Goal: Task Accomplishment & Management: Manage account settings

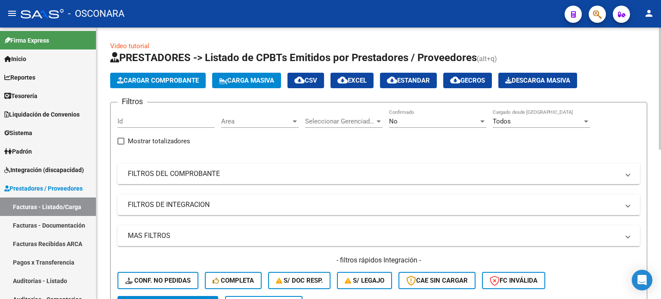
click at [168, 79] on span "Cargar Comprobante" at bounding box center [158, 81] width 82 height 8
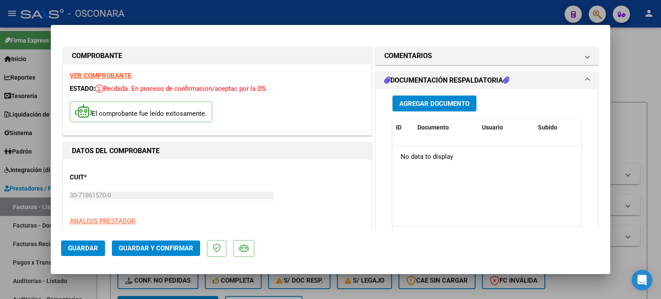
click at [446, 102] on span "Agregar Documento" at bounding box center [434, 104] width 70 height 8
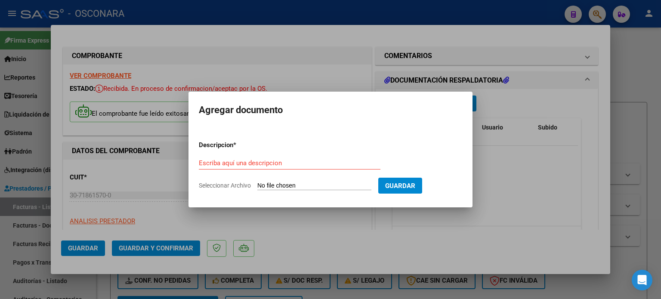
type input "C:\fakepath\DetalleDeRemito_Nro.32246_13-10-2025.pdf"
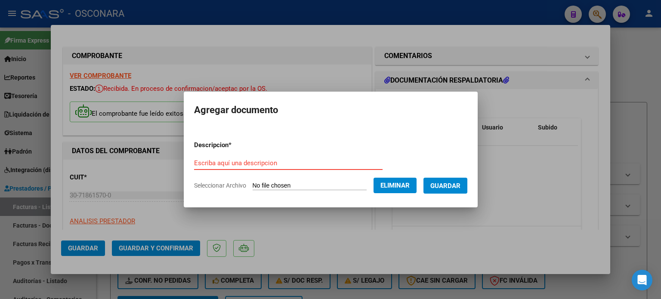
click at [258, 164] on input "Escriba aquí una descripcion" at bounding box center [288, 163] width 188 height 8
type input "Detalle"
click at [460, 187] on span "Guardar" at bounding box center [445, 186] width 30 height 8
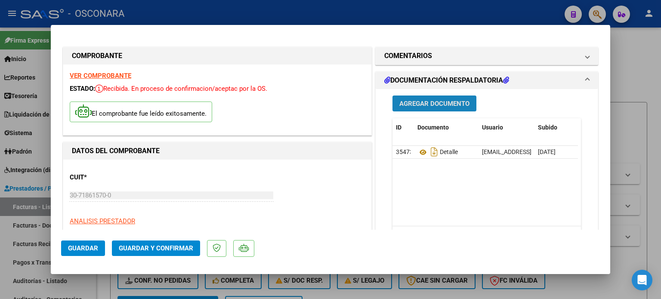
click at [432, 98] on button "Agregar Documento" at bounding box center [434, 104] width 84 height 16
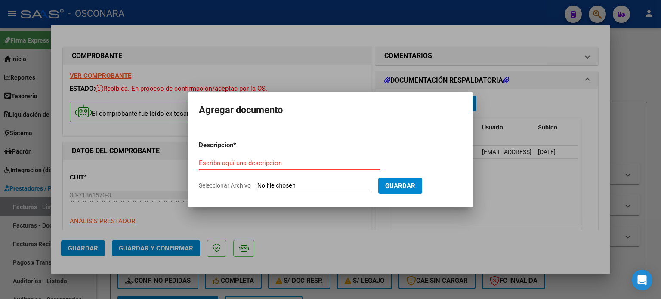
type input "C:\fakepath\Reporte_listado_encuentro_353810.zip"
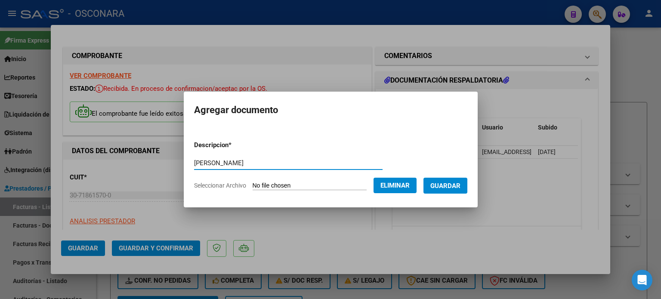
type input "villegas"
click at [454, 180] on button "Guardar" at bounding box center [445, 186] width 44 height 16
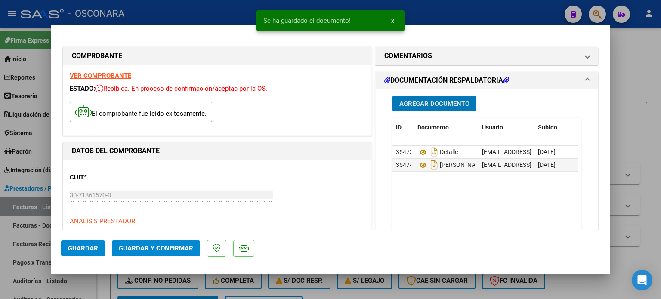
click at [428, 101] on span "Agregar Documento" at bounding box center [434, 104] width 70 height 8
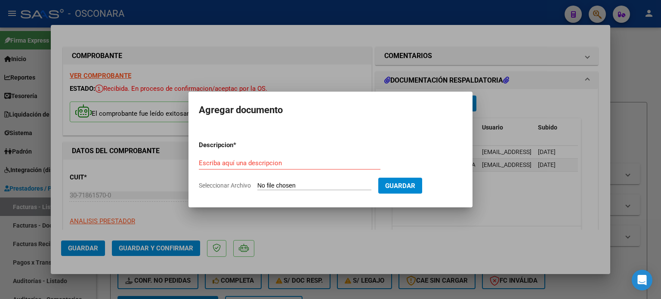
type input "C:\fakepath\Reporte_listado_encuentro_325741.zip"
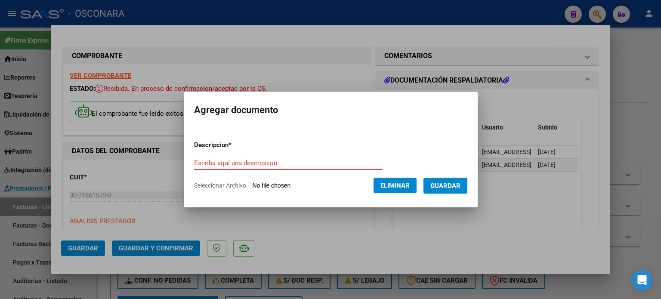
click at [296, 167] on input "Escriba aquí una descripcion" at bounding box center [288, 163] width 188 height 8
type input "Villegas 2"
click at [454, 178] on button "Guardar" at bounding box center [445, 186] width 44 height 16
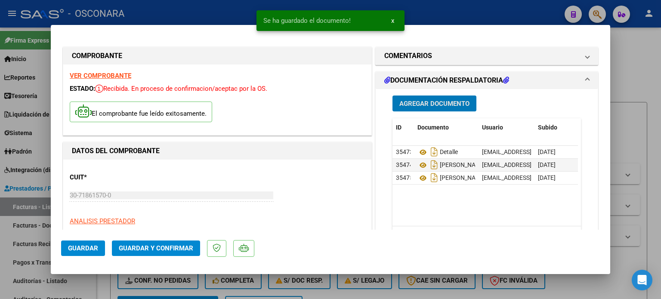
click at [169, 250] on span "Guardar y Confirmar" at bounding box center [156, 248] width 74 height 8
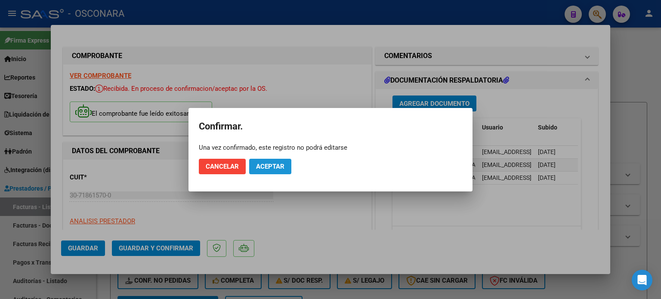
click at [275, 167] on span "Aceptar" at bounding box center [270, 167] width 28 height 8
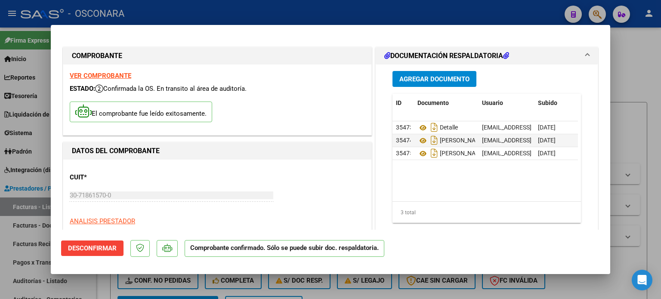
click at [639, 73] on div at bounding box center [330, 149] width 661 height 299
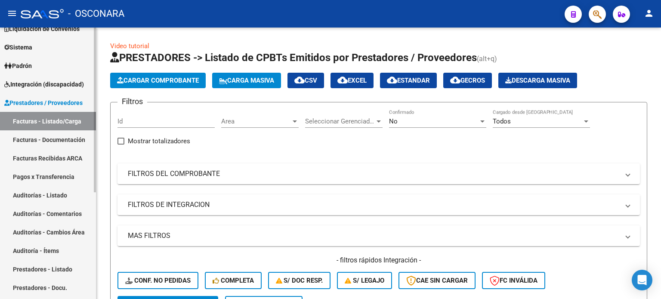
scroll to position [86, 0]
click at [28, 191] on link "Auditorías - Listado" at bounding box center [48, 194] width 96 height 19
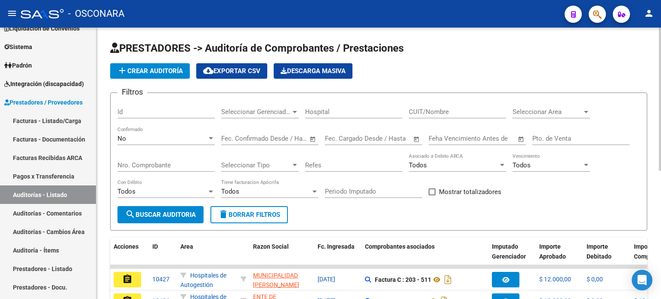
click at [153, 68] on span "add Crear Auditoría" at bounding box center [150, 71] width 66 height 8
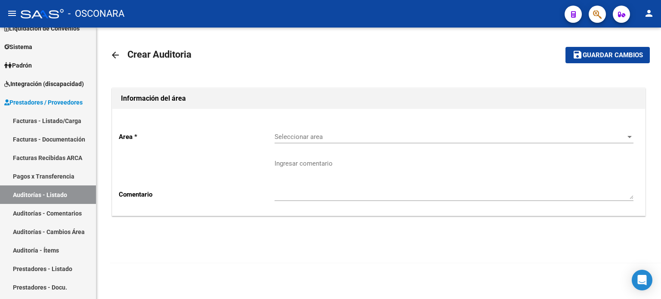
click at [326, 133] on span "Seleccionar area" at bounding box center [450, 137] width 351 height 8
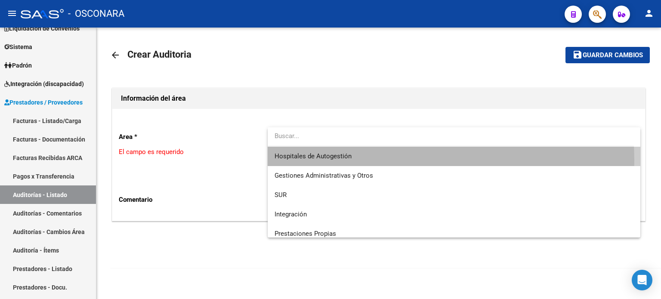
click at [315, 160] on span "Hospitales de Autogestión" at bounding box center [454, 156] width 359 height 19
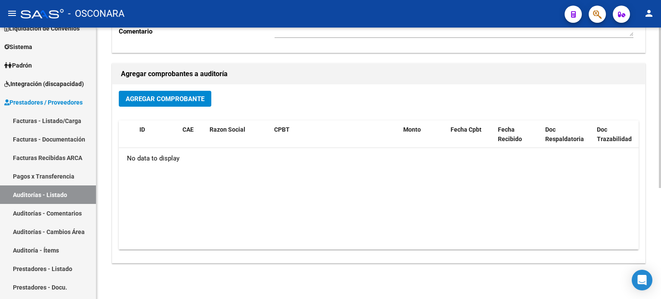
scroll to position [188, 0]
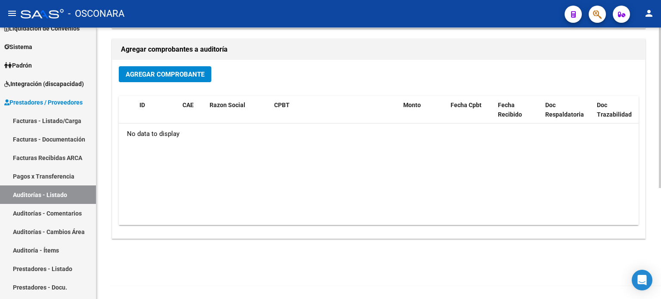
click at [164, 68] on button "Agregar Comprobante" at bounding box center [165, 74] width 93 height 16
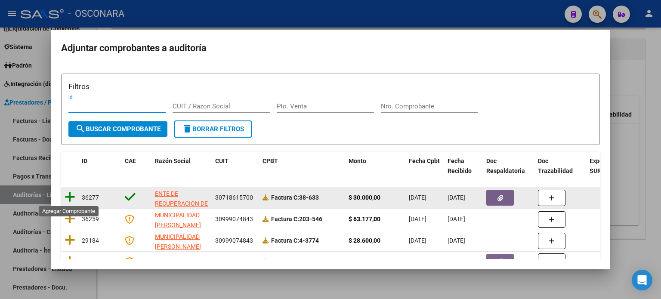
click at [69, 192] on icon at bounding box center [70, 197] width 11 height 12
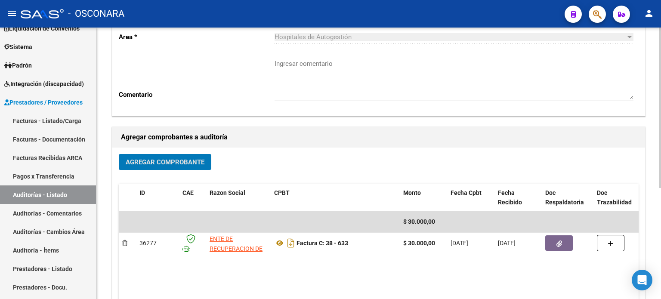
scroll to position [0, 0]
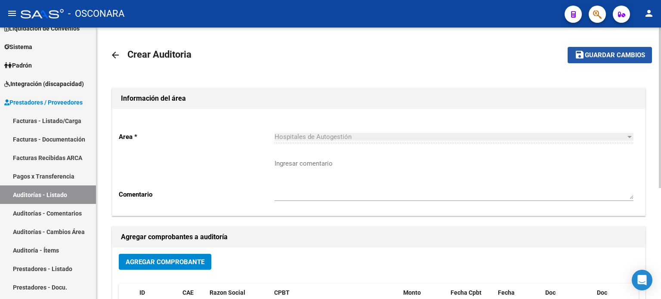
click at [628, 59] on button "save Guardar cambios" at bounding box center [610, 55] width 84 height 16
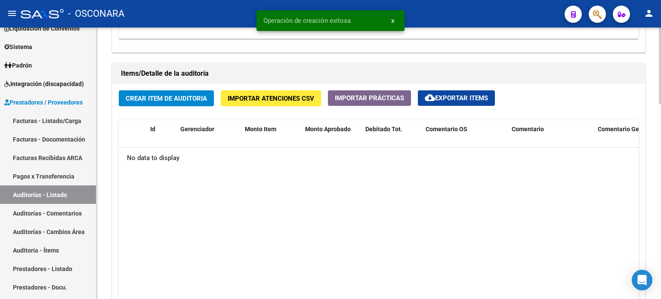
scroll to position [602, 0]
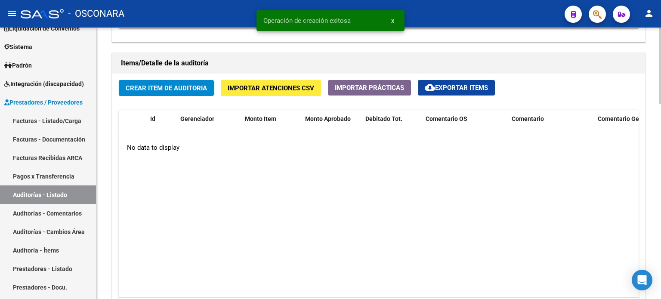
click at [189, 86] on span "Crear Item de Auditoria" at bounding box center [166, 88] width 81 height 8
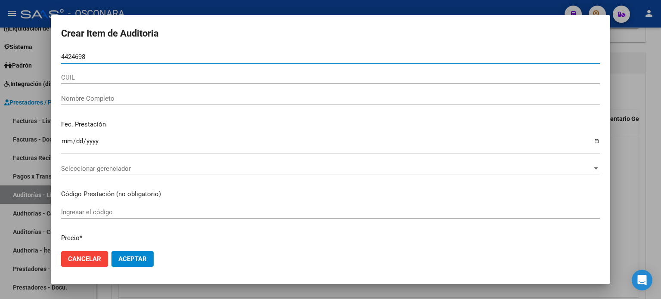
type input "44246988"
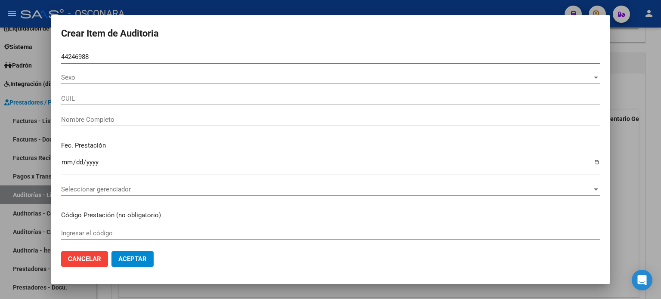
type input "27442469887"
type input "VILLEGAS PRISCILA ASHELEN"
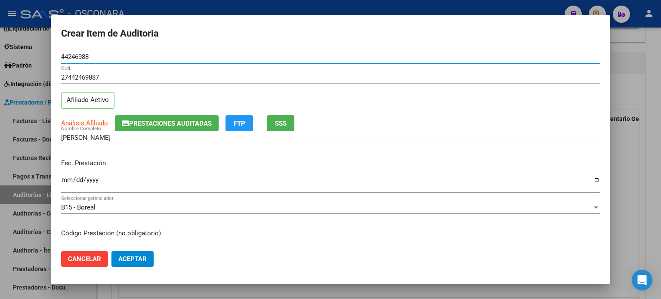
type input "44246988"
click at [64, 181] on input "Ingresar la fecha" at bounding box center [330, 183] width 539 height 14
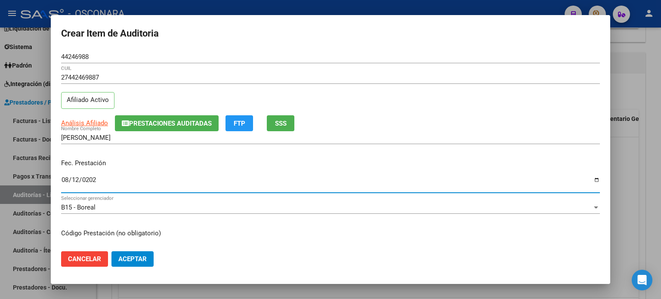
type input "2025-08-12"
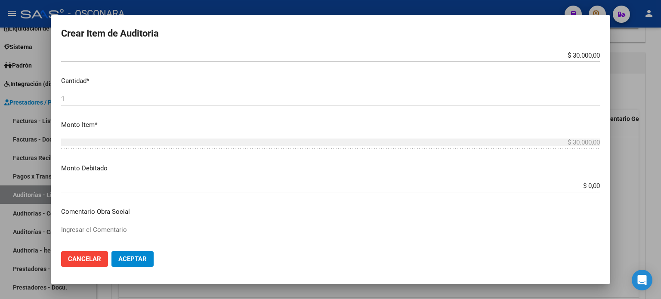
scroll to position [172, 0]
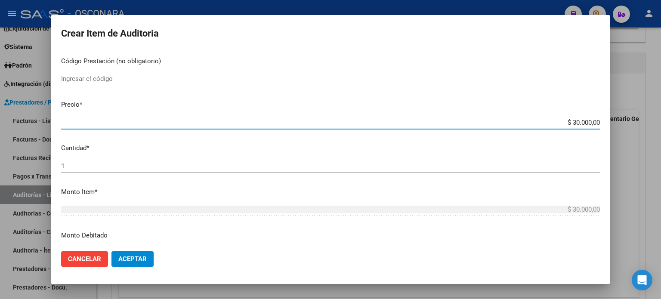
drag, startPoint x: 566, startPoint y: 120, endPoint x: 601, endPoint y: 122, distance: 35.3
click at [602, 124] on mat-dialog-content "44246988 Nro Documento 27442469887 CUIL Afiliado Activo Análisis Afiliado Prest…" at bounding box center [330, 147] width 559 height 194
type input "$ 0,02"
type input "$ 0,20"
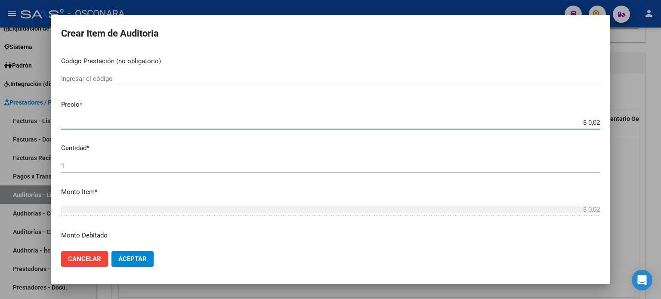
type input "$ 0,20"
type input "$ 2,00"
type input "$ 20,00"
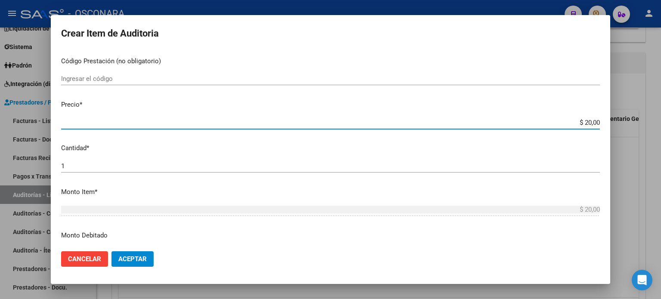
type input "$ 200,00"
type input "$ 2.000,00"
type input "$ 20.000,00"
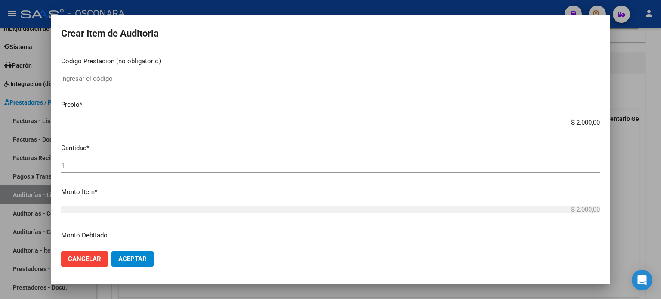
type input "$ 20.000,00"
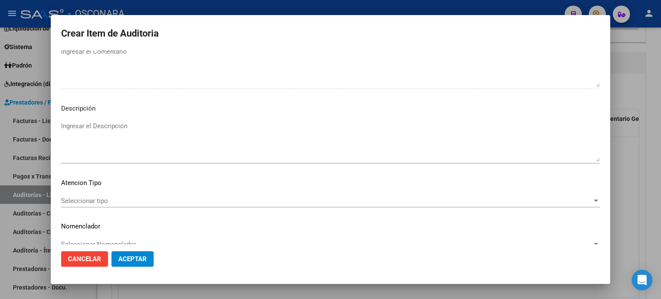
scroll to position [580, 0]
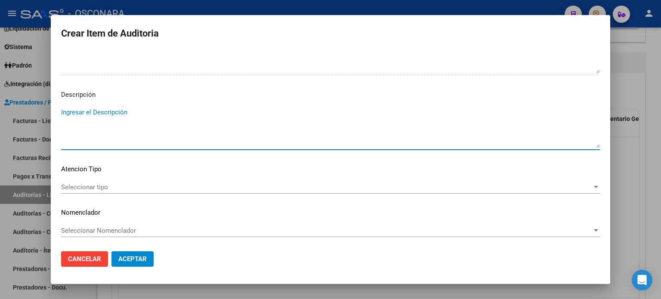
click at [115, 110] on textarea "Ingresar el Descripción" at bounding box center [330, 128] width 539 height 40
type textarea "Consulta"
click at [101, 184] on span "Seleccionar tipo" at bounding box center [326, 187] width 531 height 8
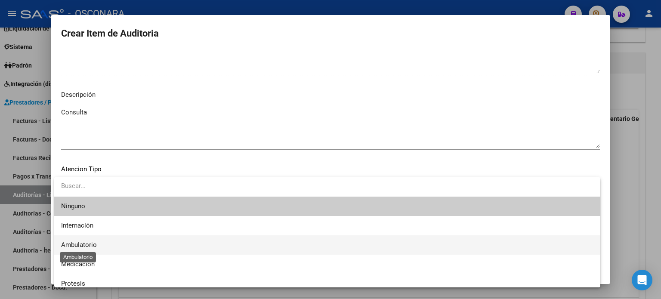
click at [81, 243] on span "Ambulatorio" at bounding box center [79, 245] width 36 height 8
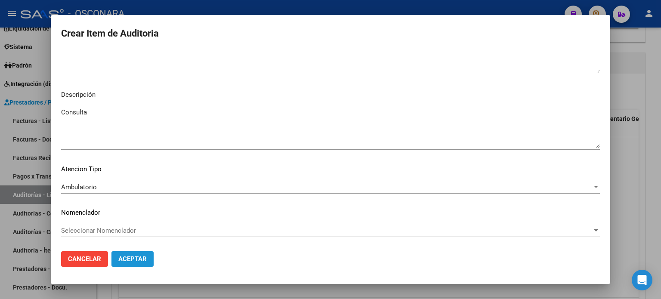
click at [126, 264] on button "Aceptar" at bounding box center [132, 258] width 42 height 15
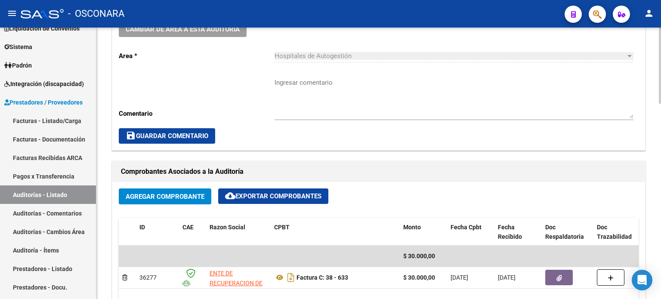
scroll to position [388, 0]
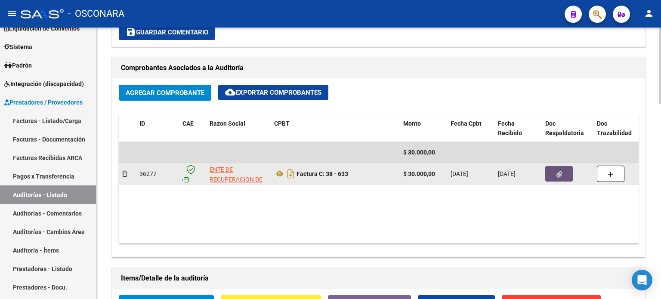
click at [557, 173] on icon "button" at bounding box center [559, 174] width 6 height 6
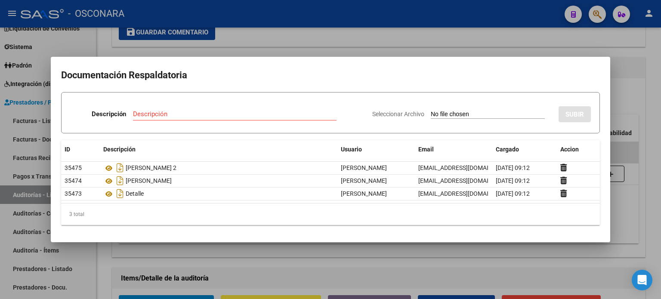
type input "C:\fakepath\DetalleDeRemito_Nro.32267_13-10-2025.pdf"
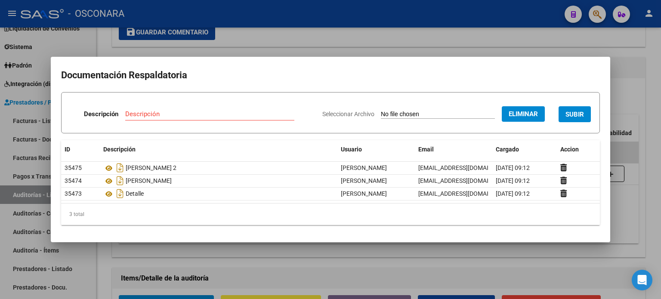
click at [191, 113] on input "Descripción" at bounding box center [209, 114] width 169 height 8
type input "Detalle remito 32267"
click at [572, 119] on button "SUBIR" at bounding box center [574, 114] width 32 height 16
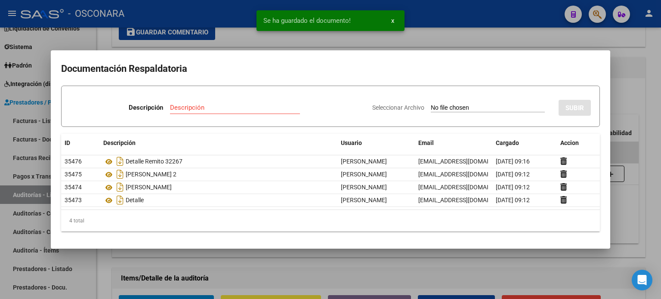
type input "C:\fakepath\Reporte_listado_encuentro_356293.zip"
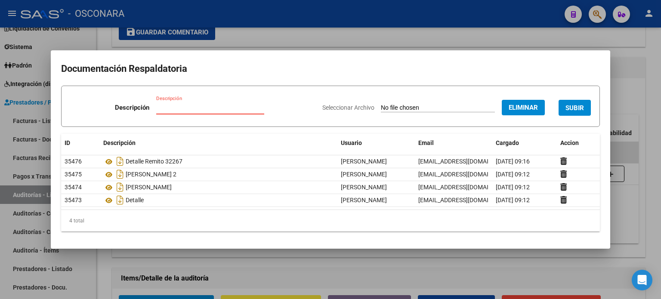
click at [163, 108] on input "Descripción" at bounding box center [210, 108] width 108 height 8
type input "Fredes"
click at [578, 108] on span "SUBIR" at bounding box center [574, 108] width 19 height 8
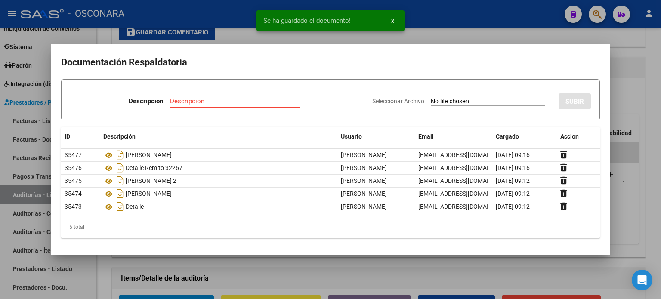
click at [642, 89] on div at bounding box center [330, 149] width 661 height 299
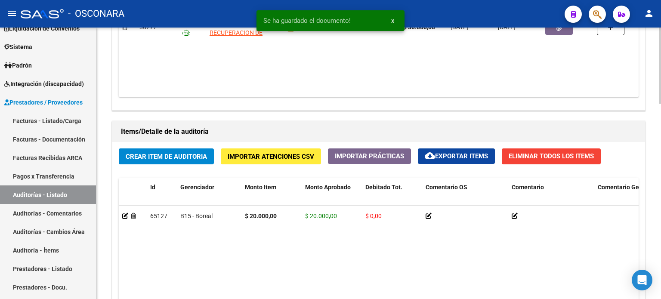
scroll to position [524, 0]
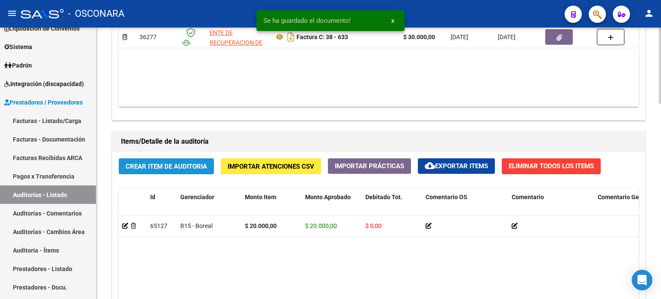
click at [168, 164] on span "Crear Item de Auditoria" at bounding box center [166, 167] width 81 height 8
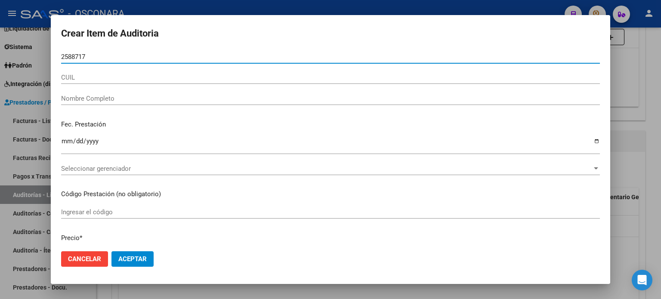
type input "25887173"
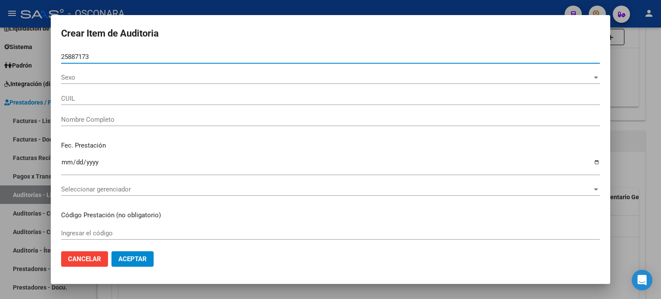
type input "27258871737"
type input "FREDES NATALIA ANDREA"
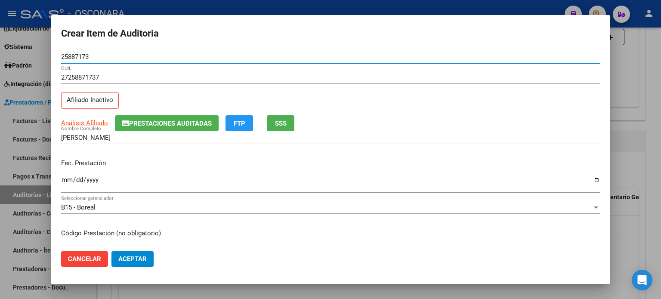
type input "25887173"
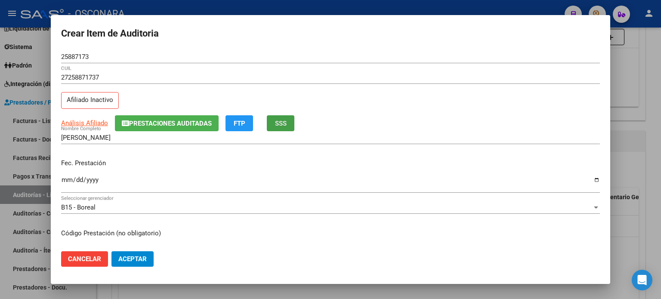
click at [282, 122] on span "SSS" at bounding box center [281, 124] width 12 height 8
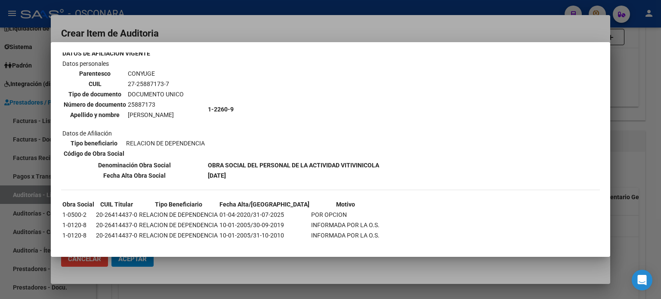
scroll to position [62, 0]
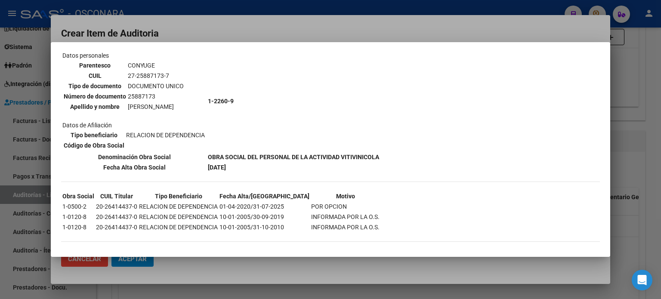
drag, startPoint x: 99, startPoint y: 154, endPoint x: 261, endPoint y: 164, distance: 162.1
click at [261, 164] on tbody "DATOS DE AFILIACION VIGENTE Datos personales Parentesco CONYUGE CUIL 27-2588717…" at bounding box center [221, 106] width 318 height 132
copy tbody "Denominación Obra Social OBRA SOCIAL DEL PERSONAL DE LA ACTIVIDAD VITIVINICOLA …"
click at [388, 65] on div "--INACTIVO en Obra Social-- --Se encuentra activo en el RNOS 122609-- DATOS DE …" at bounding box center [330, 124] width 539 height 252
click at [460, 25] on div at bounding box center [330, 149] width 661 height 299
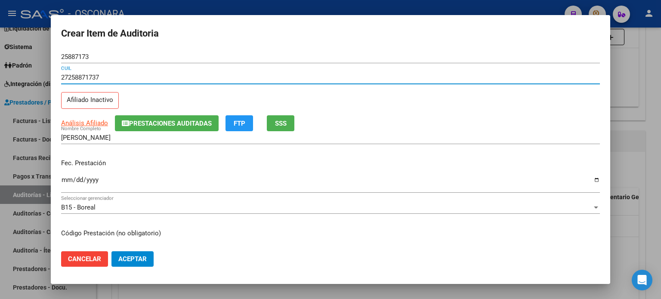
drag, startPoint x: 105, startPoint y: 74, endPoint x: 50, endPoint y: 76, distance: 54.7
click at [51, 76] on mat-dialog-content "25887173 Nro Documento 27258871737 CUIL Afiliado Inactivo Análisis Afiliado Pre…" at bounding box center [330, 147] width 559 height 194
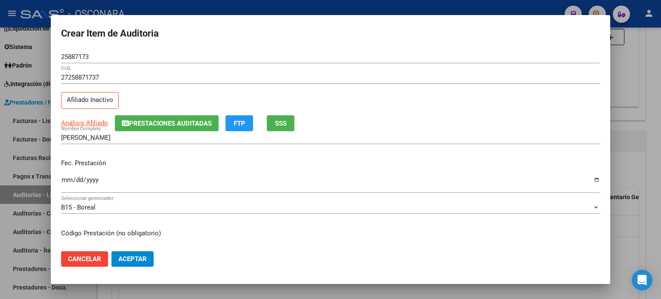
drag, startPoint x: 138, startPoint y: 137, endPoint x: 143, endPoint y: 137, distance: 5.2
click at [138, 137] on input "FREDES NATALIA ANDREA" at bounding box center [330, 138] width 539 height 8
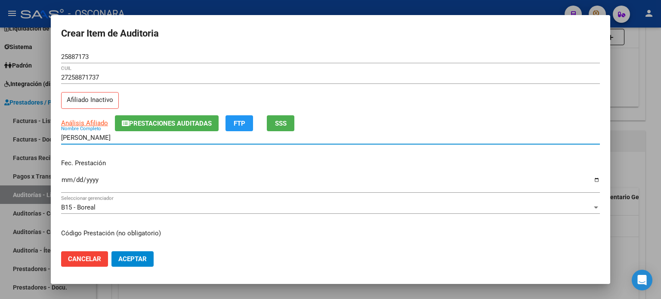
drag, startPoint x: 148, startPoint y: 137, endPoint x: 0, endPoint y: 136, distance: 148.0
click at [0, 136] on div "Crear Item de Auditoria 25887173 Nro Documento 27258871737 CUIL Afiliado Inacti…" at bounding box center [330, 149] width 661 height 299
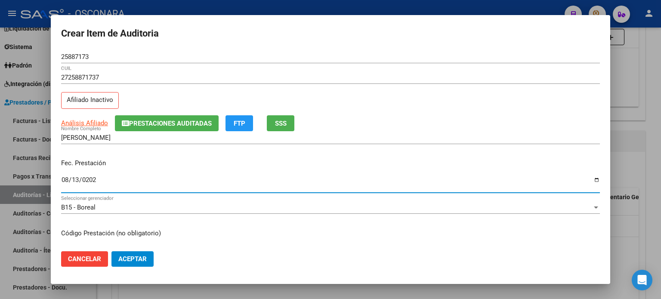
type input "2025-08-13"
click at [65, 183] on input "2025-08-13" at bounding box center [330, 183] width 539 height 14
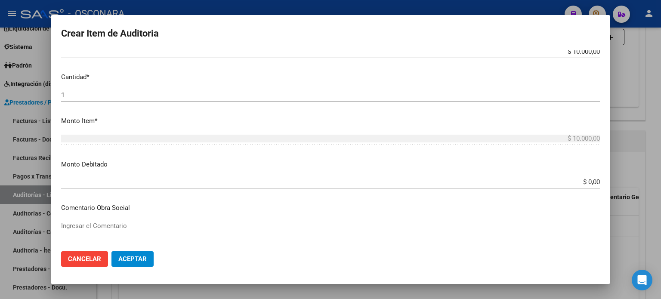
scroll to position [258, 0]
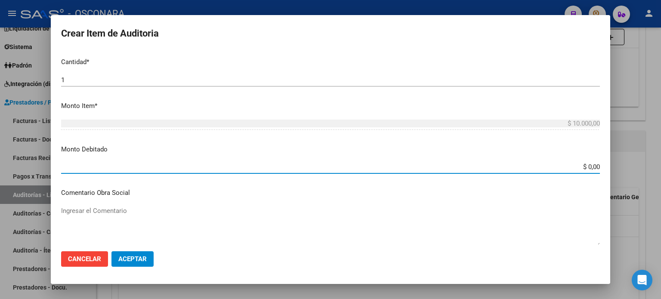
drag, startPoint x: 582, startPoint y: 166, endPoint x: 628, endPoint y: 166, distance: 46.0
click at [628, 166] on div "Crear Item de Auditoria 25887173 Nro Documento 27258871737 CUIL Afiliado Inacti…" at bounding box center [330, 149] width 661 height 299
type input "$ 10.000,00"
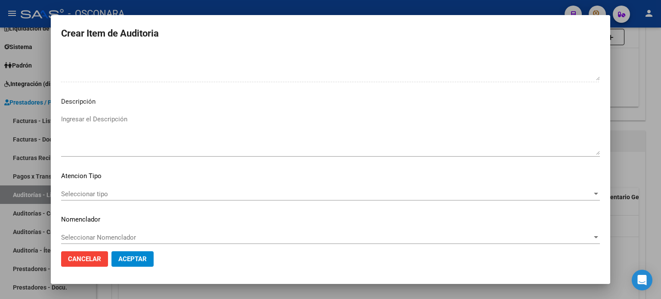
scroll to position [580, 0]
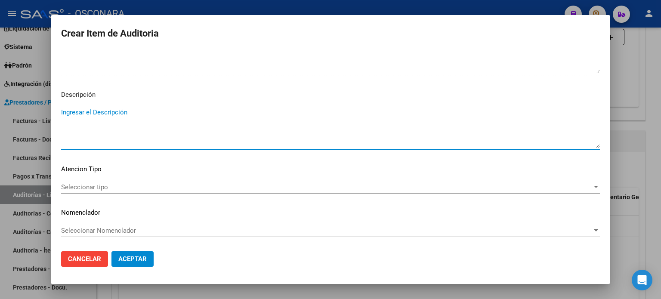
click at [103, 110] on textarea "Ingresar el Descripción" at bounding box center [330, 128] width 539 height 40
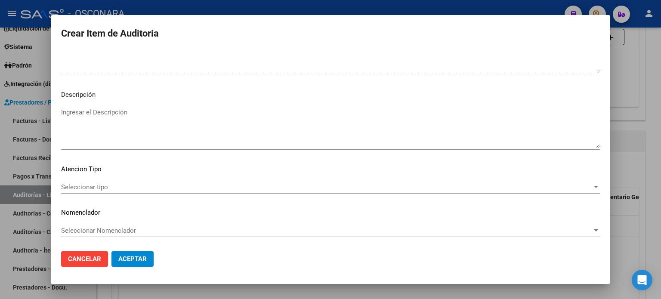
click at [89, 113] on textarea "Ingresar el Descripción" at bounding box center [330, 128] width 539 height 40
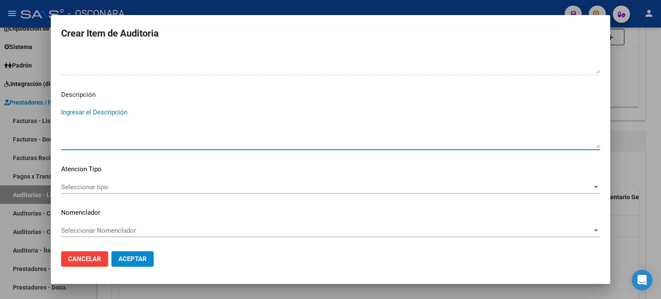
paste textarea "27258871737 - FREDES NATALIA ANDREA Denominación Obra Social: OBRA SOCIAL DEL P…"
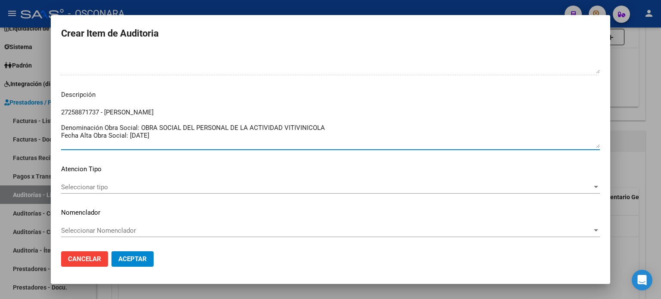
click at [186, 136] on textarea "27258871737 - FREDES NATALIA ANDREA Denominación Obra Social: OBRA SOCIAL DEL P…" at bounding box center [330, 128] width 539 height 40
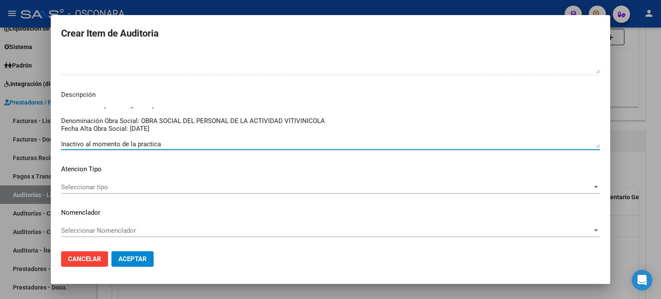
type textarea "27258871737 - FREDES NATALIA ANDREA Denominación Obra Social: OBRA SOCIAL DEL P…"
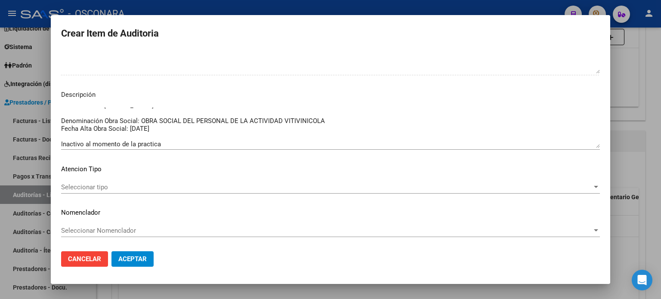
click at [109, 181] on div "Seleccionar tipo Seleccionar tipo" at bounding box center [330, 187] width 539 height 13
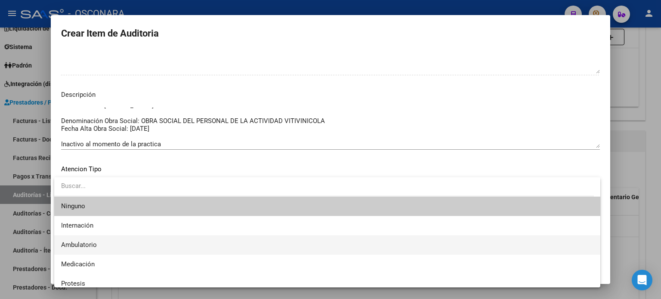
click at [96, 247] on span "Ambulatorio" at bounding box center [79, 245] width 36 height 8
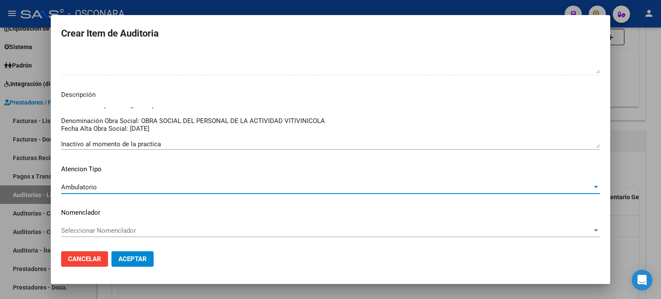
click at [142, 258] on span "Aceptar" at bounding box center [132, 259] width 28 height 8
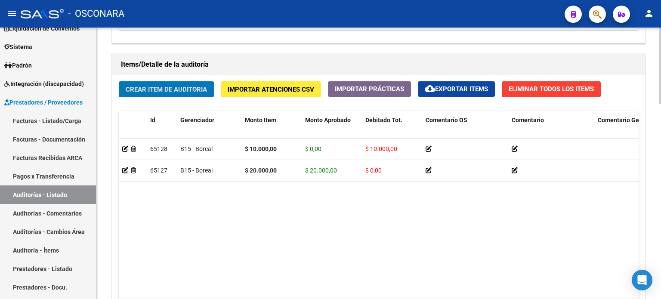
scroll to position [611, 0]
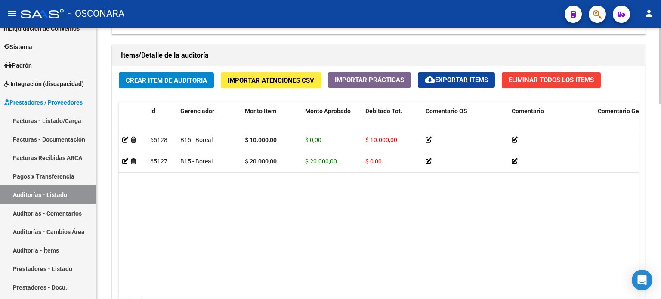
click at [406, 238] on datatable-body "65128 B15 - Boreal $ 10.000,00 $ 0,00 $ 10.000,00 27258871737 - FREDES NATALIA …" at bounding box center [379, 210] width 520 height 160
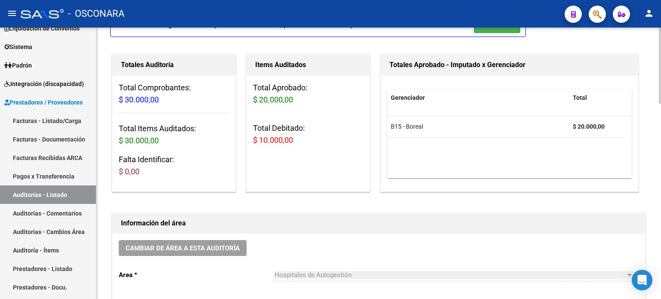
scroll to position [0, 0]
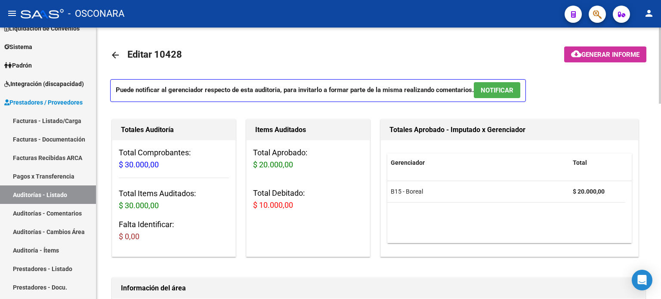
click at [500, 88] on span "NOTIFICAR" at bounding box center [497, 90] width 33 height 8
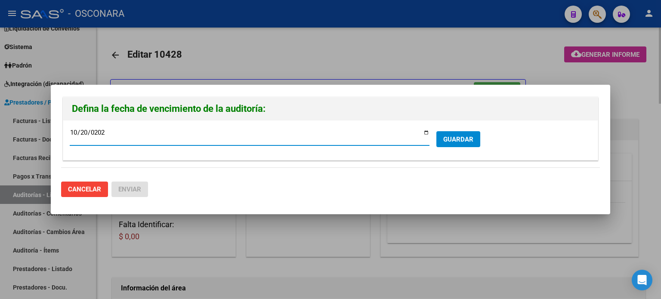
type input "2025-10-20"
click at [471, 143] on span "GUARDAR" at bounding box center [458, 140] width 30 height 8
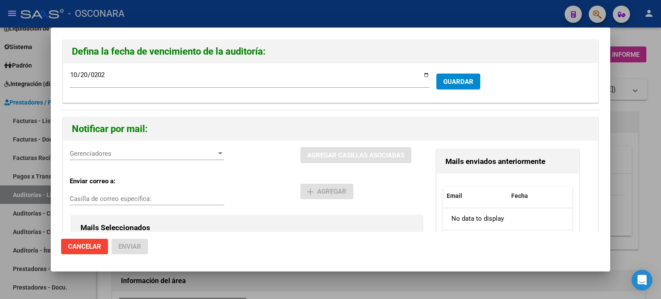
click at [103, 155] on span "Gerenciadores" at bounding box center [143, 154] width 147 height 8
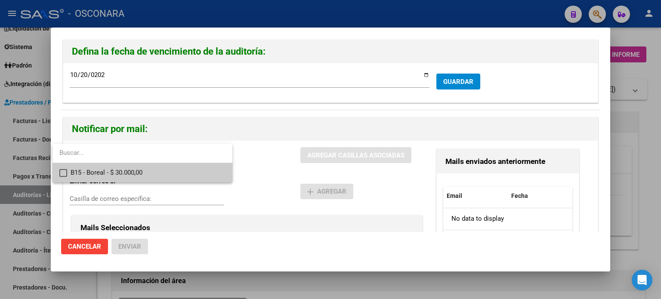
click at [62, 171] on mat-pseudo-checkbox at bounding box center [63, 173] width 8 height 8
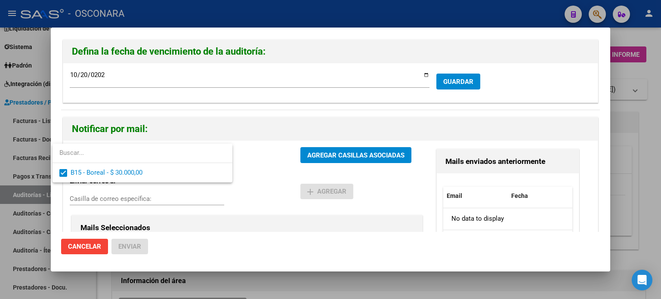
click at [310, 153] on div at bounding box center [330, 149] width 661 height 299
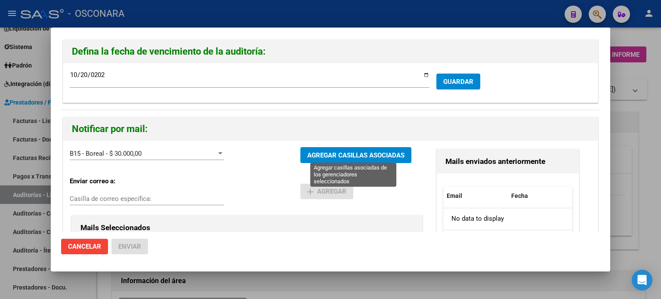
click at [336, 156] on span "AGREGAR CASILLAS ASOCIADAS" at bounding box center [355, 155] width 97 height 8
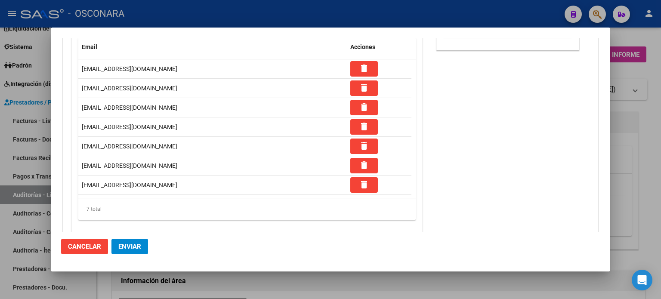
scroll to position [225, 0]
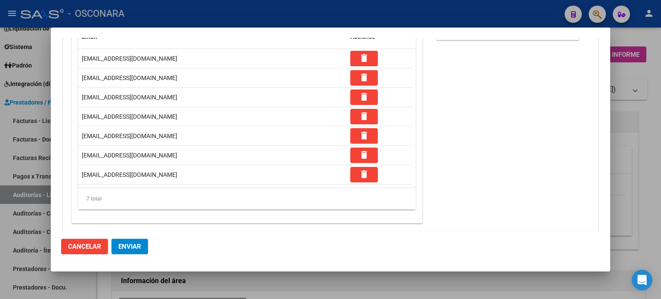
click at [130, 243] on span "Enviar" at bounding box center [129, 247] width 23 height 8
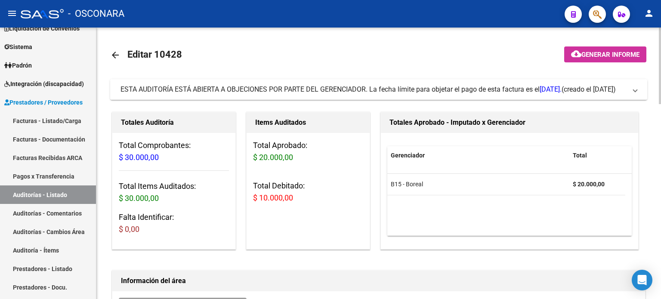
click at [638, 89] on mat-expansion-panel-header "ESTA AUDITORÍA ESTÁ ABIERTA A OBJECIONES POR PARTE DEL GERENCIADOR. La fecha lí…" at bounding box center [378, 89] width 537 height 21
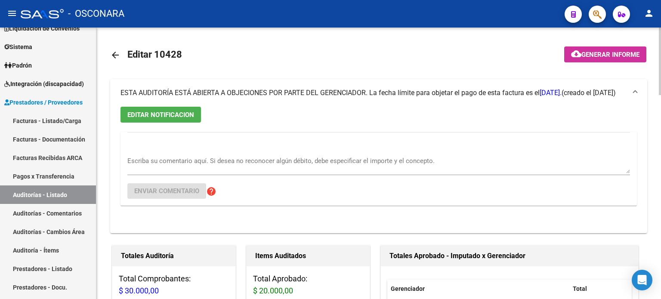
click at [385, 56] on mat-toolbar-row "arrow_back Editar 10428" at bounding box center [319, 55] width 419 height 28
click at [186, 113] on span "EDITAR NOTIFICACION" at bounding box center [160, 115] width 67 height 8
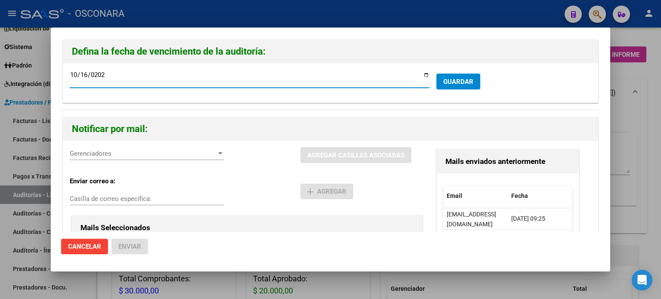
type input "2025-10-16"
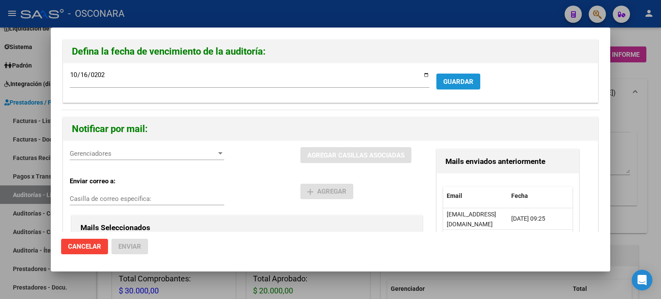
click at [458, 79] on span "GUARDAR" at bounding box center [458, 82] width 30 height 8
click at [658, 120] on div at bounding box center [330, 149] width 661 height 299
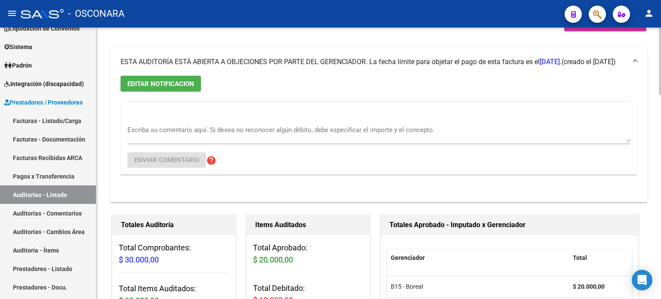
scroll to position [43, 0]
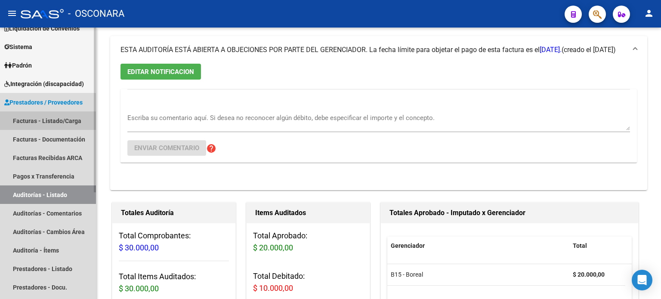
click at [23, 117] on link "Facturas - Listado/Carga" at bounding box center [48, 120] width 96 height 19
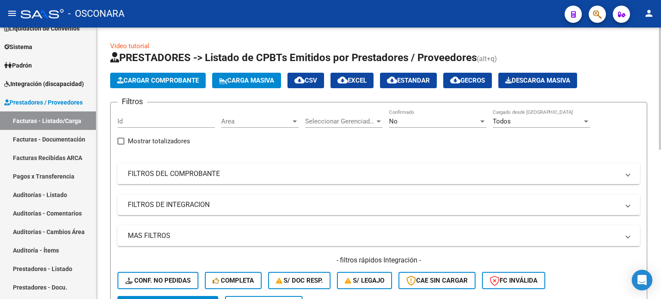
click at [178, 80] on span "Cargar Comprobante" at bounding box center [158, 81] width 82 height 8
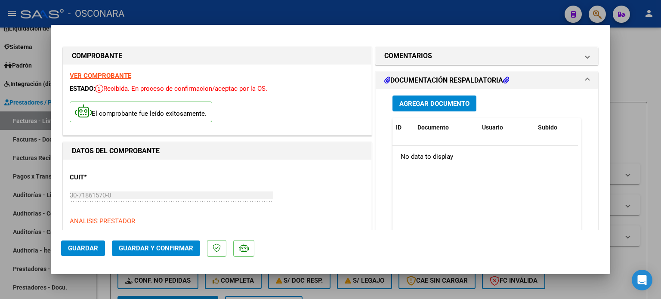
click at [449, 102] on span "Agregar Documento" at bounding box center [434, 104] width 70 height 8
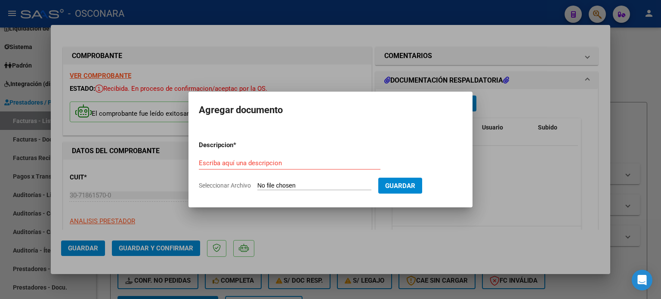
type input "C:\fakepath\DetalleDeRemito_Nro.32380_13-10-2025.pdf"
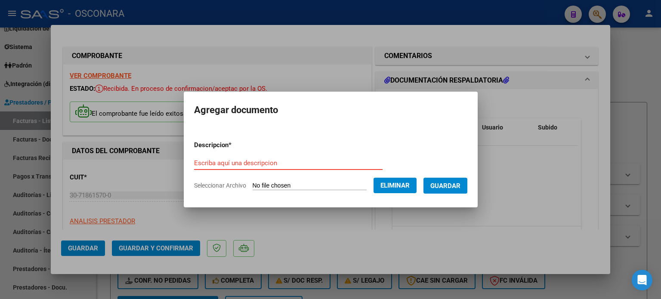
click at [301, 163] on input "Escriba aquí una descripcion" at bounding box center [288, 163] width 188 height 8
type input "Detalle"
click at [453, 182] on span "Guardar" at bounding box center [445, 186] width 30 height 8
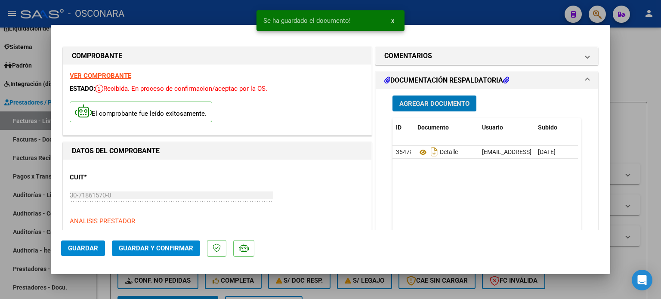
click at [444, 108] on button "Agregar Documento" at bounding box center [434, 104] width 84 height 16
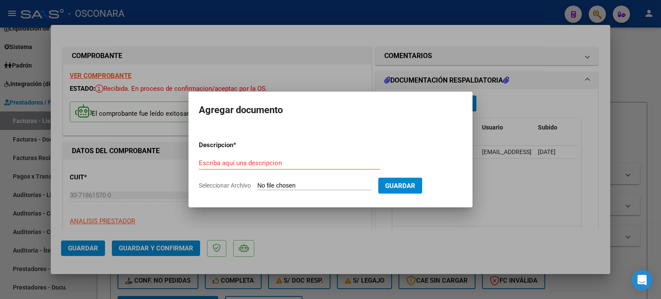
type input "C:\fakepath\Reporte_listado_encuentro_334364.zip"
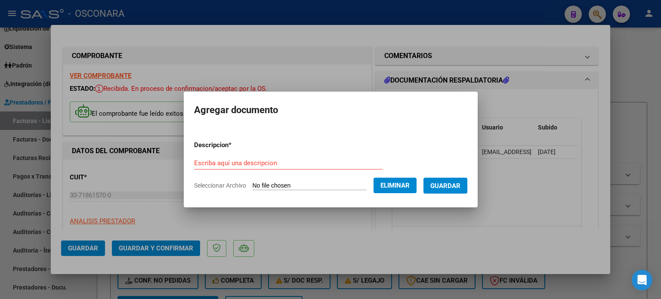
click at [253, 160] on input "Escriba aquí una descripcion" at bounding box center [288, 163] width 188 height 8
type input "Mendez"
click at [444, 185] on span "Guardar" at bounding box center [445, 186] width 30 height 8
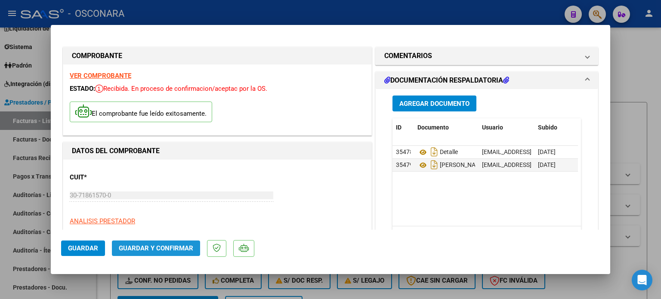
click at [163, 247] on span "Guardar y Confirmar" at bounding box center [156, 248] width 74 height 8
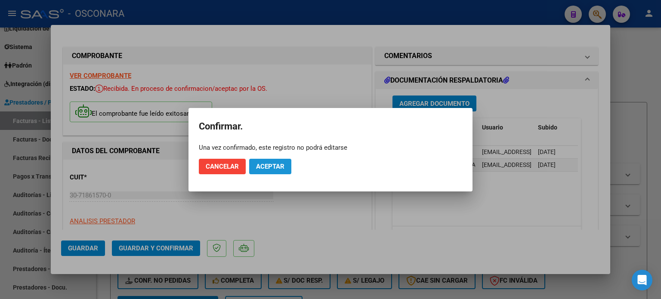
click at [274, 166] on span "Aceptar" at bounding box center [270, 167] width 28 height 8
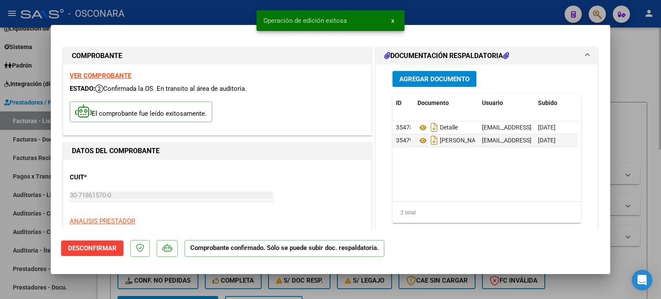
drag, startPoint x: 638, startPoint y: 67, endPoint x: 631, endPoint y: 66, distance: 7.0
click at [638, 66] on div at bounding box center [330, 149] width 661 height 299
type input "$ 0,00"
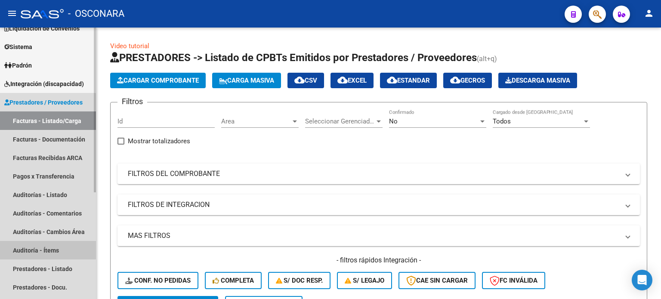
click at [39, 246] on link "Auditoría - Ítems" at bounding box center [48, 250] width 96 height 19
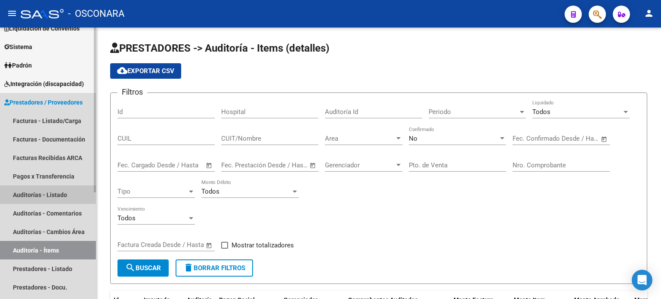
click at [54, 192] on link "Auditorías - Listado" at bounding box center [48, 194] width 96 height 19
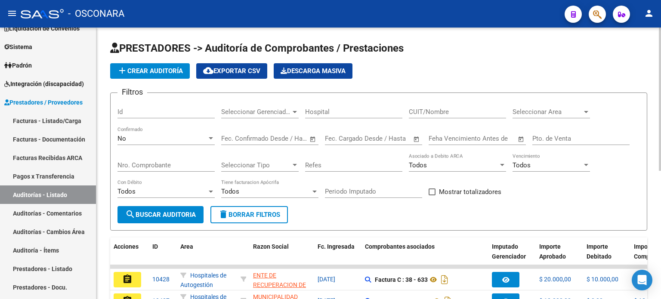
click at [155, 70] on span "add Crear Auditoría" at bounding box center [150, 71] width 66 height 8
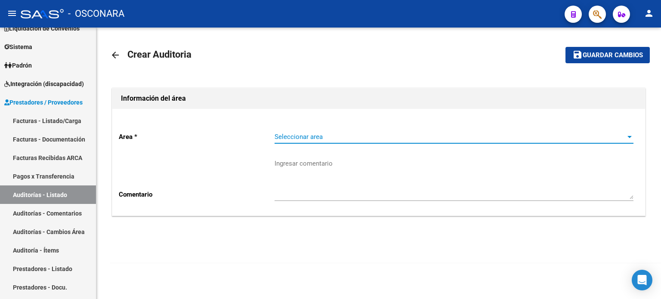
click at [362, 140] on span "Seleccionar area" at bounding box center [450, 137] width 351 height 8
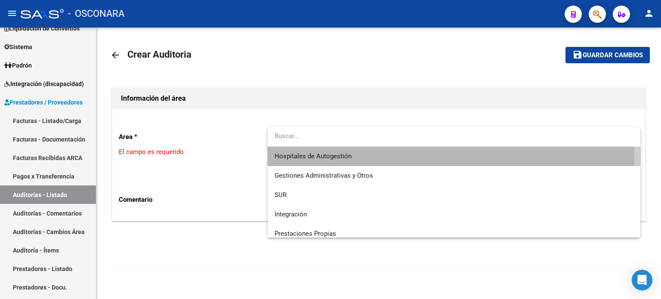
click at [353, 160] on span "Hospitales de Autogestión" at bounding box center [454, 156] width 359 height 19
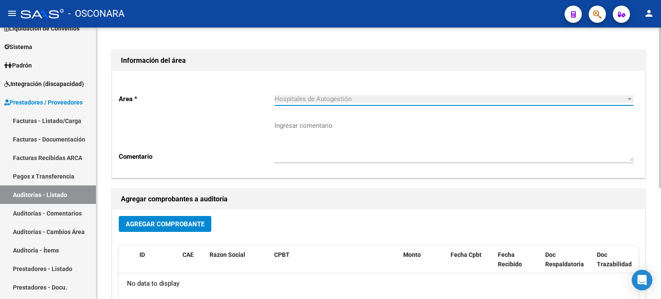
scroll to position [86, 0]
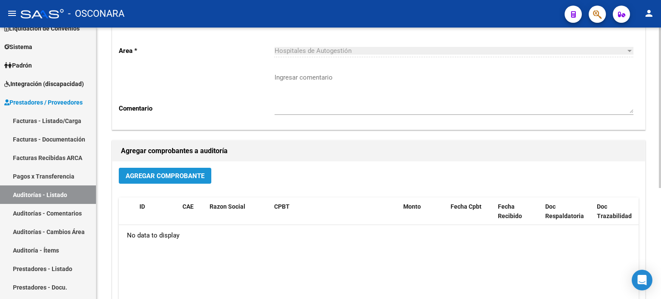
click at [197, 173] on span "Agregar Comprobante" at bounding box center [165, 176] width 79 height 8
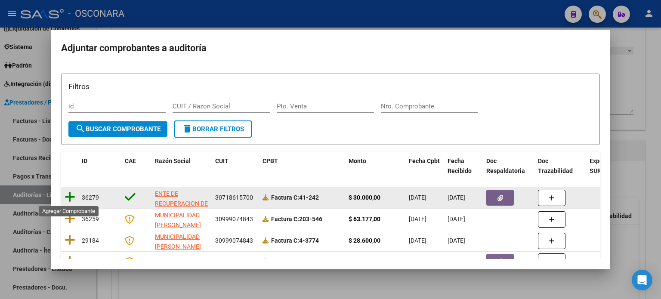
click at [69, 196] on icon at bounding box center [70, 197] width 11 height 12
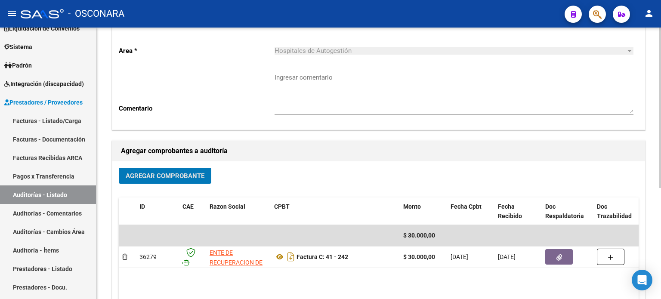
scroll to position [0, 0]
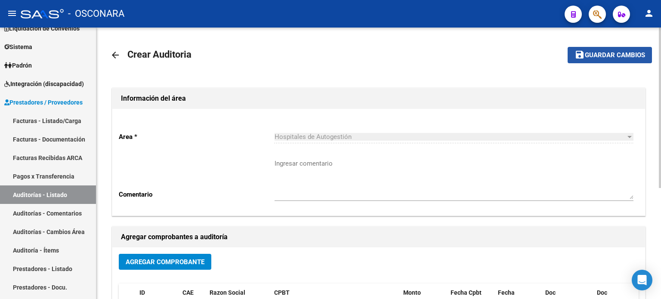
click at [618, 52] on span "Guardar cambios" at bounding box center [615, 56] width 60 height 8
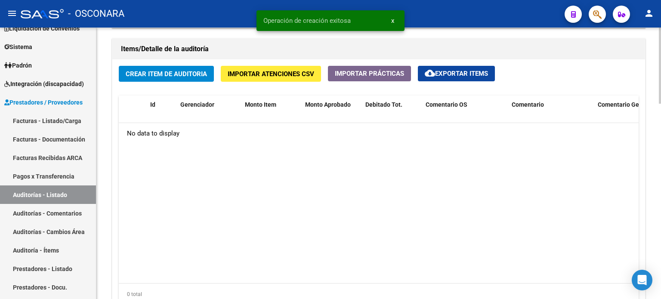
scroll to position [559, 0]
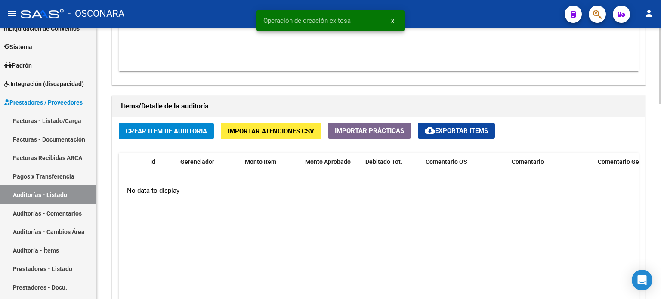
click at [164, 129] on span "Crear Item de Auditoria" at bounding box center [166, 131] width 81 height 8
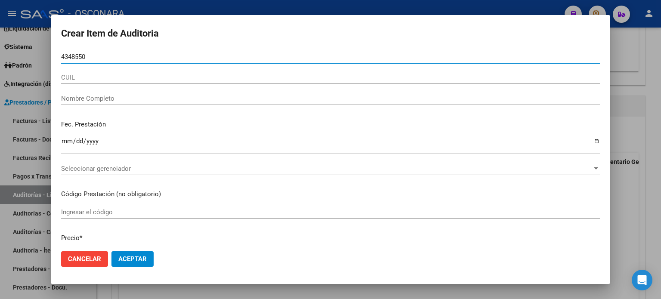
type input "43485506"
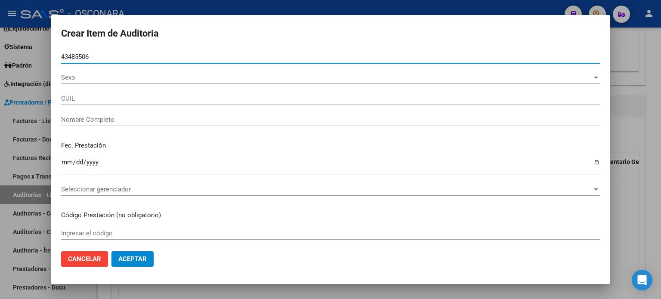
type input "20434855064"
type input "MENDEZ ANGEL JEREMIAS"
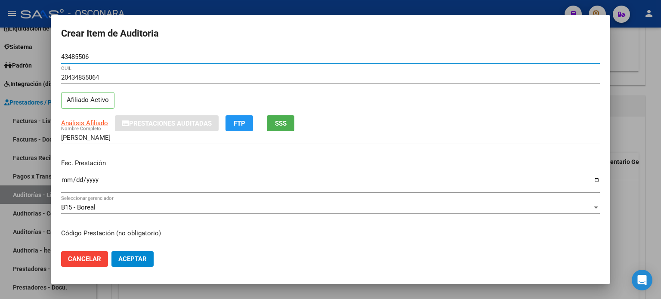
type input "43485506"
click at [66, 182] on input "Ingresar la fecha" at bounding box center [330, 183] width 539 height 14
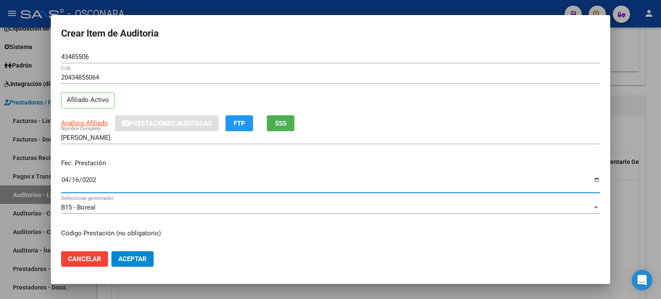
type input "2025-04-16"
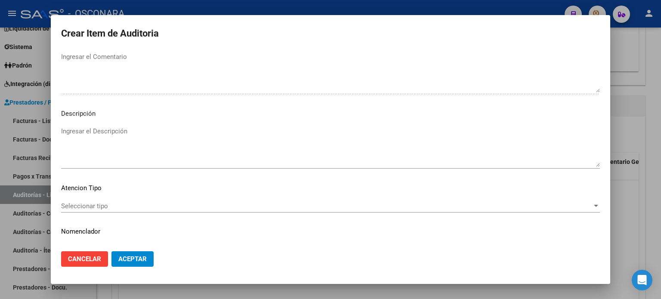
scroll to position [580, 0]
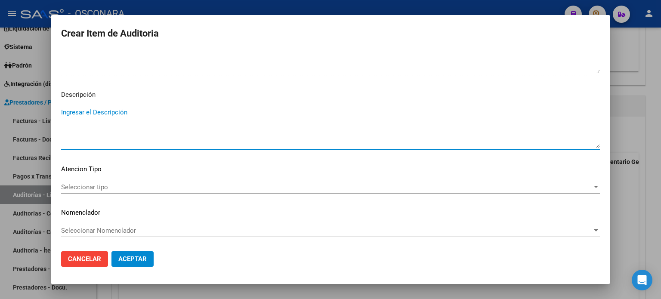
click at [110, 109] on textarea "Ingresar el Descripción" at bounding box center [330, 128] width 539 height 40
type textarea "Laboratorio"
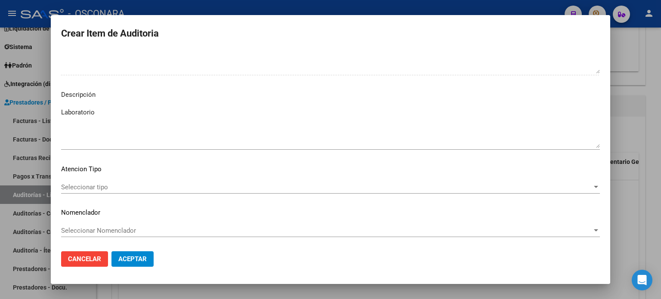
click at [93, 181] on div "Seleccionar tipo Seleccionar tipo" at bounding box center [330, 187] width 539 height 13
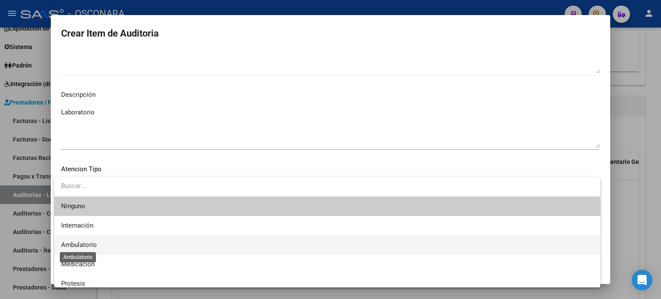
click at [86, 247] on span "Ambulatorio" at bounding box center [79, 245] width 36 height 8
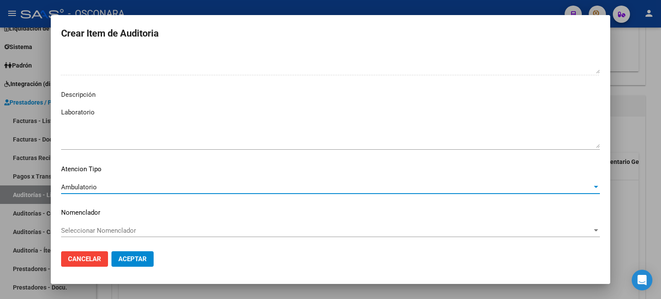
click at [131, 258] on span "Aceptar" at bounding box center [132, 259] width 28 height 8
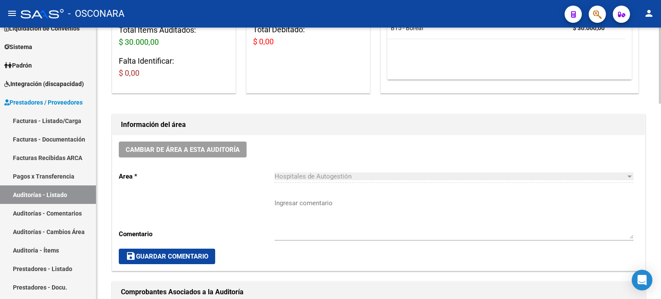
scroll to position [0, 0]
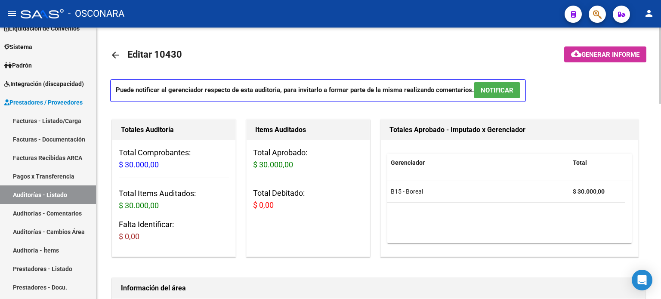
click at [511, 90] on span "NOTIFICAR" at bounding box center [497, 90] width 33 height 8
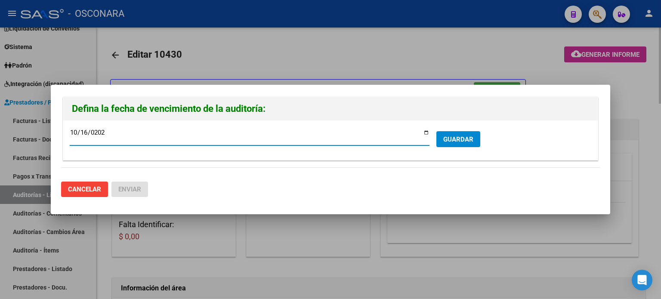
type input "2025-10-16"
click at [461, 141] on span "GUARDAR" at bounding box center [458, 140] width 30 height 8
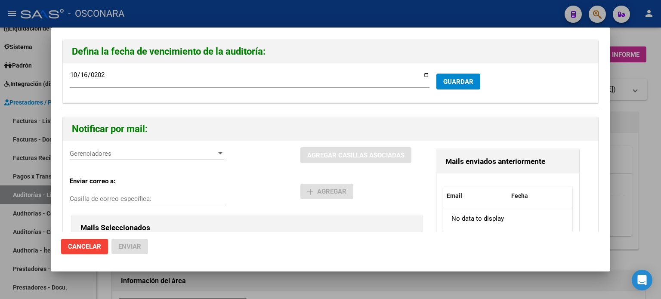
click at [660, 163] on div at bounding box center [330, 149] width 661 height 299
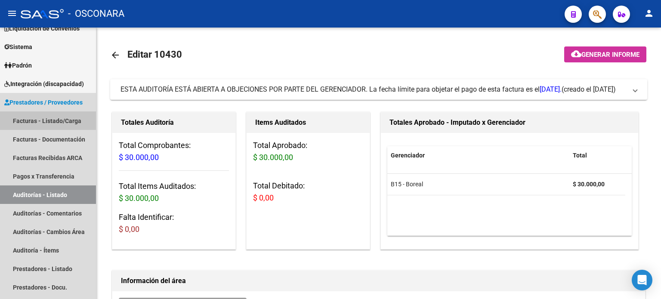
drag, startPoint x: 25, startPoint y: 120, endPoint x: 266, endPoint y: 1, distance: 269.2
click at [25, 121] on link "Facturas - Listado/Carga" at bounding box center [48, 120] width 96 height 19
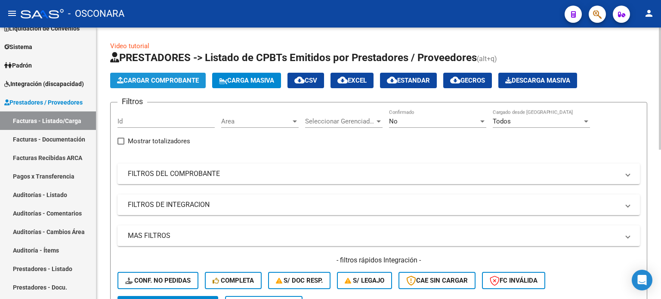
click at [143, 74] on button "Cargar Comprobante" at bounding box center [158, 80] width 96 height 15
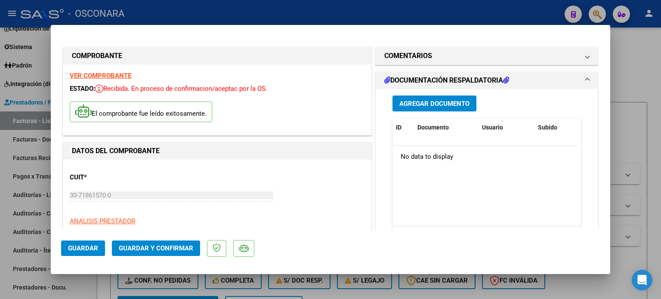
click at [435, 106] on span "Agregar Documento" at bounding box center [434, 104] width 70 height 8
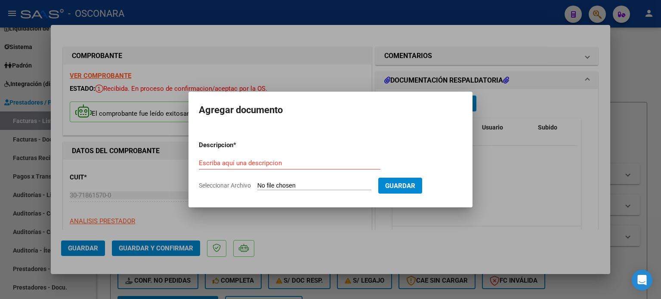
type input "C:\fakepath\DetalleDeRemito_Nro.32300_13-10-2025.pdf"
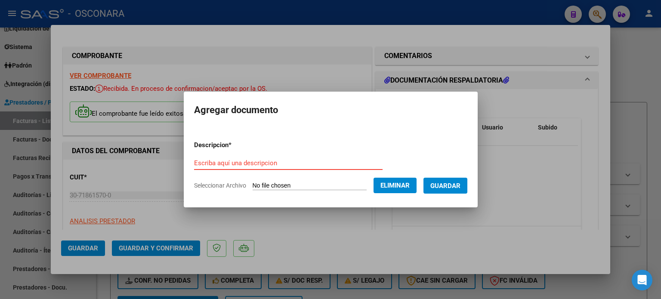
click at [279, 162] on input "Escriba aquí una descripcion" at bounding box center [288, 163] width 188 height 8
type input "Detalle remito 32300"
click at [454, 185] on span "Guardar" at bounding box center [445, 186] width 30 height 8
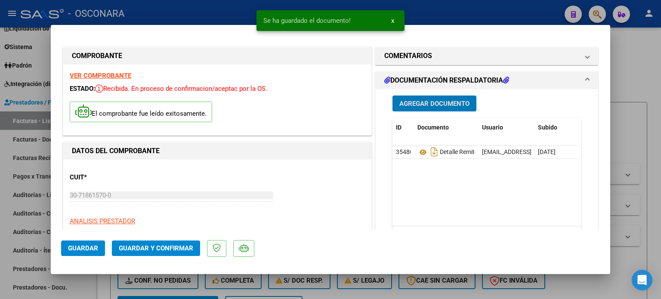
click at [418, 103] on span "Agregar Documento" at bounding box center [434, 104] width 70 height 8
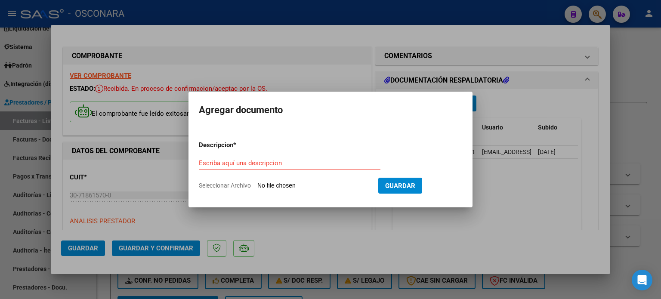
type input "C:\fakepath\Reporte_listado_encuentro_322487.zip"
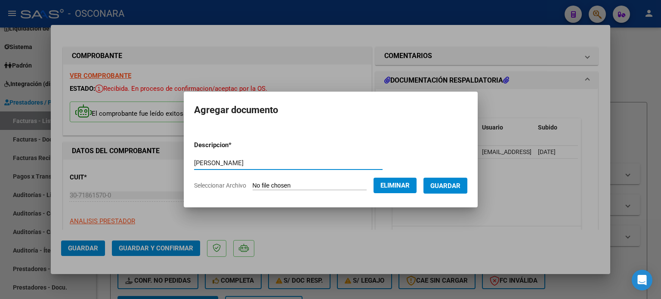
type input "Fiorito"
click at [446, 188] on span "Guardar" at bounding box center [445, 186] width 30 height 8
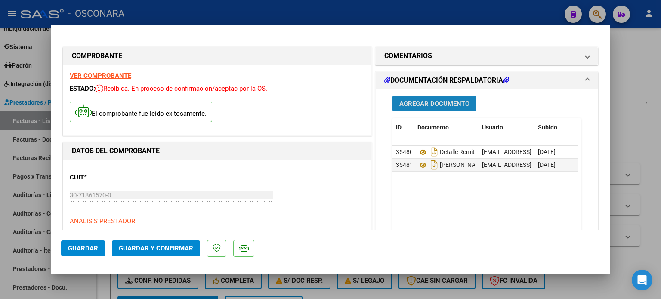
click at [438, 100] on span "Agregar Documento" at bounding box center [434, 104] width 70 height 8
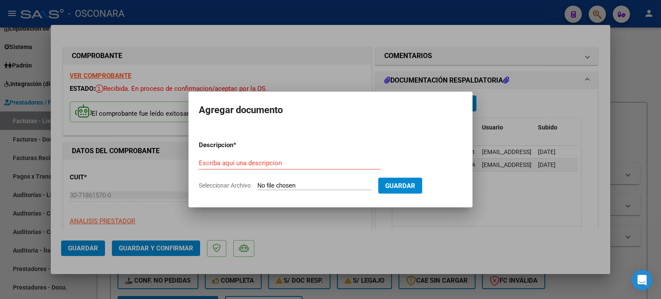
type input "C:\fakepath\Reporte_listado_encuentro_322484.zip"
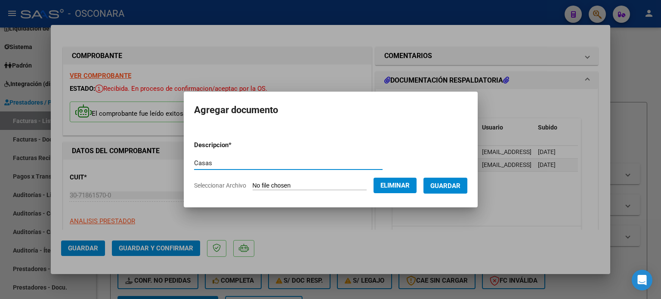
type input "Casas"
click at [457, 181] on button "Guardar" at bounding box center [445, 186] width 44 height 16
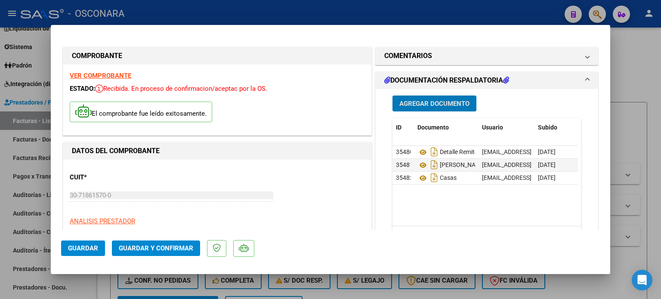
click at [434, 105] on span "Agregar Documento" at bounding box center [434, 104] width 70 height 8
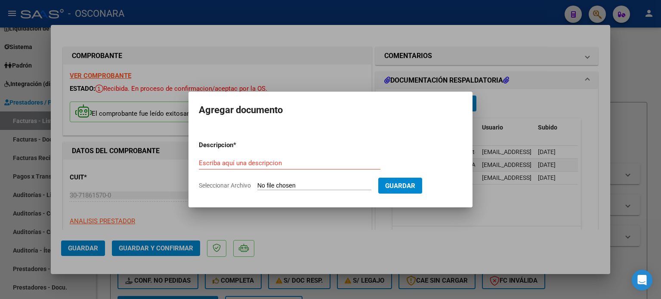
type input "C:\fakepath\Reporte_listado_encuentro_322482.zip"
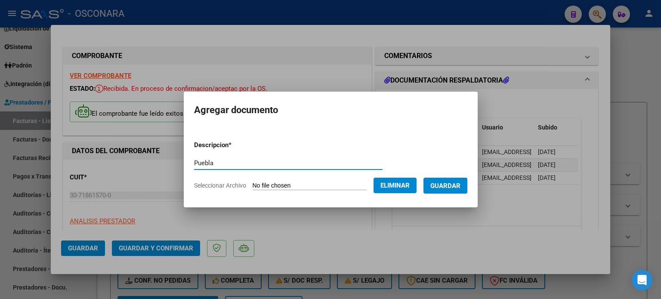
type input "Puebla"
click at [454, 187] on span "Guardar" at bounding box center [445, 186] width 30 height 8
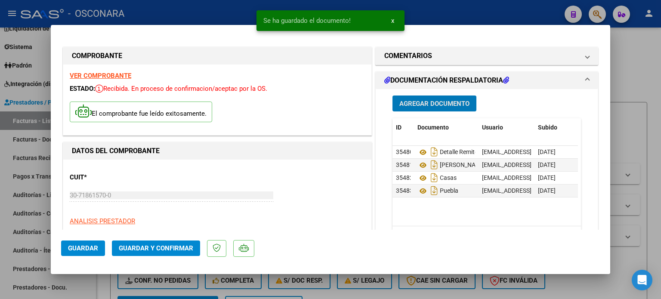
click at [434, 102] on span "Agregar Documento" at bounding box center [434, 104] width 70 height 8
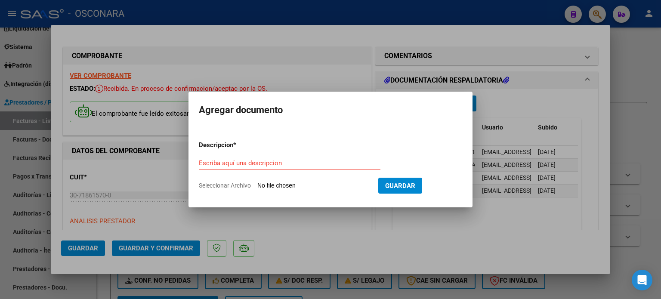
type input "C:\fakepath\Reporte_listado_encuentro_322479.zip"
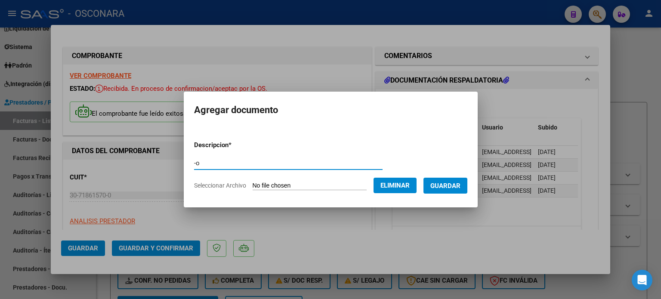
type input "-"
type input "Olguin 1"
click at [452, 187] on span "Guardar" at bounding box center [445, 186] width 30 height 8
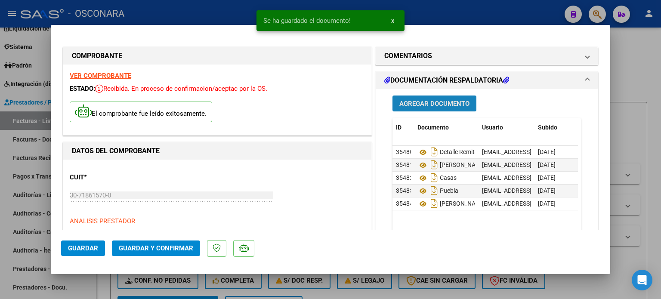
click at [402, 105] on span "Agregar Documento" at bounding box center [434, 104] width 70 height 8
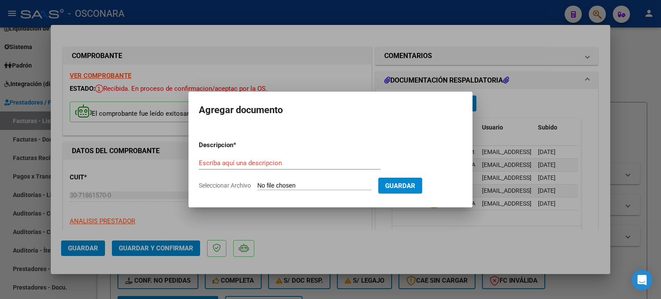
type input "C:\fakepath\Reporte_listado_encuentro_322476.zip"
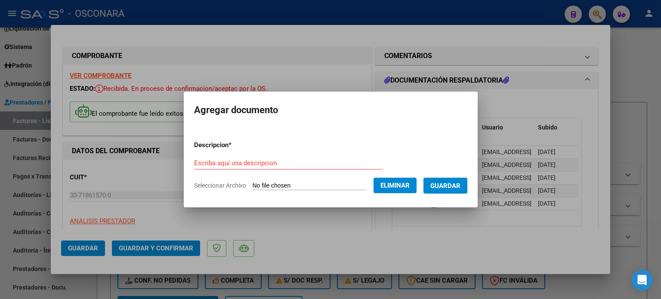
click at [279, 160] on input "Escriba aquí una descripcion" at bounding box center [288, 163] width 188 height 8
type input "Olguin 2"
click at [448, 187] on span "Guardar" at bounding box center [445, 186] width 30 height 8
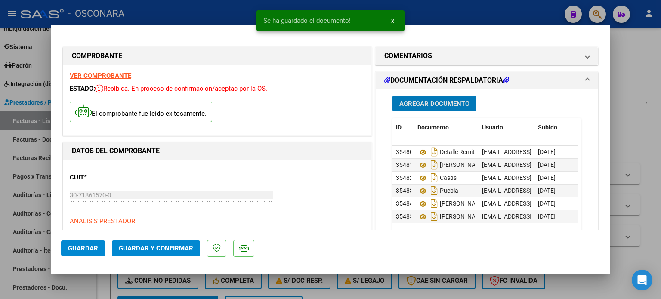
click at [426, 104] on span "Agregar Documento" at bounding box center [434, 104] width 70 height 8
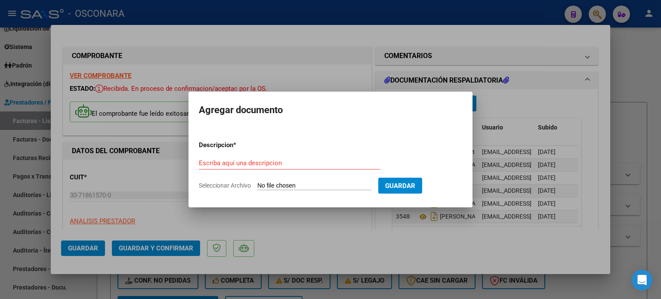
type input "C:\fakepath\Reporte_listado_encuentro_322473.zip"
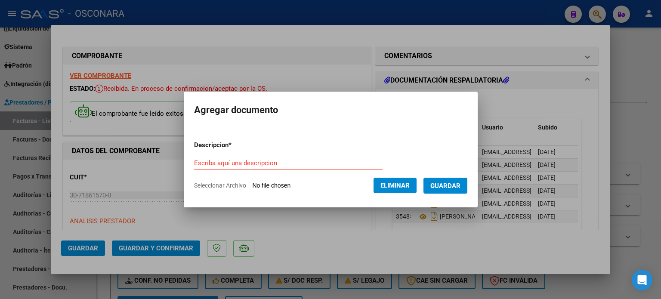
click at [265, 161] on input "Escriba aquí una descripcion" at bounding box center [288, 163] width 188 height 8
type input "Olguin 3"
click at [447, 187] on span "Guardar" at bounding box center [445, 186] width 30 height 8
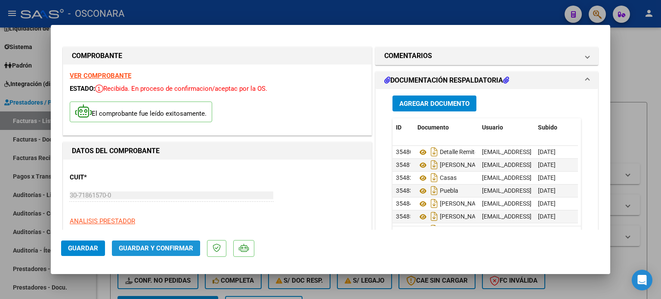
click at [142, 248] on span "Guardar y Confirmar" at bounding box center [156, 248] width 74 height 8
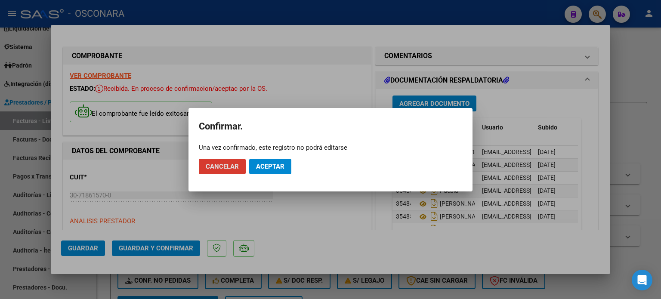
click at [276, 163] on span "Aceptar" at bounding box center [270, 167] width 28 height 8
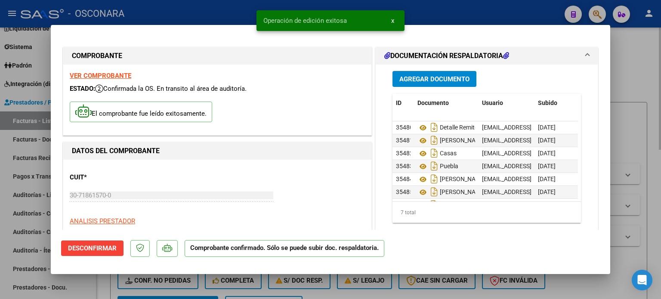
drag, startPoint x: 641, startPoint y: 53, endPoint x: 636, endPoint y: 58, distance: 7.0
click at [640, 53] on div at bounding box center [330, 149] width 661 height 299
type input "$ 0,00"
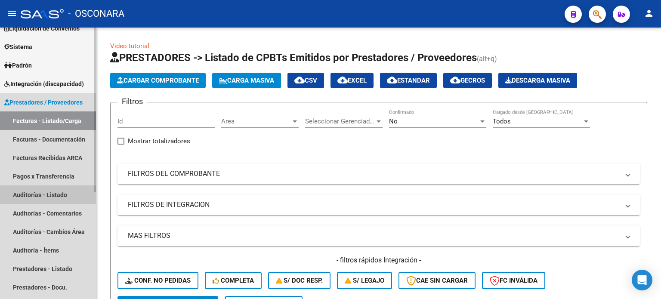
click at [36, 191] on link "Auditorías - Listado" at bounding box center [48, 194] width 96 height 19
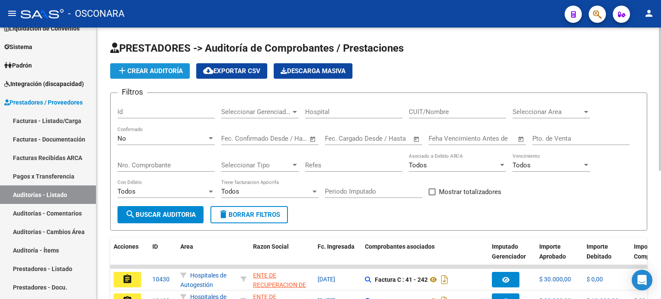
click at [160, 68] on span "add Crear Auditoría" at bounding box center [150, 71] width 66 height 8
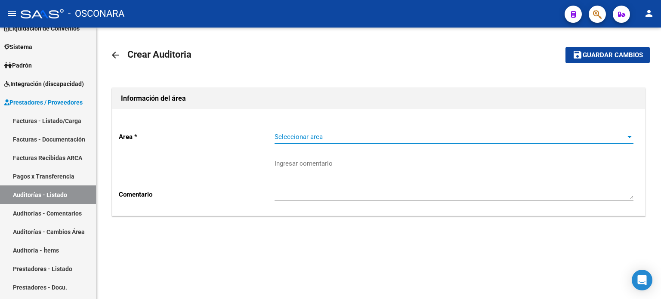
click at [328, 133] on span "Seleccionar area" at bounding box center [450, 137] width 351 height 8
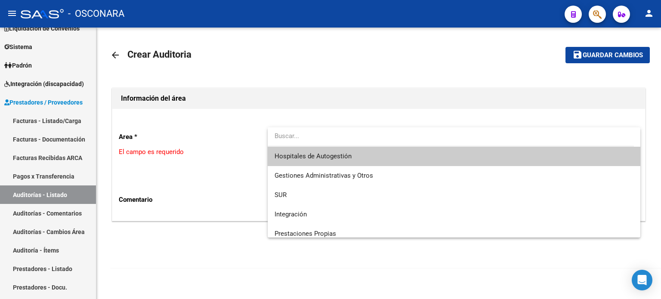
click at [328, 151] on span "Hospitales de Autogestión" at bounding box center [454, 156] width 359 height 19
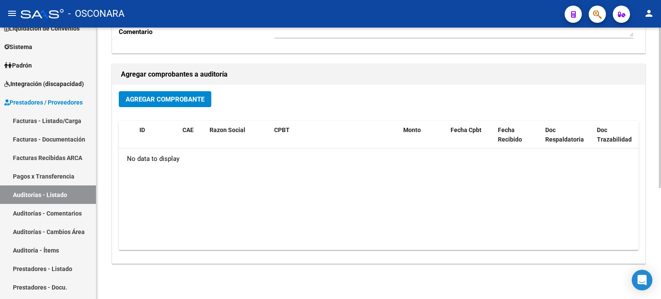
scroll to position [172, 0]
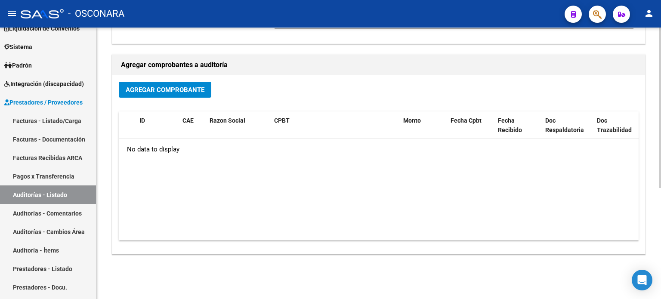
click at [176, 92] on span "Agregar Comprobante" at bounding box center [165, 90] width 79 height 8
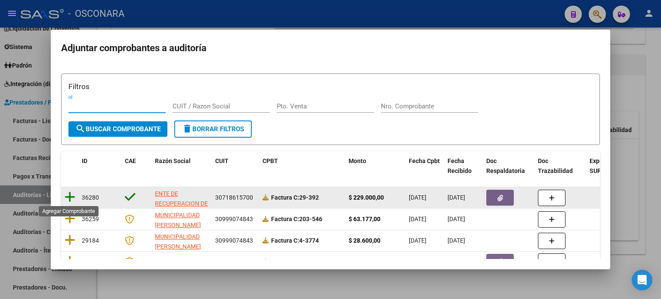
click at [67, 197] on icon at bounding box center [70, 197] width 11 height 12
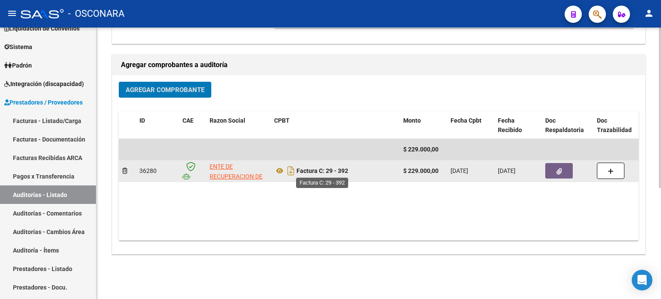
scroll to position [0, 0]
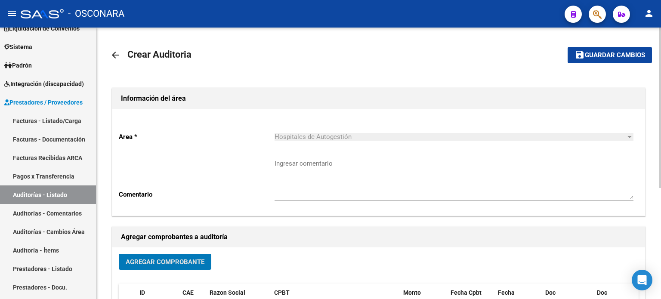
click at [634, 56] on span "Guardar cambios" at bounding box center [615, 56] width 60 height 8
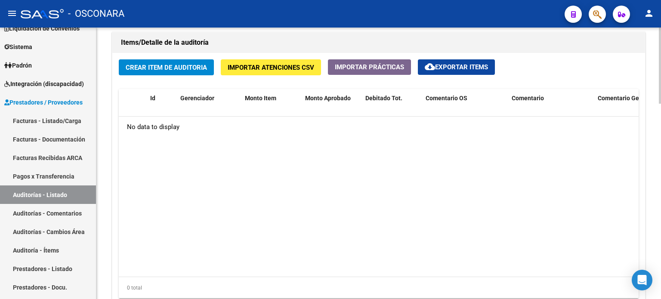
scroll to position [559, 0]
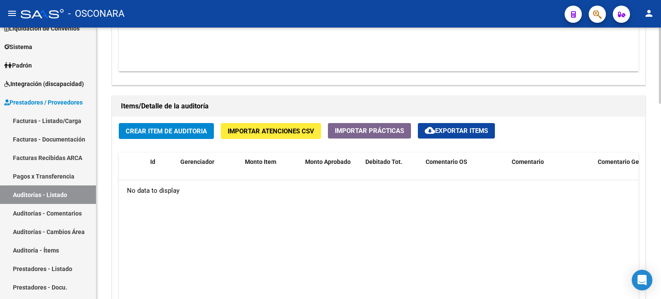
click at [157, 134] on span "Crear Item de Auditoria" at bounding box center [166, 131] width 81 height 8
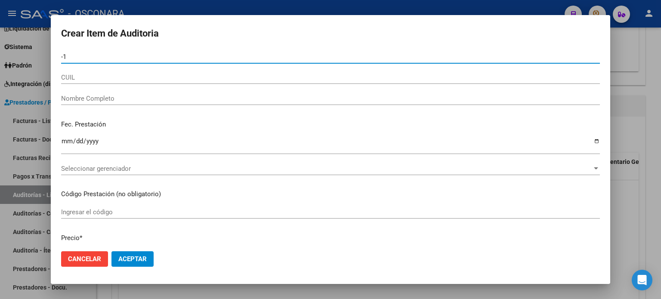
type input "-2"
type input "21740026"
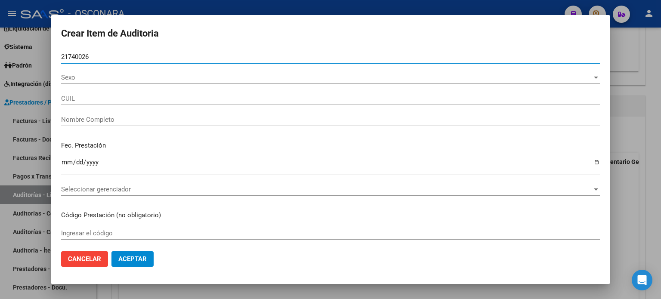
type input "27217400266"
type input "OLGUIN MIRIAM ISABEL"
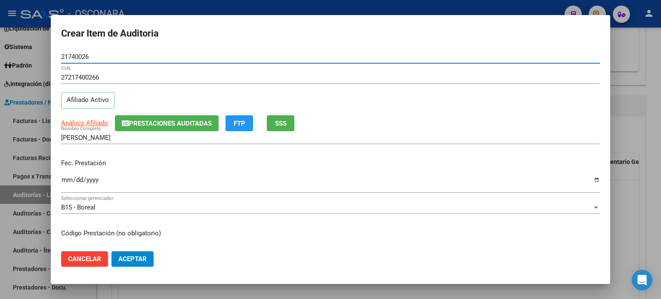
type input "21740026"
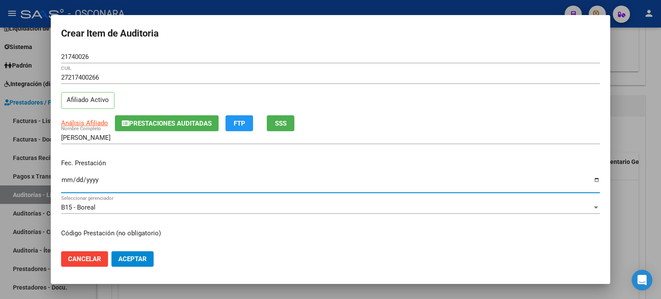
click at [70, 180] on input "Ingresar la fecha" at bounding box center [330, 183] width 539 height 14
type input "2025-04-23"
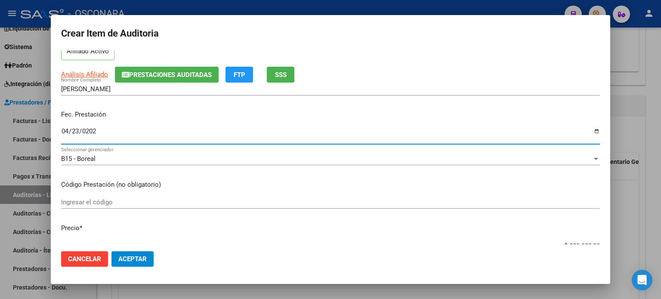
scroll to position [172, 0]
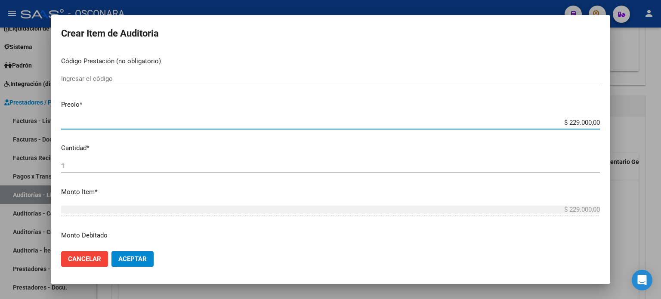
drag, startPoint x: 562, startPoint y: 122, endPoint x: 599, endPoint y: 122, distance: 37.4
click at [599, 122] on app-form-text-field "Precio * $ 229.000,00 Ingresar el precio" at bounding box center [334, 113] width 546 height 27
type input "$ 0,03"
type input "$ 0,30"
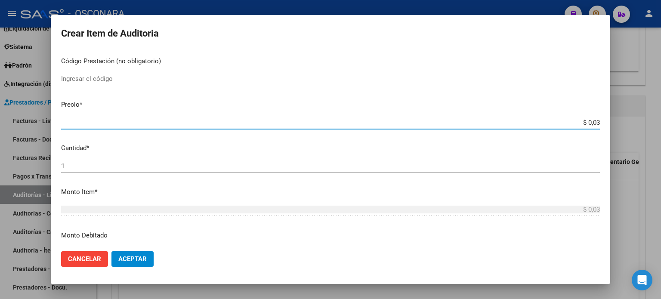
type input "$ 0,30"
type input "$ 3,00"
type input "$ 30,00"
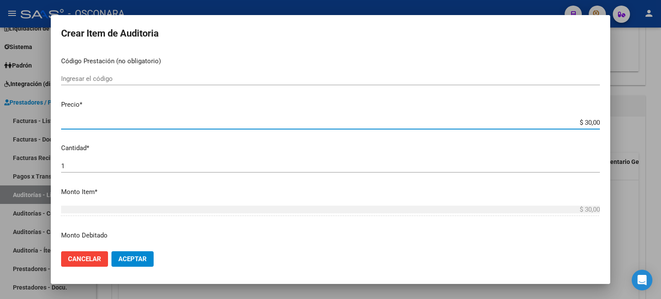
type input "$ 300,00"
type input "$ 3.000,00"
type input "$ 30.000,00"
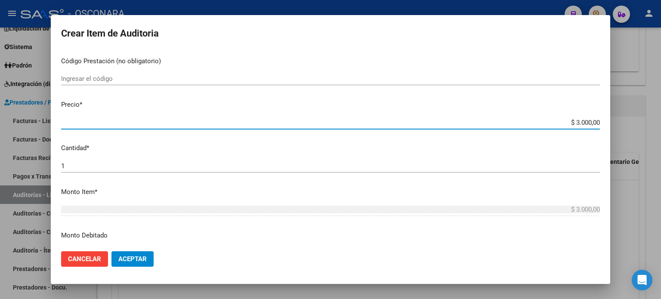
type input "$ 30.000,00"
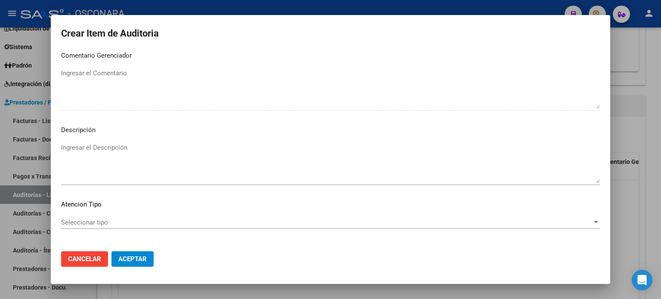
scroll to position [559, 0]
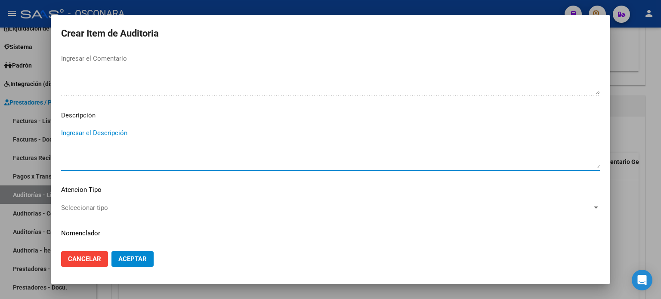
click at [93, 136] on textarea "Ingresar el Descripción" at bounding box center [330, 148] width 539 height 40
type textarea "Consultas"
click at [107, 204] on span "Seleccionar tipo" at bounding box center [326, 208] width 531 height 8
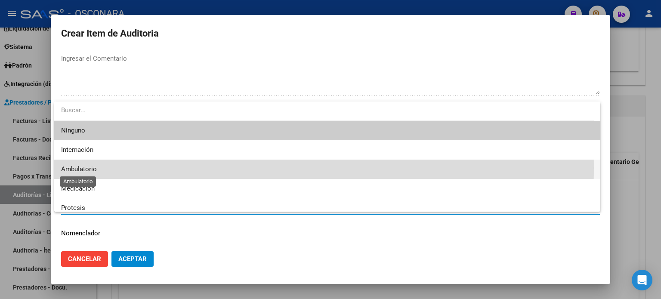
click at [95, 168] on span "Ambulatorio" at bounding box center [79, 169] width 36 height 8
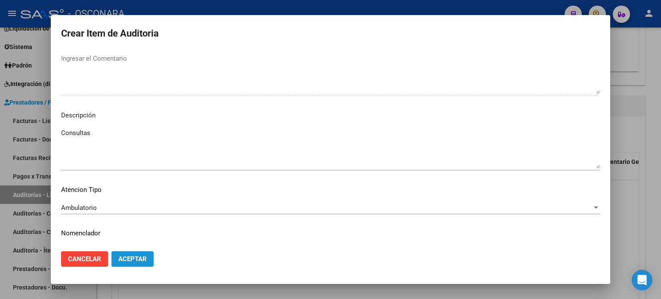
click at [132, 255] on span "Aceptar" at bounding box center [132, 259] width 28 height 8
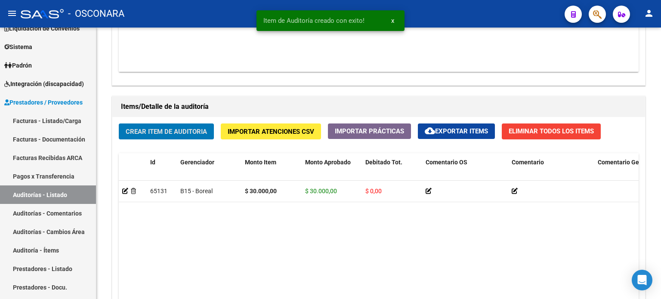
scroll to position [560, 0]
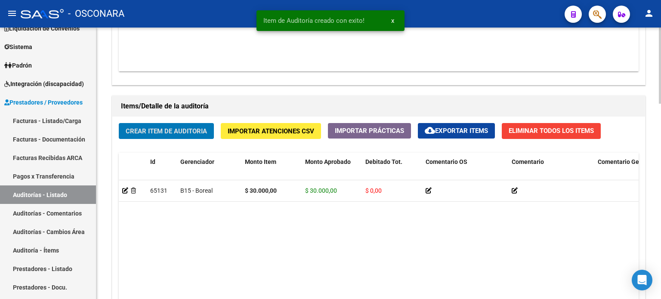
click at [179, 130] on span "Crear Item de Auditoria" at bounding box center [166, 131] width 81 height 8
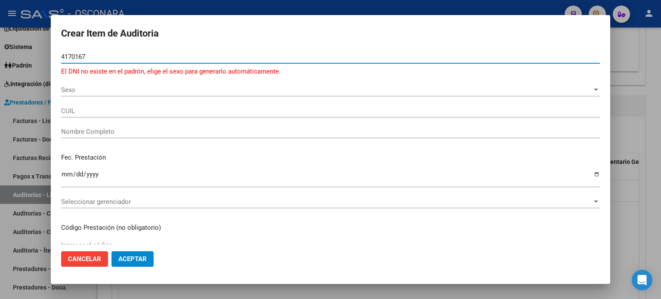
type input "41701674"
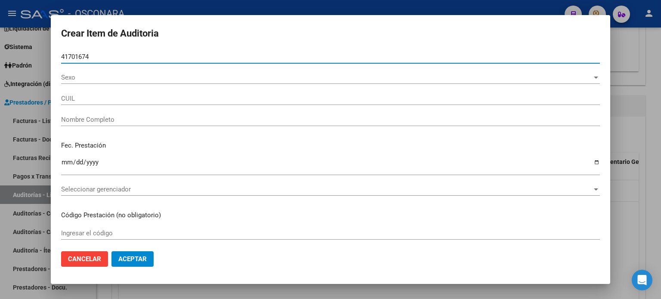
type input "20417016741"
type input "PUEBLA JONATHAN DANIEL"
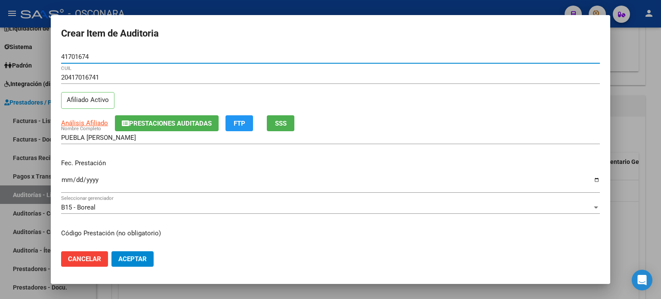
type input "41701674"
click at [65, 181] on input "Ingresar la fecha" at bounding box center [330, 183] width 539 height 14
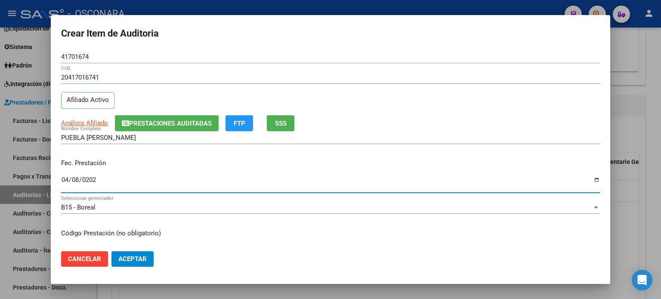
type input "2025-04-08"
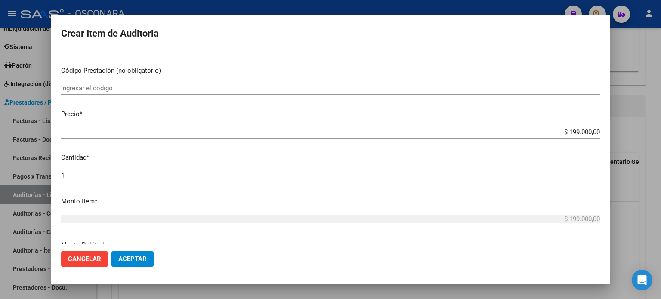
scroll to position [172, 0]
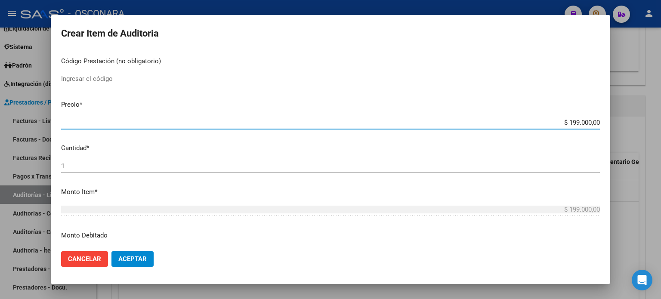
drag, startPoint x: 563, startPoint y: 121, endPoint x: 599, endPoint y: 122, distance: 36.2
click at [599, 121] on app-form-text-field "Precio * $ 199.000,00 Ingresar el precio" at bounding box center [334, 113] width 546 height 27
type input "$ 0,01"
type input "$ 0,10"
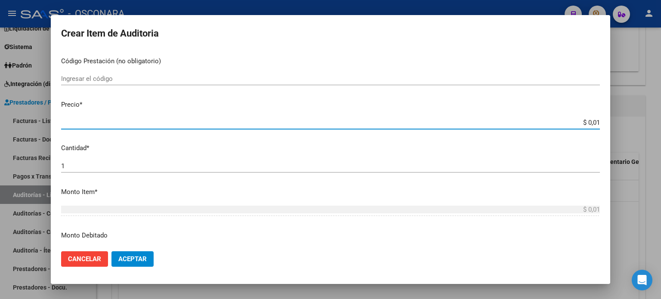
type input "$ 0,10"
type input "$ 1,00"
type input "$ 10,00"
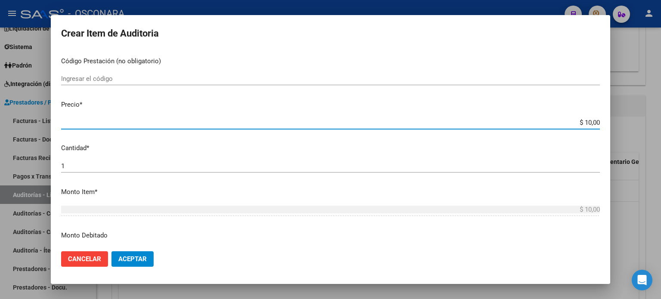
type input "$ 100,00"
type input "$ 1.000,00"
type input "$ 10.000,00"
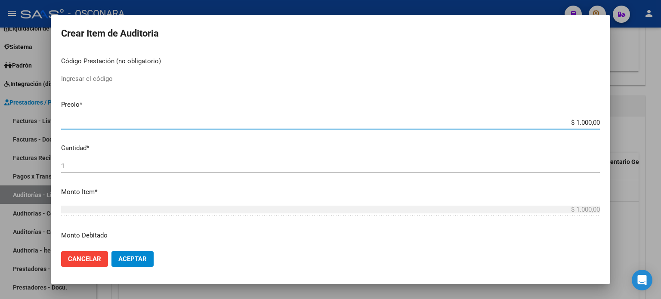
type input "$ 10.000,00"
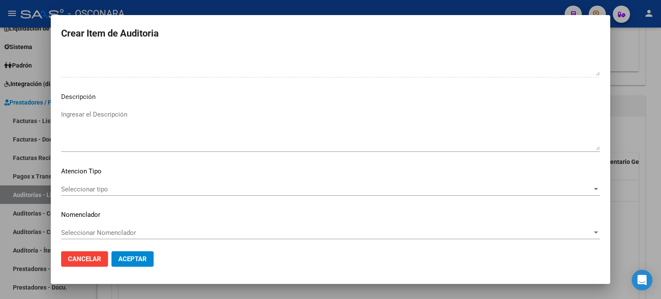
scroll to position [580, 0]
click at [119, 111] on textarea "Ingresar el Descripción" at bounding box center [330, 128] width 539 height 40
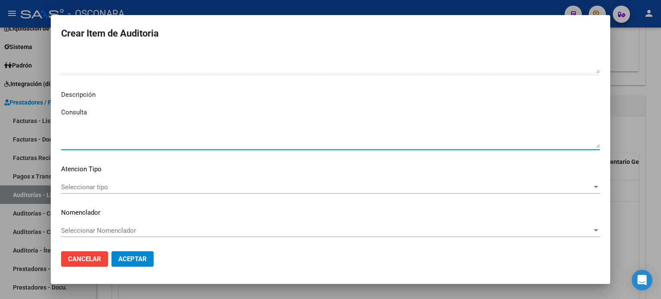
type textarea "Consulta"
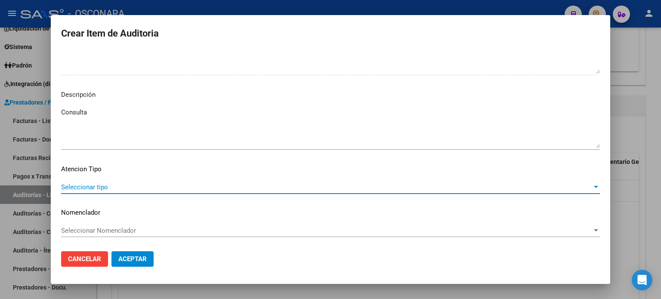
click at [112, 187] on span "Seleccionar tipo" at bounding box center [326, 187] width 531 height 8
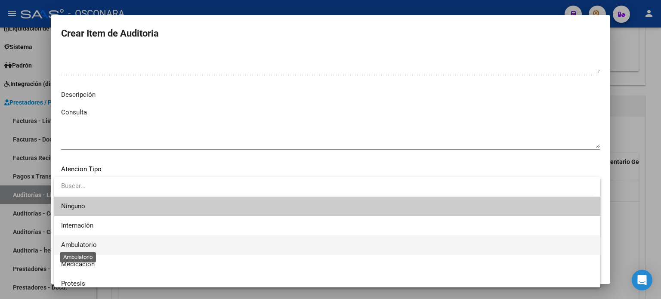
click at [93, 244] on span "Ambulatorio" at bounding box center [79, 245] width 36 height 8
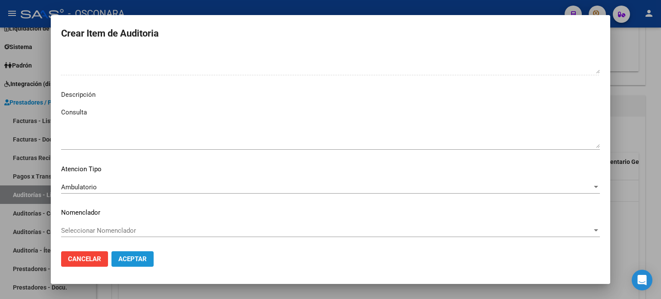
click at [133, 261] on span "Aceptar" at bounding box center [132, 259] width 28 height 8
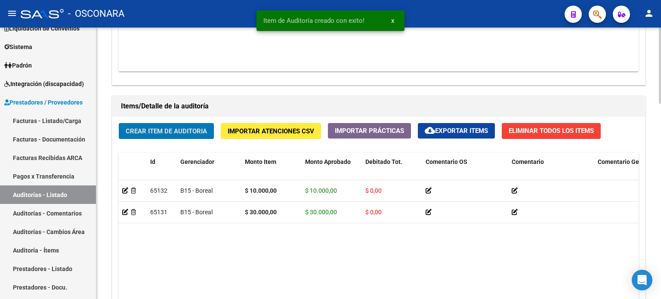
click at [167, 131] on span "Crear Item de Auditoria" at bounding box center [166, 131] width 81 height 8
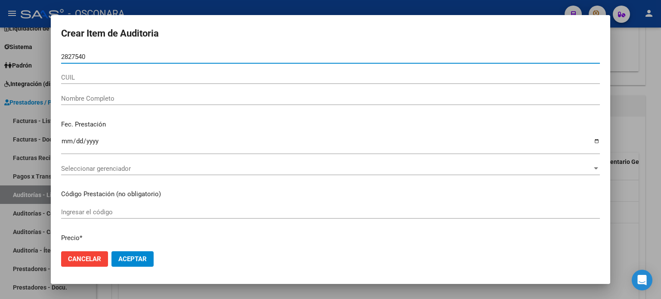
type input "28275409"
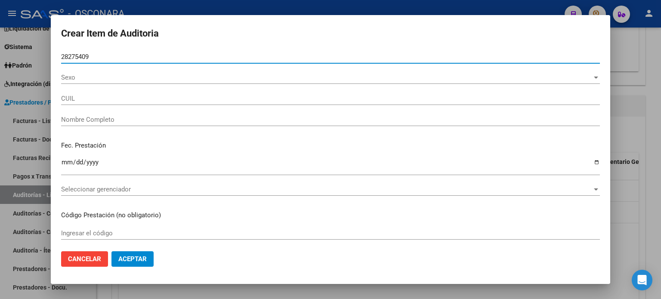
type input "20282754097"
type input "CASAS FAVIO ADRIAN"
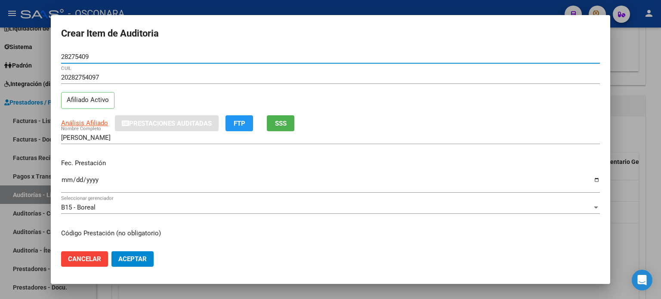
type input "28275409"
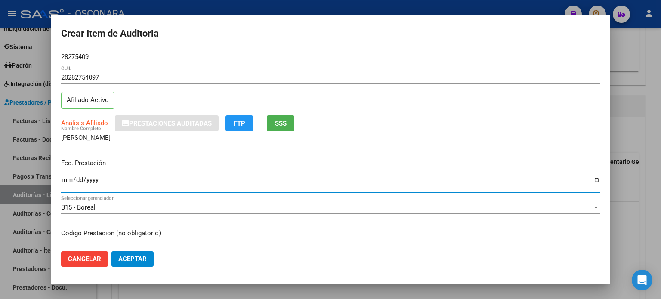
click at [66, 180] on input "Ingresar la fecha" at bounding box center [330, 183] width 539 height 14
type input "2025-04-22"
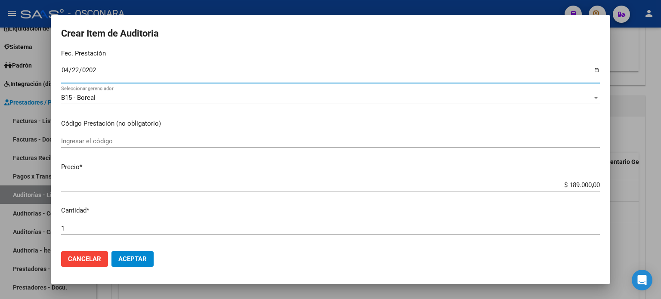
scroll to position [129, 0]
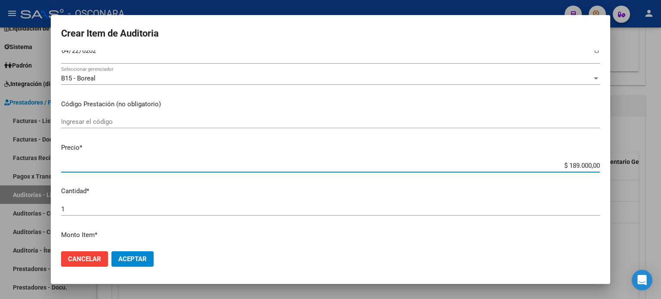
drag, startPoint x: 561, startPoint y: 165, endPoint x: 602, endPoint y: 165, distance: 40.9
click at [602, 165] on mat-dialog-content "28275409 Nro Documento 20282754097 CUIL Afiliado Activo Análisis Afiliado Prest…" at bounding box center [330, 147] width 559 height 194
type input "$ 0,01"
type input "$ 0,10"
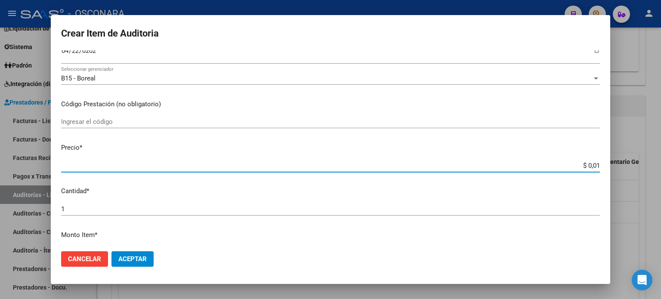
type input "$ 0,10"
type input "$ 1,00"
type input "$ 10,00"
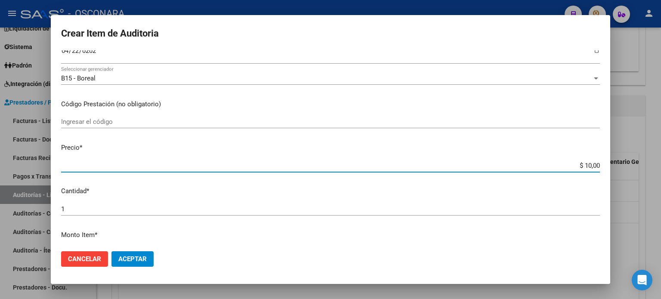
type input "$ 100,00"
type input "$ 1.000,00"
type input "$ 10.000,00"
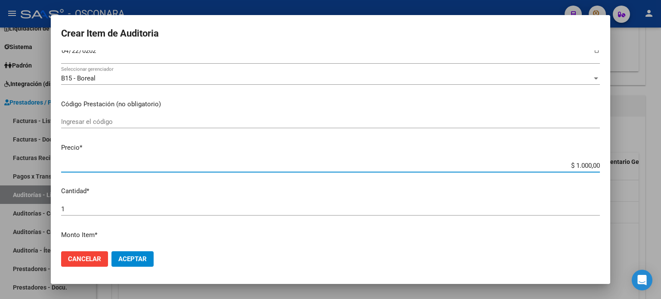
type input "$ 10.000,00"
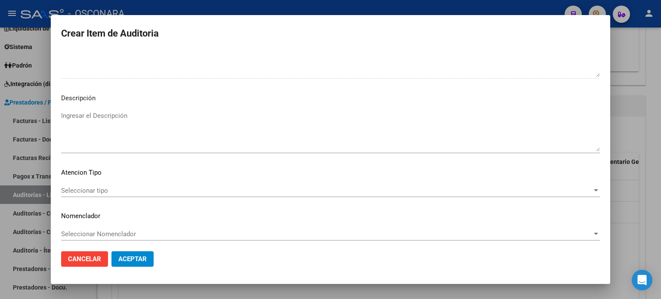
scroll to position [580, 0]
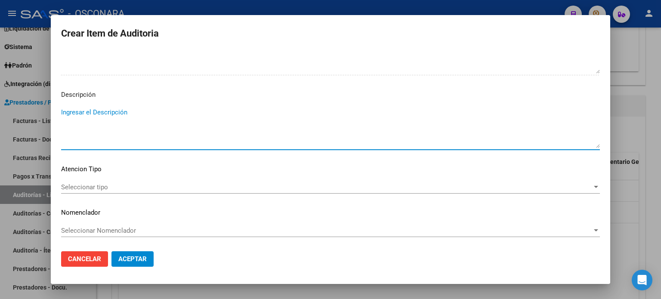
click at [105, 117] on textarea "Ingresar el Descripción" at bounding box center [330, 128] width 539 height 40
type textarea "Consulta"
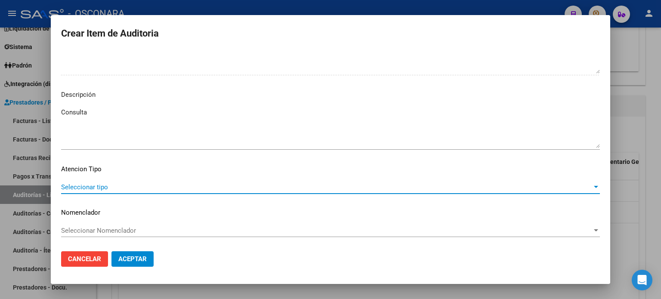
click at [112, 185] on span "Seleccionar tipo" at bounding box center [326, 187] width 531 height 8
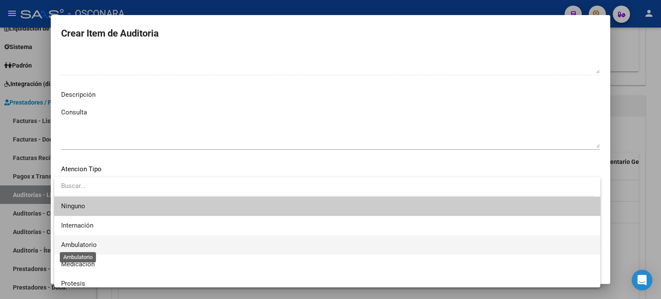
click at [94, 244] on span "Ambulatorio" at bounding box center [79, 245] width 36 height 8
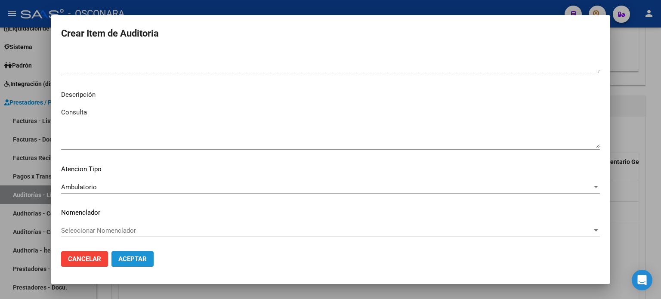
click at [139, 259] on span "Aceptar" at bounding box center [132, 259] width 28 height 8
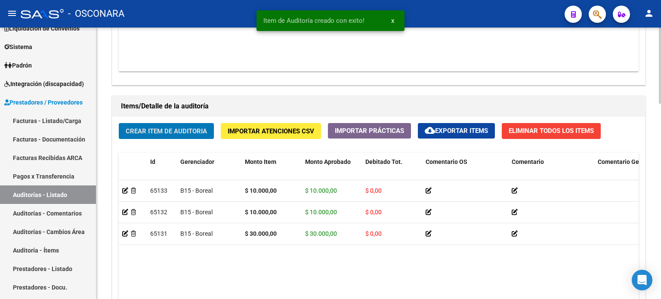
click at [146, 127] on span "Crear Item de Auditoria" at bounding box center [166, 131] width 81 height 8
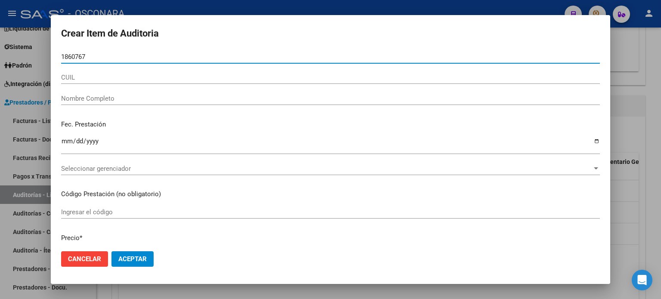
type input "18607677"
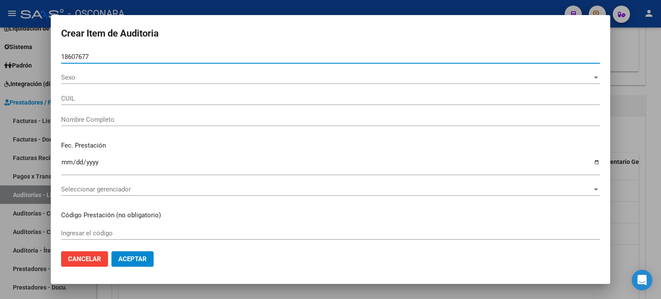
type input "20186076770"
type input "FIORITO RICARDO ANTONIO"
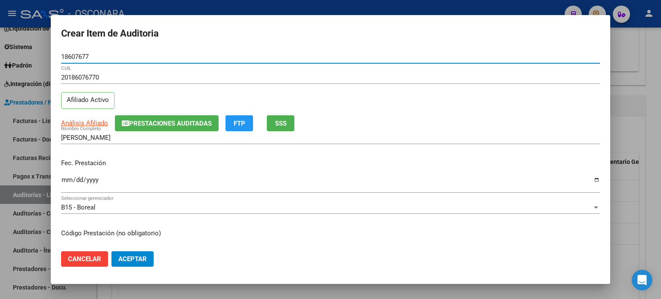
type input "18607677"
click at [66, 176] on input "Ingresar la fecha" at bounding box center [330, 183] width 539 height 14
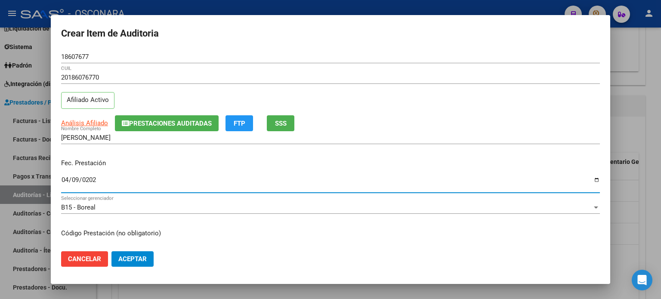
type input "2025-04-09"
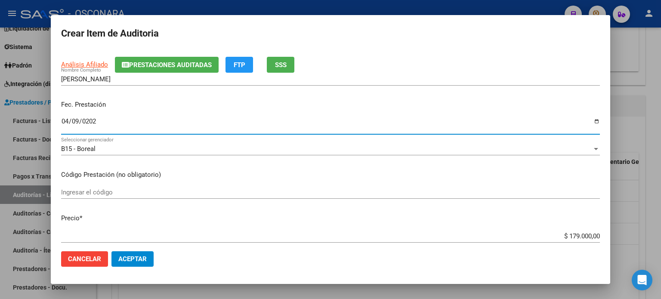
scroll to position [215, 0]
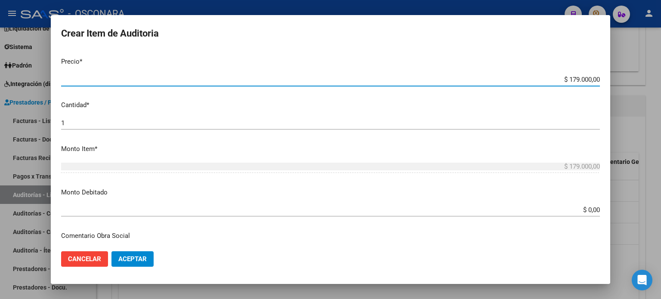
drag, startPoint x: 563, startPoint y: 77, endPoint x: 597, endPoint y: 81, distance: 34.6
click at [597, 81] on app-form-text-field "Precio * $ 179.000,00 Ingresar el precio" at bounding box center [334, 70] width 546 height 27
type input "$ 0,01"
type input "$ 0,10"
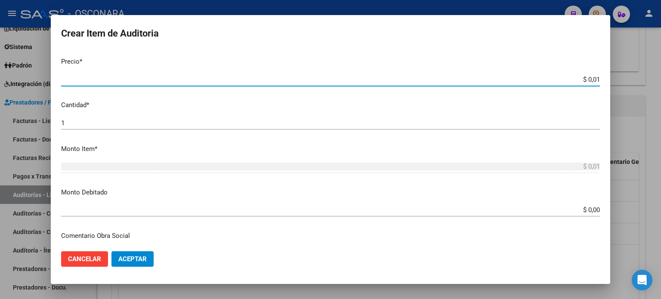
type input "$ 0,10"
type input "$ 1,00"
type input "$ 10,00"
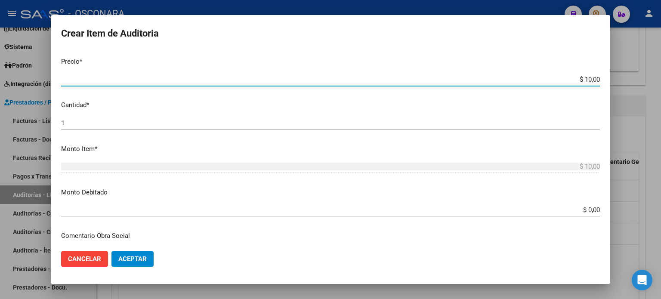
type input "$ 100,00"
type input "$ 1.000,00"
type input "$ 10.000,00"
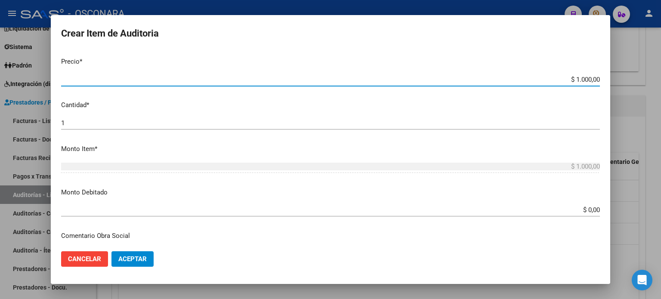
type input "$ 10.000,00"
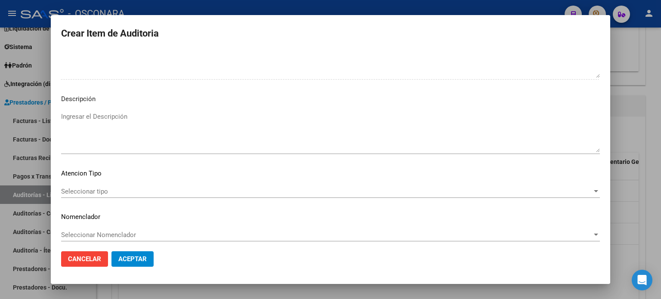
scroll to position [580, 0]
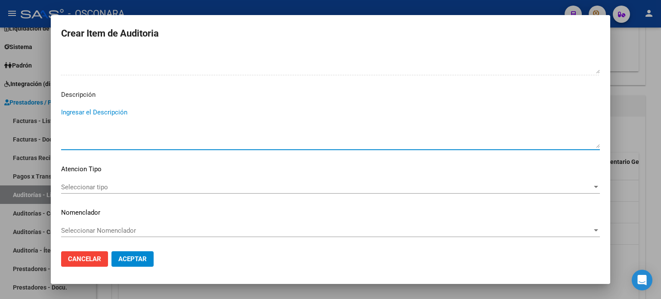
click at [122, 111] on textarea "Ingresar el Descripción" at bounding box center [330, 128] width 539 height 40
type textarea "Consulta"
click at [127, 185] on span "Seleccionar tipo" at bounding box center [326, 187] width 531 height 8
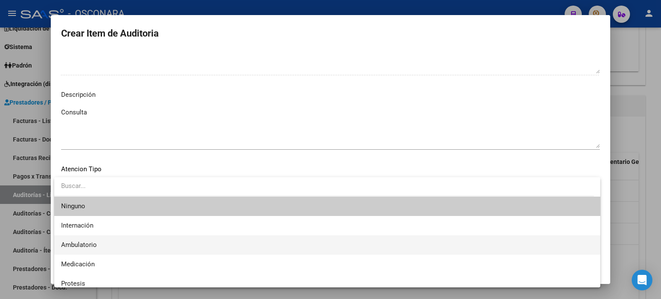
click at [108, 244] on span "Ambulatorio" at bounding box center [327, 244] width 532 height 19
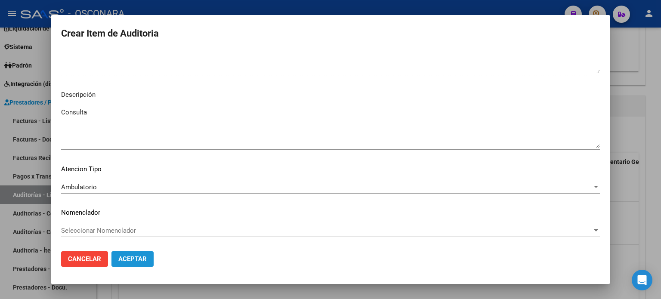
click at [145, 258] on span "Aceptar" at bounding box center [132, 259] width 28 height 8
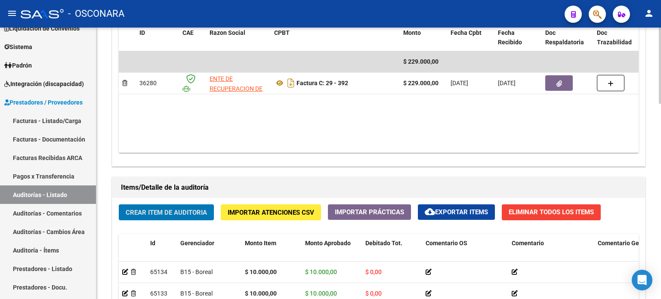
scroll to position [345, 0]
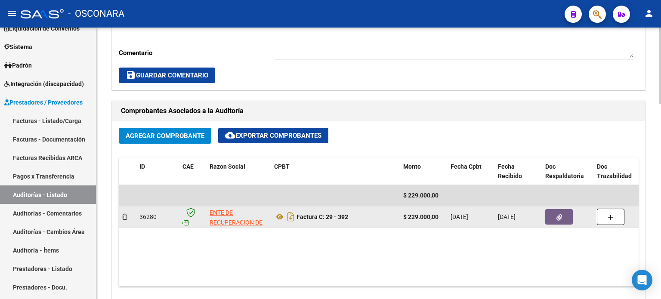
click at [556, 217] on icon "button" at bounding box center [559, 217] width 6 height 6
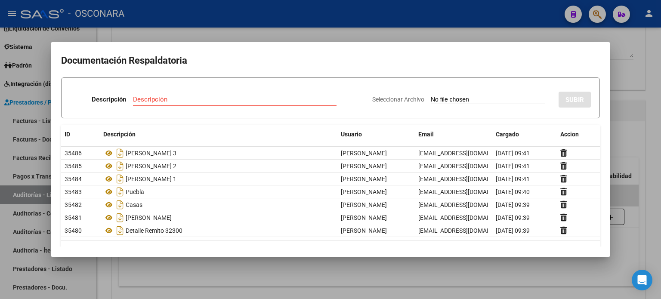
type input "C:\fakepath\DetalleDeRemito_Nro.32301_13-10-2025.pdf"
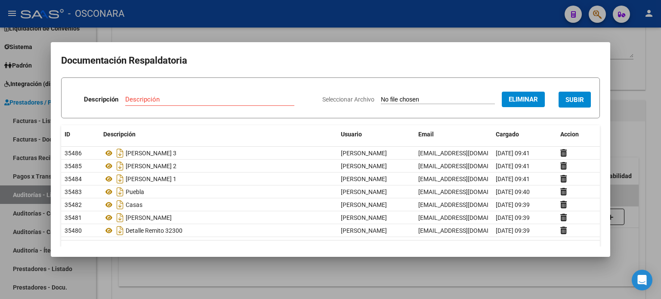
click at [184, 101] on input "Descripción" at bounding box center [209, 100] width 169 height 8
type input "Detalle remito 32301"
click at [574, 105] on button "SUBIR" at bounding box center [574, 100] width 32 height 16
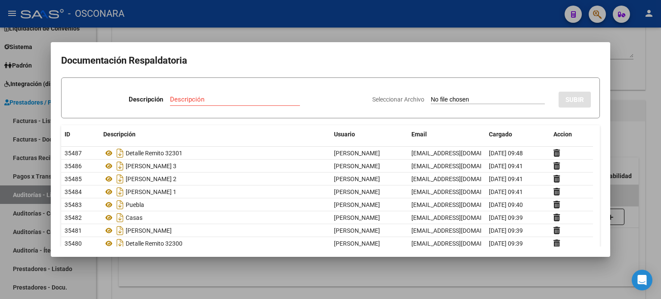
type input "C:\fakepath\Reporte_listado_encuentro_351792.zip"
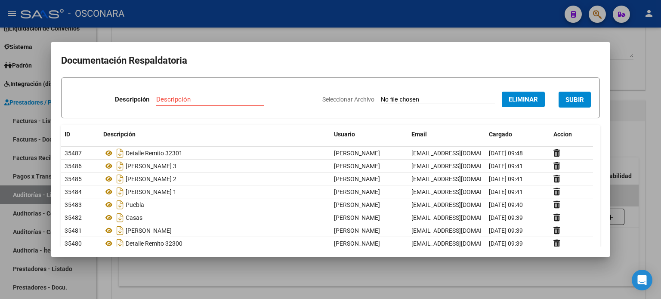
click at [181, 100] on input "Descripción" at bounding box center [210, 100] width 108 height 8
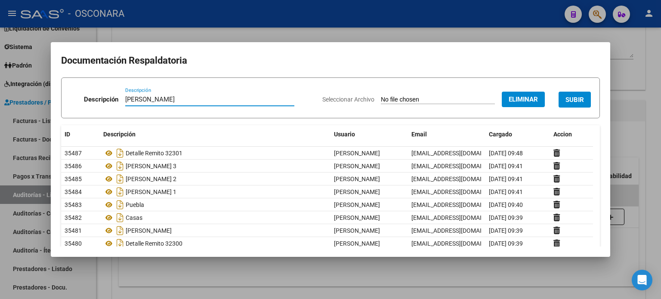
type input "Martinez"
click at [568, 99] on span "SUBIR" at bounding box center [574, 100] width 19 height 8
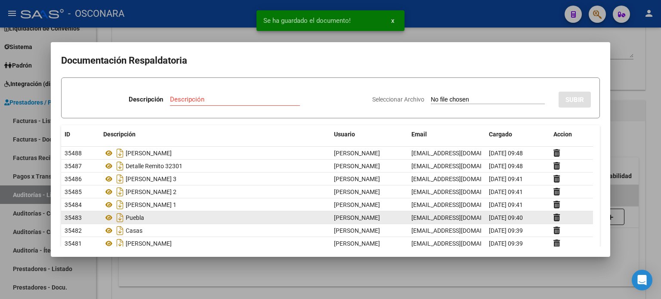
type input "C:\fakepath\Reporte_listado_encuentro_351739.zip"
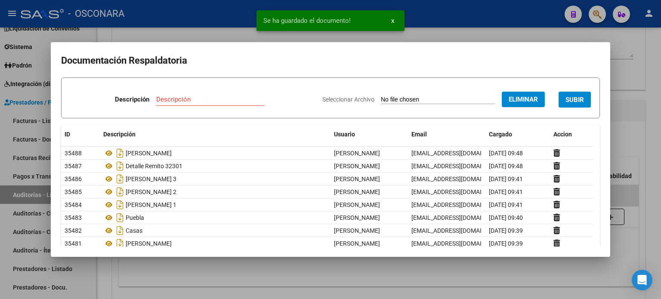
click at [200, 99] on input "Descripción" at bounding box center [210, 100] width 108 height 8
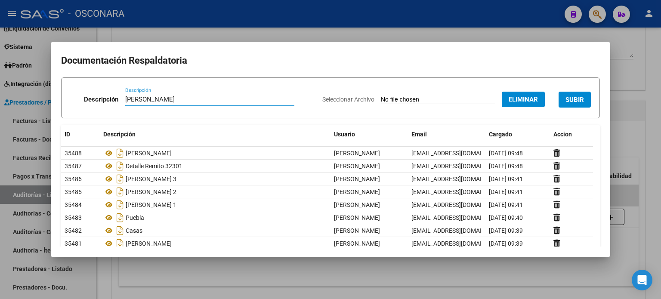
type input "Godoy"
click at [565, 98] on span "SUBIR" at bounding box center [574, 100] width 19 height 8
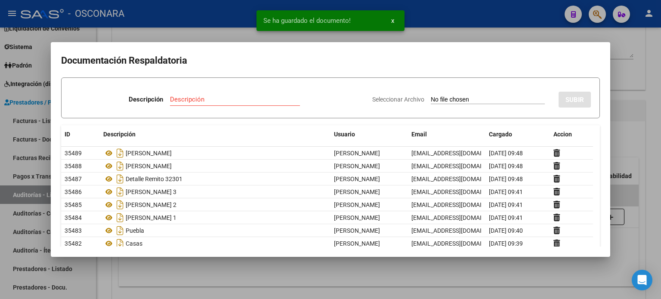
type input "C:\fakepath\Reporte_listado_encuentro_341825.zip"
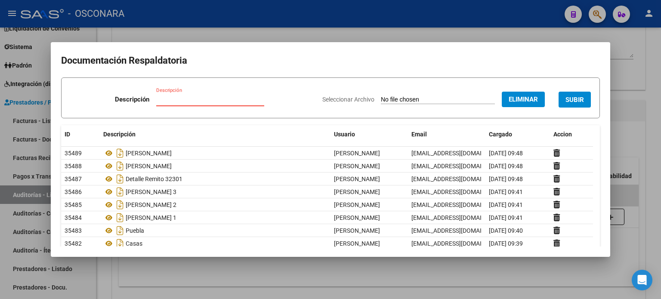
click at [160, 100] on input "Descripción" at bounding box center [210, 100] width 108 height 8
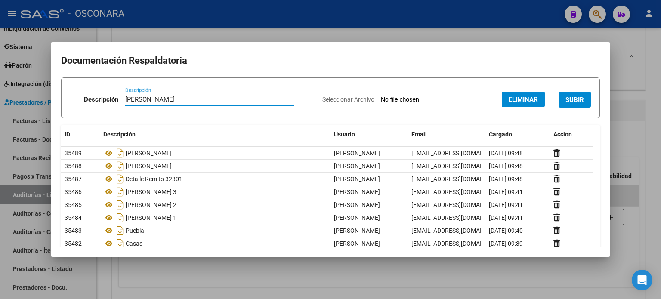
type input "Coria"
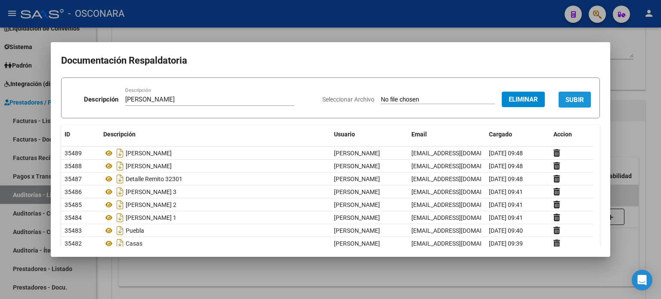
click at [580, 99] on button "SUBIR" at bounding box center [574, 100] width 32 height 16
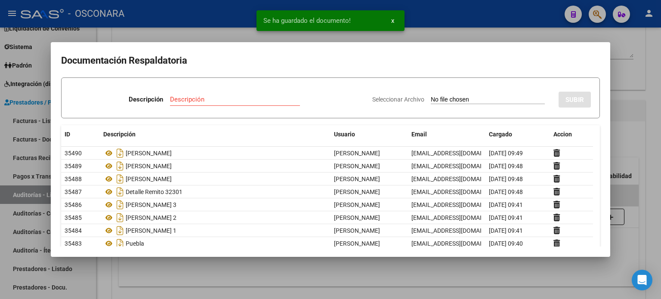
type input "C:\fakepath\Reporte_listado_encuentro_335559.zip"
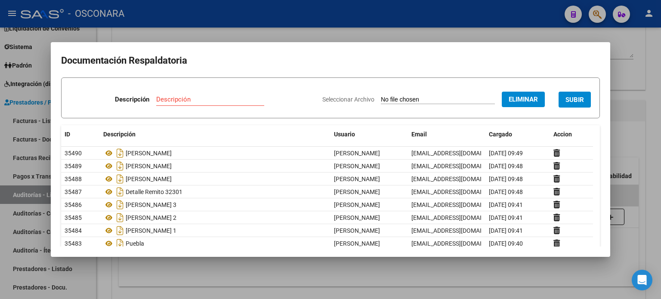
click at [205, 99] on input "Descripción" at bounding box center [210, 100] width 108 height 8
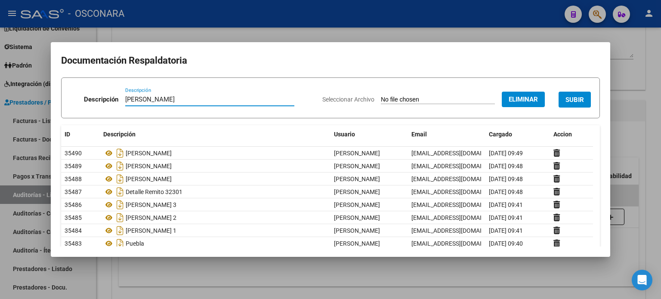
type input "Romero"
click at [565, 102] on span "SUBIR" at bounding box center [574, 100] width 19 height 8
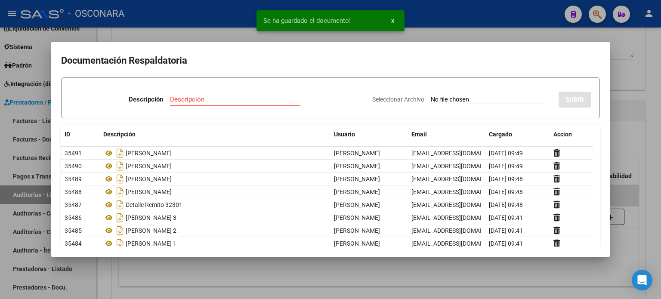
type input "C:\fakepath\Reporte_listado_encuentro_333312.zip"
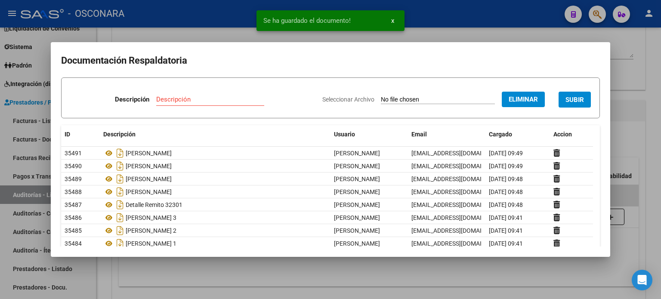
click at [166, 98] on input "Descripción" at bounding box center [210, 100] width 108 height 8
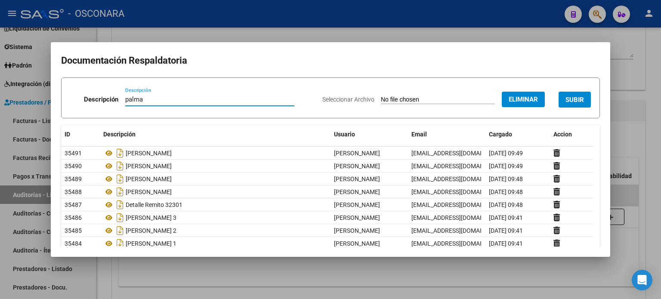
type input "palma"
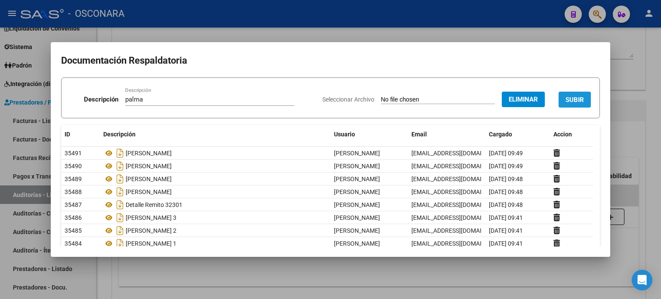
click at [559, 93] on button "SUBIR" at bounding box center [574, 100] width 32 height 16
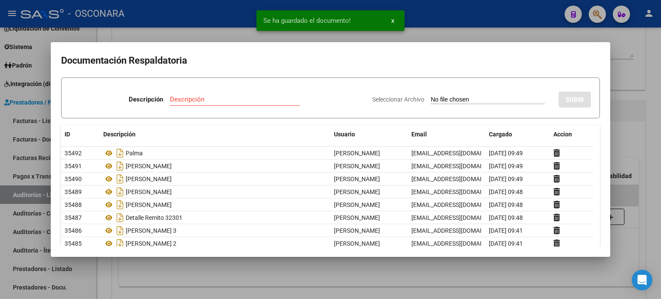
type input "C:\fakepath\Reporte_listado_encuentro_322952.zip"
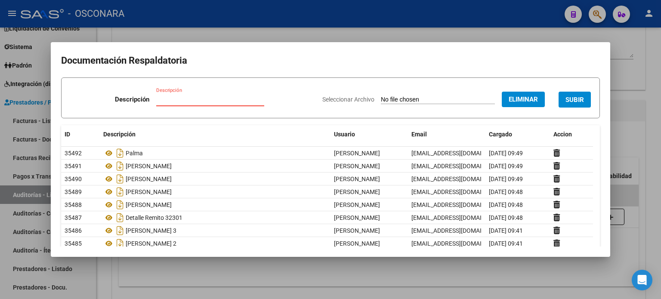
click at [174, 101] on input "Descripción" at bounding box center [210, 100] width 108 height 8
type input "_"
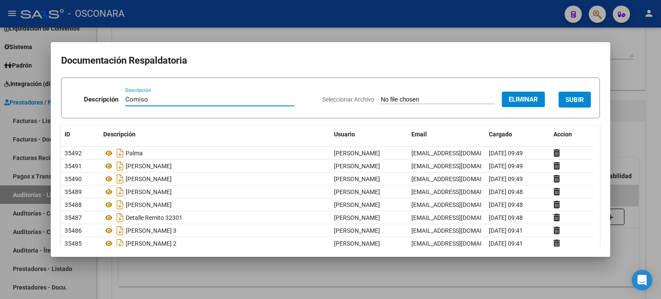
type input "Comiso"
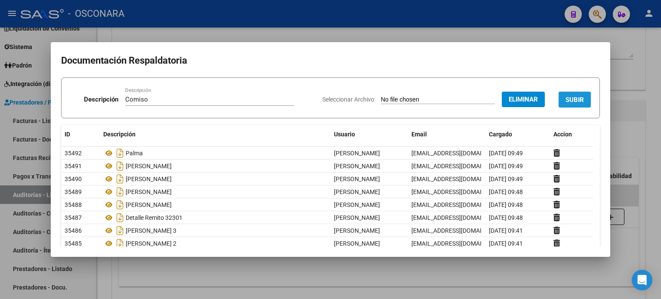
click at [558, 100] on button "SUBIR" at bounding box center [574, 100] width 32 height 16
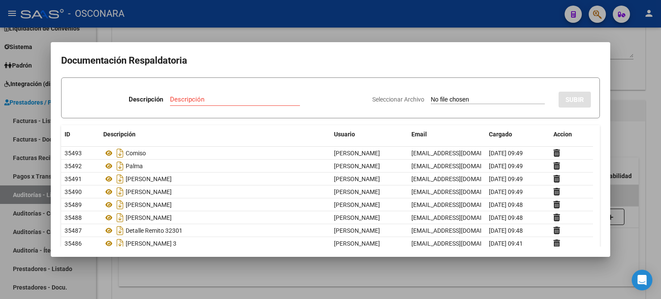
click at [660, 68] on div at bounding box center [330, 149] width 661 height 299
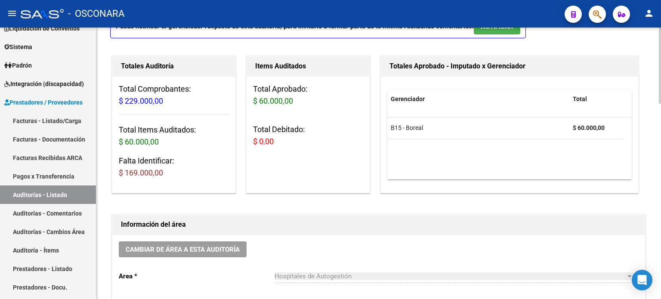
scroll to position [0, 0]
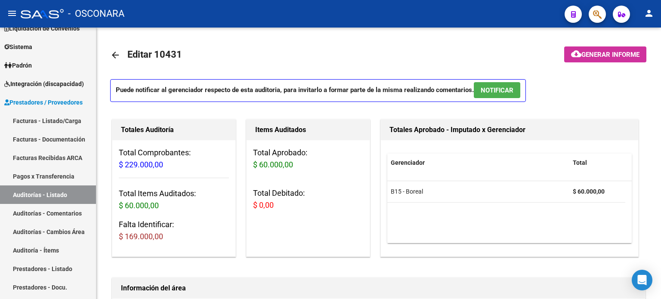
click at [600, 15] on icon "button" at bounding box center [597, 14] width 9 height 10
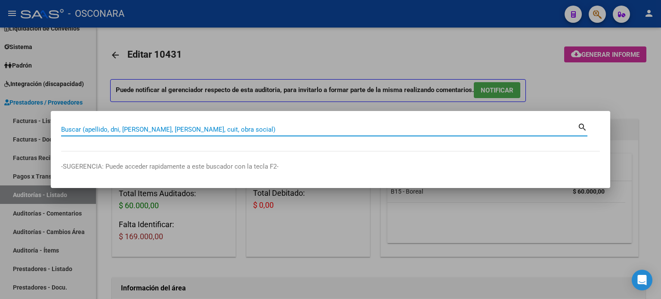
paste input "54493005"
type input "54493005"
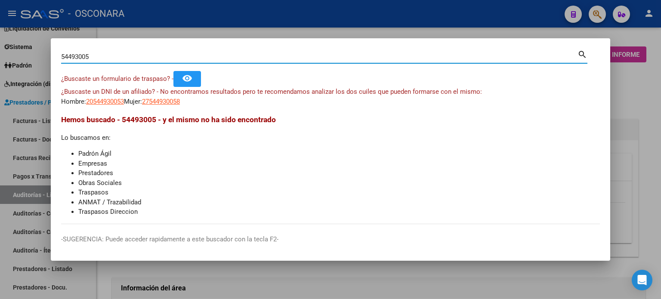
click at [243, 28] on div at bounding box center [330, 149] width 661 height 299
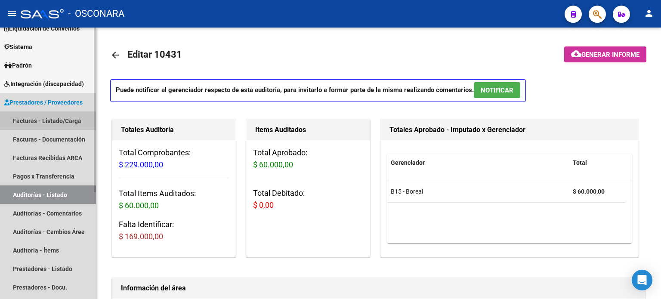
click at [44, 118] on link "Facturas - Listado/Carga" at bounding box center [48, 120] width 96 height 19
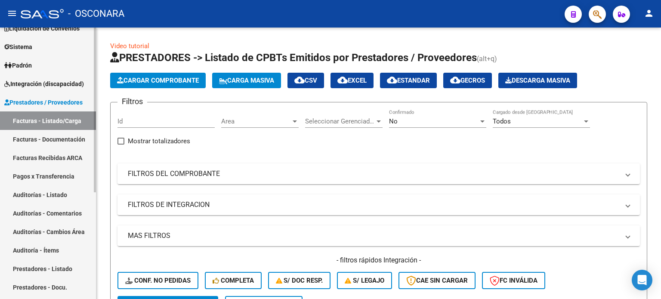
click at [21, 196] on link "Auditorías - Listado" at bounding box center [48, 194] width 96 height 19
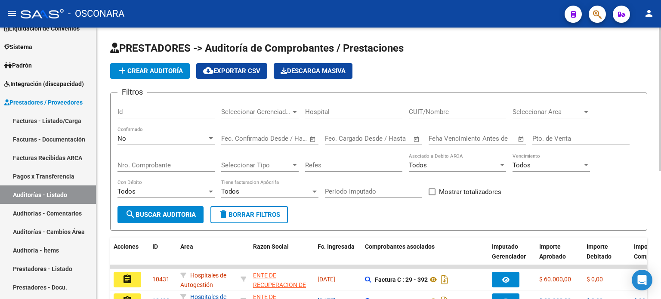
click at [167, 116] on div "Id" at bounding box center [165, 109] width 97 height 19
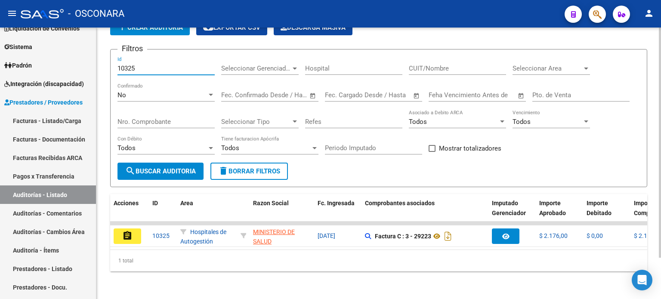
scroll to position [48, 0]
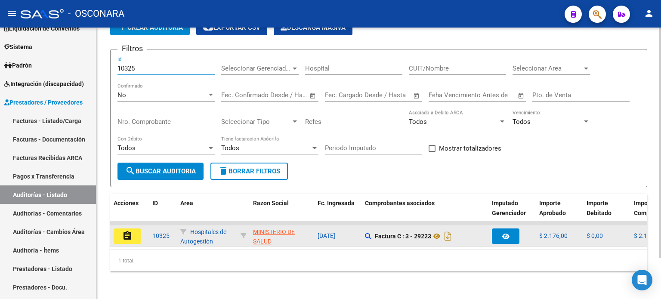
type input "10325"
click at [133, 228] on button "assignment" at bounding box center [128, 235] width 28 height 15
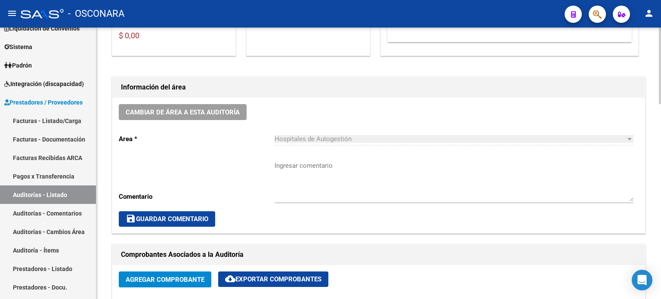
scroll to position [86, 0]
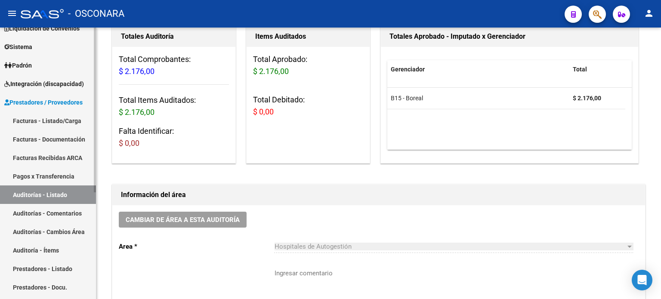
click at [24, 125] on link "Facturas - Listado/Carga" at bounding box center [48, 120] width 96 height 19
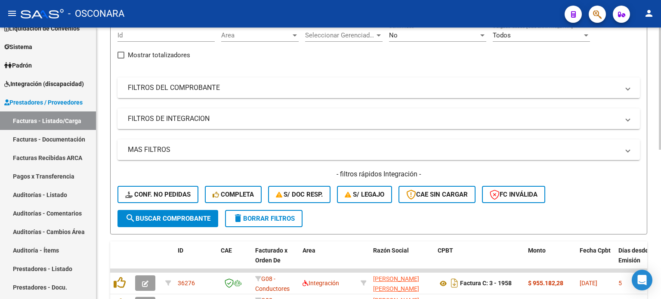
click at [200, 86] on mat-panel-title "FILTROS DEL COMPROBANTE" at bounding box center [373, 87] width 491 height 9
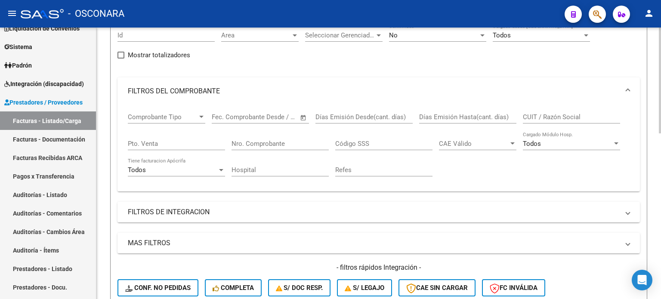
click at [185, 147] on div "Pto. Venta" at bounding box center [176, 141] width 97 height 19
type input "3"
click at [313, 145] on input "Nro. Comprobante" at bounding box center [279, 144] width 97 height 8
type input "29223"
click at [421, 39] on div "No Confirmado" at bounding box center [437, 32] width 97 height 19
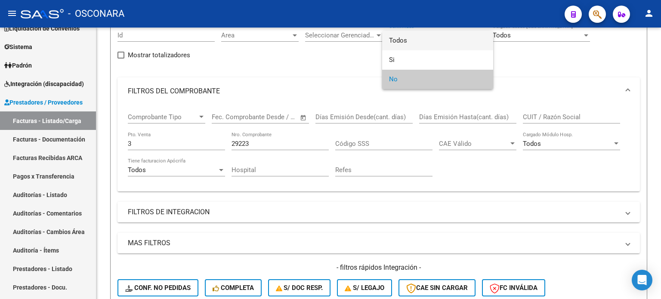
click at [405, 40] on span "Todos" at bounding box center [437, 40] width 97 height 19
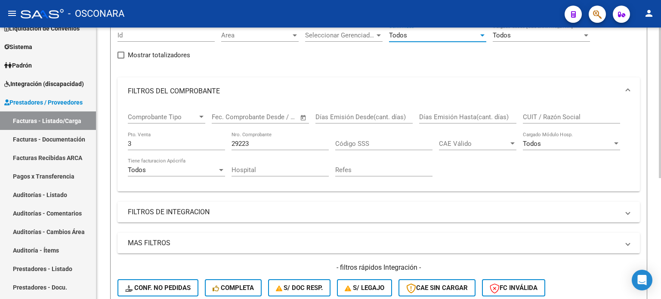
click at [260, 143] on input "29223" at bounding box center [279, 144] width 97 height 8
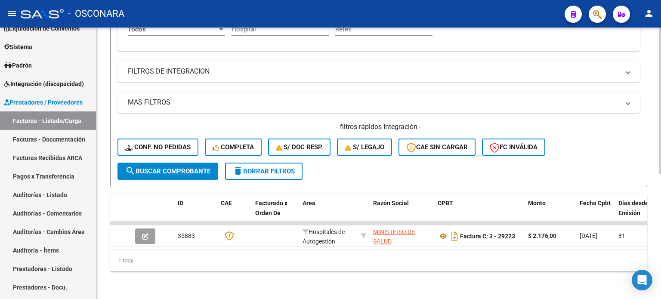
scroll to position [231, 0]
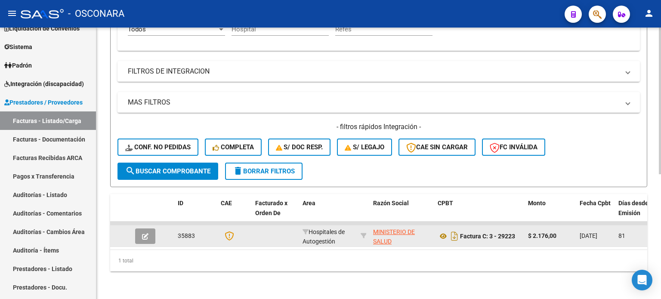
click at [142, 233] on button "button" at bounding box center [145, 235] width 20 height 15
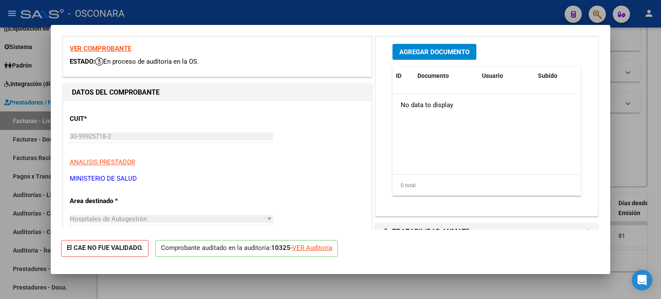
scroll to position [0, 0]
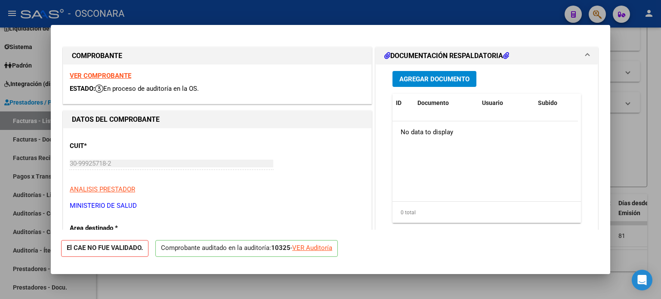
click at [647, 179] on div at bounding box center [330, 149] width 661 height 299
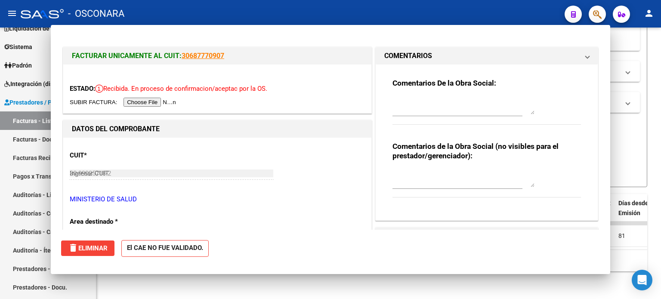
type input "$ 0,00"
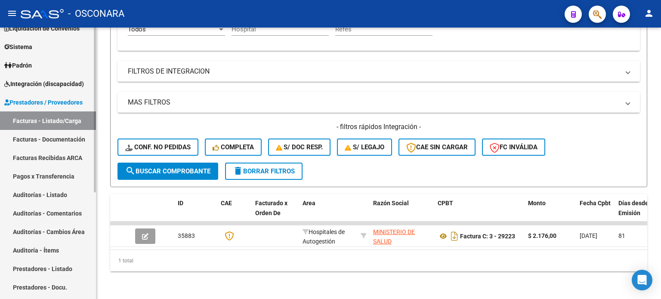
drag, startPoint x: 29, startPoint y: 198, endPoint x: 76, endPoint y: 187, distance: 47.8
click at [29, 198] on link "Auditorías - Listado" at bounding box center [48, 194] width 96 height 19
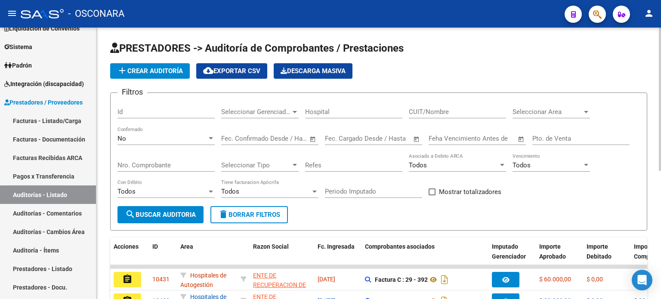
click at [141, 112] on input "Id" at bounding box center [165, 112] width 97 height 8
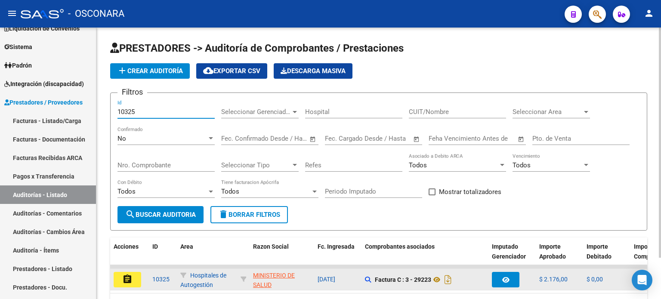
type input "10325"
click at [129, 280] on mat-icon "assignment" at bounding box center [127, 279] width 10 height 10
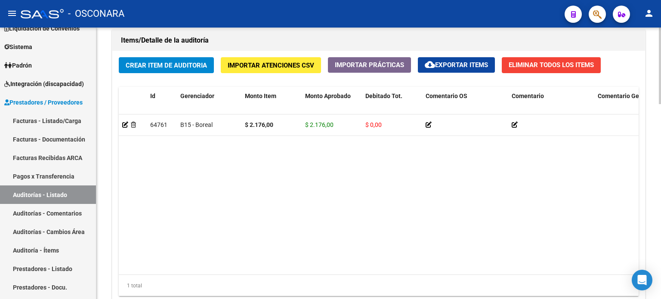
scroll to position [689, 0]
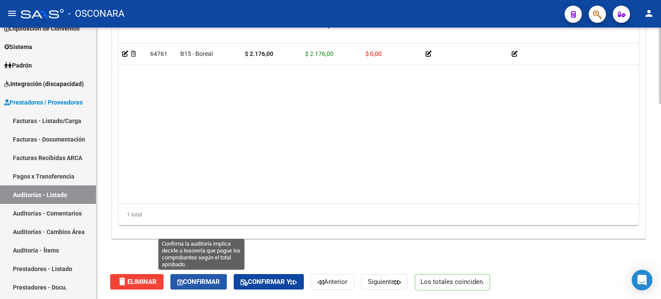
click at [186, 280] on span "Confirmar" at bounding box center [198, 282] width 43 height 8
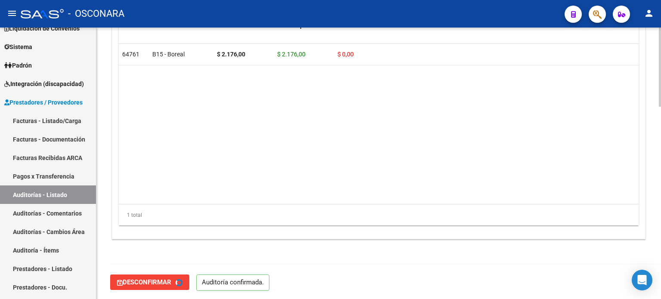
type input "202510"
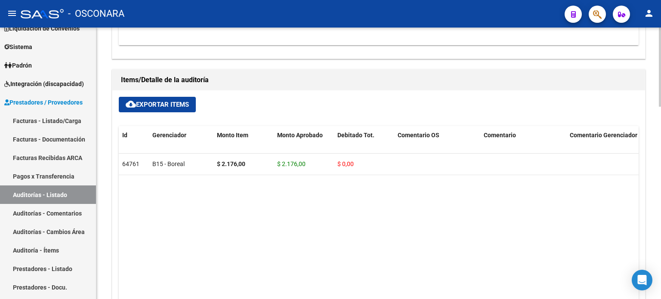
scroll to position [659, 0]
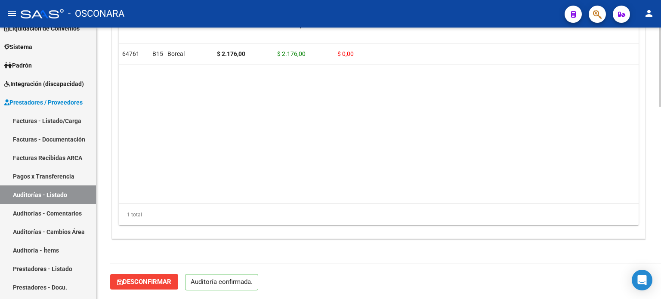
click at [138, 280] on span "Desconfirmar" at bounding box center [144, 282] width 54 height 8
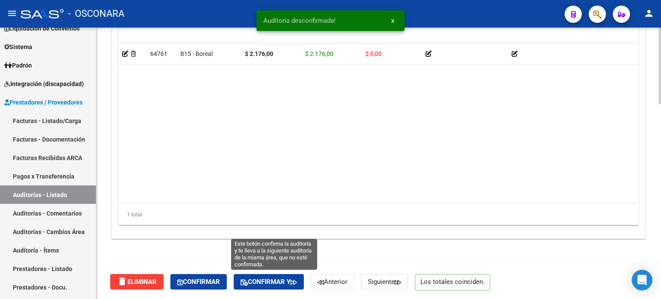
click at [262, 286] on button "Confirmar y" at bounding box center [269, 281] width 70 height 15
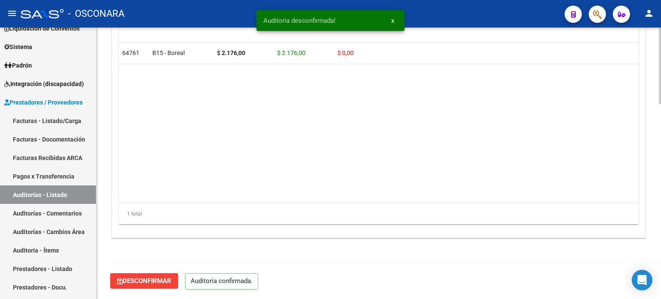
scroll to position [659, 0]
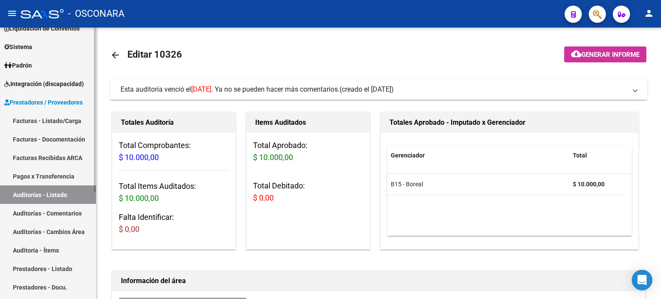
click at [43, 198] on link "Auditorías - Listado" at bounding box center [48, 194] width 96 height 19
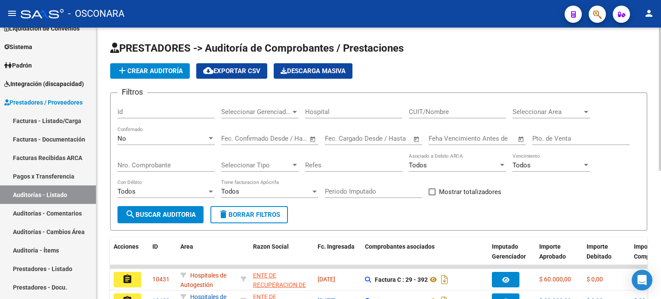
click at [167, 118] on div "Id" at bounding box center [165, 113] width 97 height 27
click at [179, 110] on input "Id" at bounding box center [165, 112] width 97 height 8
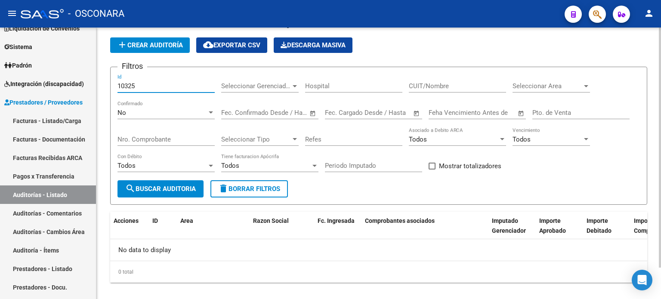
scroll to position [36, 0]
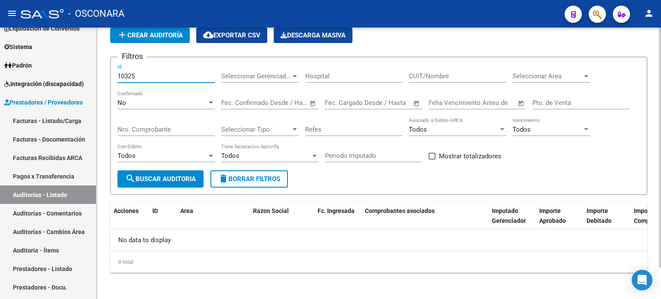
type input "10325"
click at [161, 100] on div "No" at bounding box center [161, 103] width 89 height 8
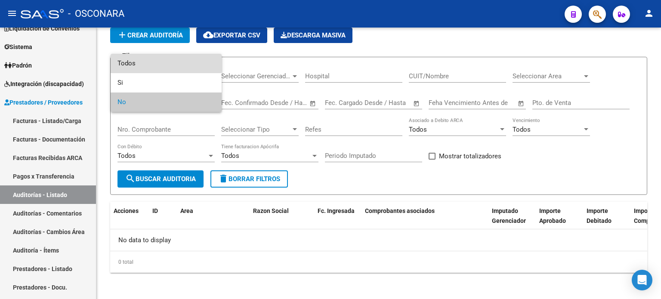
click at [146, 60] on span "Todos" at bounding box center [165, 63] width 97 height 19
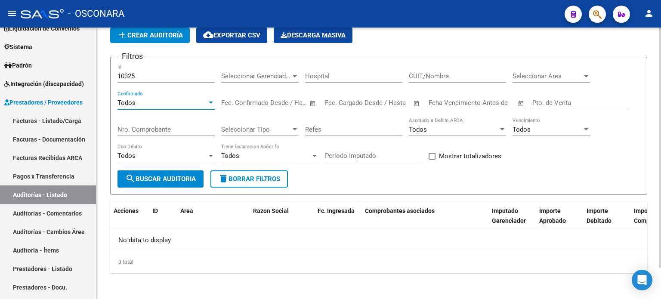
click at [149, 72] on input "10325" at bounding box center [165, 76] width 97 height 8
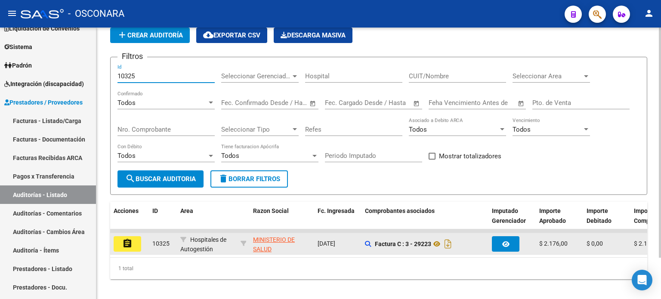
click at [127, 239] on mat-icon "assignment" at bounding box center [127, 243] width 10 height 10
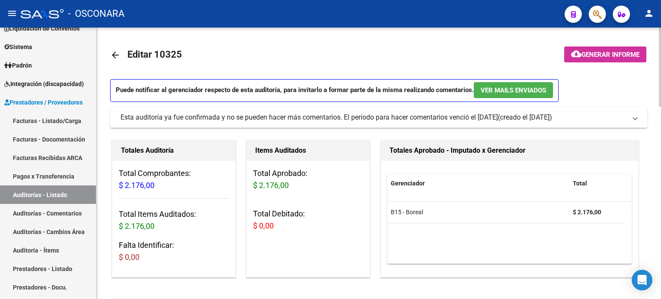
click at [581, 56] on span "Generar informe" at bounding box center [610, 55] width 58 height 8
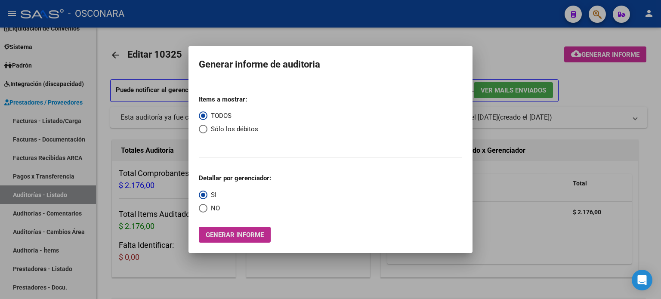
click at [219, 234] on span "Generar informe" at bounding box center [235, 235] width 58 height 8
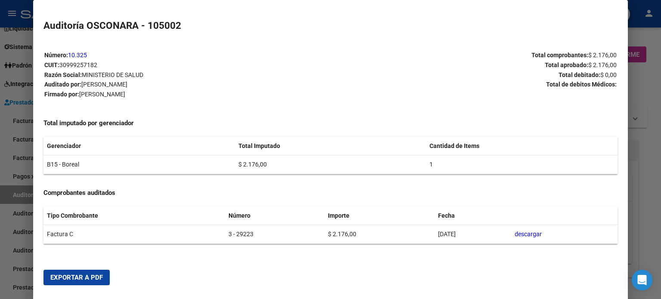
click at [74, 275] on span "Exportar a PDF" at bounding box center [76, 278] width 52 height 8
click at [649, 149] on div at bounding box center [330, 149] width 661 height 299
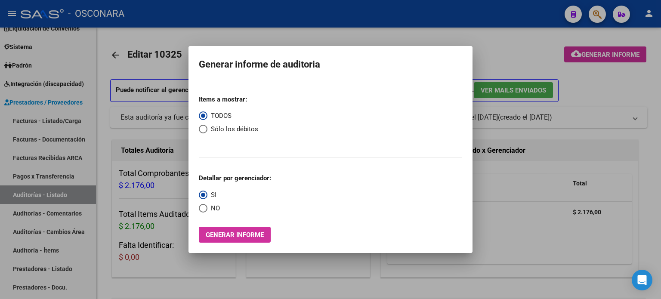
click at [518, 49] on div at bounding box center [330, 149] width 661 height 299
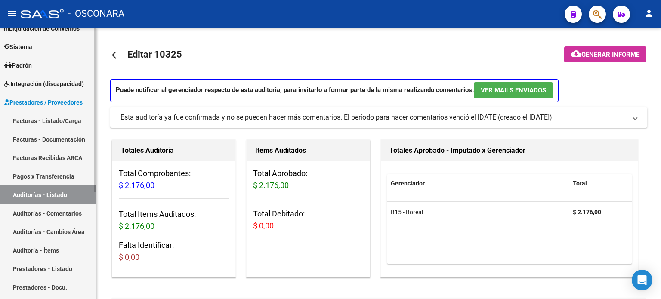
click at [25, 196] on link "Auditorías - Listado" at bounding box center [48, 194] width 96 height 19
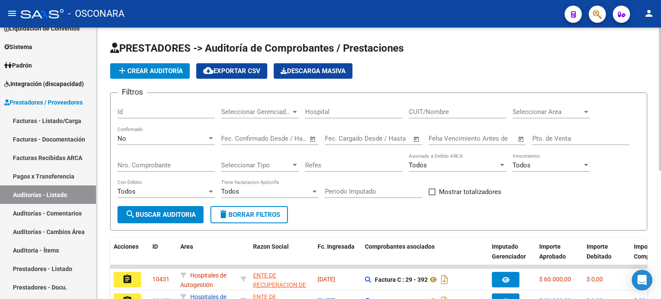
click at [145, 112] on input "Id" at bounding box center [165, 112] width 97 height 8
click at [127, 139] on div "No" at bounding box center [161, 139] width 89 height 8
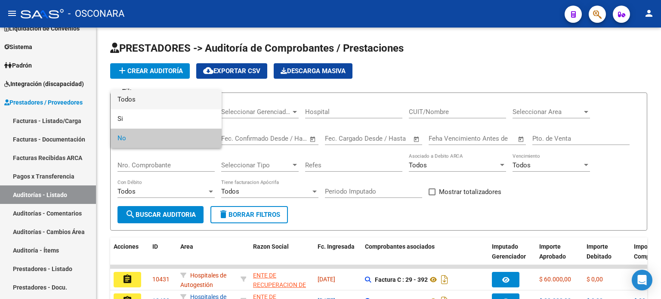
click at [136, 101] on span "Todos" at bounding box center [165, 99] width 97 height 19
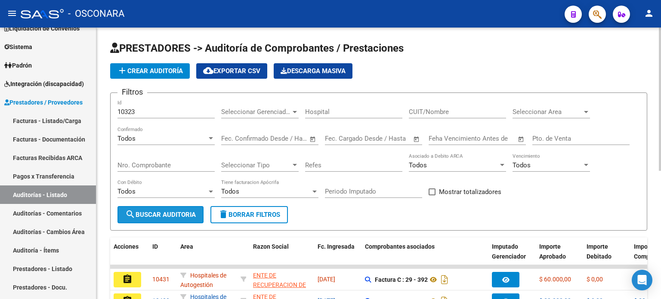
click at [154, 208] on button "search Buscar Auditoria" at bounding box center [160, 214] width 86 height 17
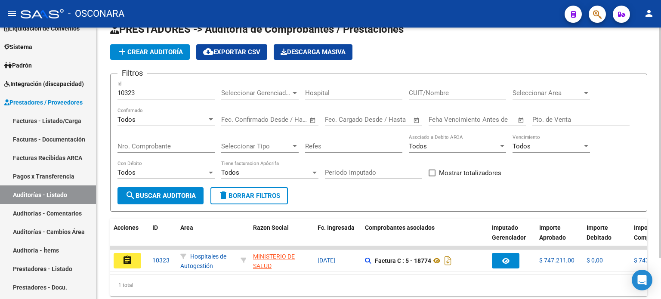
scroll to position [48, 0]
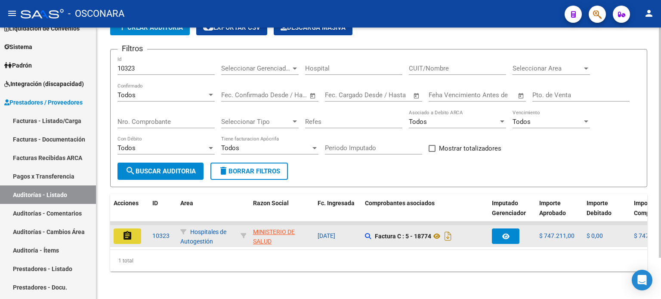
click at [124, 231] on mat-icon "assignment" at bounding box center [127, 236] width 10 height 10
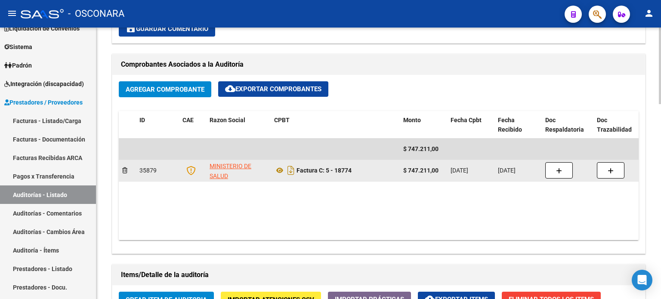
scroll to position [387, 0]
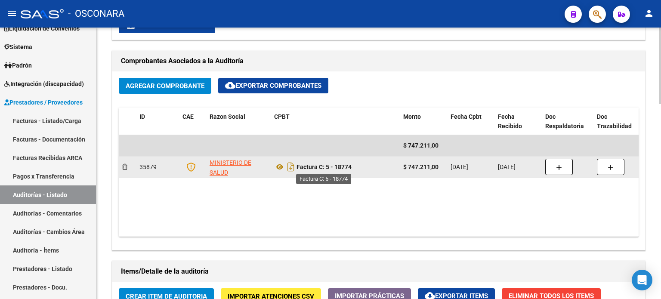
click at [309, 165] on strong "Factura C: 5 - 18774" at bounding box center [323, 167] width 55 height 7
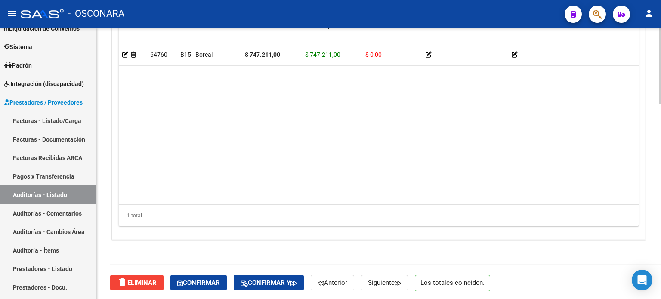
scroll to position [689, 0]
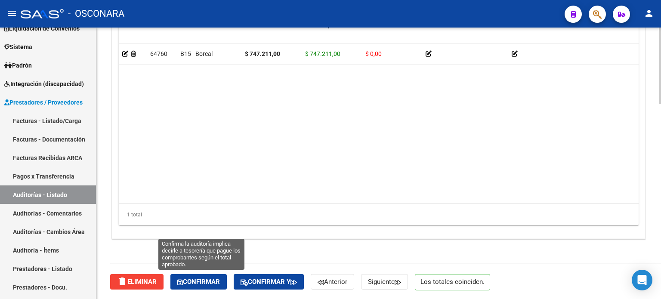
click at [196, 284] on span "Confirmar" at bounding box center [198, 282] width 43 height 8
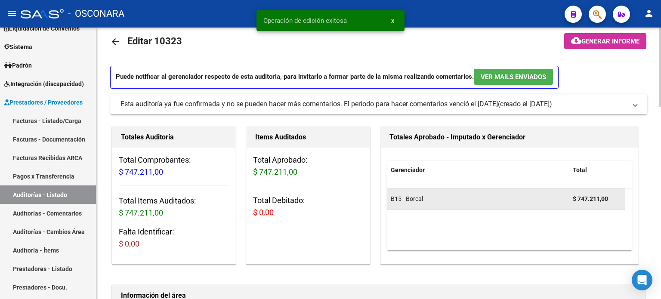
scroll to position [0, 0]
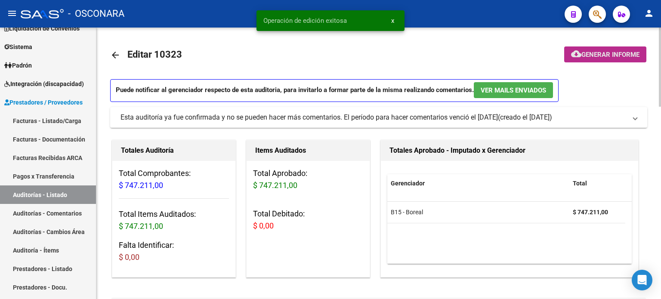
click at [621, 58] on span "Generar informe" at bounding box center [610, 55] width 58 height 8
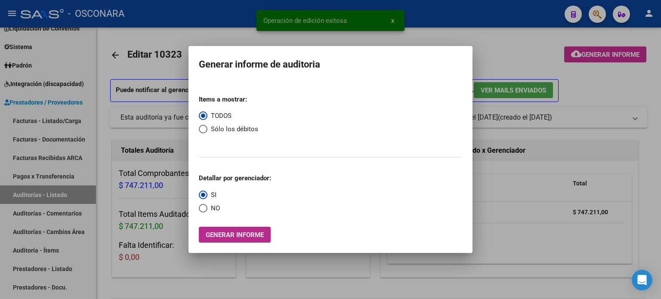
click at [240, 237] on span "Generar informe" at bounding box center [235, 235] width 58 height 8
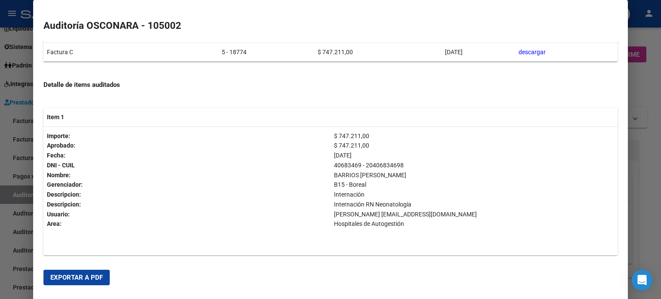
scroll to position [194, 0]
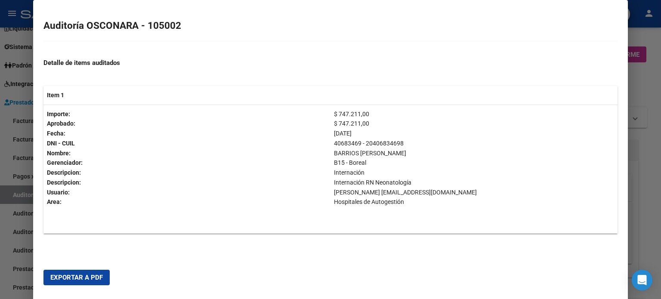
click at [72, 278] on span "Exportar a PDF" at bounding box center [76, 278] width 52 height 8
click at [651, 86] on div at bounding box center [330, 149] width 661 height 299
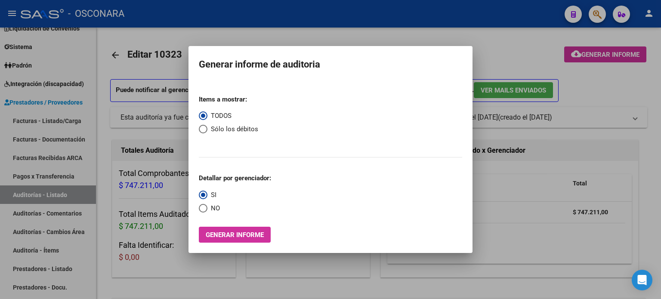
click at [506, 51] on div at bounding box center [330, 149] width 661 height 299
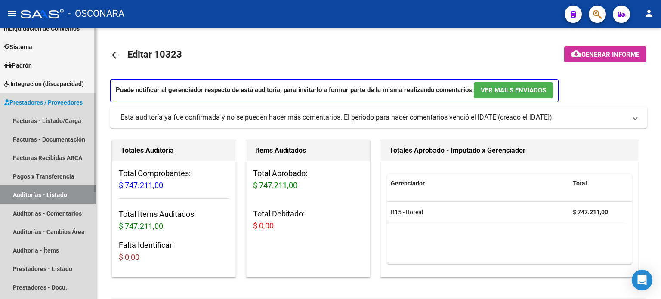
click at [38, 198] on link "Auditorías - Listado" at bounding box center [48, 194] width 96 height 19
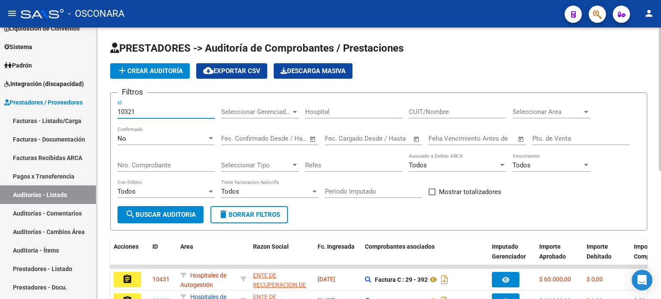
click at [133, 111] on input "10321" at bounding box center [165, 112] width 97 height 8
click at [142, 143] on div "No Confirmado" at bounding box center [165, 135] width 97 height 19
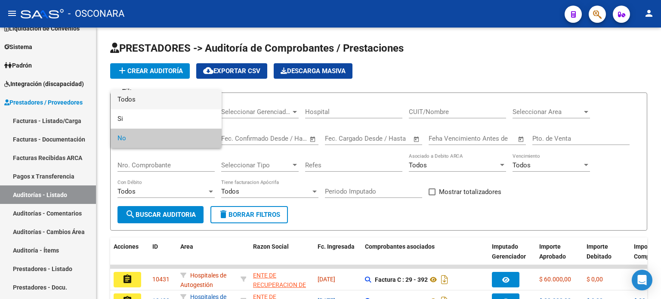
click at [141, 99] on span "Todos" at bounding box center [165, 99] width 97 height 19
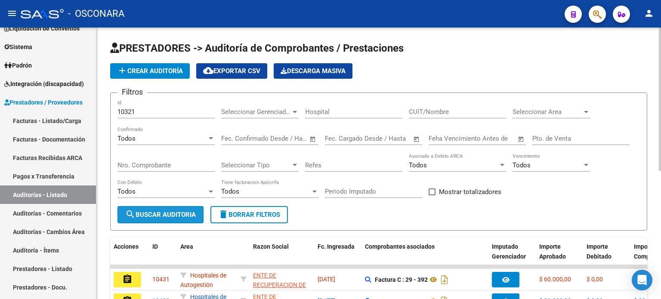
click at [147, 211] on span "search Buscar Auditoria" at bounding box center [160, 215] width 71 height 8
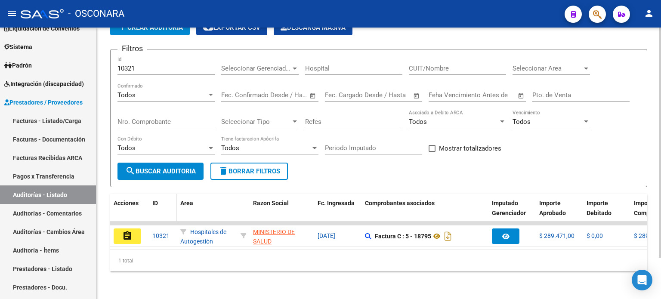
scroll to position [48, 0]
click at [129, 231] on mat-icon "assignment" at bounding box center [127, 236] width 10 height 10
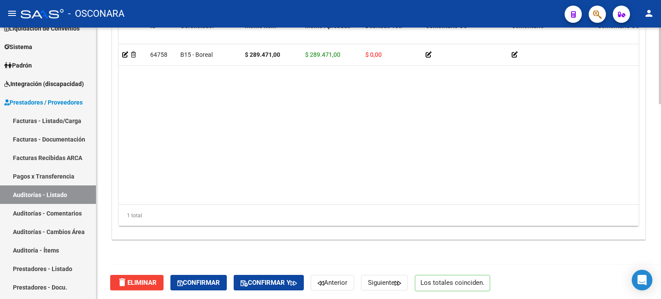
scroll to position [689, 0]
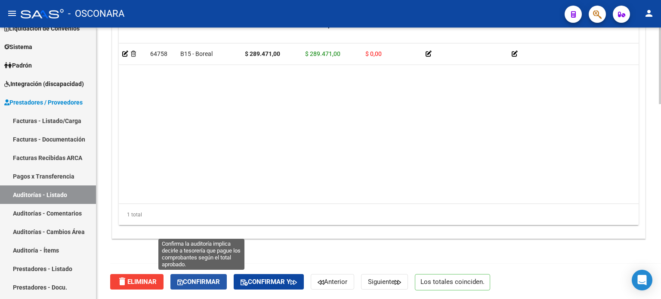
click at [206, 282] on span "Confirmar" at bounding box center [198, 282] width 43 height 8
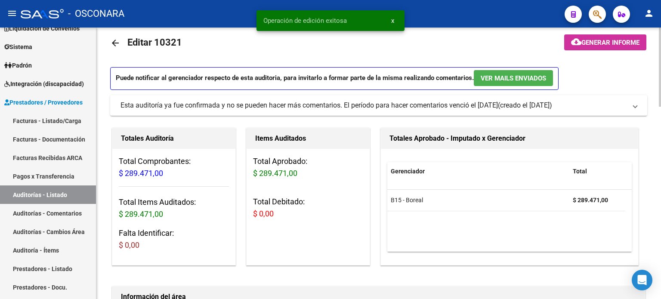
scroll to position [0, 0]
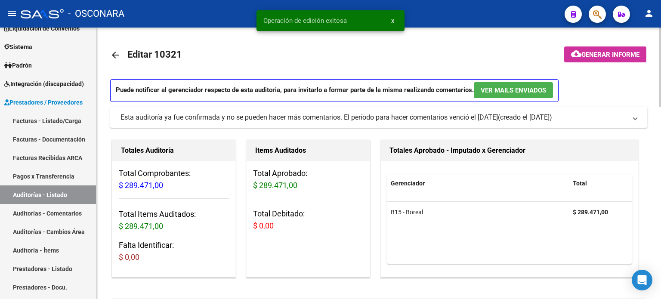
click at [610, 57] on span "Generar informe" at bounding box center [610, 55] width 58 height 8
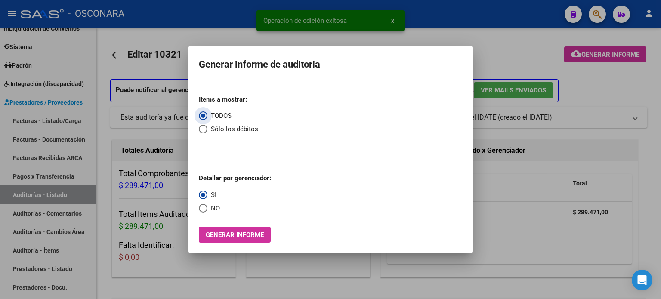
click at [253, 234] on span "Generar informe" at bounding box center [235, 235] width 58 height 8
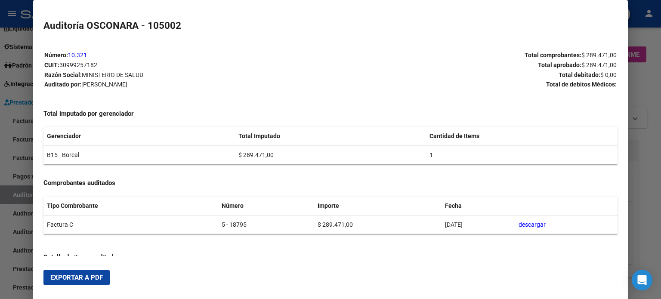
click at [89, 274] on span "Exportar a PDF" at bounding box center [76, 278] width 52 height 8
click at [649, 160] on div at bounding box center [330, 149] width 661 height 299
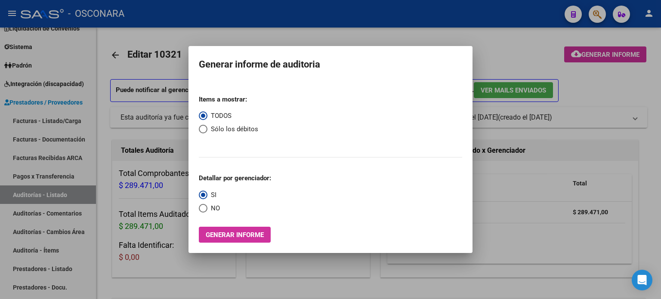
click at [525, 53] on div at bounding box center [330, 149] width 661 height 299
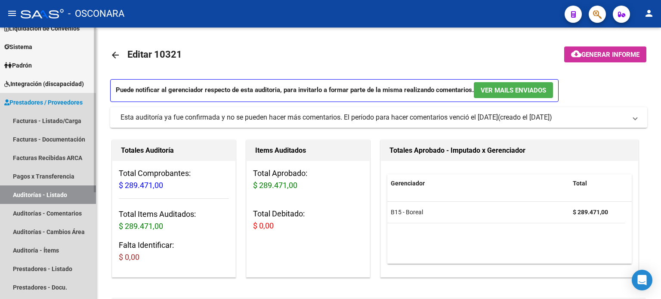
click at [29, 191] on link "Auditorías - Listado" at bounding box center [48, 194] width 96 height 19
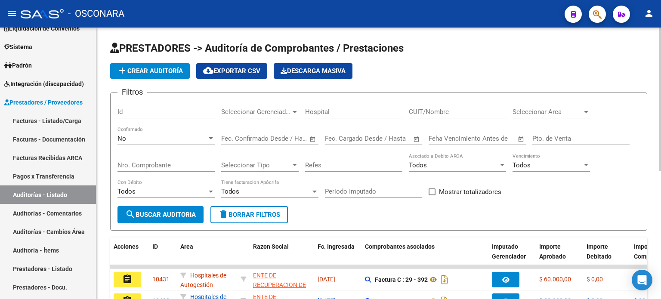
click at [164, 113] on input "Id" at bounding box center [165, 112] width 97 height 8
click at [130, 130] on div "No Confirmado" at bounding box center [165, 135] width 97 height 19
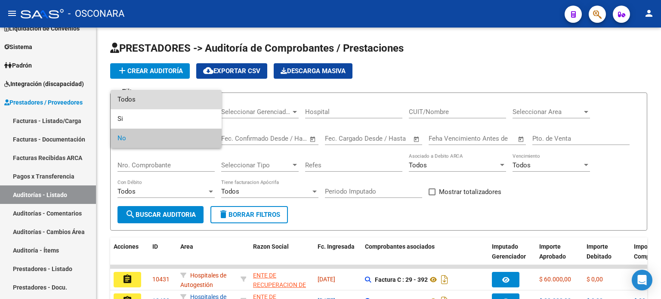
click at [137, 98] on span "Todos" at bounding box center [165, 99] width 97 height 19
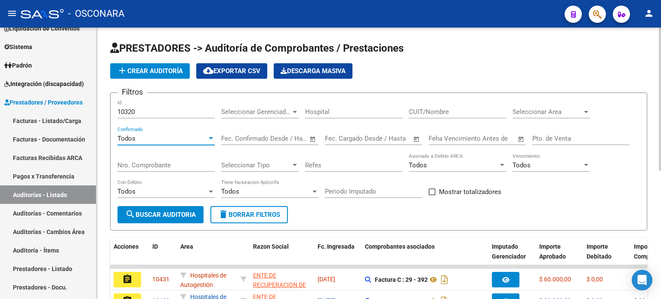
click at [148, 213] on span "search Buscar Auditoria" at bounding box center [160, 215] width 71 height 8
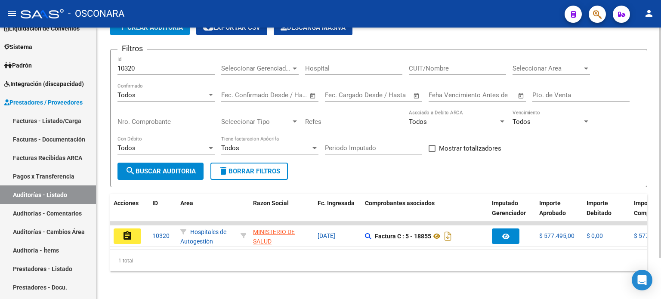
scroll to position [48, 0]
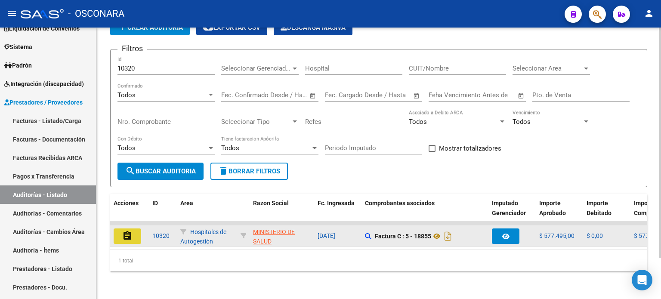
click at [128, 231] on mat-icon "assignment" at bounding box center [127, 236] width 10 height 10
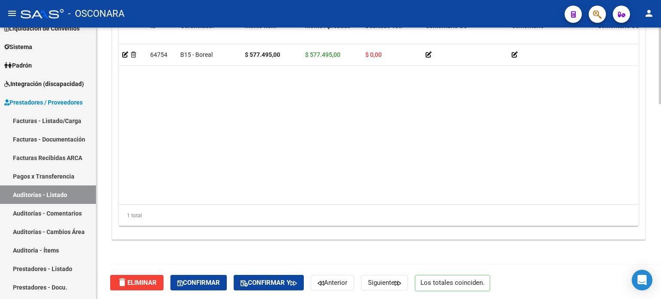
scroll to position [689, 0]
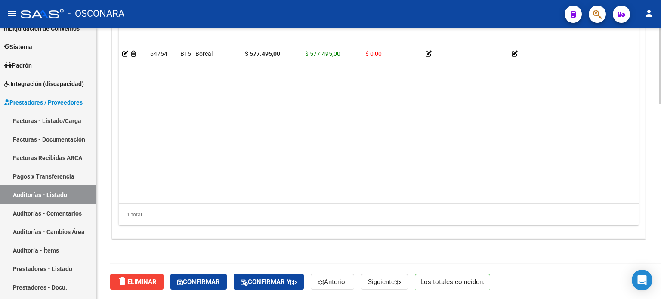
click at [201, 290] on div "delete Eliminar Confirmar Confirmar y Anterior Siguiente Los totales coinciden." at bounding box center [382, 282] width 544 height 36
click at [201, 282] on span "Confirmar" at bounding box center [198, 282] width 43 height 8
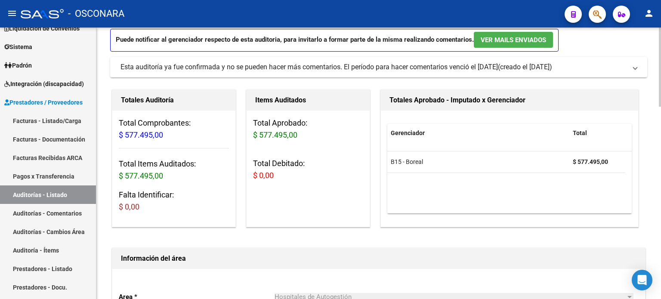
scroll to position [0, 0]
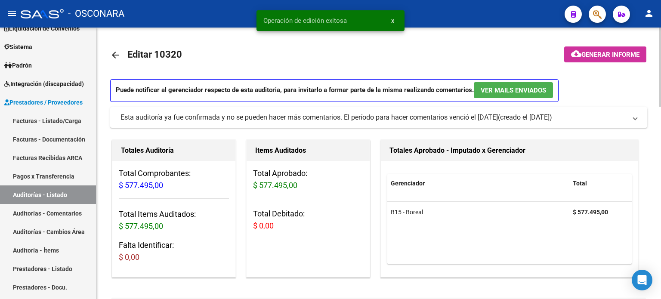
click at [631, 53] on span "Generar informe" at bounding box center [610, 55] width 58 height 8
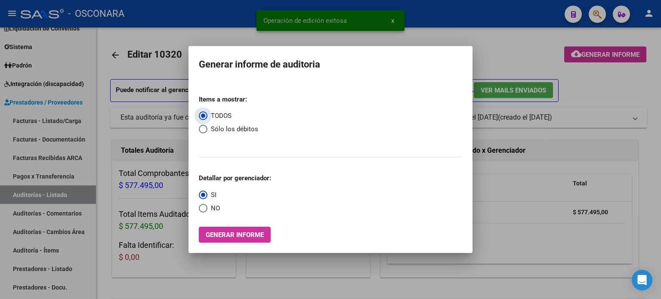
click at [242, 234] on span "Generar informe" at bounding box center [235, 235] width 58 height 8
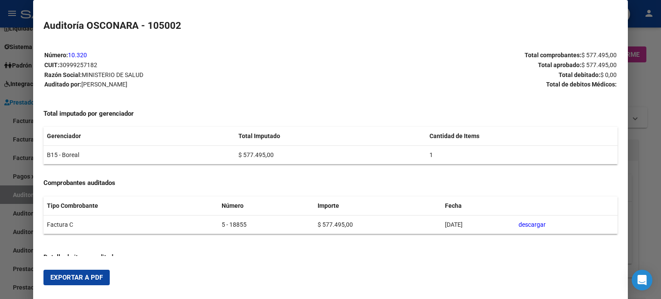
click at [81, 279] on span "Exportar a PDF" at bounding box center [76, 278] width 52 height 8
click at [651, 137] on div at bounding box center [330, 149] width 661 height 299
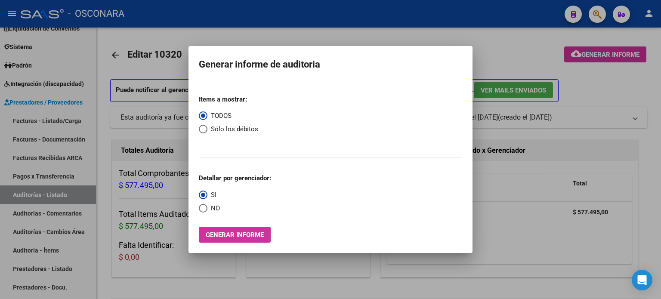
click at [528, 35] on div at bounding box center [330, 149] width 661 height 299
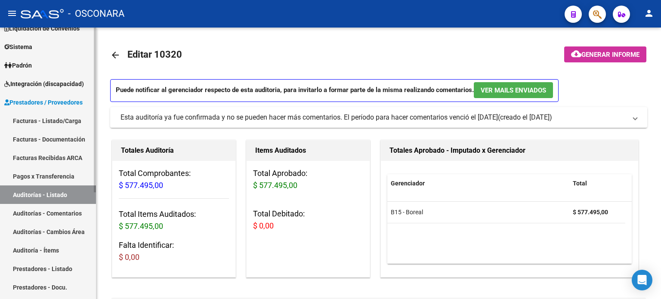
click at [48, 192] on link "Auditorías - Listado" at bounding box center [48, 194] width 96 height 19
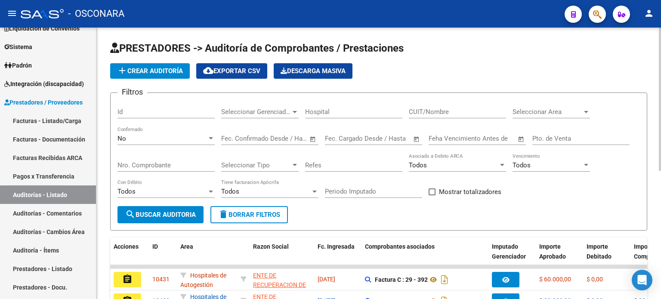
click at [151, 110] on input "Id" at bounding box center [165, 112] width 97 height 8
click at [138, 139] on div "No" at bounding box center [161, 139] width 89 height 8
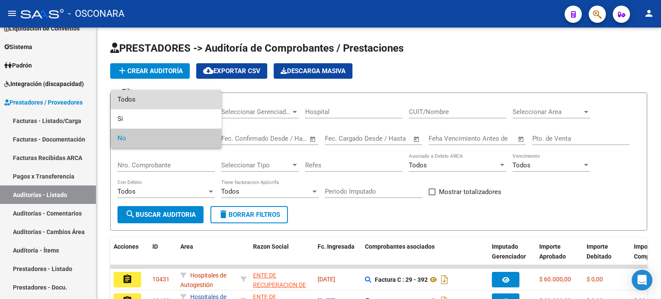
click at [138, 95] on span "Todos" at bounding box center [165, 99] width 97 height 19
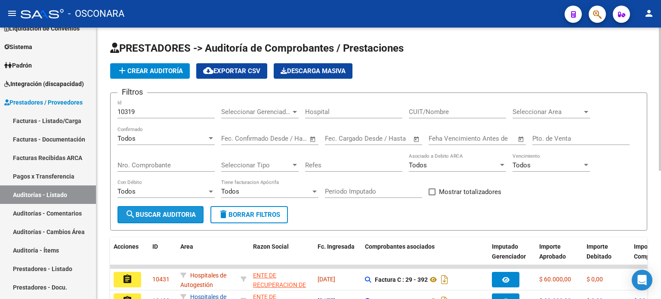
click at [167, 211] on span "search Buscar Auditoria" at bounding box center [160, 215] width 71 height 8
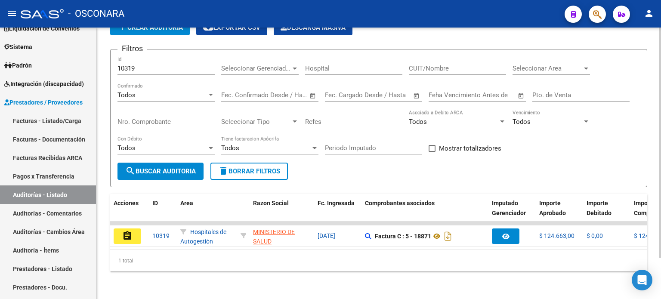
scroll to position [48, 0]
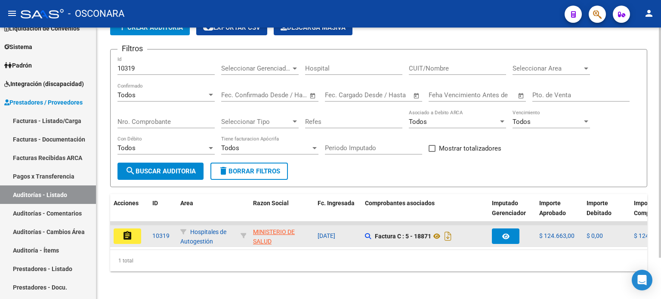
click at [111, 231] on datatable-body-cell "assignment" at bounding box center [129, 235] width 39 height 21
click at [127, 231] on mat-icon "assignment" at bounding box center [127, 236] width 10 height 10
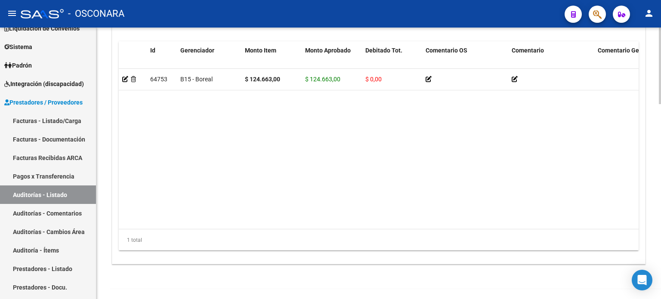
scroll to position [689, 0]
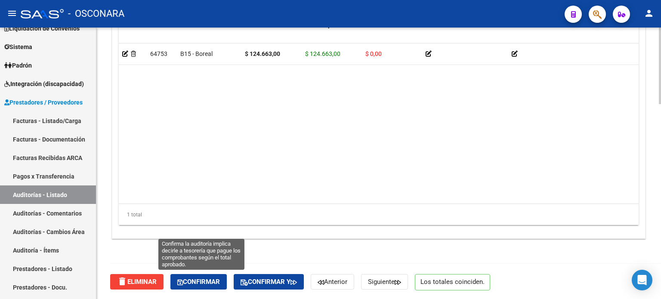
click at [205, 284] on span "Confirmar" at bounding box center [198, 282] width 43 height 8
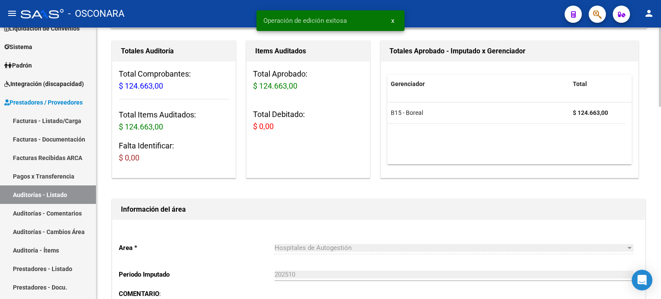
scroll to position [0, 0]
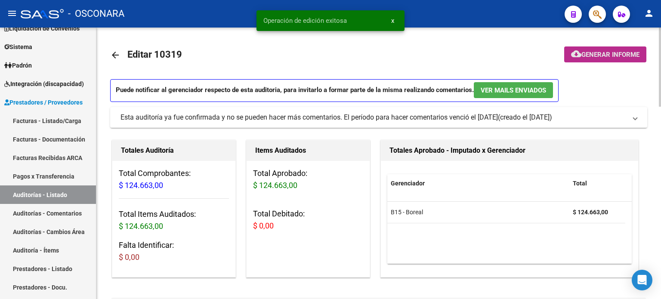
click at [629, 51] on span "Generar informe" at bounding box center [610, 55] width 58 height 8
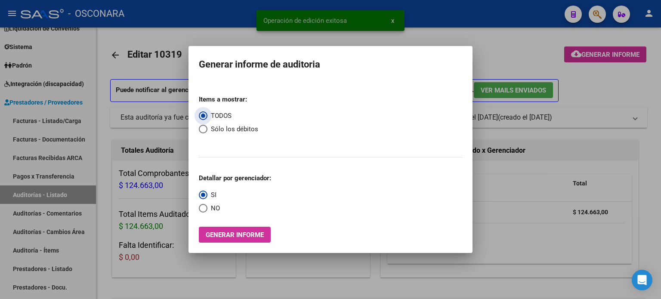
click at [262, 234] on span "Generar informe" at bounding box center [235, 235] width 58 height 8
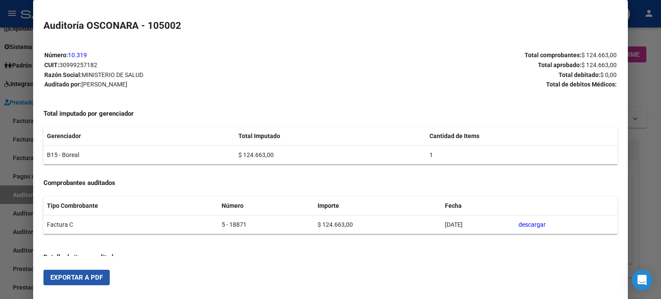
click at [86, 280] on span "Exportar a PDF" at bounding box center [76, 278] width 52 height 8
click at [649, 126] on div at bounding box center [330, 149] width 661 height 299
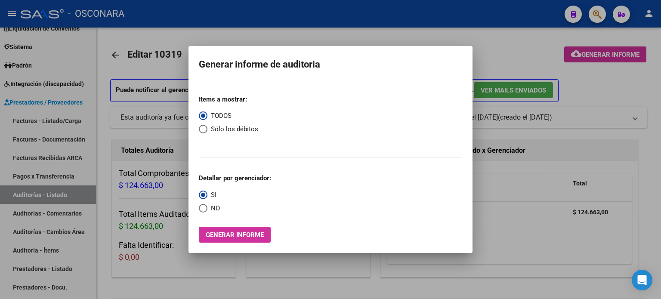
click at [506, 46] on div at bounding box center [330, 149] width 661 height 299
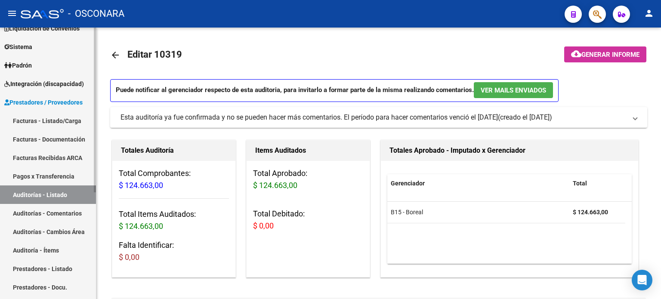
click at [21, 194] on link "Auditorías - Listado" at bounding box center [48, 194] width 96 height 19
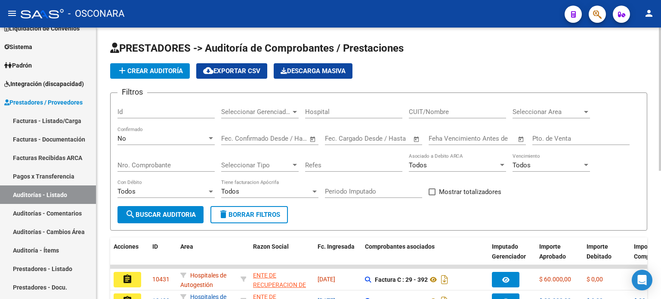
click at [128, 111] on input "Id" at bounding box center [165, 112] width 97 height 8
click at [133, 135] on div "No" at bounding box center [161, 139] width 89 height 8
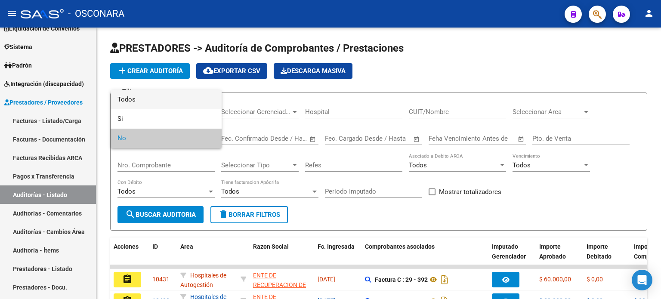
click at [145, 94] on span "Todos" at bounding box center [165, 99] width 97 height 19
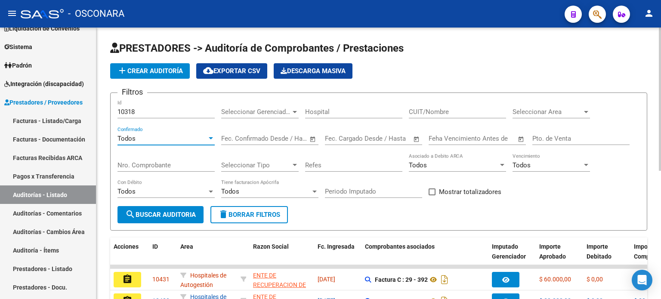
click at [149, 217] on span "search Buscar Auditoria" at bounding box center [160, 215] width 71 height 8
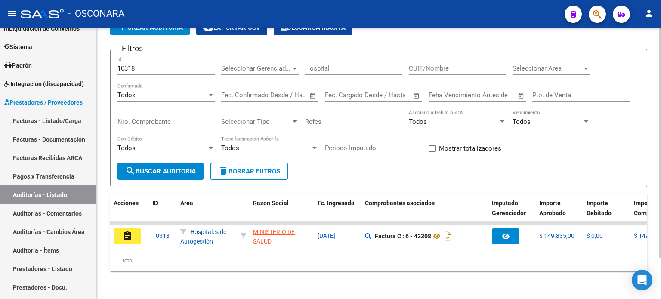
scroll to position [48, 0]
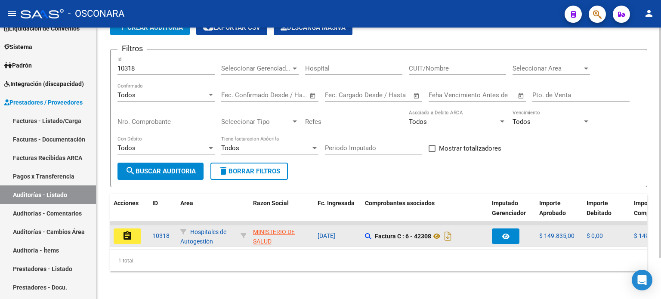
click at [131, 231] on mat-icon "assignment" at bounding box center [127, 236] width 10 height 10
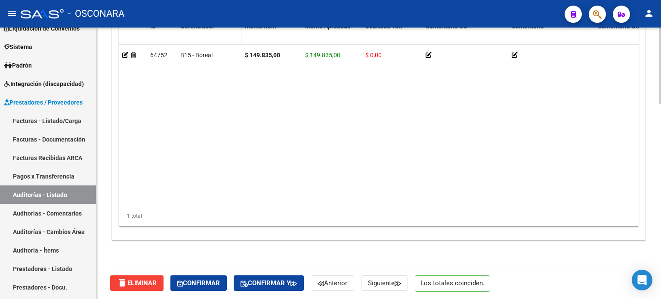
scroll to position [689, 0]
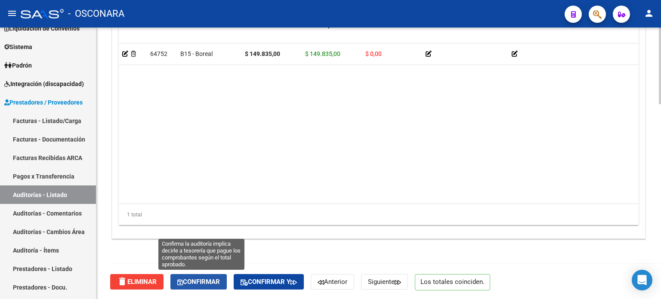
click at [200, 281] on span "Confirmar" at bounding box center [198, 282] width 43 height 8
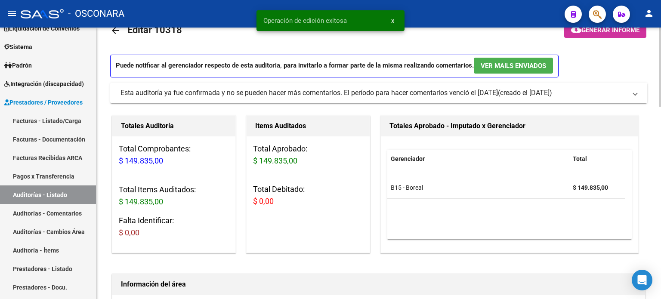
scroll to position [0, 0]
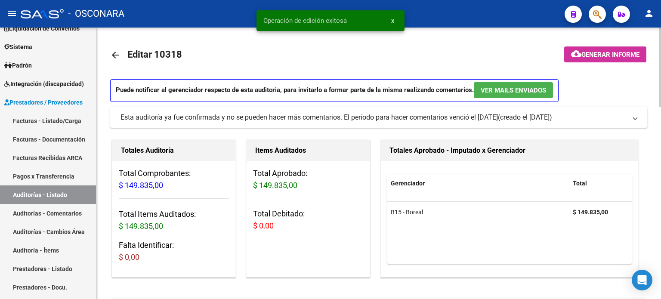
click at [617, 56] on span "Generar informe" at bounding box center [610, 55] width 58 height 8
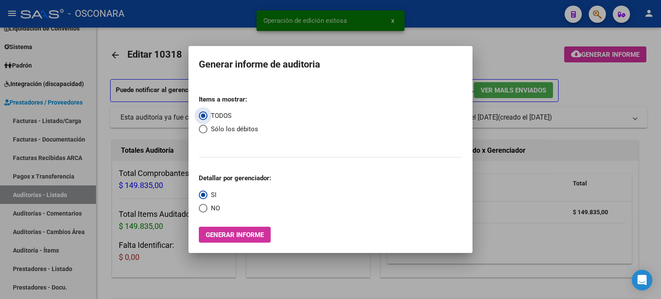
click at [230, 234] on span "Generar informe" at bounding box center [235, 235] width 58 height 8
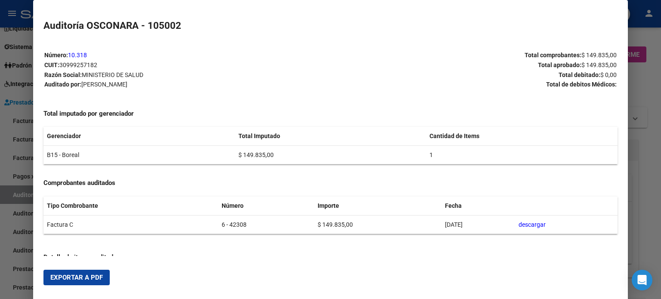
click at [101, 275] on span "Exportar a PDF" at bounding box center [76, 278] width 52 height 8
click at [654, 202] on div at bounding box center [330, 149] width 661 height 299
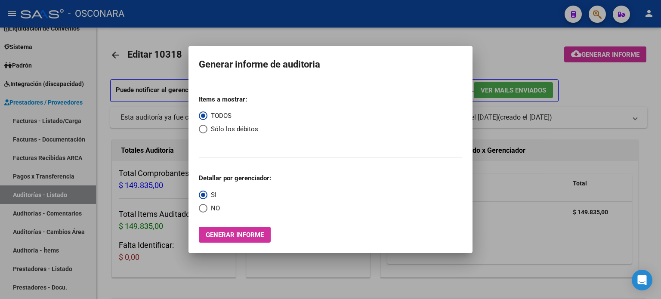
click at [506, 58] on div at bounding box center [330, 149] width 661 height 299
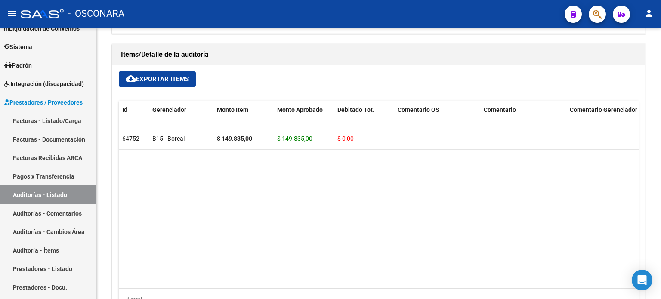
scroll to position [659, 0]
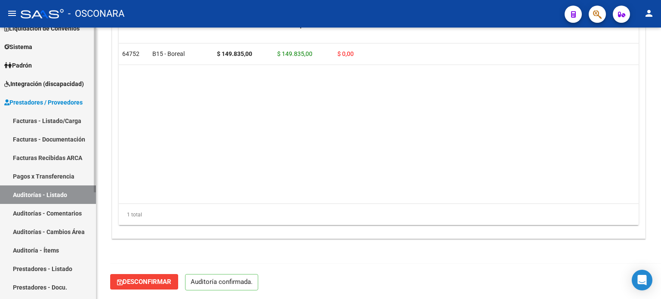
click at [58, 194] on link "Auditorías - Listado" at bounding box center [48, 194] width 96 height 19
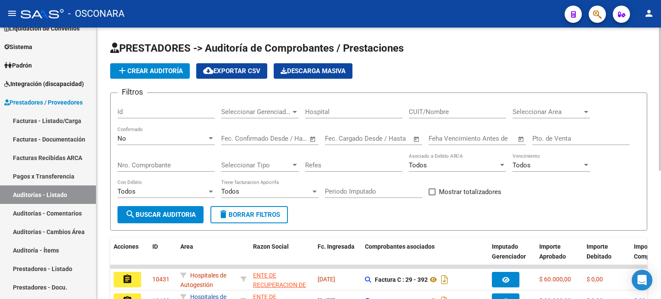
click at [158, 108] on input "Id" at bounding box center [165, 112] width 97 height 8
click at [134, 130] on div "No Confirmado" at bounding box center [165, 135] width 97 height 19
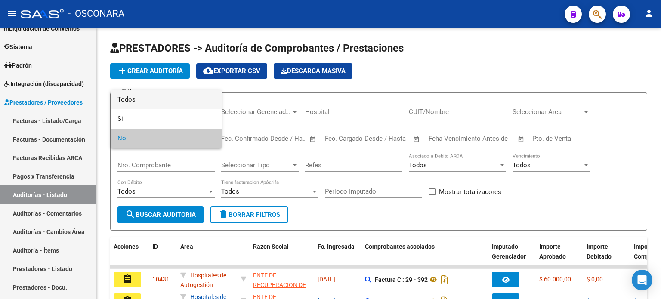
click at [136, 98] on span "Todos" at bounding box center [165, 99] width 97 height 19
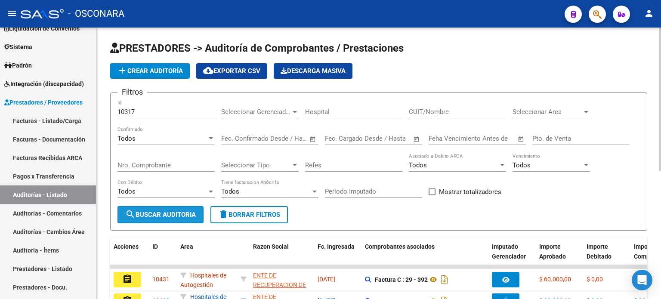
click at [182, 211] on span "search Buscar Auditoria" at bounding box center [160, 215] width 71 height 8
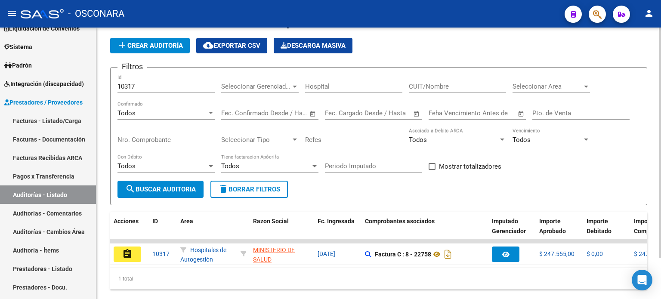
scroll to position [48, 0]
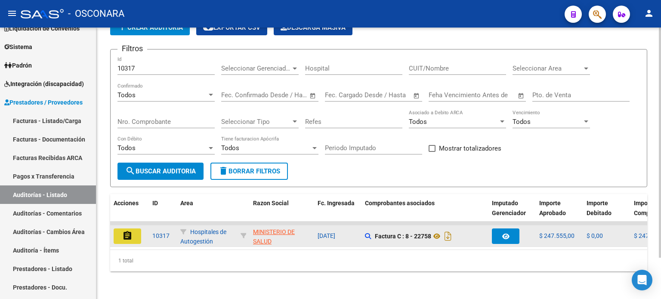
click at [133, 228] on button "assignment" at bounding box center [128, 235] width 28 height 15
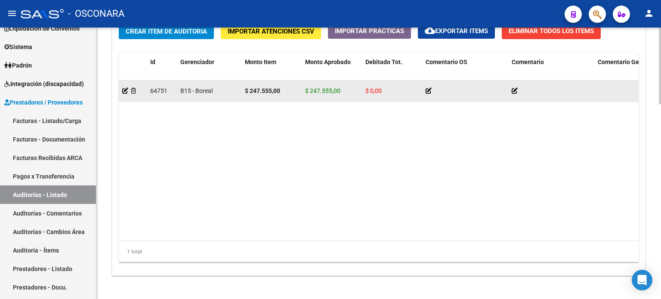
scroll to position [689, 0]
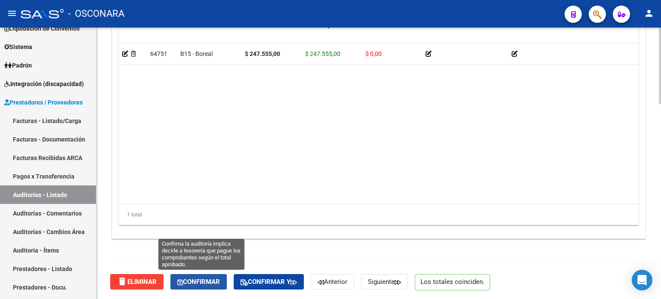
click at [208, 284] on span "Confirmar" at bounding box center [198, 282] width 43 height 8
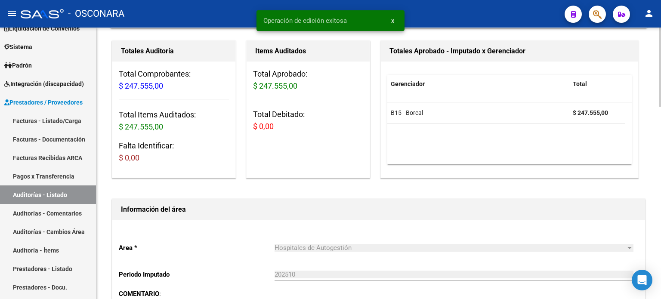
scroll to position [0, 0]
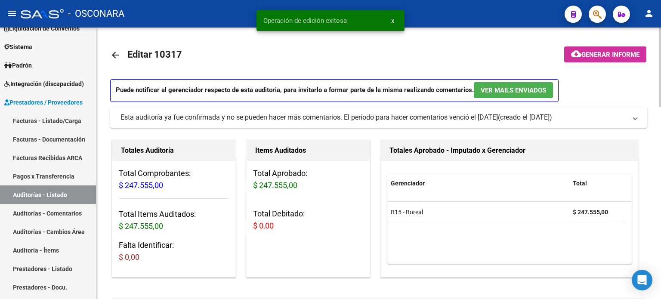
click at [617, 51] on span "Generar informe" at bounding box center [610, 55] width 58 height 8
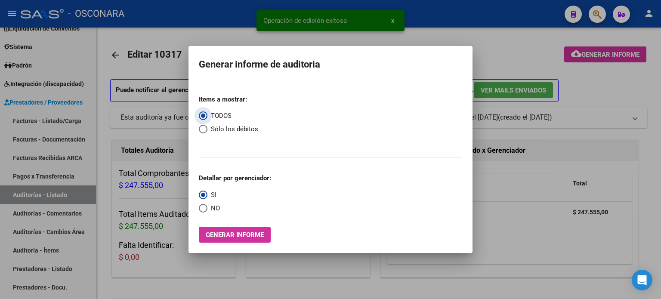
click at [241, 235] on span "Generar informe" at bounding box center [235, 235] width 58 height 8
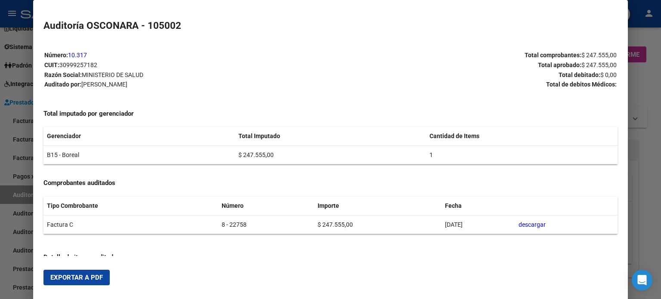
click at [87, 274] on span "Exportar a PDF" at bounding box center [76, 278] width 52 height 8
click at [652, 167] on div at bounding box center [330, 149] width 661 height 299
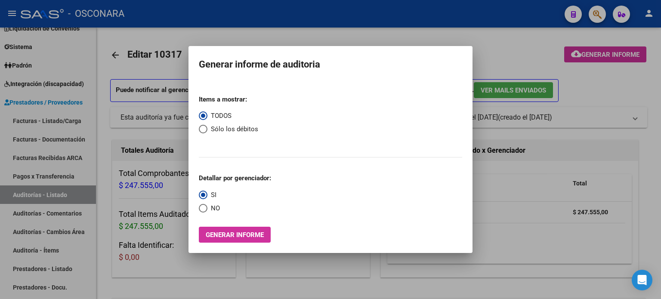
click at [509, 56] on div at bounding box center [330, 149] width 661 height 299
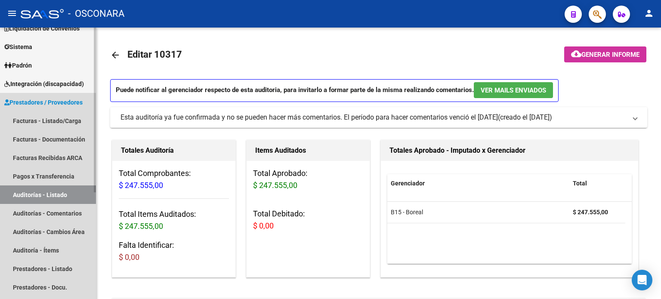
click at [61, 194] on link "Auditorías - Listado" at bounding box center [48, 194] width 96 height 19
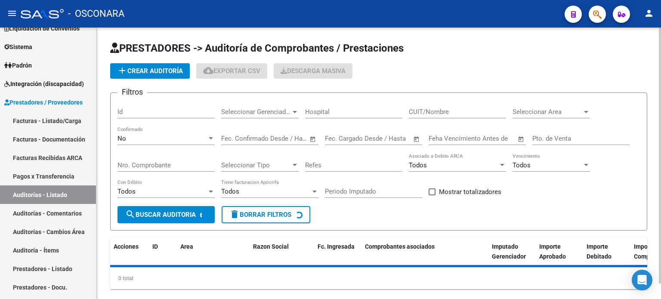
click at [155, 108] on input "Id" at bounding box center [165, 112] width 97 height 8
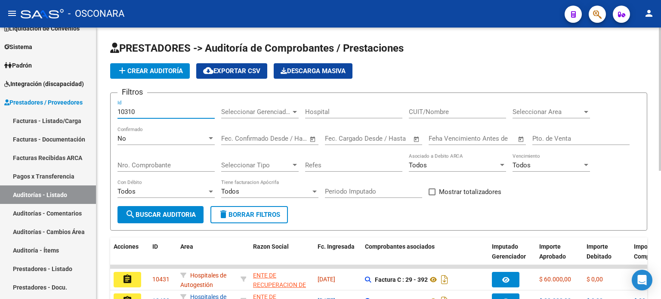
click at [155, 142] on div "No" at bounding box center [161, 139] width 89 height 8
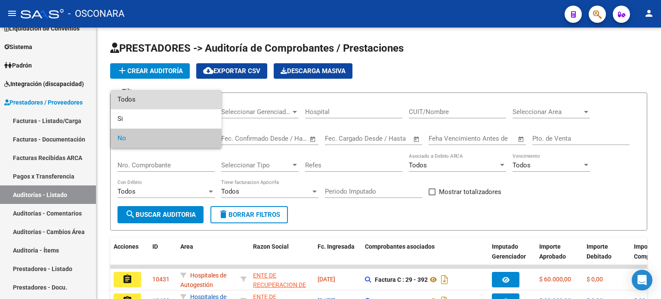
drag, startPoint x: 155, startPoint y: 101, endPoint x: 154, endPoint y: 127, distance: 25.8
click at [154, 101] on span "Todos" at bounding box center [165, 99] width 97 height 19
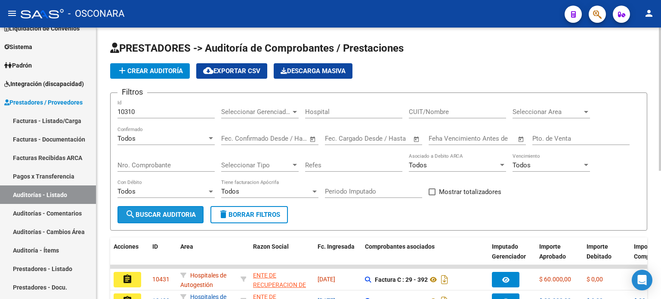
click at [156, 213] on span "search Buscar Auditoria" at bounding box center [160, 215] width 71 height 8
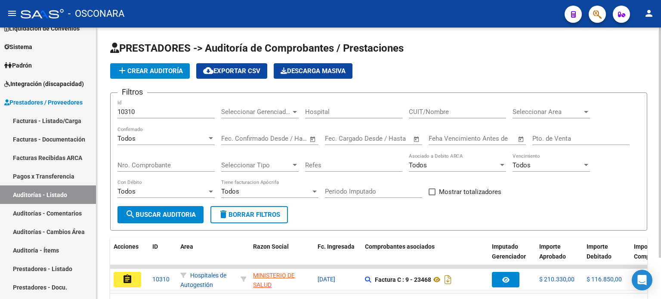
scroll to position [48, 0]
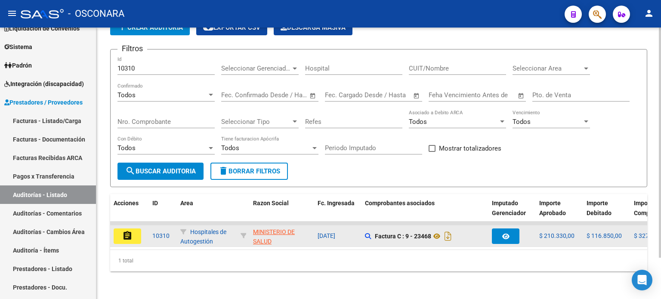
click at [121, 228] on button "assignment" at bounding box center [128, 235] width 28 height 15
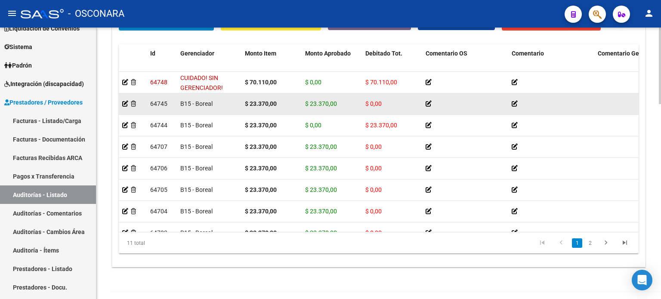
scroll to position [689, 0]
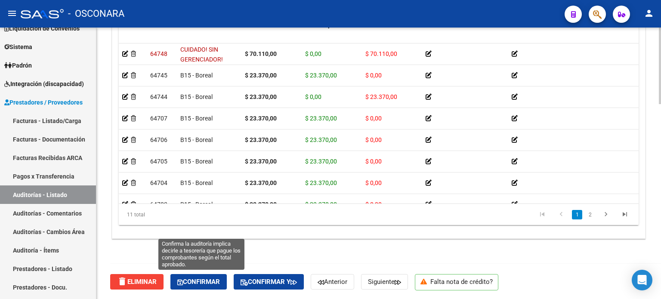
click at [204, 283] on span "Confirmar" at bounding box center [198, 282] width 43 height 8
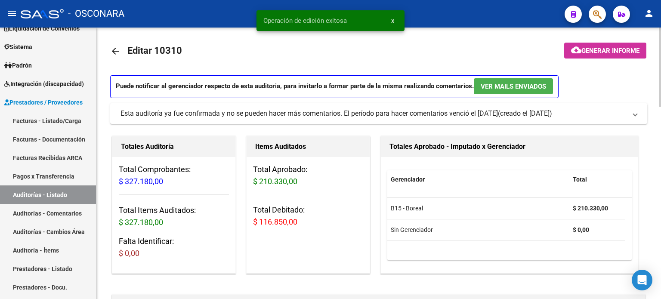
scroll to position [0, 0]
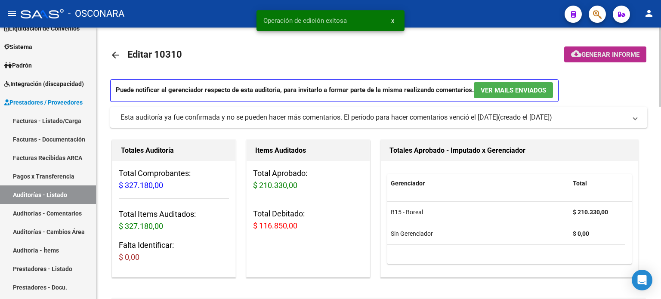
click at [614, 58] on span "Generar informe" at bounding box center [610, 55] width 58 height 8
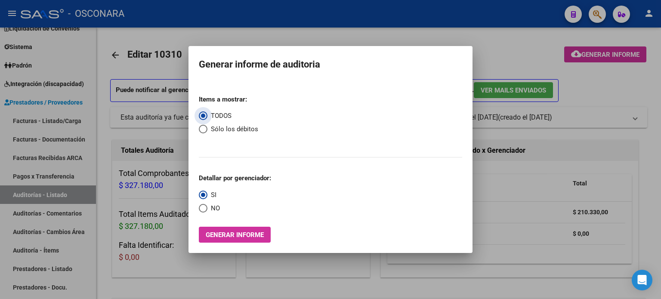
click at [230, 234] on span "Generar informe" at bounding box center [235, 235] width 58 height 8
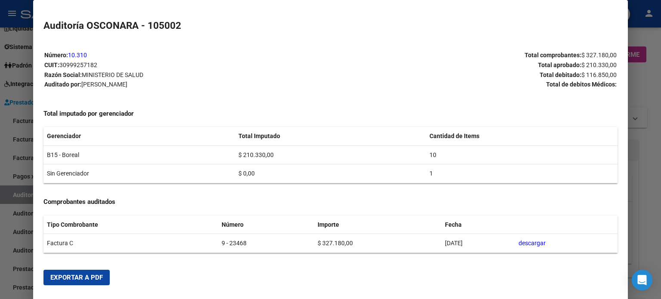
click at [77, 284] on button "Exportar a PDF" at bounding box center [76, 277] width 66 height 15
click at [656, 100] on div at bounding box center [330, 149] width 661 height 299
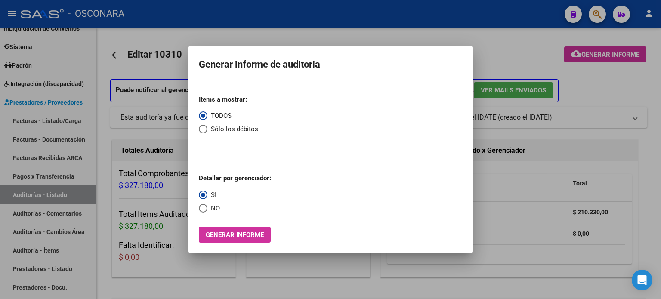
click at [513, 63] on div at bounding box center [330, 149] width 661 height 299
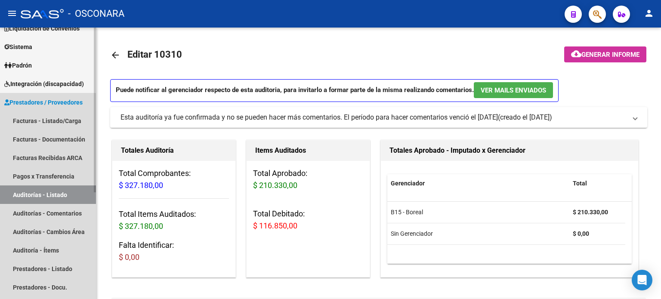
click at [38, 196] on link "Auditorías - Listado" at bounding box center [48, 194] width 96 height 19
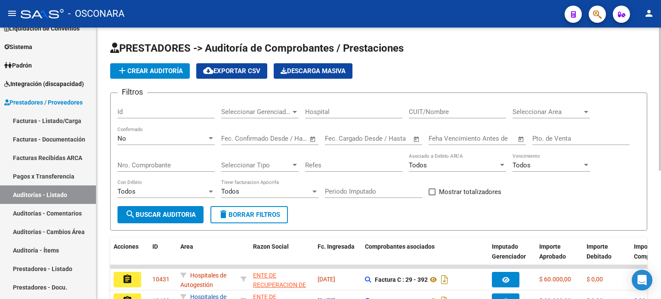
click at [134, 111] on input "Id" at bounding box center [165, 112] width 97 height 8
click at [143, 135] on div "No" at bounding box center [161, 139] width 89 height 8
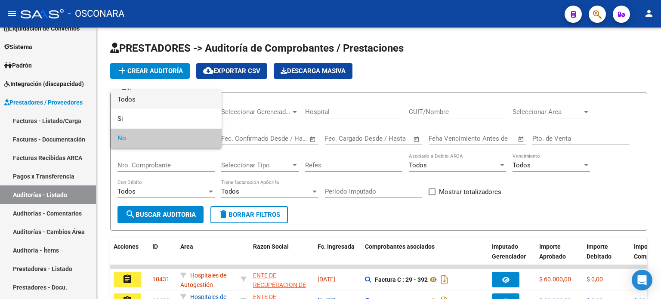
click at [143, 99] on span "Todos" at bounding box center [165, 99] width 97 height 19
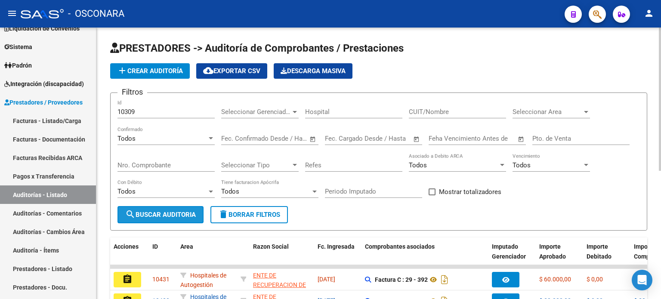
click at [148, 215] on span "search Buscar Auditoria" at bounding box center [160, 215] width 71 height 8
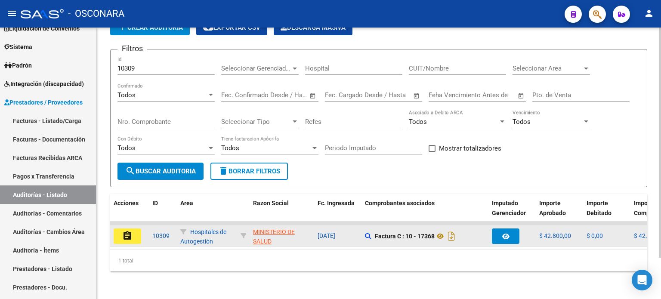
scroll to position [48, 0]
click at [128, 231] on mat-icon "assignment" at bounding box center [127, 236] width 10 height 10
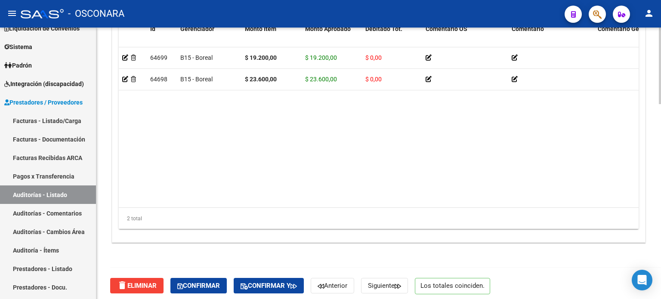
scroll to position [689, 0]
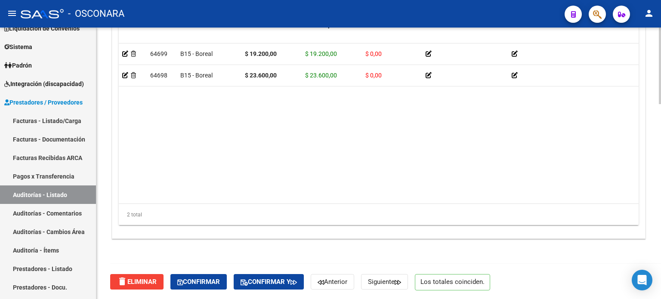
click at [205, 278] on span "Confirmar" at bounding box center [198, 282] width 43 height 8
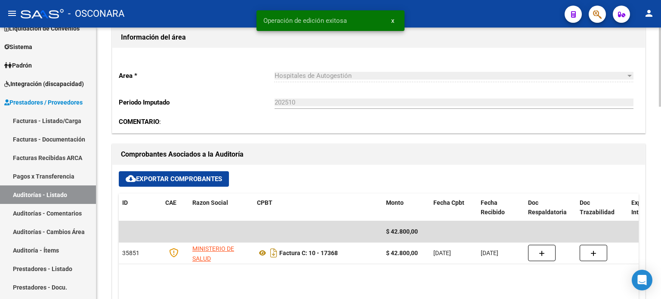
scroll to position [0, 0]
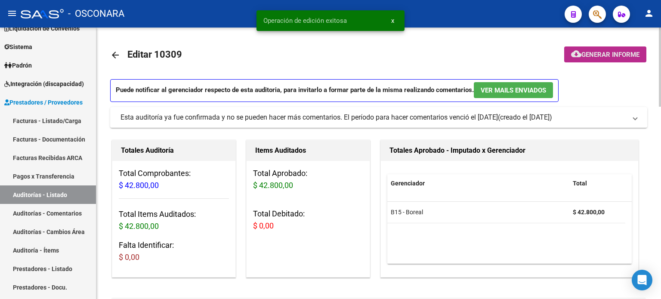
click at [607, 56] on span "Generar informe" at bounding box center [610, 55] width 58 height 8
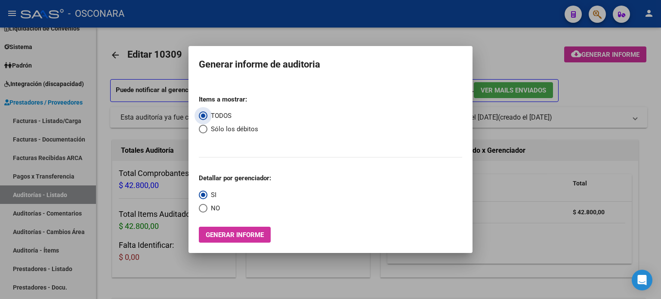
click at [256, 235] on span "Generar informe" at bounding box center [235, 235] width 58 height 8
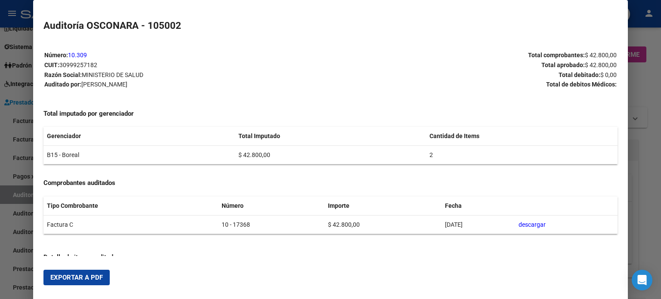
click at [77, 274] on span "Exportar a PDF" at bounding box center [76, 278] width 52 height 8
click at [657, 88] on div at bounding box center [330, 149] width 661 height 299
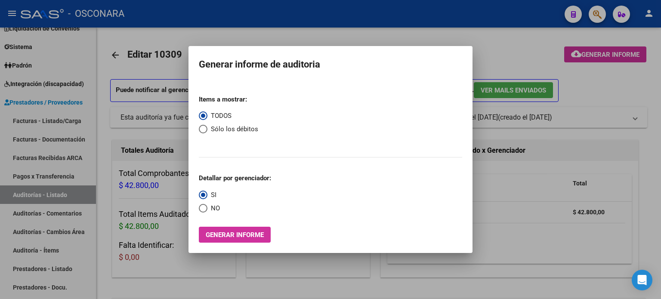
click at [506, 62] on div at bounding box center [330, 149] width 661 height 299
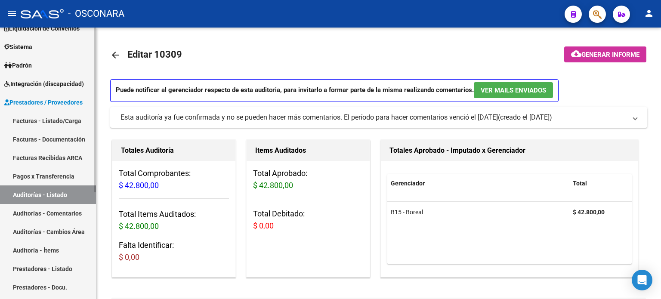
click at [59, 194] on link "Auditorías - Listado" at bounding box center [48, 194] width 96 height 19
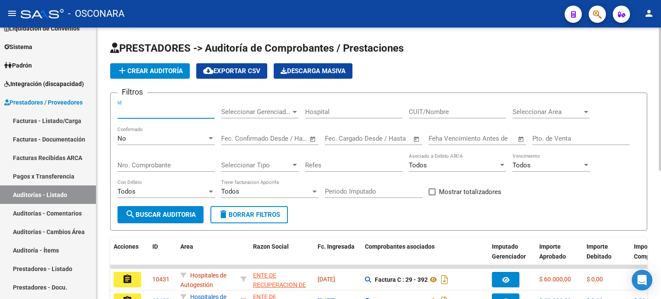
click at [127, 111] on input "Id" at bounding box center [165, 112] width 97 height 8
click at [126, 135] on div "No" at bounding box center [161, 139] width 89 height 8
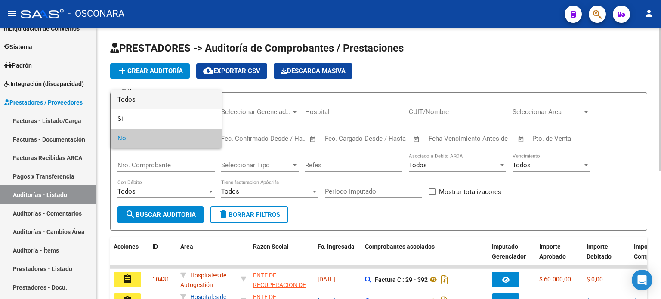
click at [127, 99] on span "Todos" at bounding box center [165, 99] width 97 height 19
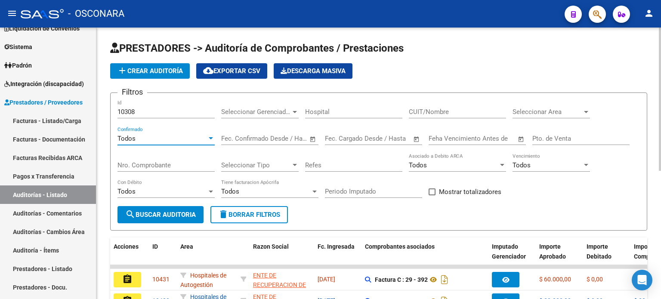
click at [163, 212] on span "search Buscar Auditoria" at bounding box center [160, 215] width 71 height 8
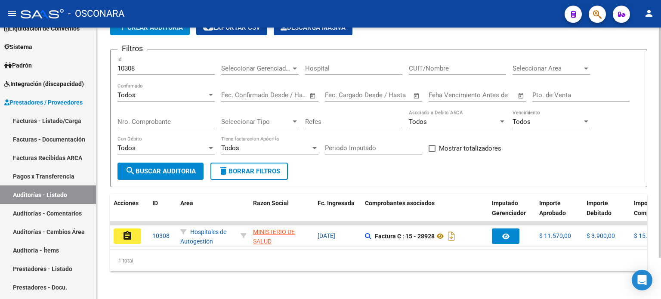
scroll to position [48, 0]
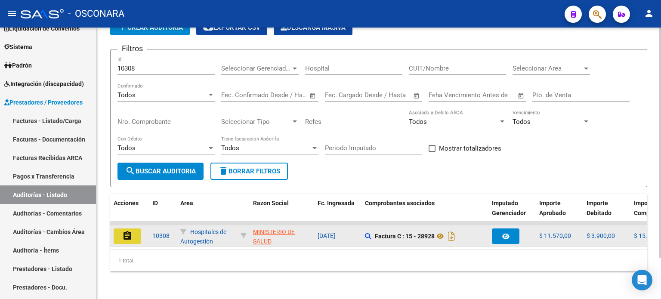
click at [129, 231] on mat-icon "assignment" at bounding box center [127, 236] width 10 height 10
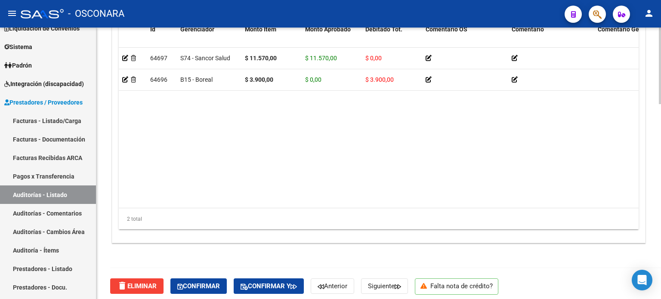
scroll to position [689, 0]
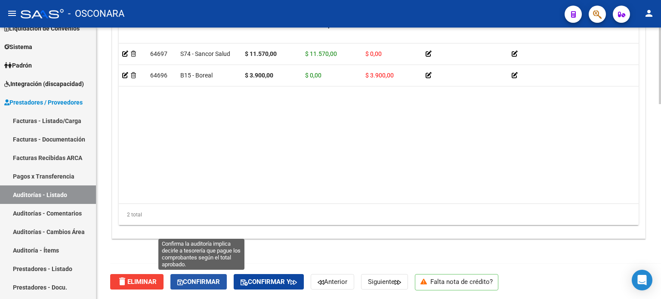
click at [185, 282] on span "Confirmar" at bounding box center [198, 282] width 43 height 8
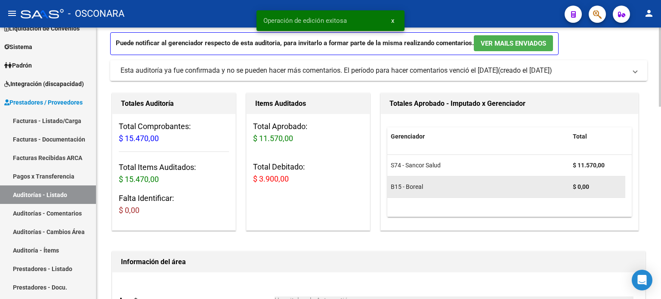
scroll to position [0, 0]
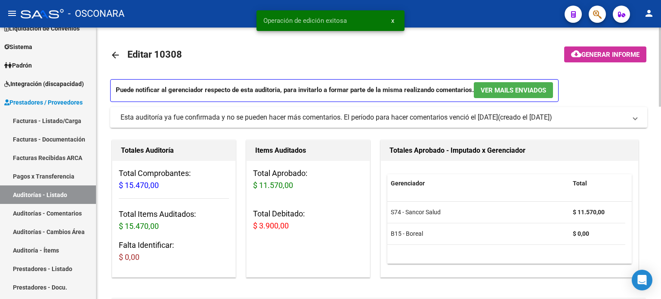
click at [626, 54] on span "Generar informe" at bounding box center [610, 55] width 58 height 8
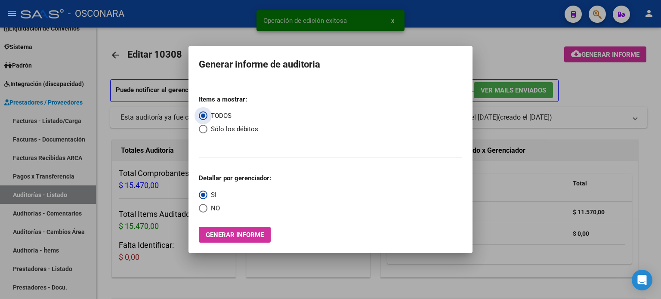
click at [242, 236] on span "Generar informe" at bounding box center [235, 235] width 58 height 8
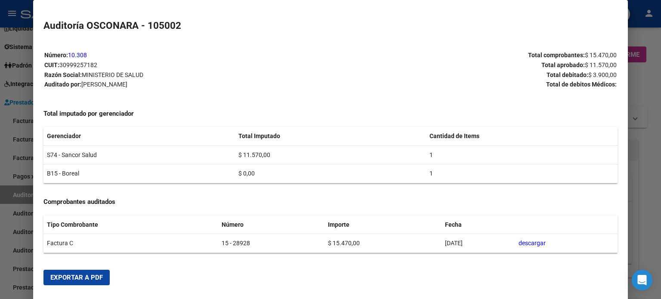
click at [73, 276] on span "Exportar a PDF" at bounding box center [76, 278] width 52 height 8
click at [652, 145] on div at bounding box center [330, 149] width 661 height 299
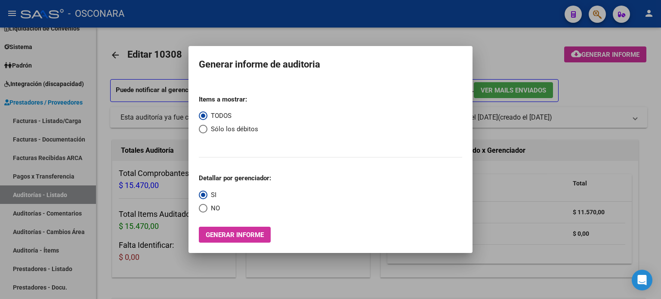
click at [598, 87] on div at bounding box center [330, 149] width 661 height 299
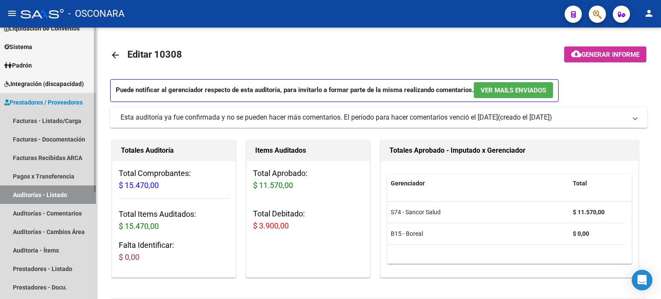
click at [50, 196] on link "Auditorías - Listado" at bounding box center [48, 194] width 96 height 19
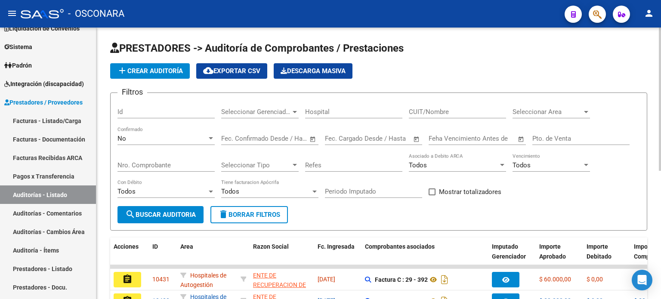
click at [153, 115] on input "Id" at bounding box center [165, 112] width 97 height 8
click at [138, 138] on div "No" at bounding box center [161, 139] width 89 height 8
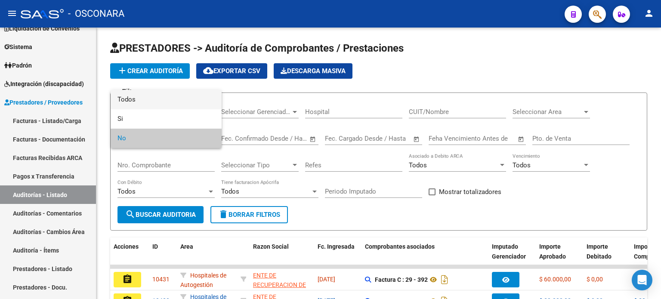
click at [135, 100] on span "Todos" at bounding box center [165, 99] width 97 height 19
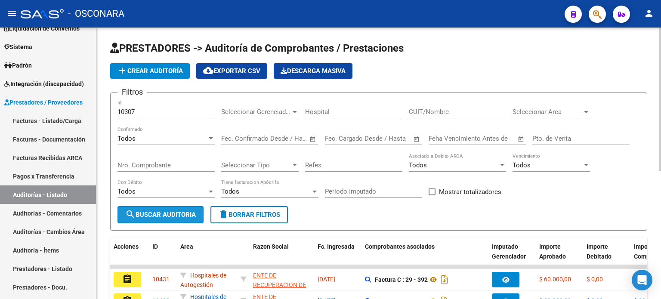
click at [145, 212] on span "search Buscar Auditoria" at bounding box center [160, 215] width 71 height 8
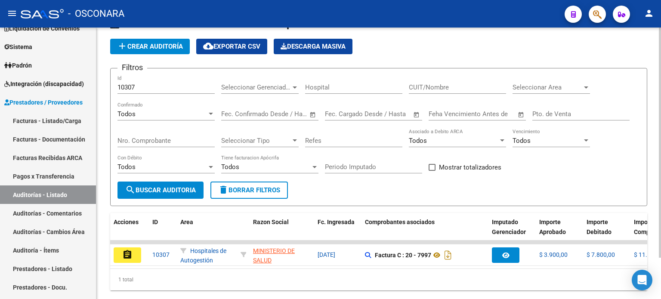
scroll to position [48, 0]
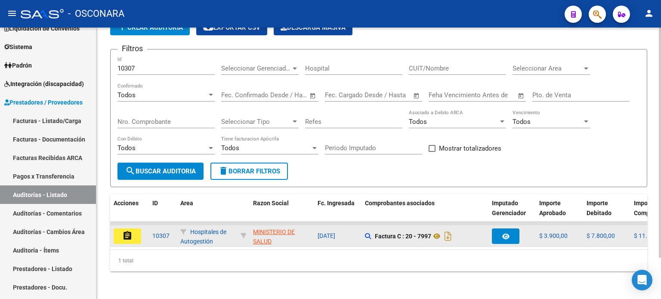
click at [133, 228] on button "assignment" at bounding box center [128, 235] width 28 height 15
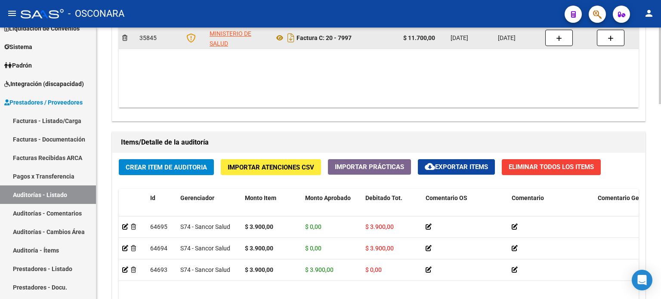
scroll to position [689, 0]
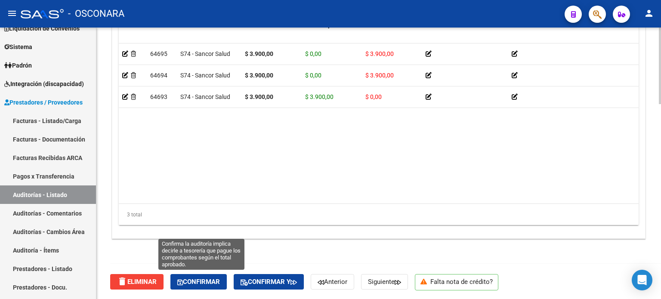
click at [196, 289] on div "delete Eliminar Confirmar Confirmar y Anterior Siguiente Falta nota de crédito?" at bounding box center [382, 282] width 544 height 36
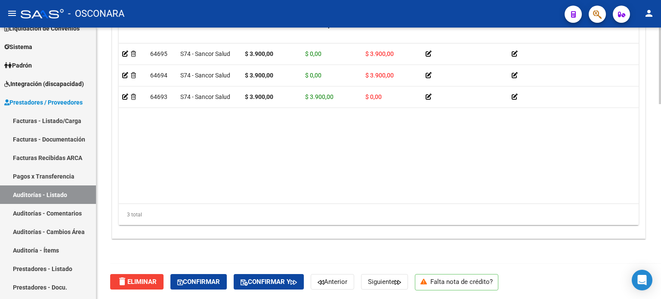
click at [200, 279] on span "Confirmar" at bounding box center [198, 282] width 43 height 8
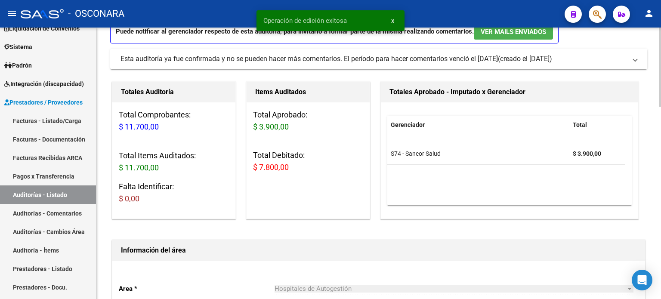
scroll to position [0, 0]
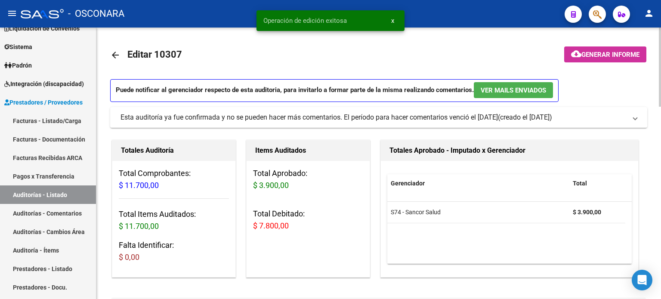
click at [610, 51] on span "Generar informe" at bounding box center [610, 55] width 58 height 8
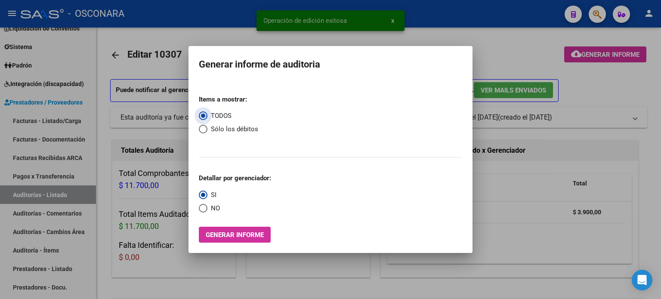
click at [250, 233] on span "Generar informe" at bounding box center [235, 235] width 58 height 8
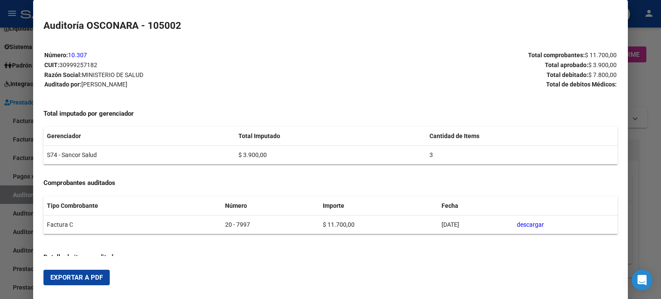
click at [79, 280] on span "Exportar a PDF" at bounding box center [76, 278] width 52 height 8
click at [640, 100] on div at bounding box center [330, 149] width 661 height 299
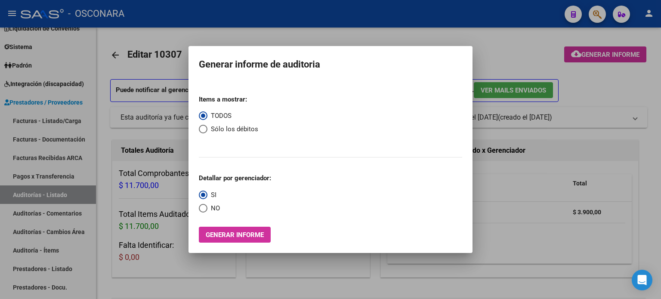
click at [506, 57] on div at bounding box center [330, 149] width 661 height 299
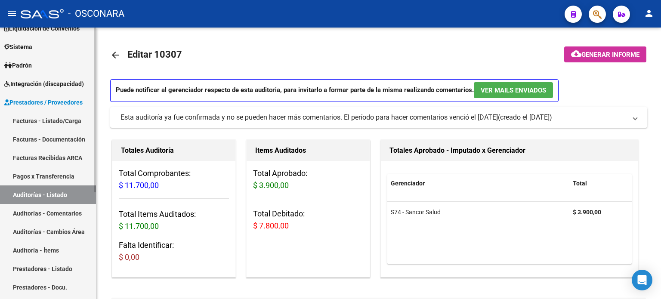
click at [46, 192] on link "Auditorías - Listado" at bounding box center [48, 194] width 96 height 19
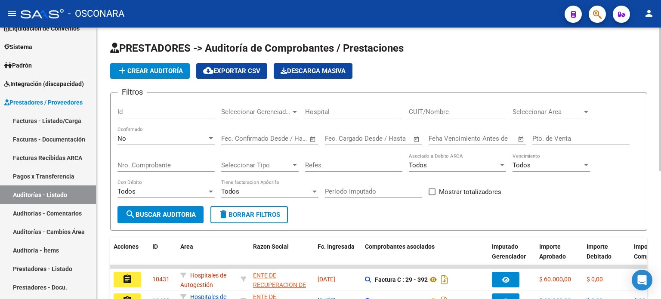
click at [136, 108] on input "Id" at bounding box center [165, 112] width 97 height 8
click at [133, 139] on div "No" at bounding box center [161, 139] width 89 height 8
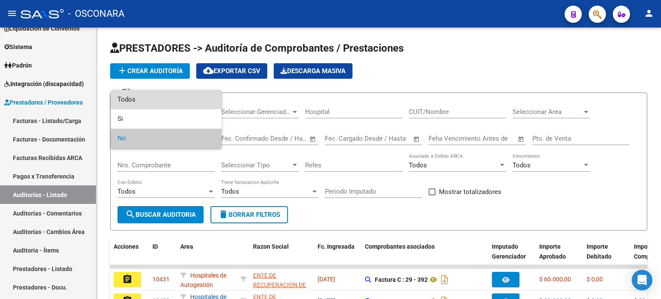
click at [129, 100] on span "Todos" at bounding box center [165, 99] width 97 height 19
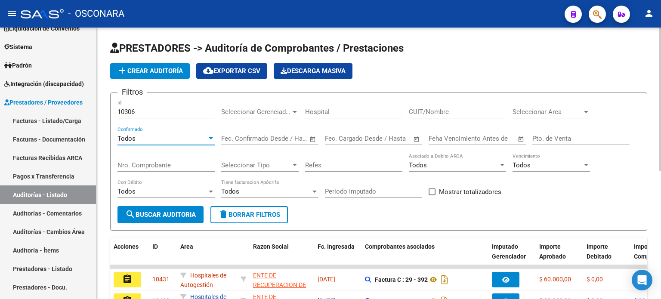
click at [144, 216] on span "search Buscar Auditoria" at bounding box center [160, 215] width 71 height 8
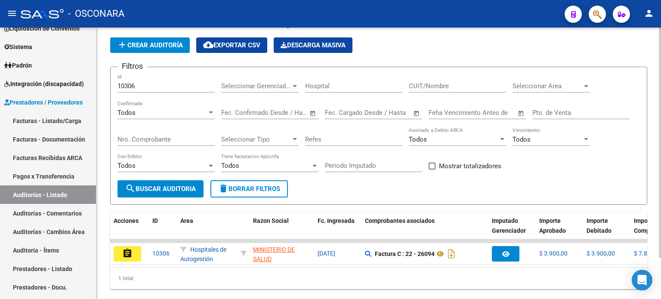
scroll to position [48, 0]
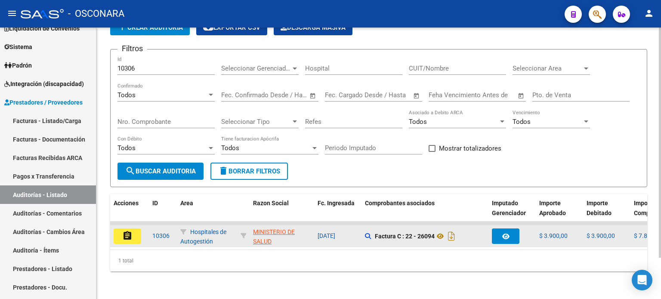
click at [131, 232] on mat-icon "assignment" at bounding box center [127, 236] width 10 height 10
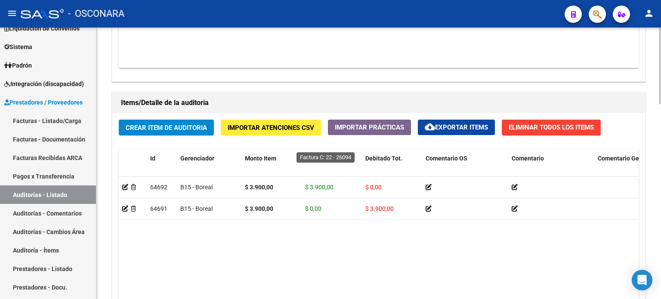
scroll to position [689, 0]
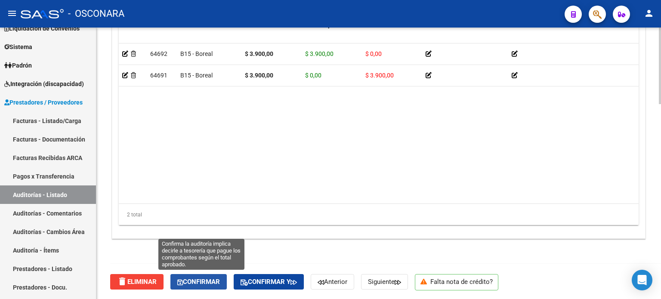
click at [200, 282] on span "Confirmar" at bounding box center [198, 282] width 43 height 8
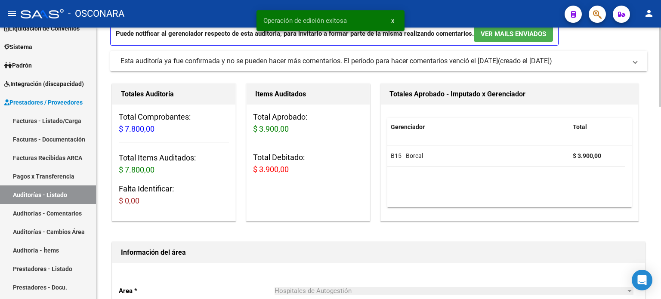
scroll to position [0, 0]
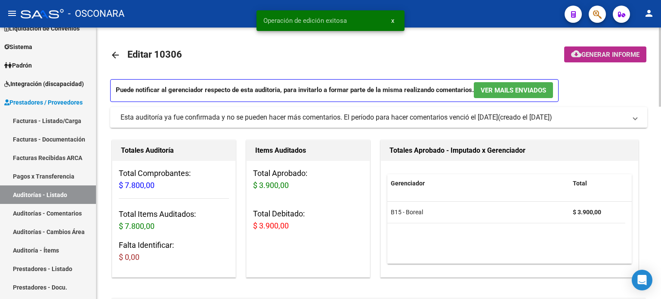
click at [598, 54] on span "Generar informe" at bounding box center [610, 55] width 58 height 8
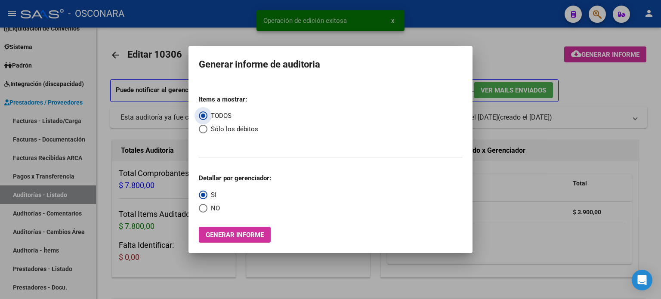
click at [258, 232] on span "Generar informe" at bounding box center [235, 235] width 58 height 8
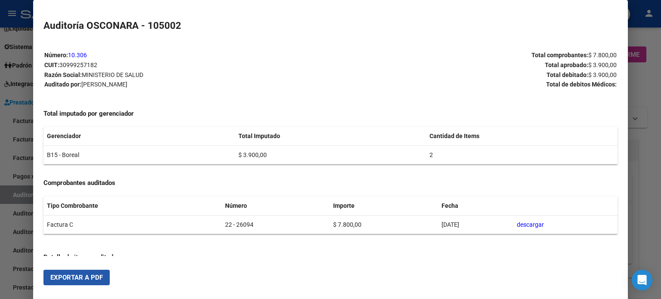
click at [92, 275] on span "Exportar a PDF" at bounding box center [76, 278] width 52 height 8
click at [654, 99] on div at bounding box center [330, 149] width 661 height 299
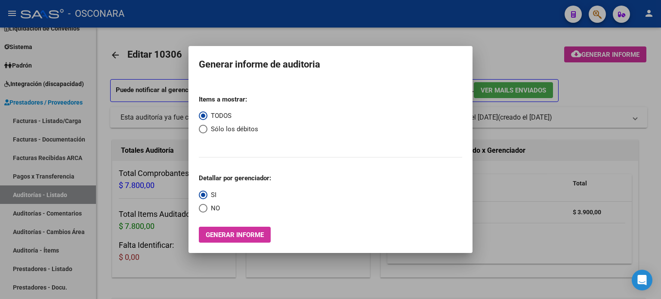
click at [497, 40] on div at bounding box center [330, 149] width 661 height 299
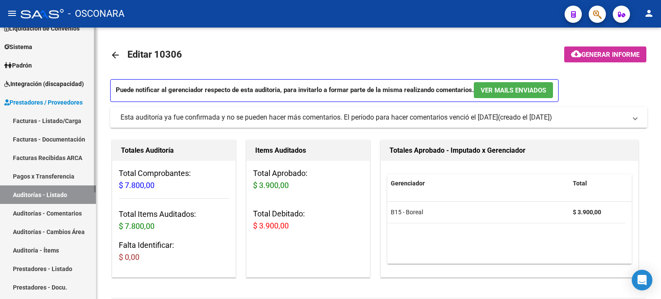
drag, startPoint x: 23, startPoint y: 189, endPoint x: 23, endPoint y: 194, distance: 4.7
click at [23, 189] on link "Auditorías - Listado" at bounding box center [48, 194] width 96 height 19
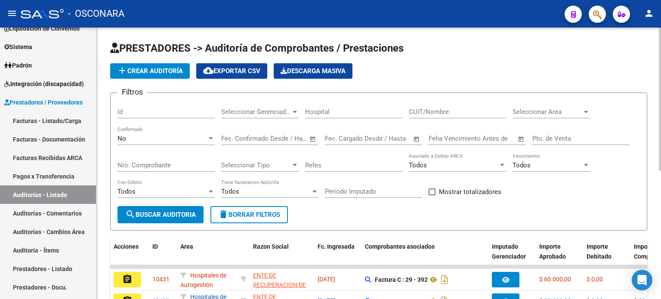
click at [139, 110] on input "Id" at bounding box center [165, 112] width 97 height 8
click at [144, 139] on div "No" at bounding box center [161, 139] width 89 height 8
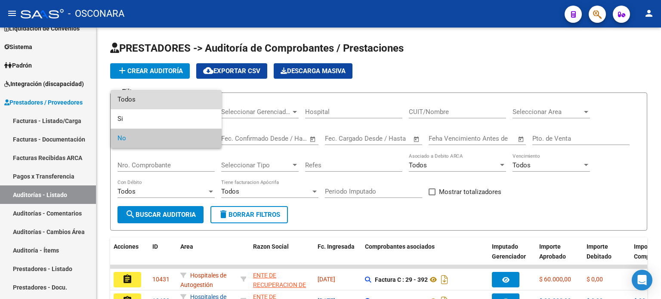
click at [139, 98] on span "Todos" at bounding box center [165, 99] width 97 height 19
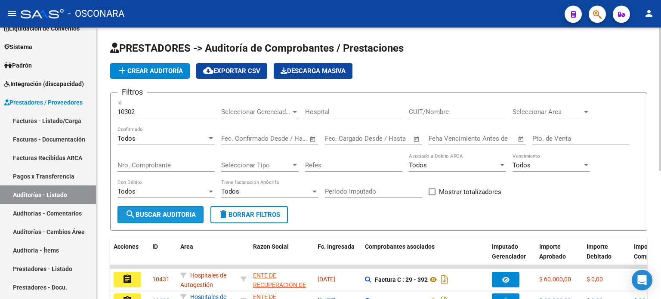
click at [156, 214] on span "search Buscar Auditoria" at bounding box center [160, 215] width 71 height 8
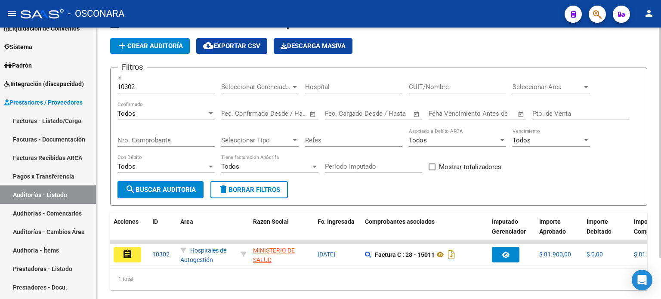
scroll to position [48, 0]
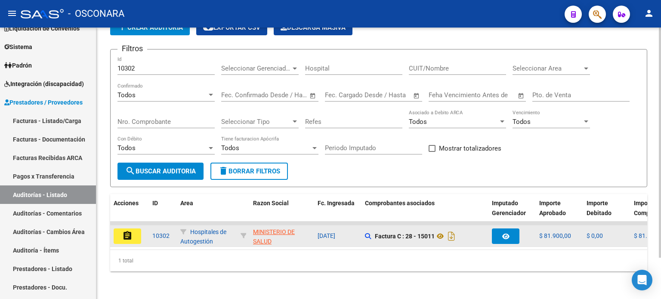
click at [134, 230] on button "assignment" at bounding box center [128, 235] width 28 height 15
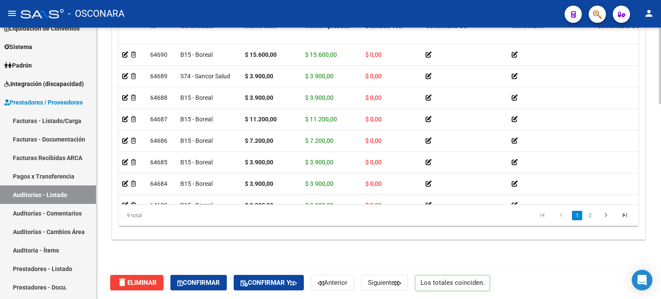
scroll to position [689, 0]
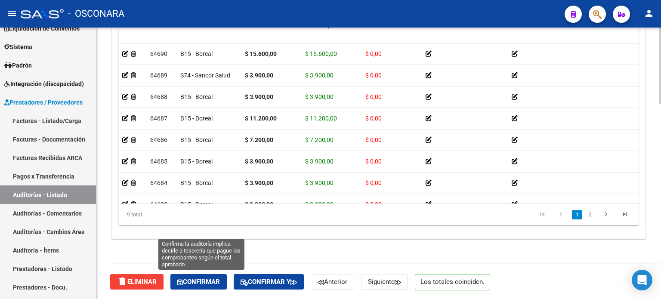
click at [201, 282] on span "Confirmar" at bounding box center [198, 282] width 43 height 8
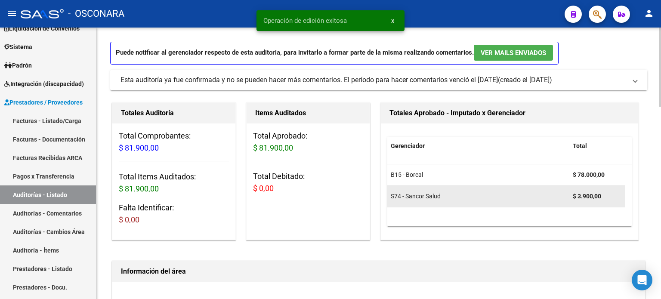
scroll to position [0, 0]
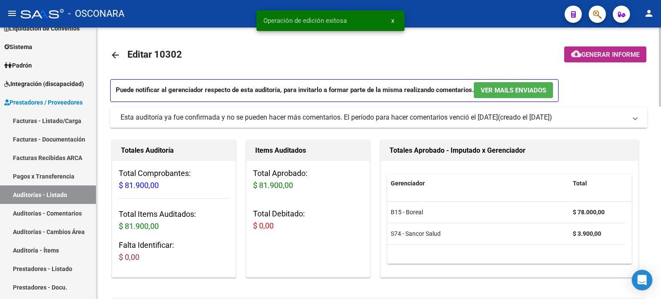
click at [599, 54] on span "Generar informe" at bounding box center [610, 55] width 58 height 8
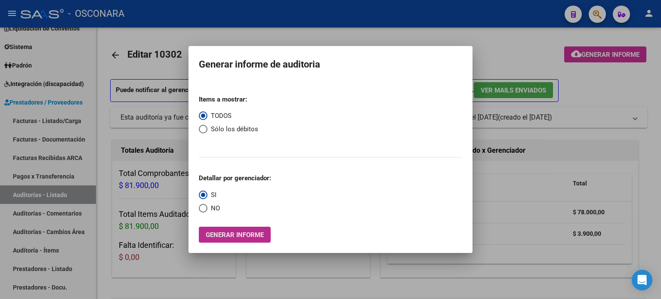
click at [236, 234] on span "Generar informe" at bounding box center [235, 235] width 58 height 8
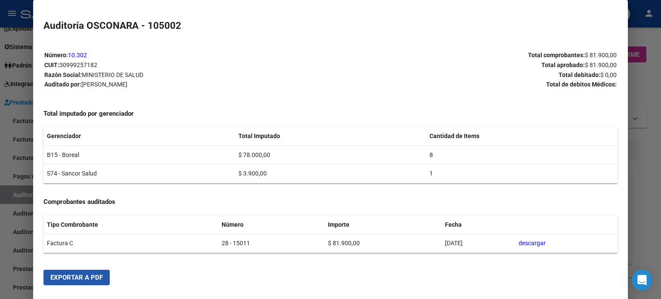
click at [78, 276] on span "Exportar a PDF" at bounding box center [76, 278] width 52 height 8
click at [656, 160] on div at bounding box center [330, 149] width 661 height 299
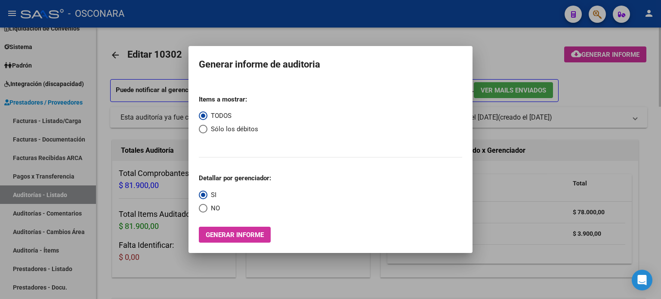
click at [515, 50] on div at bounding box center [330, 149] width 661 height 299
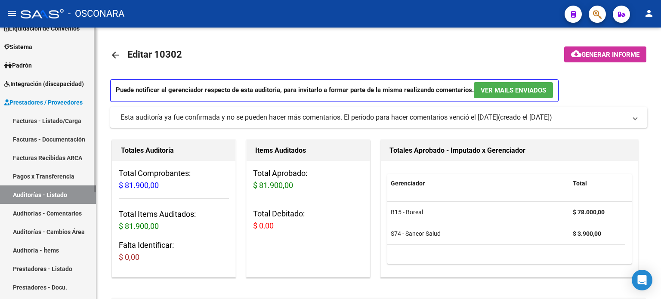
click at [47, 194] on link "Auditorías - Listado" at bounding box center [48, 194] width 96 height 19
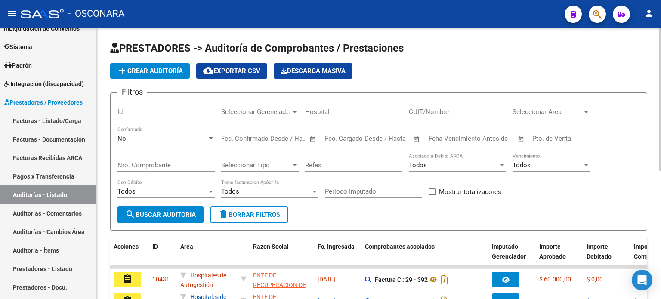
click at [148, 108] on input "Id" at bounding box center [165, 112] width 97 height 8
click at [138, 138] on div "No" at bounding box center [161, 139] width 89 height 8
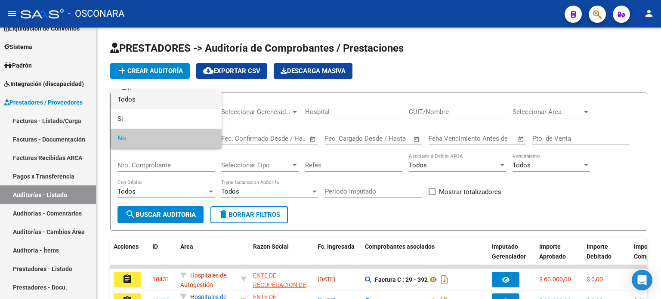
click at [136, 100] on span "Todos" at bounding box center [165, 99] width 97 height 19
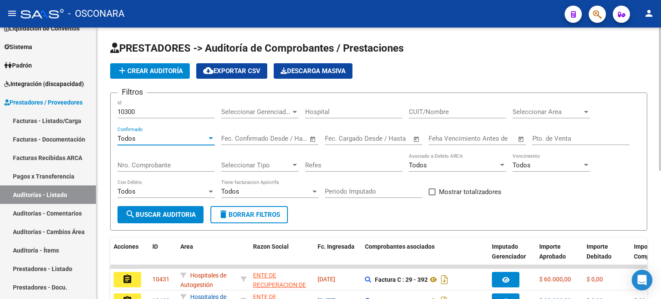
click at [166, 211] on span "search Buscar Auditoria" at bounding box center [160, 215] width 71 height 8
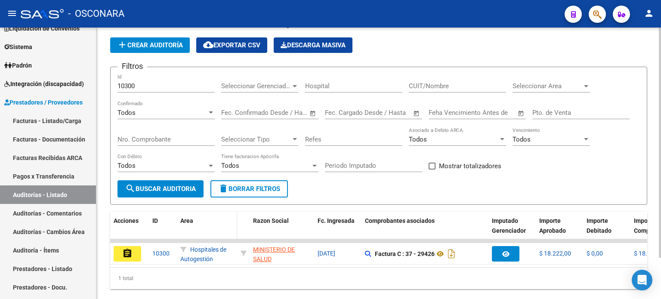
scroll to position [48, 0]
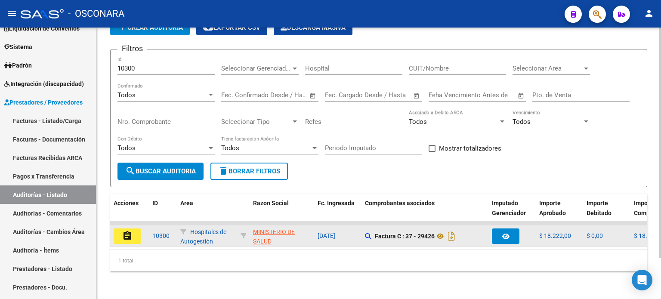
click at [131, 231] on mat-icon "assignment" at bounding box center [127, 236] width 10 height 10
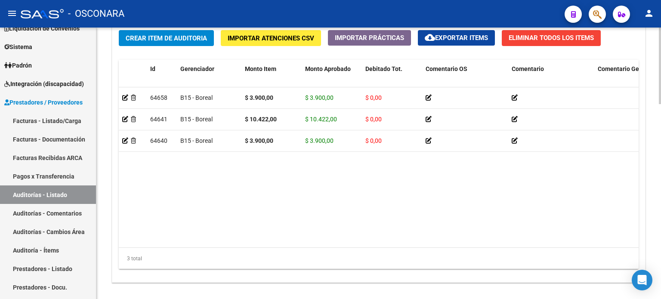
scroll to position [689, 0]
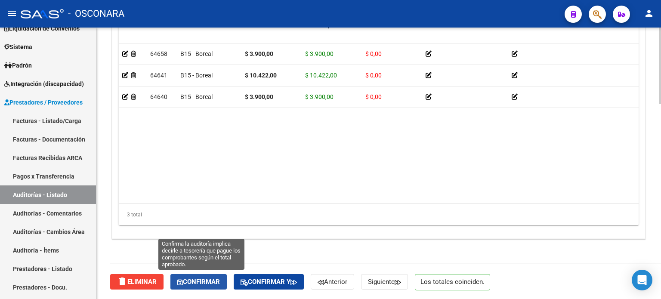
click at [192, 280] on span "Confirmar" at bounding box center [198, 282] width 43 height 8
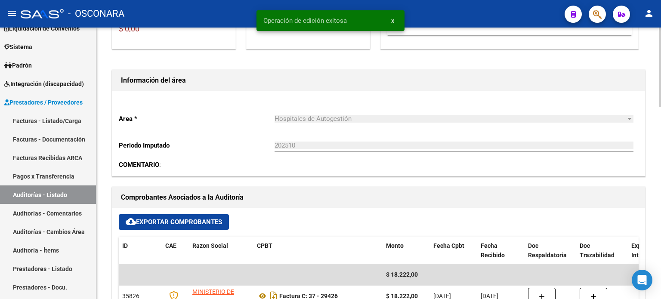
scroll to position [0, 0]
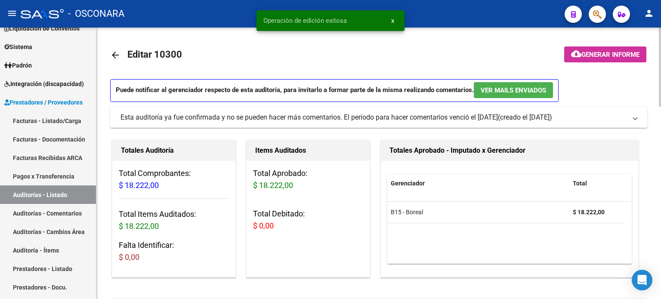
click at [618, 52] on span "Generar informe" at bounding box center [610, 55] width 58 height 8
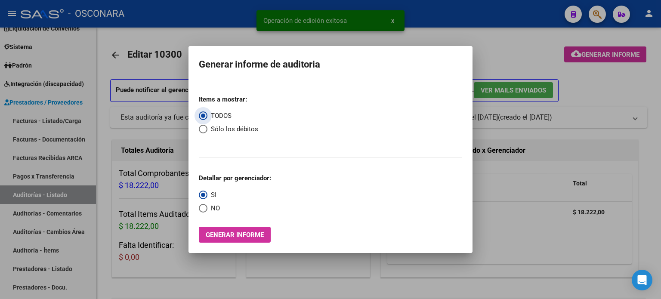
click at [244, 232] on span "Generar informe" at bounding box center [235, 235] width 58 height 8
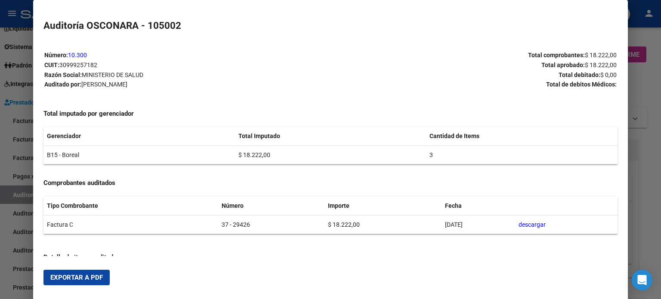
click at [96, 276] on span "Exportar a PDF" at bounding box center [76, 278] width 52 height 8
click at [655, 198] on div at bounding box center [330, 149] width 661 height 299
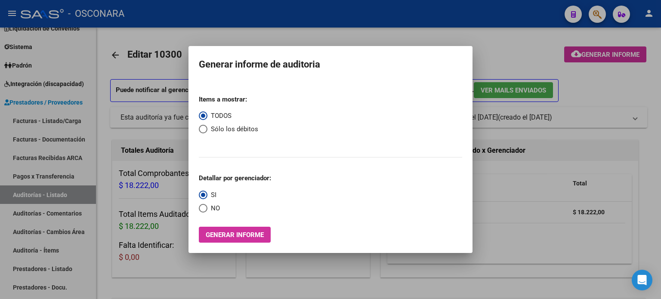
click at [516, 43] on div at bounding box center [330, 149] width 661 height 299
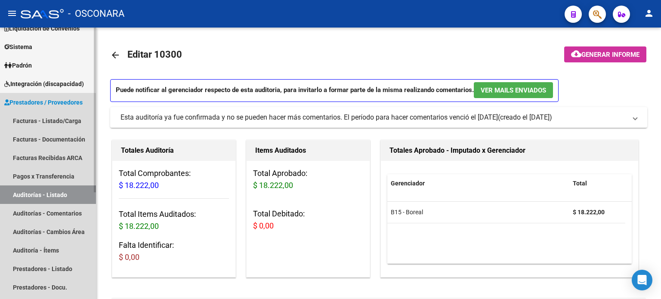
click at [68, 194] on link "Auditorías - Listado" at bounding box center [48, 194] width 96 height 19
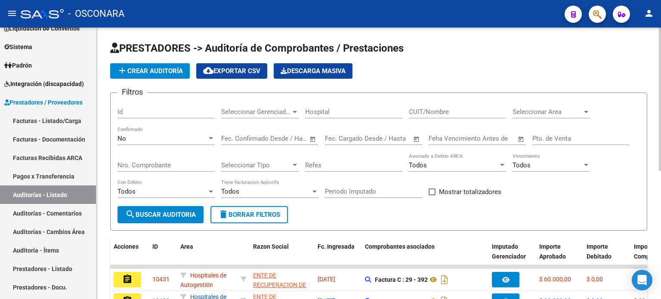
click at [164, 111] on input "Id" at bounding box center [165, 112] width 97 height 8
click at [145, 133] on div "No Confirmado" at bounding box center [165, 135] width 97 height 19
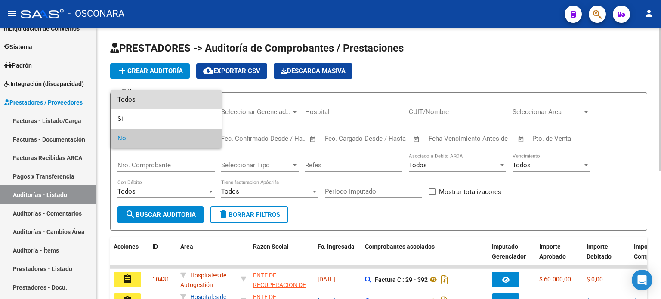
click at [139, 96] on span "Todos" at bounding box center [165, 99] width 97 height 19
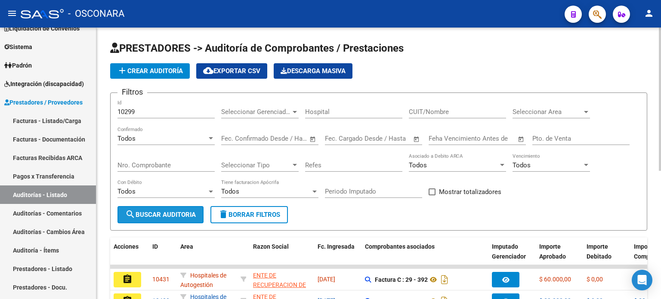
click at [157, 211] on span "search Buscar Auditoria" at bounding box center [160, 215] width 71 height 8
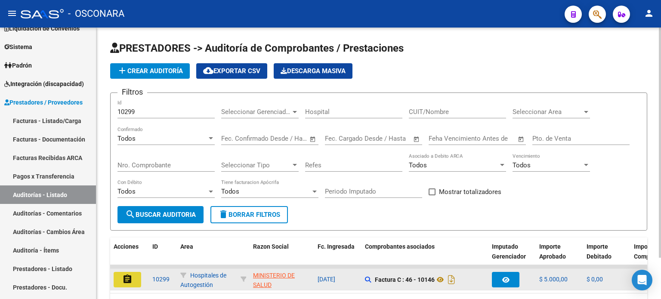
click at [137, 275] on button "assignment" at bounding box center [128, 279] width 28 height 15
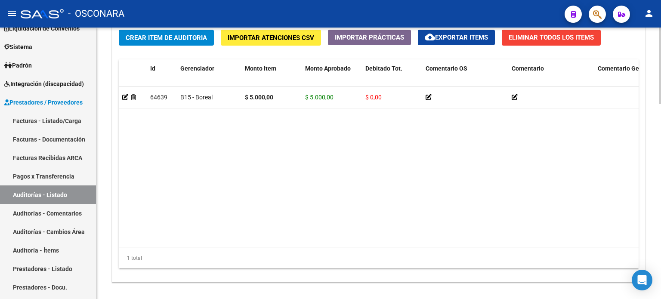
scroll to position [689, 0]
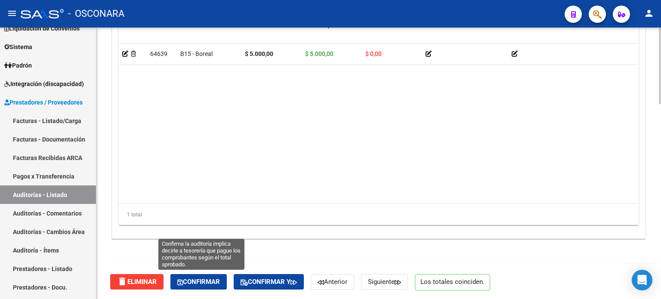
click at [199, 284] on span "Confirmar" at bounding box center [198, 282] width 43 height 8
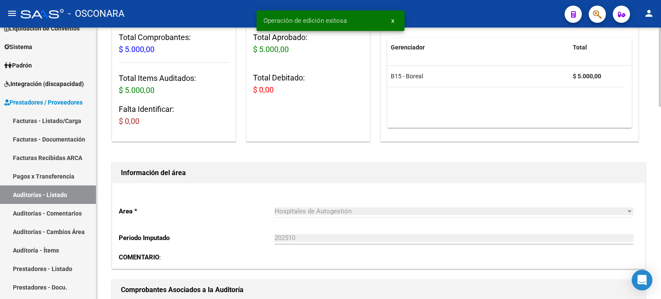
scroll to position [0, 0]
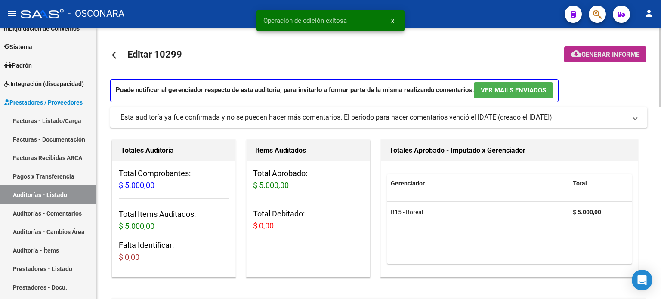
click at [618, 56] on span "Generar informe" at bounding box center [610, 55] width 58 height 8
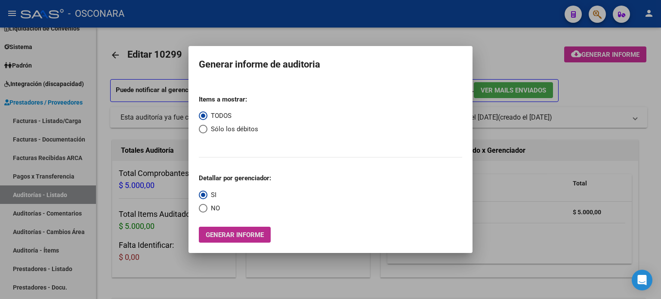
click at [232, 234] on span "Generar informe" at bounding box center [235, 235] width 58 height 8
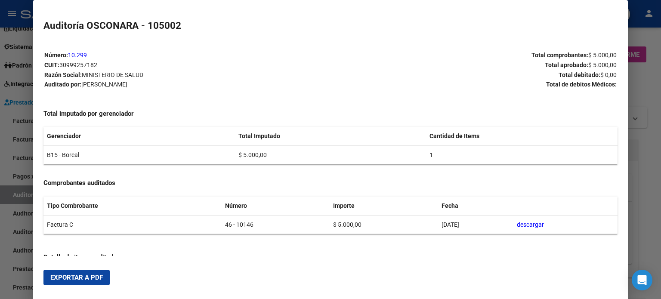
click at [75, 278] on span "Exportar a PDF" at bounding box center [76, 278] width 52 height 8
click at [654, 142] on div at bounding box center [330, 149] width 661 height 299
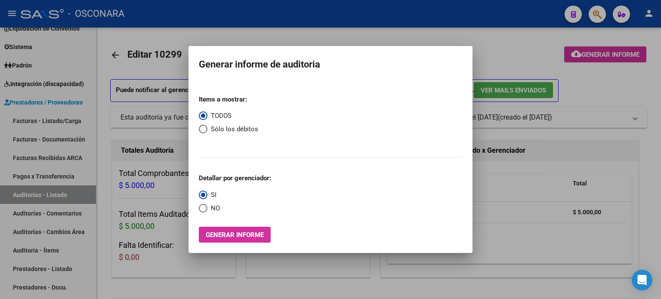
click at [487, 32] on div at bounding box center [330, 149] width 661 height 299
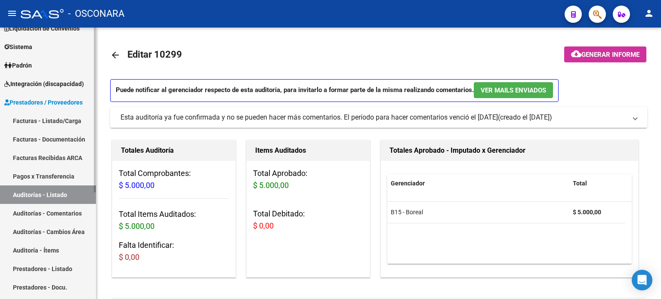
click at [36, 192] on link "Auditorías - Listado" at bounding box center [48, 194] width 96 height 19
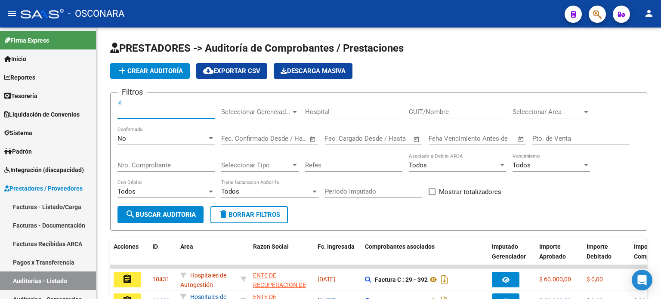
click at [145, 110] on input "Id" at bounding box center [165, 112] width 97 height 8
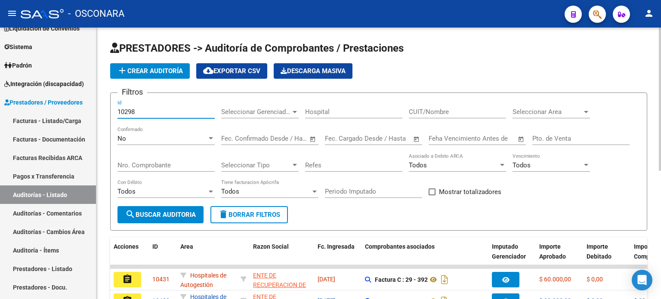
type input "10298"
click at [130, 140] on div "No" at bounding box center [161, 139] width 89 height 8
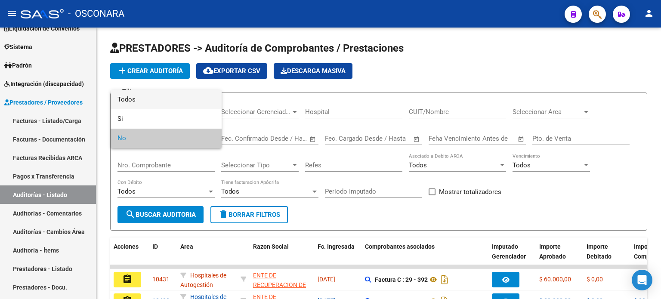
drag, startPoint x: 135, startPoint y: 100, endPoint x: 136, endPoint y: 127, distance: 27.1
click at [135, 99] on span "Todos" at bounding box center [165, 99] width 97 height 19
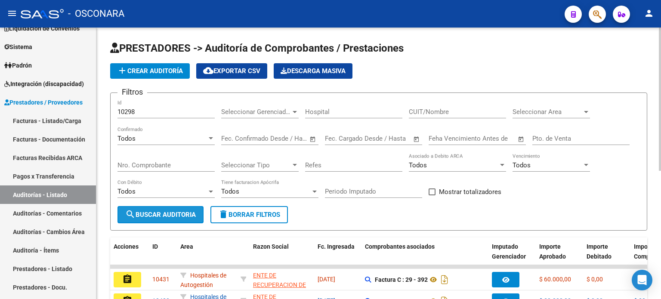
click at [141, 213] on span "search Buscar Auditoria" at bounding box center [160, 215] width 71 height 8
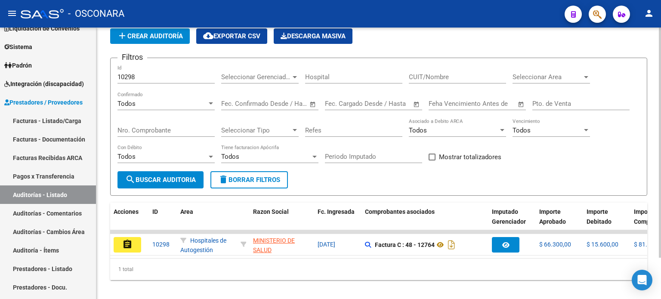
scroll to position [48, 0]
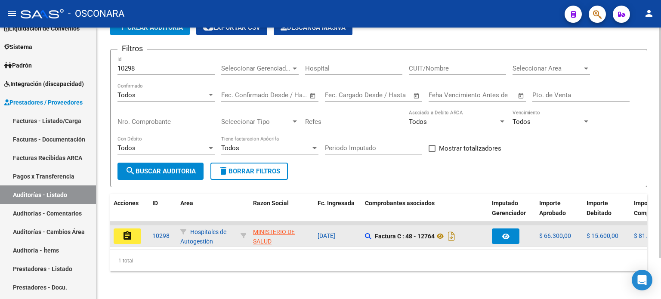
click at [129, 231] on mat-icon "assignment" at bounding box center [127, 236] width 10 height 10
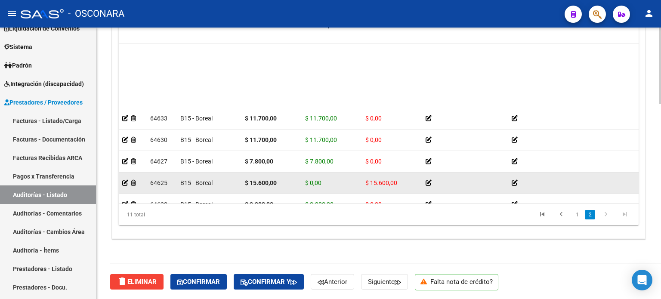
scroll to position [85, 0]
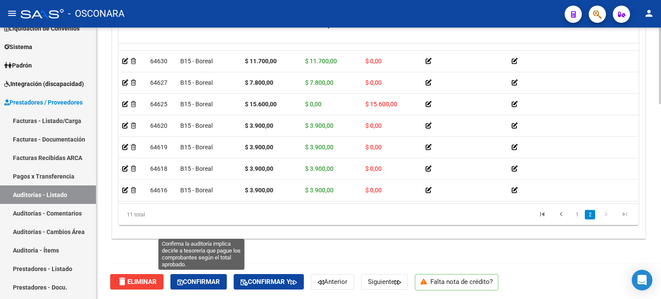
click at [197, 284] on span "Confirmar" at bounding box center [198, 282] width 43 height 8
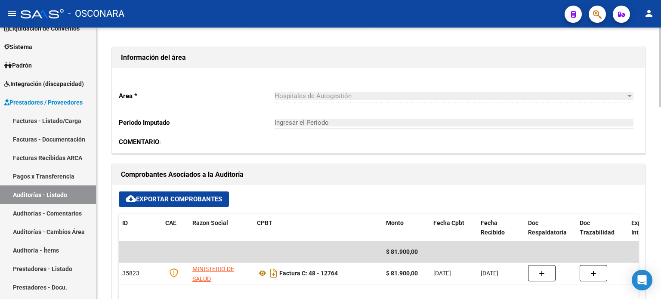
type input "202510"
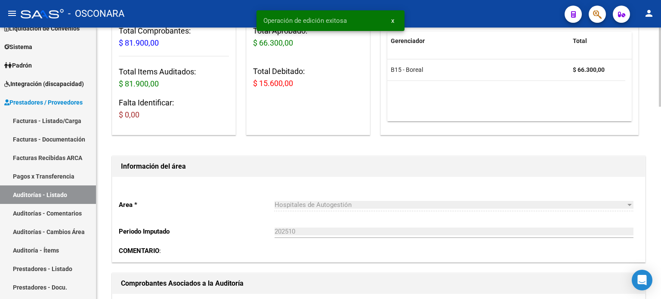
scroll to position [0, 0]
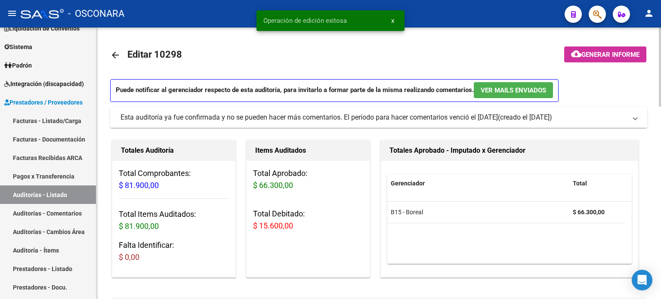
click at [595, 52] on span "Generar informe" at bounding box center [610, 55] width 58 height 8
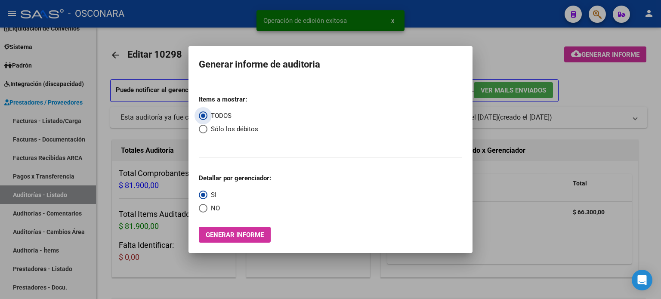
click at [214, 238] on span "Generar informe" at bounding box center [235, 235] width 58 height 8
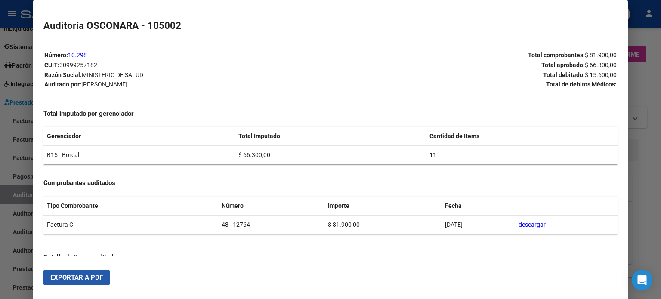
click at [82, 284] on button "Exportar a PDF" at bounding box center [76, 277] width 66 height 15
click at [651, 82] on div at bounding box center [330, 149] width 661 height 299
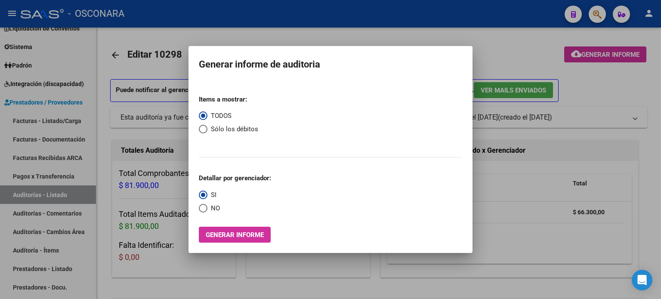
click at [510, 46] on div at bounding box center [330, 149] width 661 height 299
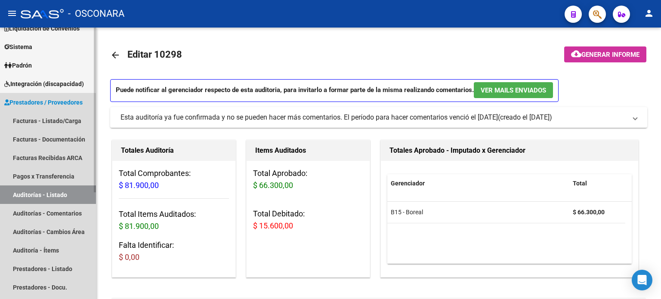
click at [21, 196] on link "Auditorías - Listado" at bounding box center [48, 194] width 96 height 19
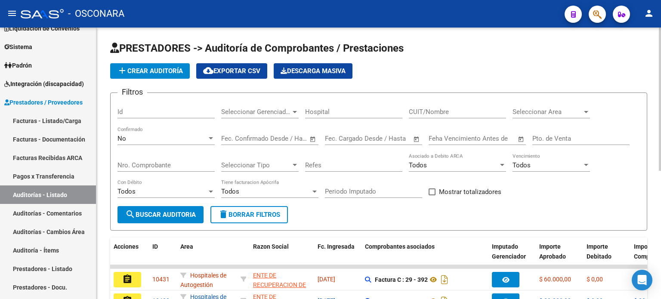
click at [128, 111] on input "Id" at bounding box center [165, 112] width 97 height 8
type input "10297"
click at [133, 135] on div "No" at bounding box center [161, 139] width 89 height 8
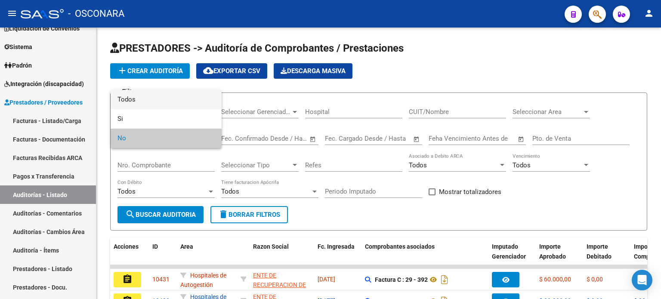
click at [129, 99] on span "Todos" at bounding box center [165, 99] width 97 height 19
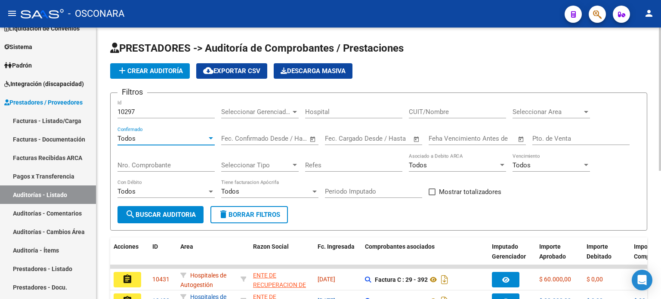
click at [165, 217] on span "search Buscar Auditoria" at bounding box center [160, 215] width 71 height 8
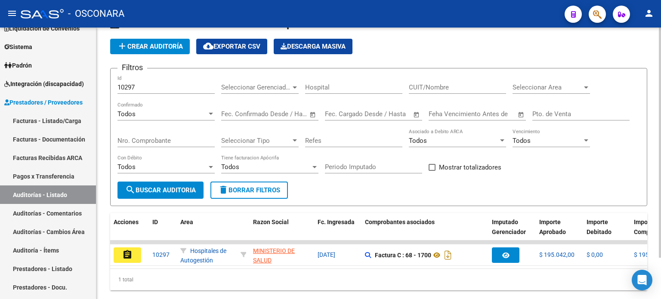
scroll to position [48, 0]
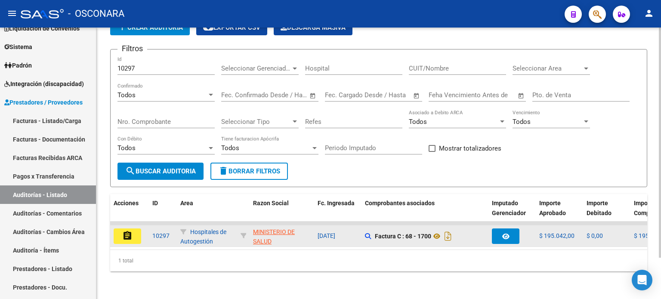
click at [127, 231] on mat-icon "assignment" at bounding box center [127, 236] width 10 height 10
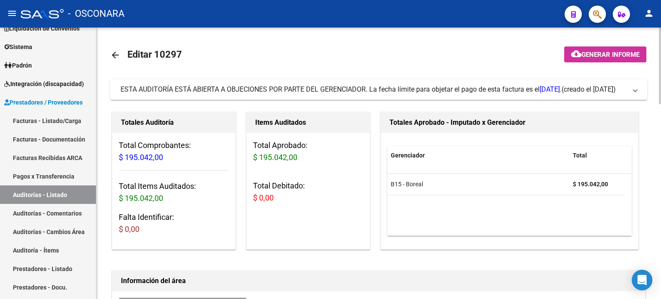
click at [114, 57] on mat-icon "arrow_back" at bounding box center [115, 55] width 10 height 10
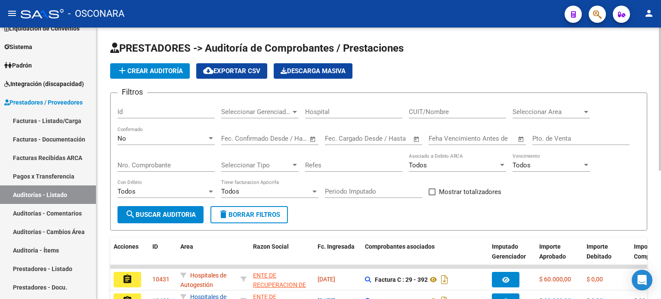
click at [139, 110] on input "Id" at bounding box center [165, 112] width 97 height 8
type input "10399"
click at [136, 140] on div "No" at bounding box center [161, 139] width 89 height 8
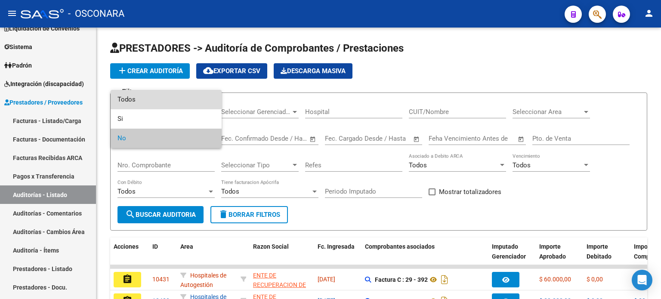
click at [141, 94] on span "Todos" at bounding box center [165, 99] width 97 height 19
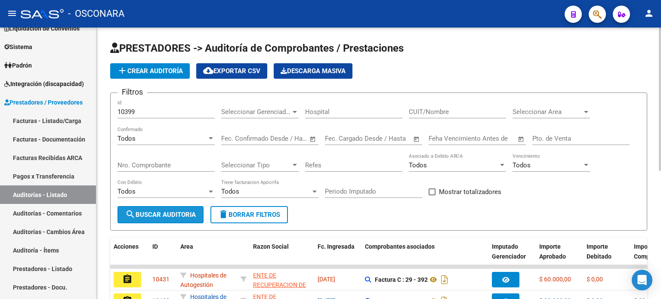
drag, startPoint x: 160, startPoint y: 213, endPoint x: 375, endPoint y: 179, distance: 217.4
click at [160, 213] on span "search Buscar Auditoria" at bounding box center [160, 215] width 71 height 8
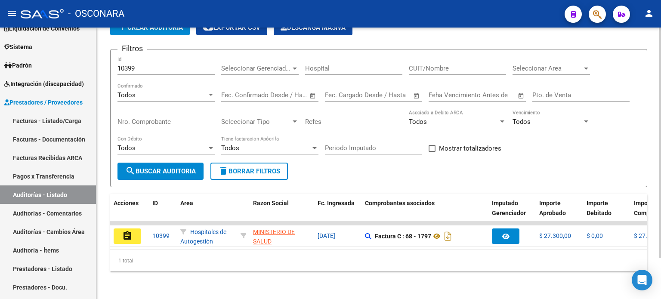
scroll to position [48, 0]
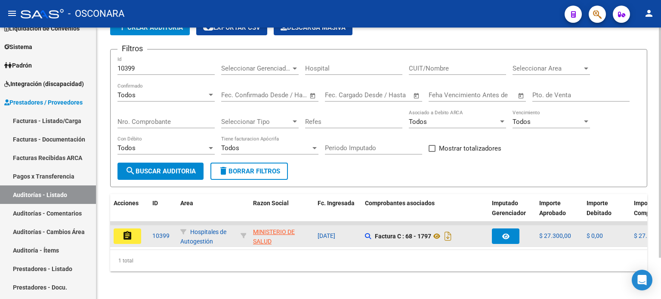
drag, startPoint x: 125, startPoint y: 232, endPoint x: 160, endPoint y: 231, distance: 35.7
click at [125, 232] on mat-icon "assignment" at bounding box center [127, 236] width 10 height 10
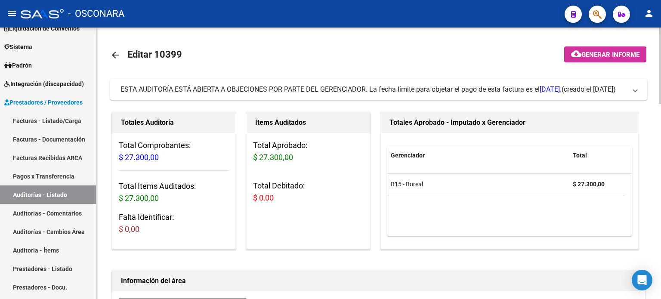
click at [112, 55] on mat-icon "arrow_back" at bounding box center [115, 55] width 10 height 10
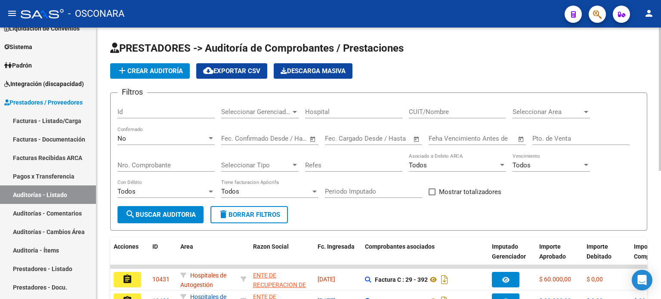
click at [148, 107] on div "Id" at bounding box center [165, 109] width 97 height 19
type input "10401"
click at [136, 136] on div "No" at bounding box center [161, 139] width 89 height 8
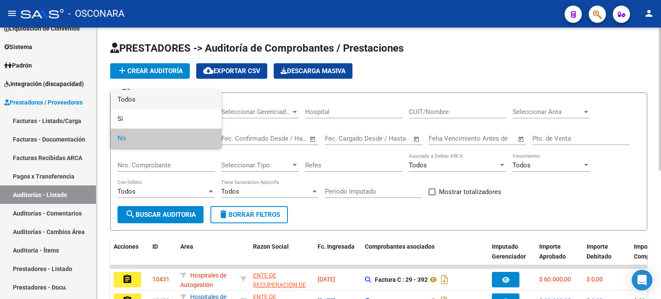
click at [143, 97] on span "Todos" at bounding box center [165, 99] width 97 height 19
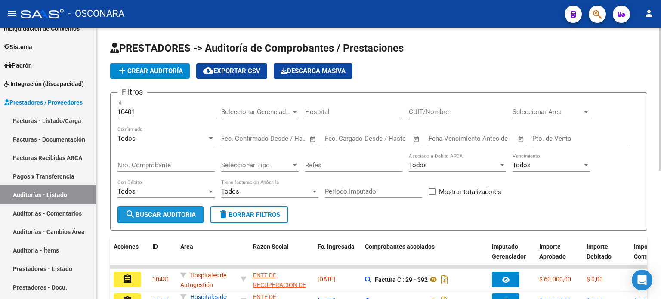
click at [151, 211] on span "search Buscar Auditoria" at bounding box center [160, 215] width 71 height 8
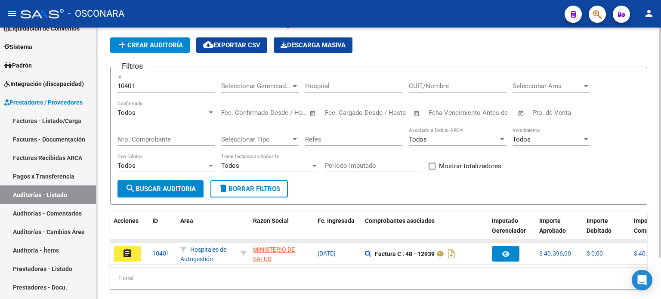
scroll to position [48, 0]
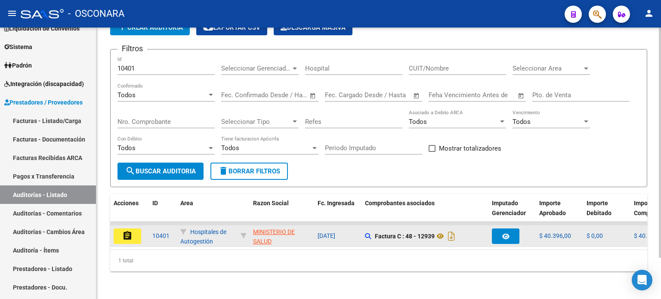
click at [129, 228] on button "assignment" at bounding box center [128, 235] width 28 height 15
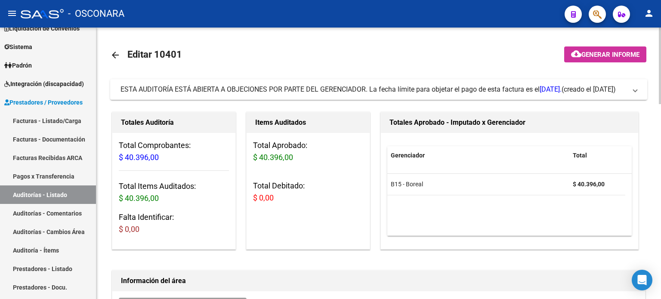
click at [113, 58] on mat-icon "arrow_back" at bounding box center [115, 55] width 10 height 10
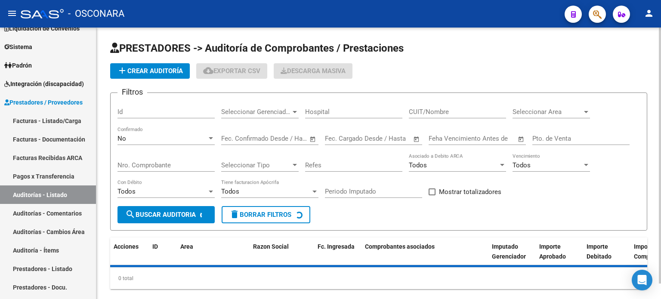
click at [134, 111] on input "Id" at bounding box center [165, 112] width 97 height 8
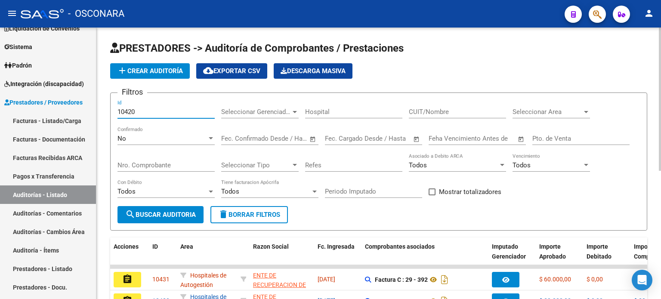
type input "10420"
click at [126, 137] on span "No" at bounding box center [121, 139] width 9 height 8
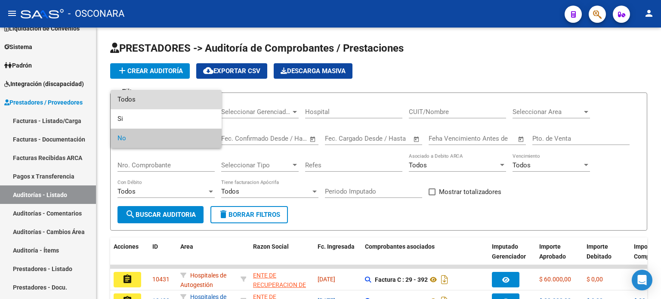
click at [142, 96] on span "Todos" at bounding box center [165, 99] width 97 height 19
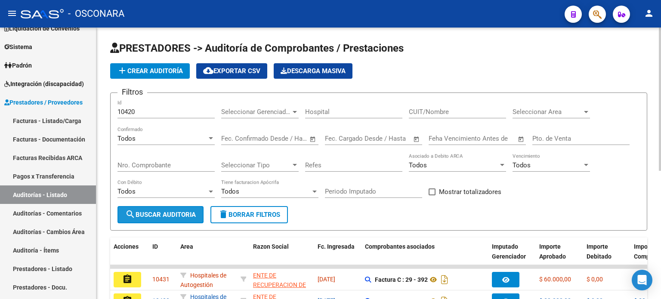
click at [170, 216] on span "search Buscar Auditoria" at bounding box center [160, 215] width 71 height 8
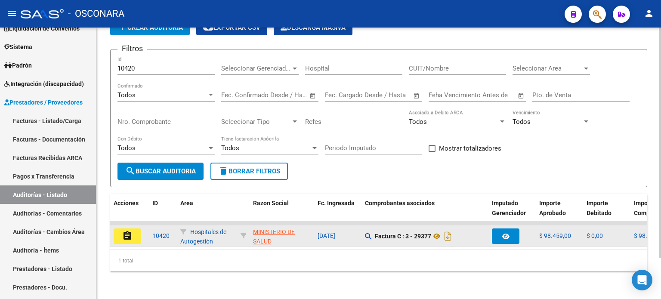
scroll to position [48, 0]
click at [123, 235] on button "assignment" at bounding box center [128, 235] width 28 height 15
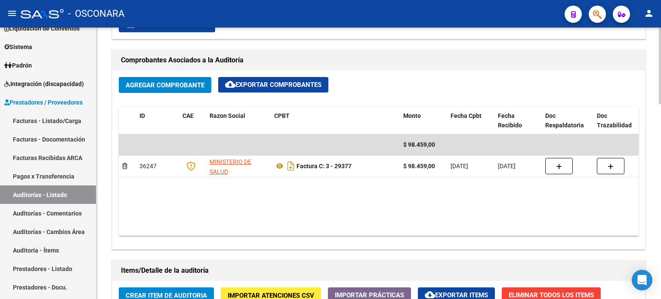
scroll to position [689, 0]
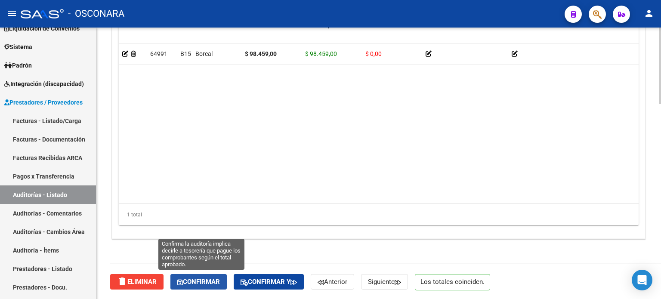
click at [210, 279] on span "Confirmar" at bounding box center [198, 282] width 43 height 8
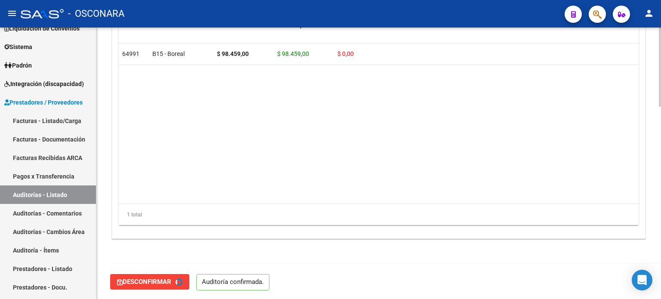
type input "202510"
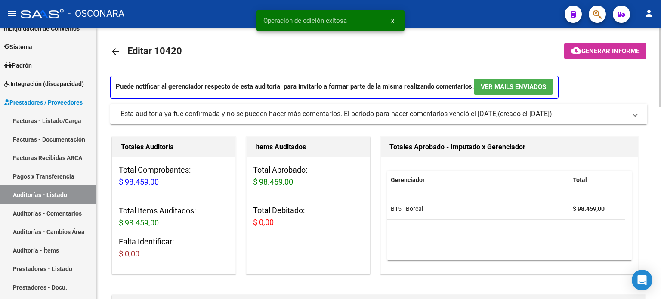
scroll to position [0, 0]
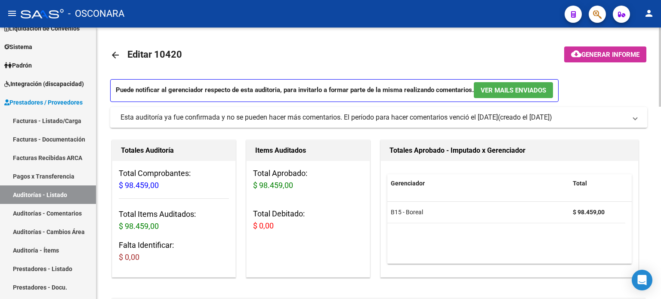
click at [588, 56] on span "Generar informe" at bounding box center [610, 55] width 58 height 8
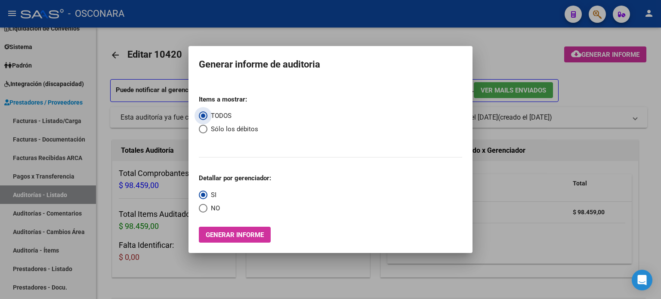
click at [245, 231] on span "Generar informe" at bounding box center [235, 235] width 58 height 8
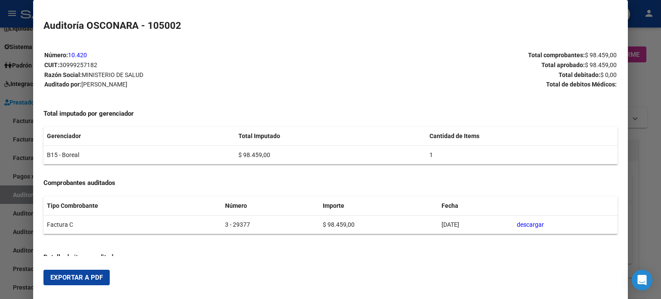
click at [62, 278] on span "Exportar a PDF" at bounding box center [76, 278] width 52 height 8
click at [653, 89] on div at bounding box center [330, 149] width 661 height 299
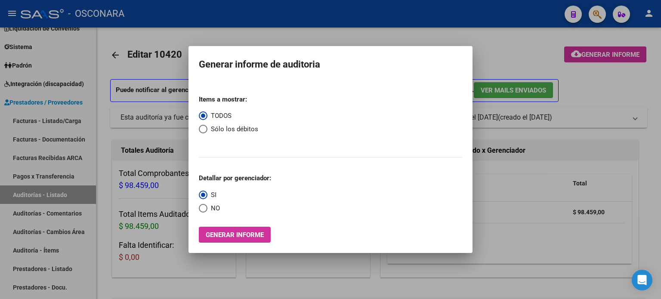
click at [604, 86] on div at bounding box center [330, 149] width 661 height 299
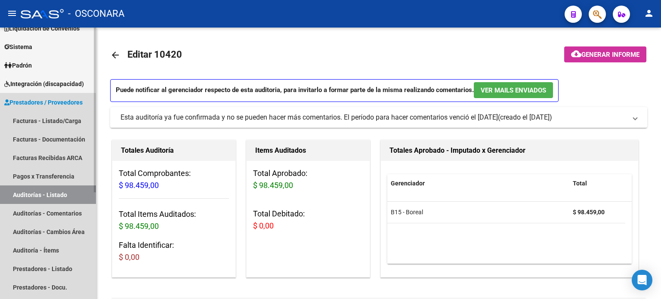
click at [41, 197] on link "Auditorías - Listado" at bounding box center [48, 194] width 96 height 19
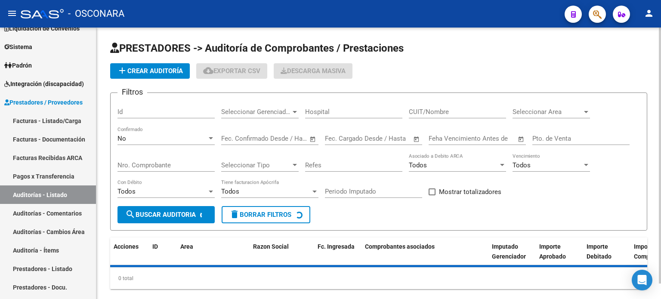
click at [122, 110] on input "Id" at bounding box center [165, 112] width 97 height 8
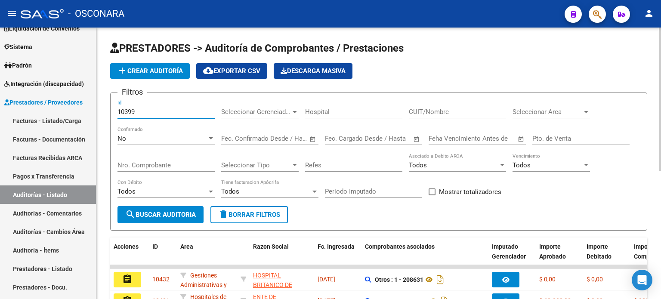
type input "10399"
click at [134, 137] on div "No" at bounding box center [161, 139] width 89 height 8
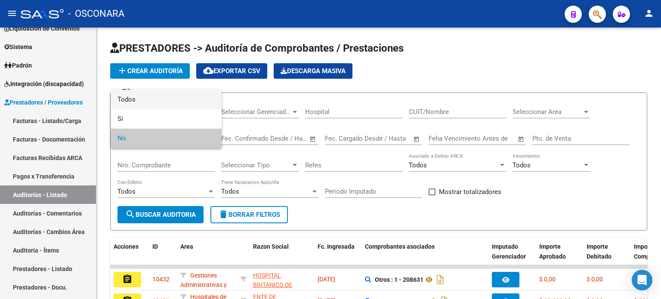
click at [133, 101] on span "Todos" at bounding box center [165, 99] width 97 height 19
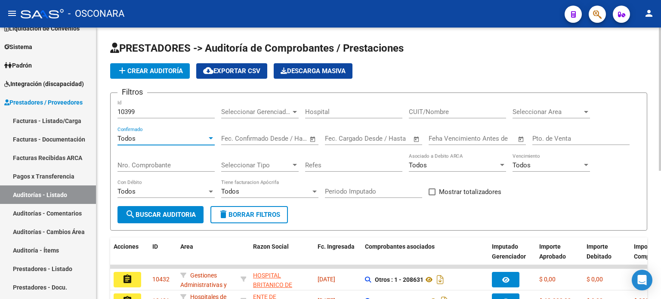
click at [158, 214] on span "search Buscar Auditoria" at bounding box center [160, 215] width 71 height 8
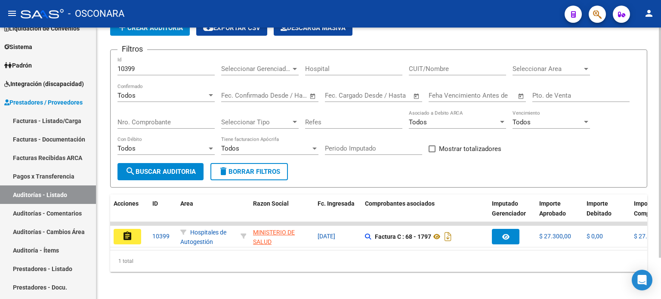
scroll to position [48, 0]
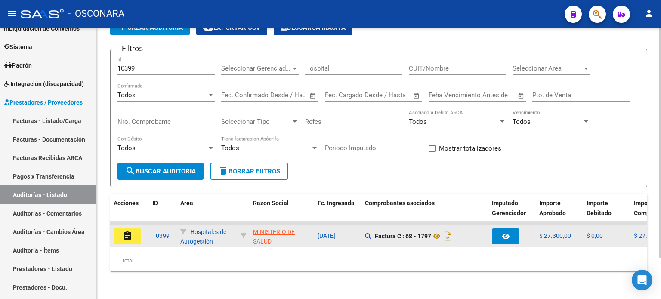
click at [121, 225] on datatable-body-cell "assignment" at bounding box center [129, 235] width 39 height 21
click at [123, 231] on mat-icon "assignment" at bounding box center [127, 236] width 10 height 10
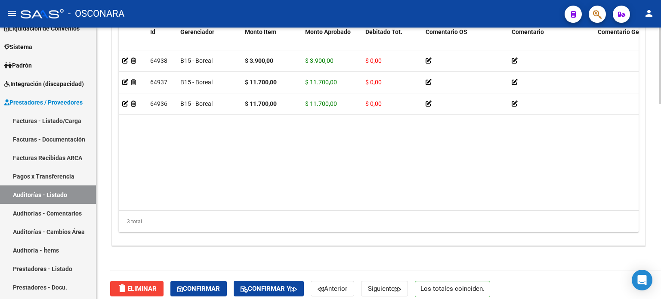
scroll to position [689, 0]
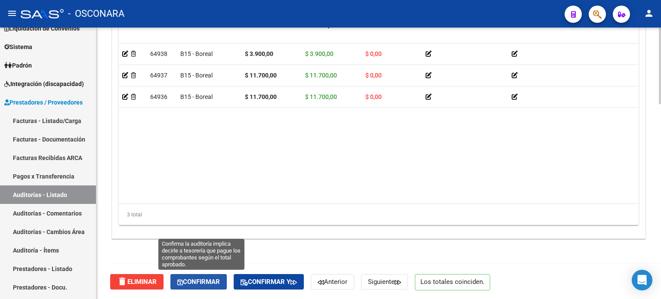
click at [213, 283] on span "Confirmar" at bounding box center [198, 282] width 43 height 8
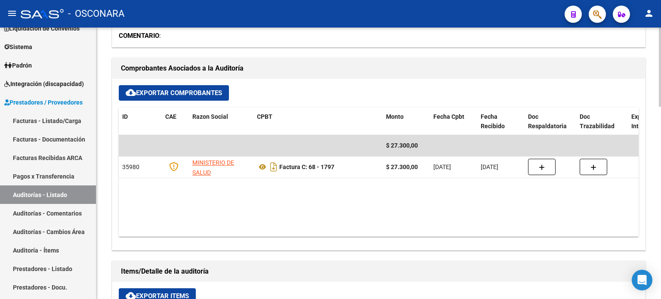
type input "202510"
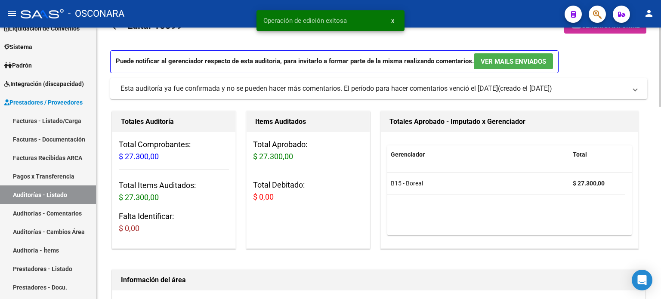
scroll to position [0, 0]
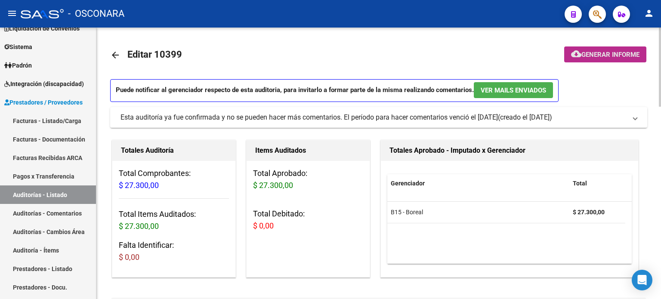
click at [599, 56] on span "Generar informe" at bounding box center [610, 55] width 58 height 8
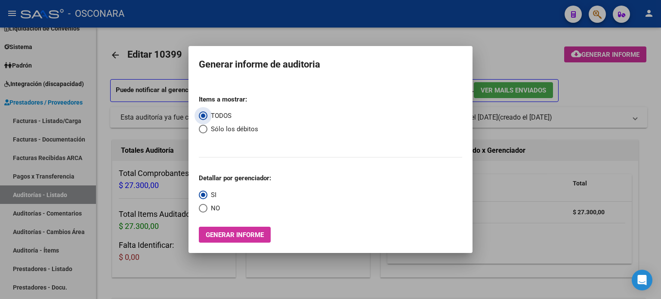
click at [225, 236] on span "Generar informe" at bounding box center [235, 235] width 58 height 8
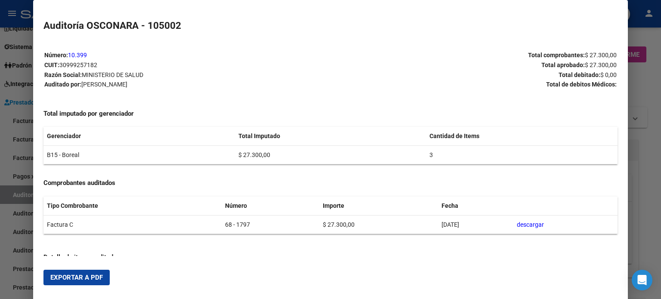
click at [73, 278] on span "Exportar a PDF" at bounding box center [76, 278] width 52 height 8
click at [654, 158] on div at bounding box center [330, 149] width 661 height 299
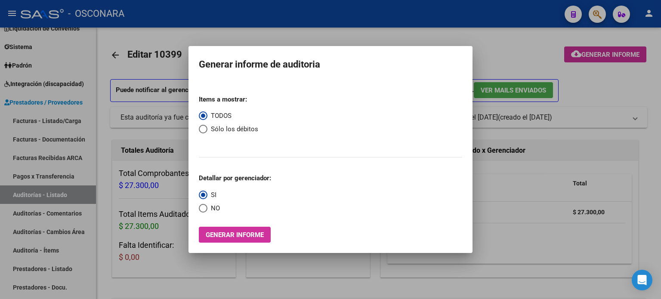
click at [495, 46] on div at bounding box center [330, 149] width 661 height 299
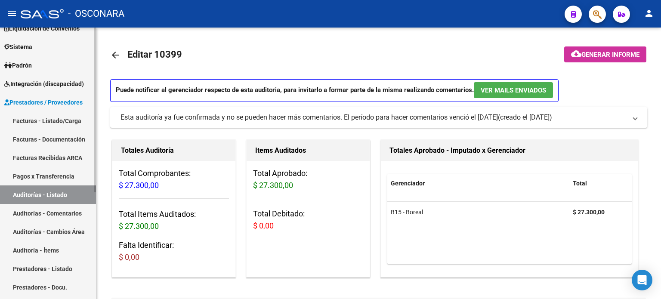
click at [65, 192] on link "Auditorías - Listado" at bounding box center [48, 194] width 96 height 19
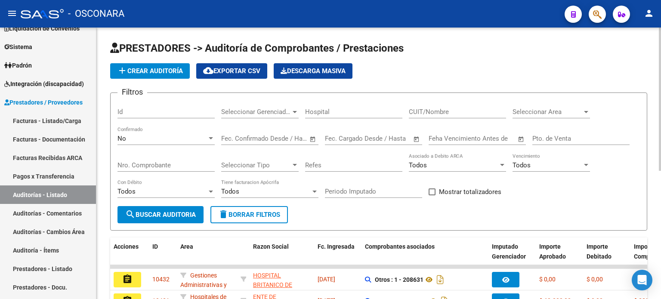
click at [132, 109] on input "Id" at bounding box center [165, 112] width 97 height 8
type input "10401"
click at [123, 136] on span "No" at bounding box center [121, 139] width 9 height 8
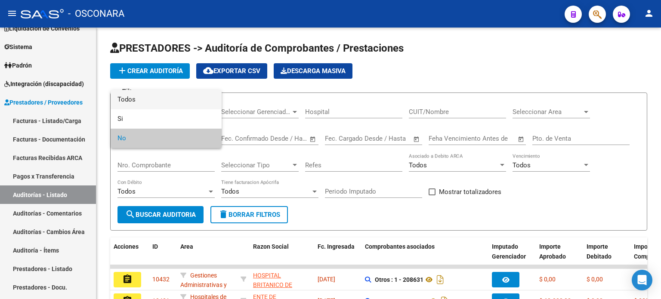
click at [140, 99] on span "Todos" at bounding box center [165, 99] width 97 height 19
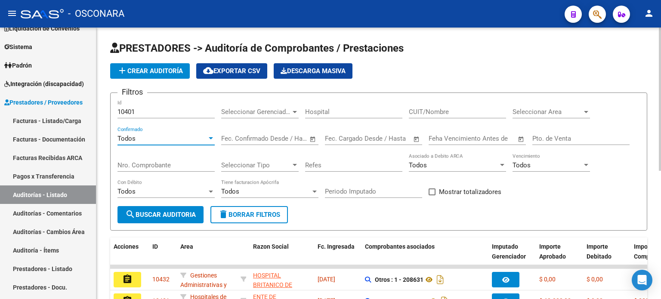
click at [144, 211] on span "search Buscar Auditoria" at bounding box center [160, 215] width 71 height 8
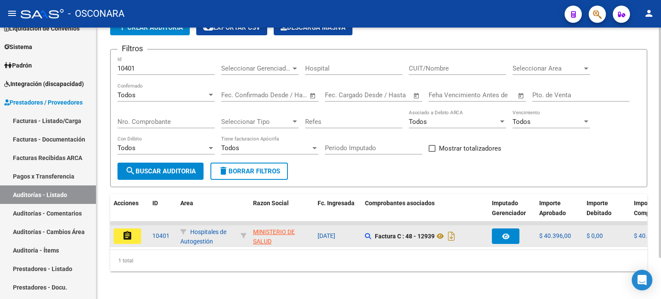
scroll to position [48, 0]
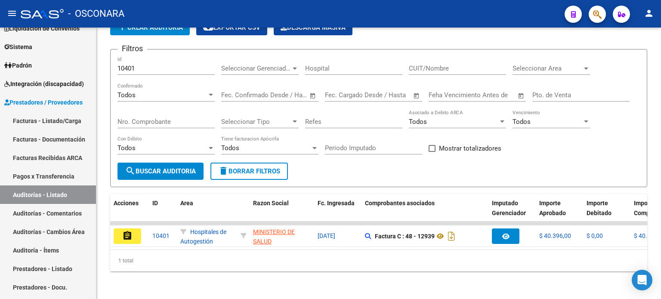
click at [133, 230] on button "assignment" at bounding box center [128, 235] width 28 height 15
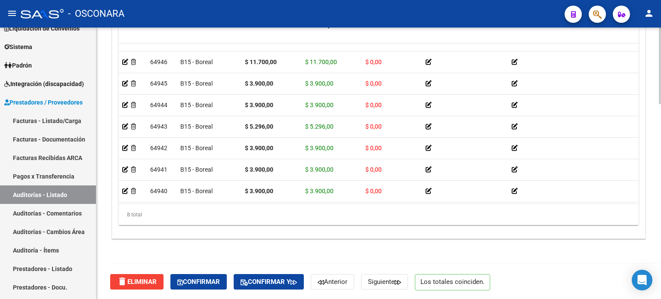
scroll to position [21, 0]
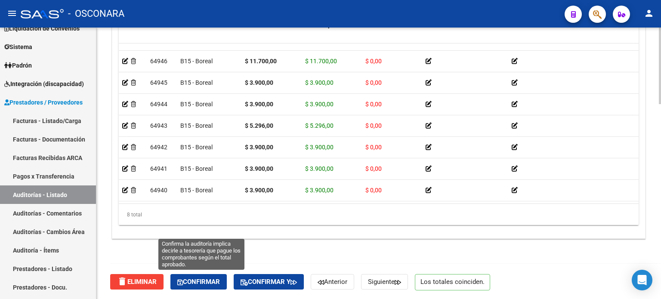
click at [203, 285] on button "Confirmar" at bounding box center [198, 281] width 56 height 15
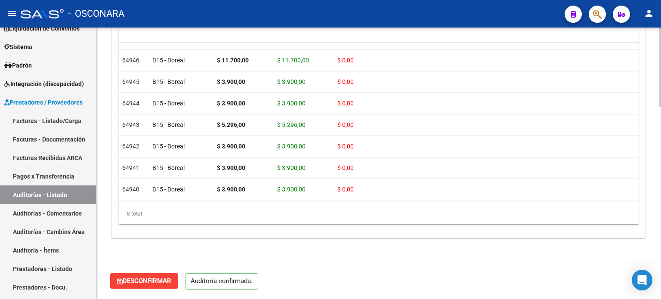
scroll to position [659, 0]
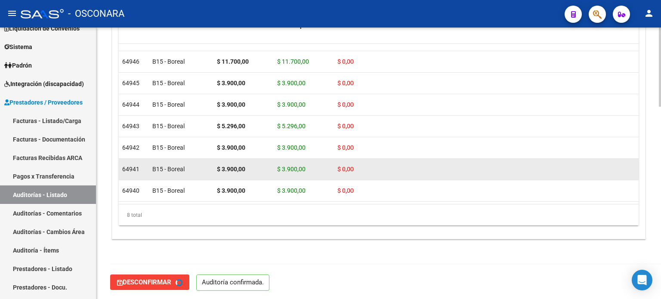
type input "202510"
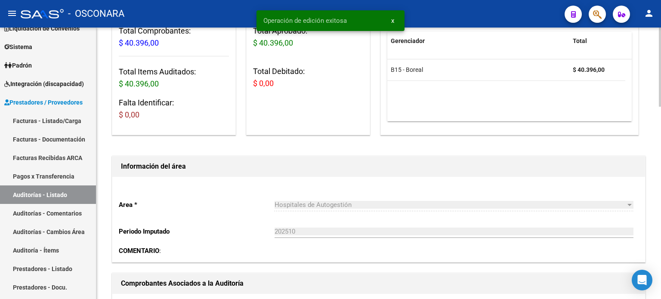
scroll to position [0, 0]
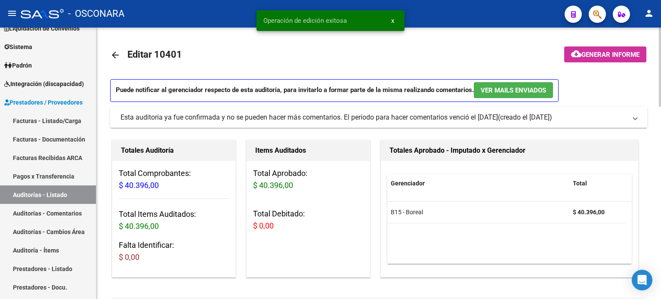
click at [618, 55] on span "Generar informe" at bounding box center [610, 55] width 58 height 8
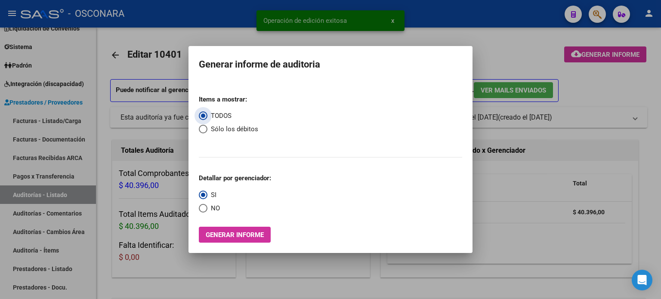
click at [247, 237] on span "Generar informe" at bounding box center [235, 235] width 58 height 8
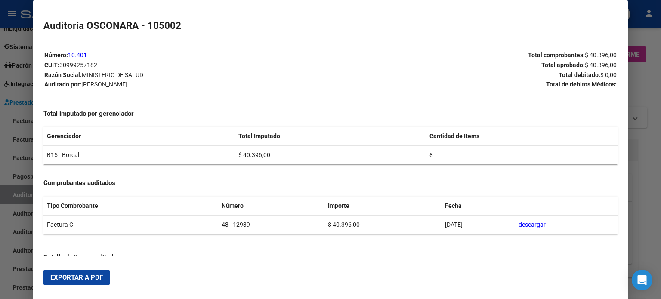
click at [89, 281] on span "Exportar a PDF" at bounding box center [76, 278] width 52 height 8
click at [657, 221] on div at bounding box center [330, 149] width 661 height 299
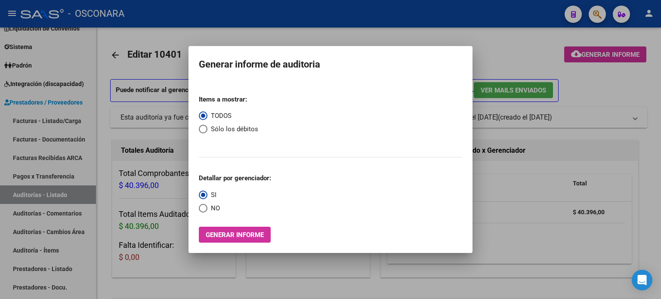
click at [506, 52] on div at bounding box center [330, 149] width 661 height 299
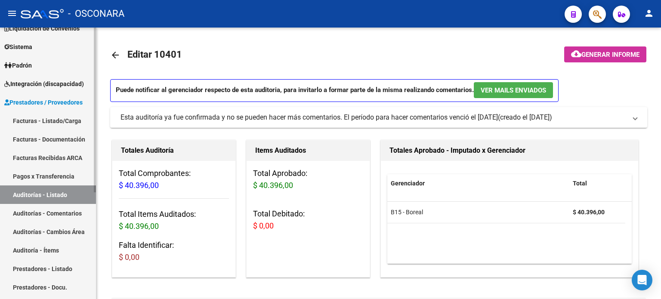
drag, startPoint x: 40, startPoint y: 192, endPoint x: 46, endPoint y: 186, distance: 8.5
click at [40, 192] on link "Auditorías - Listado" at bounding box center [48, 194] width 96 height 19
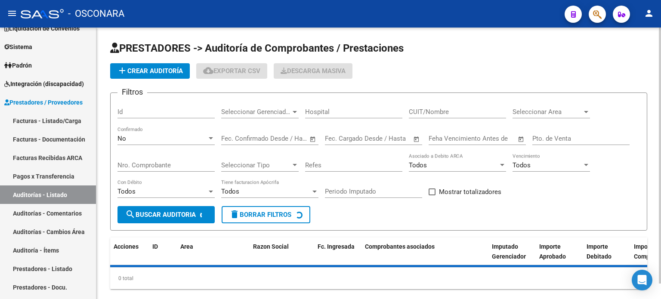
click at [136, 108] on input "Id" at bounding box center [165, 112] width 97 height 8
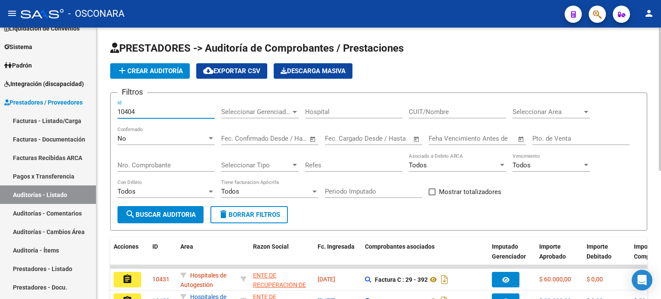
type input "10404"
click at [127, 135] on div "No" at bounding box center [161, 139] width 89 height 8
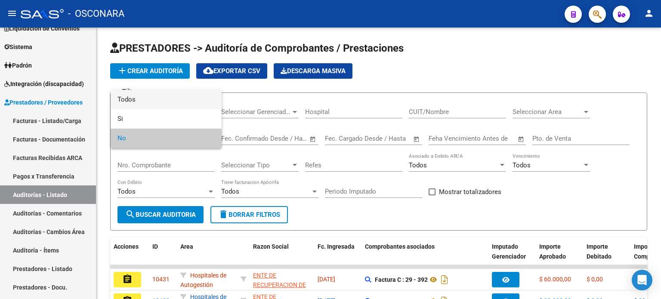
click at [141, 94] on span "Todos" at bounding box center [165, 99] width 97 height 19
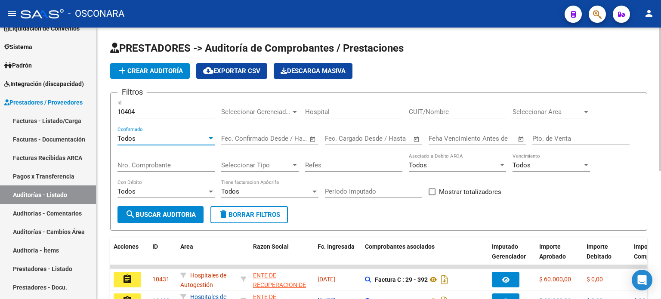
click at [142, 207] on button "search Buscar Auditoria" at bounding box center [160, 214] width 86 height 17
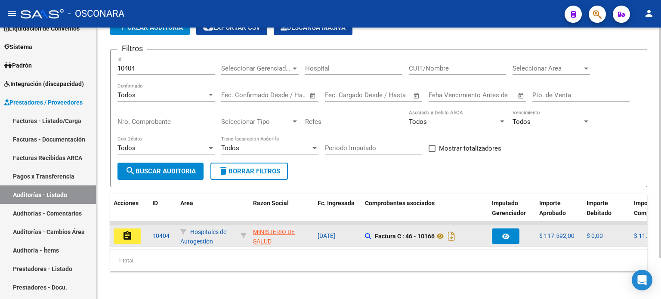
scroll to position [48, 0]
click at [126, 234] on mat-icon "assignment" at bounding box center [127, 236] width 10 height 10
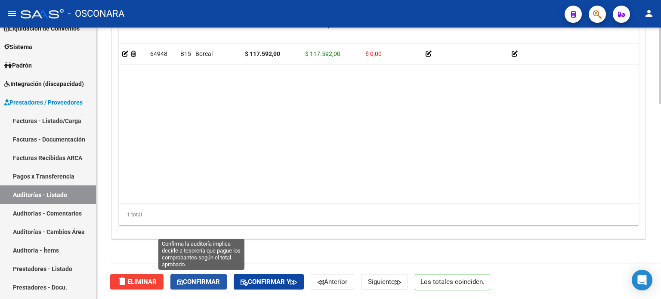
click at [191, 282] on span "Confirmar" at bounding box center [198, 282] width 43 height 8
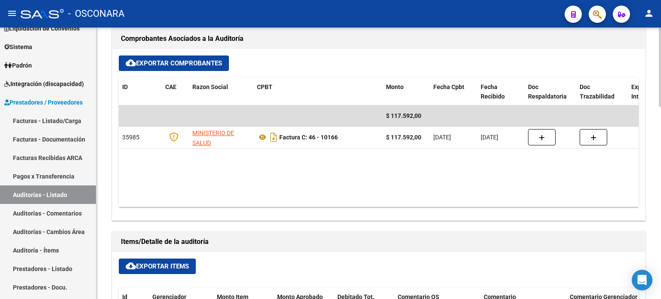
type input "202510"
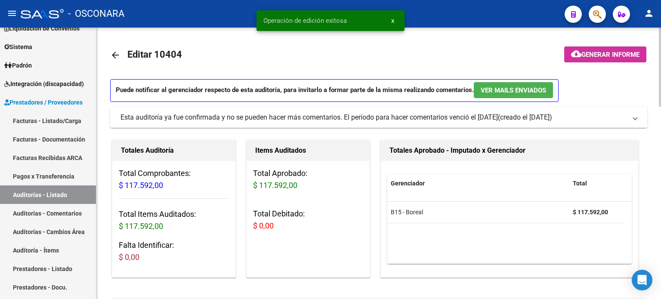
click at [605, 58] on span "Generar informe" at bounding box center [610, 55] width 58 height 8
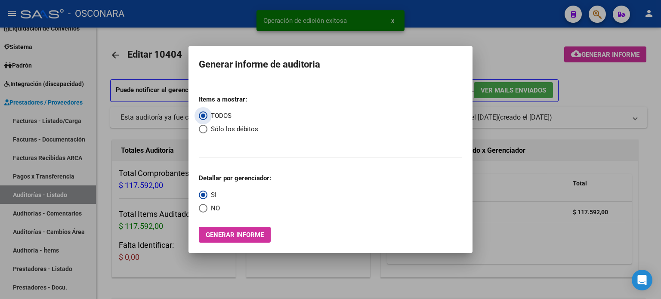
click at [251, 234] on span "Generar informe" at bounding box center [235, 235] width 58 height 8
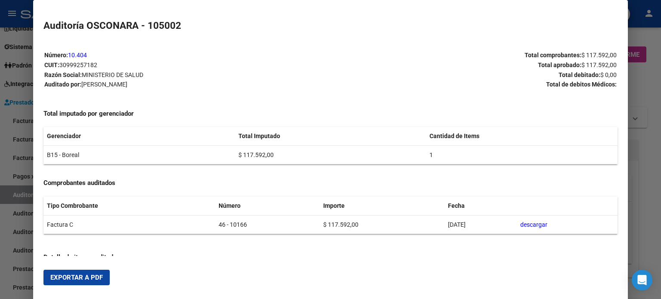
click at [83, 278] on span "Exportar a PDF" at bounding box center [76, 278] width 52 height 8
click at [650, 145] on div at bounding box center [330, 149] width 661 height 299
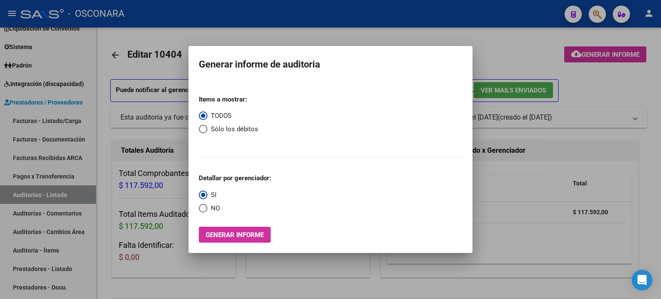
click at [492, 43] on div at bounding box center [330, 149] width 661 height 299
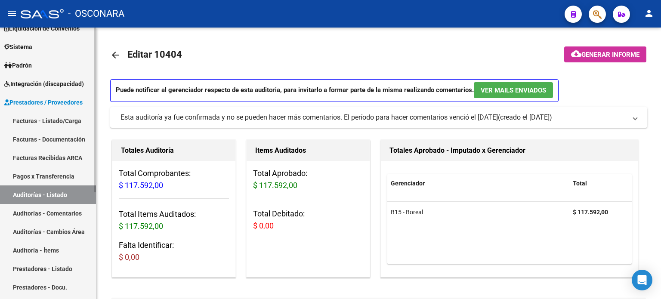
click at [68, 195] on link "Auditorías - Listado" at bounding box center [48, 194] width 96 height 19
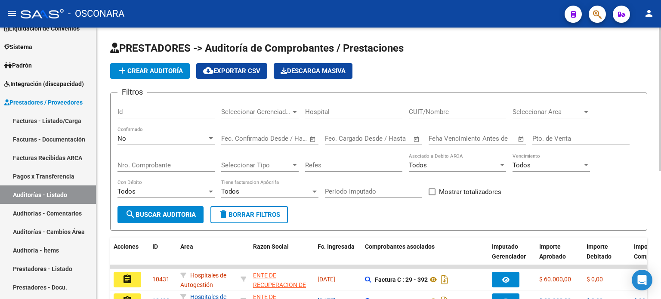
click at [148, 111] on input "Id" at bounding box center [165, 112] width 97 height 8
type input "10405"
click at [133, 140] on div "No" at bounding box center [161, 139] width 89 height 8
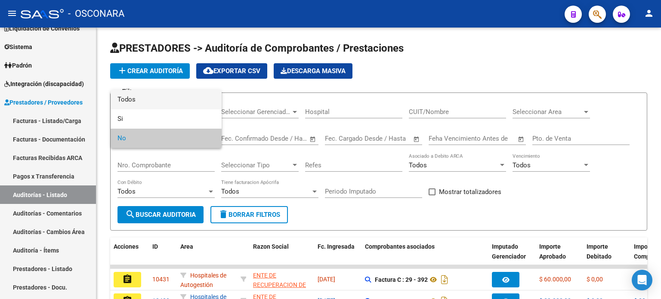
click at [131, 101] on span "Todos" at bounding box center [165, 99] width 97 height 19
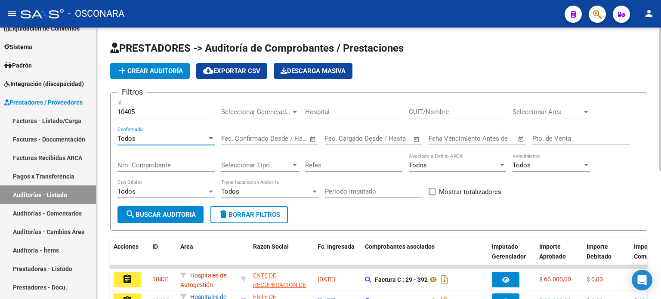
click at [148, 212] on span "search Buscar Auditoria" at bounding box center [160, 215] width 71 height 8
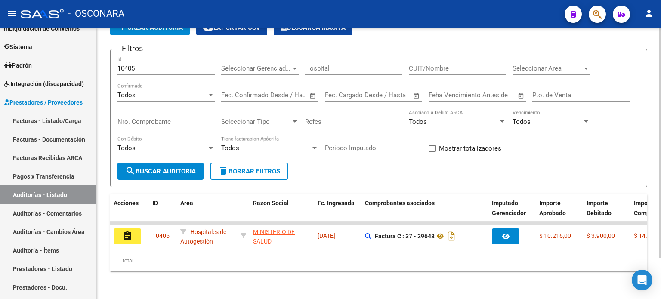
scroll to position [48, 0]
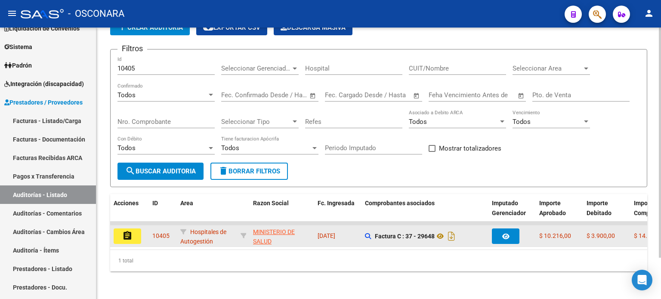
click at [121, 228] on button "assignment" at bounding box center [128, 235] width 28 height 15
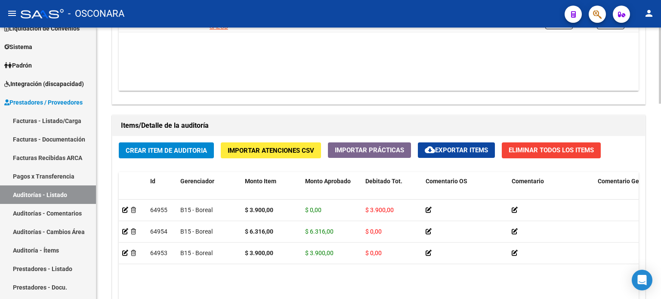
scroll to position [697, 0]
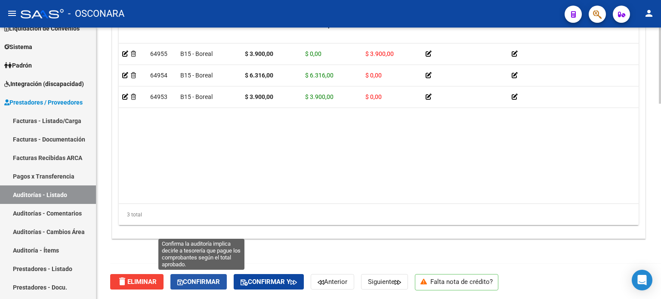
click at [205, 283] on span "Confirmar" at bounding box center [198, 282] width 43 height 8
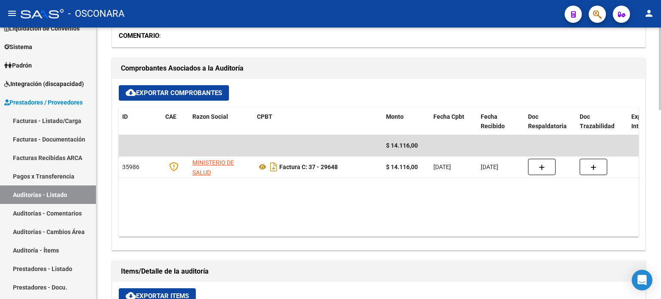
type input "202510"
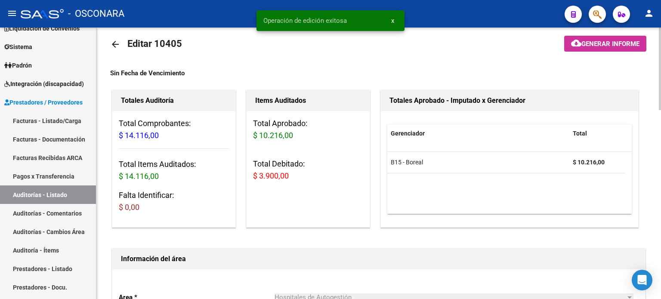
scroll to position [0, 0]
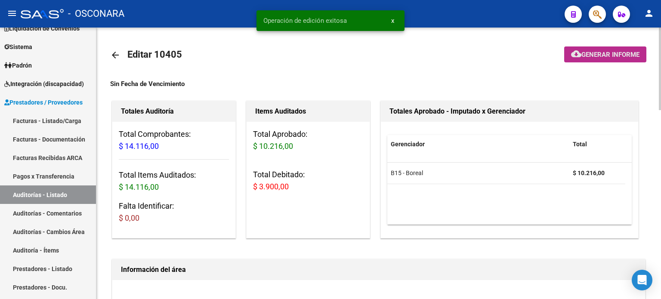
click at [610, 52] on span "Generar informe" at bounding box center [610, 55] width 58 height 8
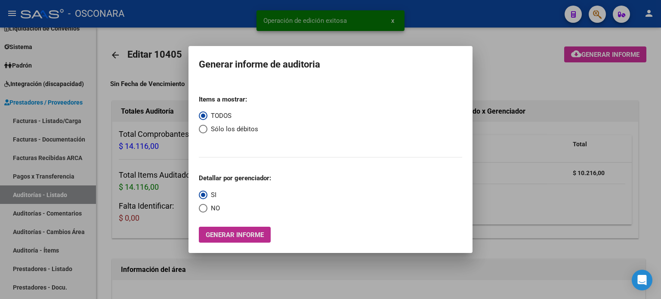
click at [223, 238] on span "Generar informe" at bounding box center [235, 235] width 58 height 8
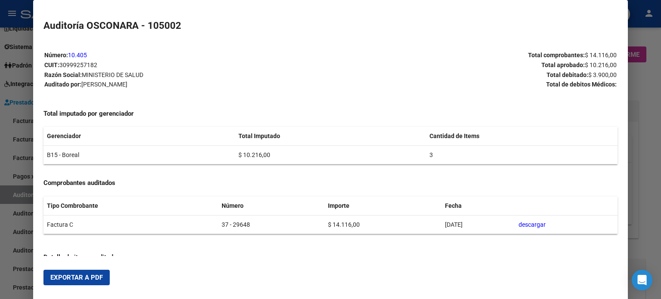
click at [93, 277] on span "Exportar a PDF" at bounding box center [76, 278] width 52 height 8
click at [646, 144] on div at bounding box center [330, 149] width 661 height 299
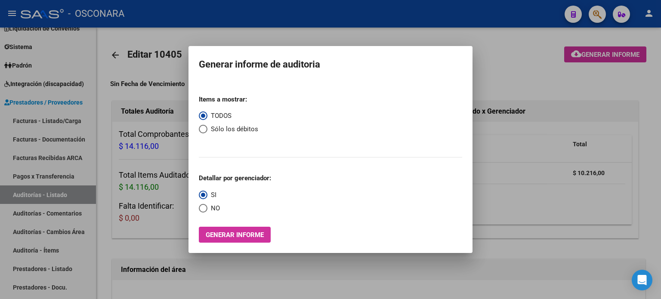
click at [633, 91] on div at bounding box center [330, 149] width 661 height 299
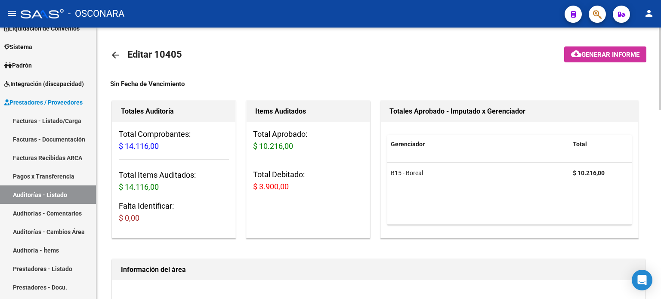
click at [112, 56] on mat-icon "arrow_back" at bounding box center [115, 55] width 10 height 10
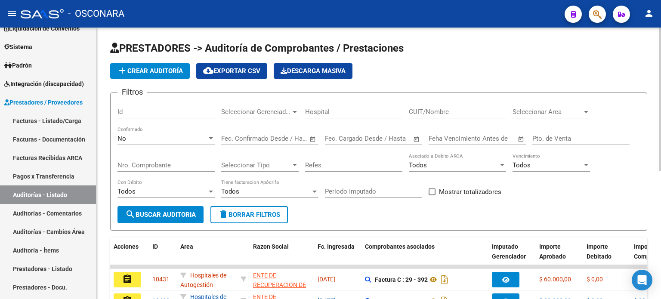
click at [149, 113] on input "Id" at bounding box center [165, 112] width 97 height 8
type input "10407"
click at [137, 135] on div "No" at bounding box center [161, 139] width 89 height 8
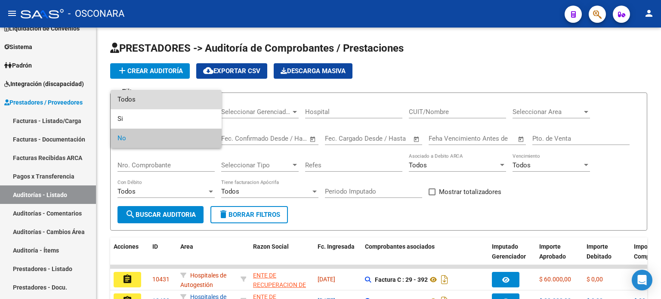
click at [135, 100] on span "Todos" at bounding box center [165, 99] width 97 height 19
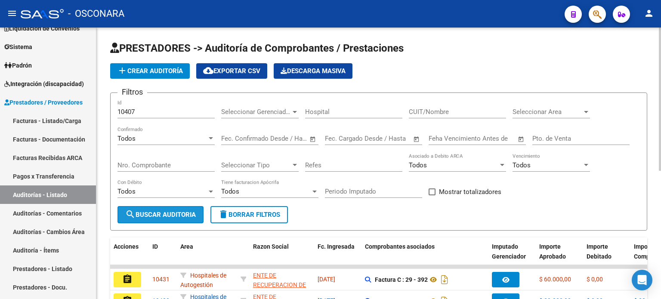
click at [147, 213] on span "search Buscar Auditoria" at bounding box center [160, 215] width 71 height 8
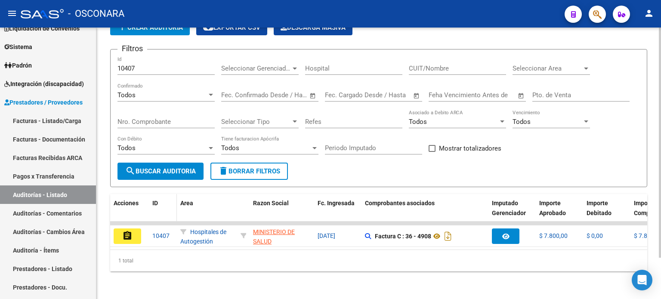
scroll to position [48, 0]
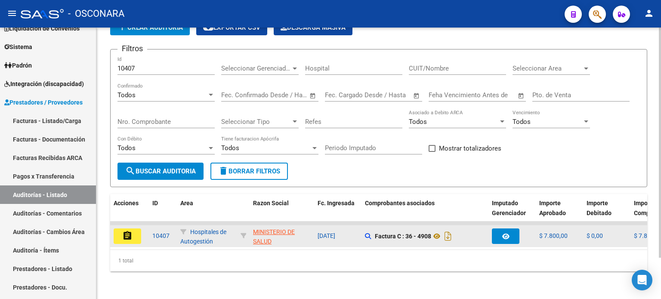
click at [126, 232] on mat-icon "assignment" at bounding box center [127, 236] width 10 height 10
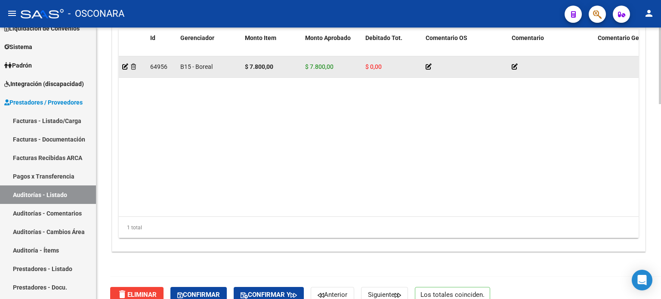
scroll to position [689, 0]
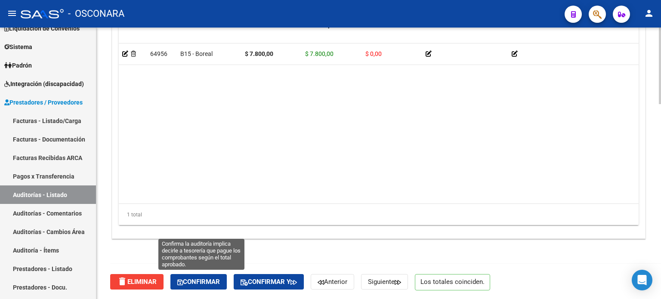
click at [190, 281] on span "Confirmar" at bounding box center [198, 282] width 43 height 8
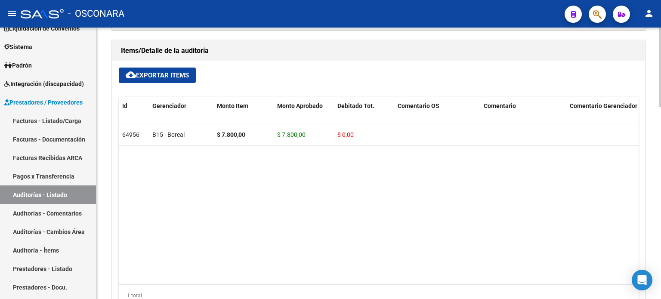
type input "202510"
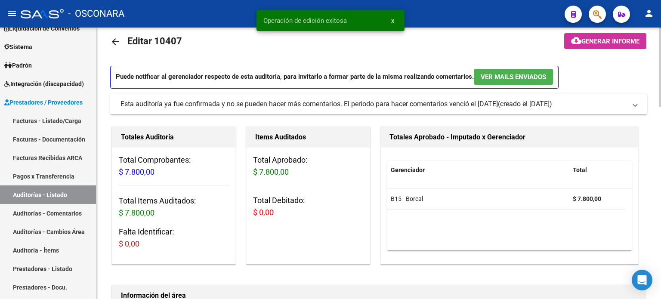
scroll to position [0, 0]
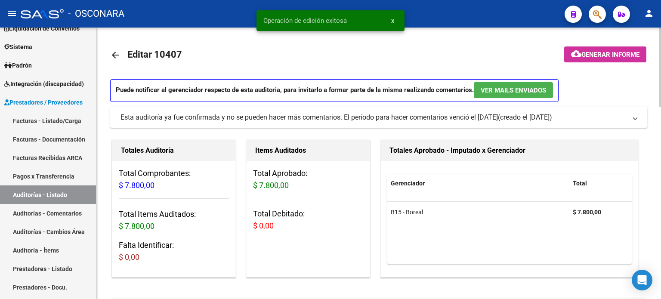
click at [613, 49] on button "cloud_download Generar informe" at bounding box center [605, 54] width 82 height 16
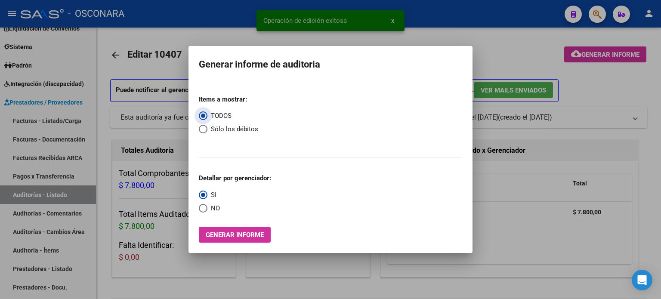
click at [249, 235] on span "Generar informe" at bounding box center [235, 235] width 58 height 8
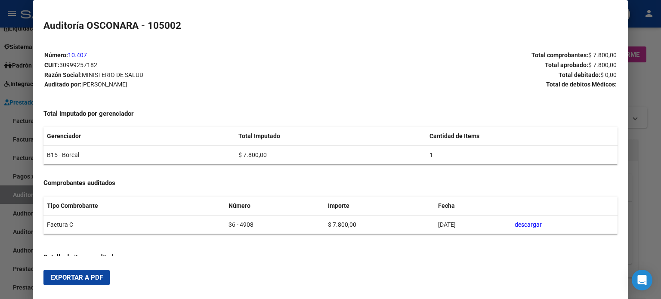
click at [82, 277] on span "Exportar a PDF" at bounding box center [76, 278] width 52 height 8
click at [660, 87] on div at bounding box center [330, 149] width 661 height 299
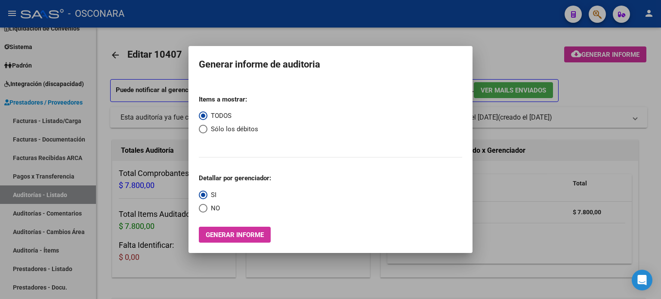
click at [529, 62] on div at bounding box center [330, 149] width 661 height 299
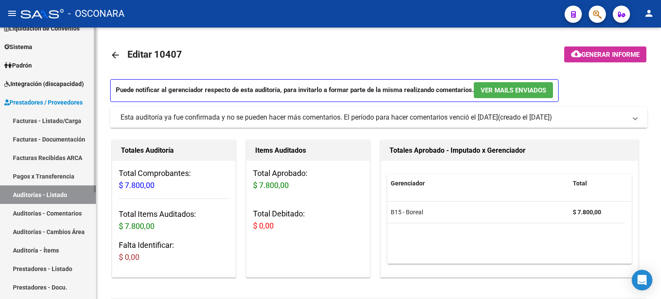
click at [29, 194] on link "Auditorías - Listado" at bounding box center [48, 194] width 96 height 19
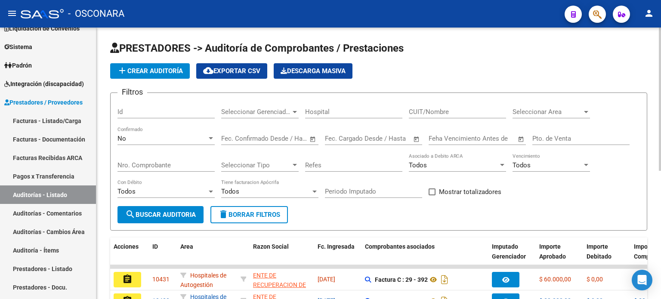
click at [124, 111] on input "Id" at bounding box center [165, 112] width 97 height 8
type input "10408"
click at [122, 136] on span "No" at bounding box center [121, 139] width 9 height 8
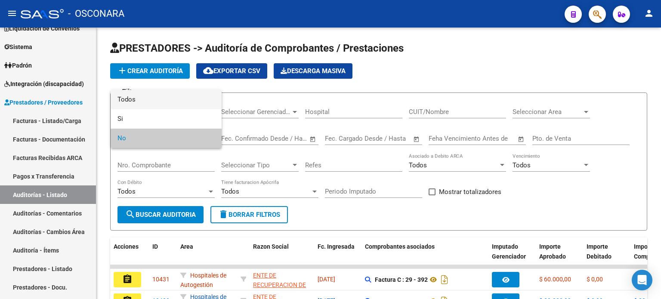
click at [127, 97] on span "Todos" at bounding box center [165, 99] width 97 height 19
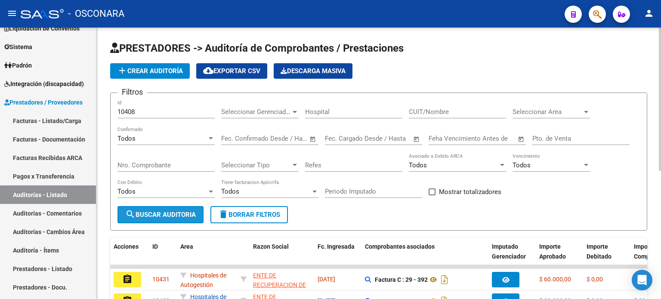
click at [164, 213] on span "search Buscar Auditoria" at bounding box center [160, 215] width 71 height 8
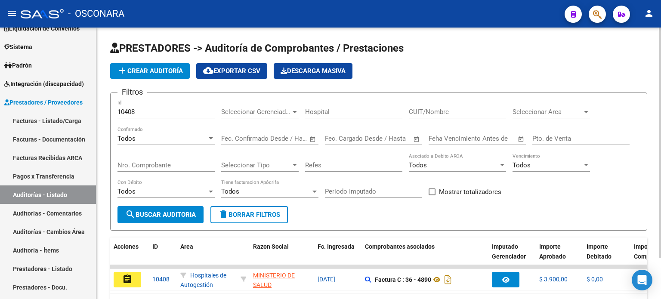
scroll to position [48, 0]
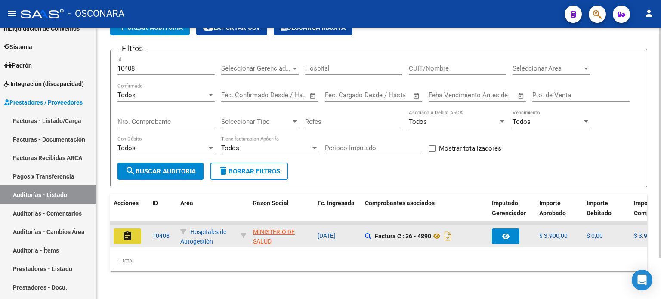
click at [127, 232] on mat-icon "assignment" at bounding box center [127, 236] width 10 height 10
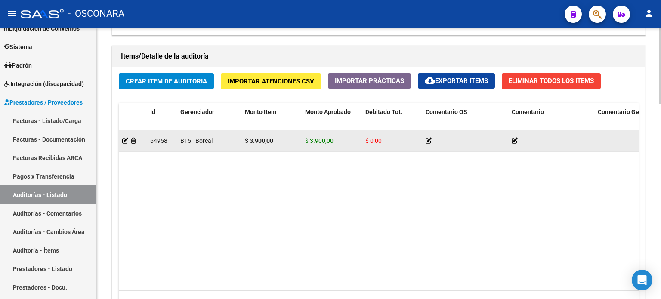
scroll to position [689, 0]
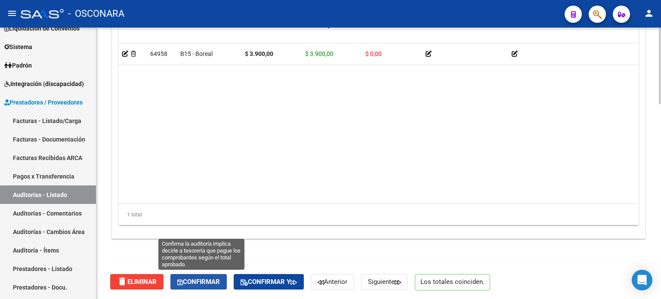
click at [213, 279] on span "Confirmar" at bounding box center [198, 282] width 43 height 8
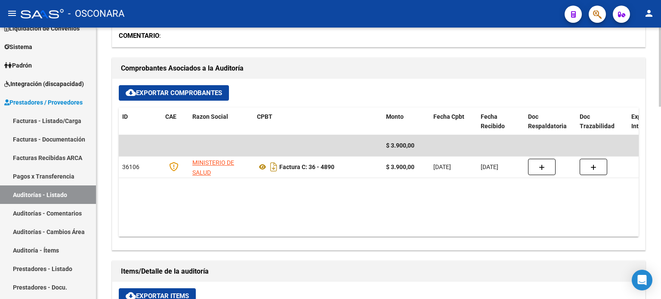
type input "202510"
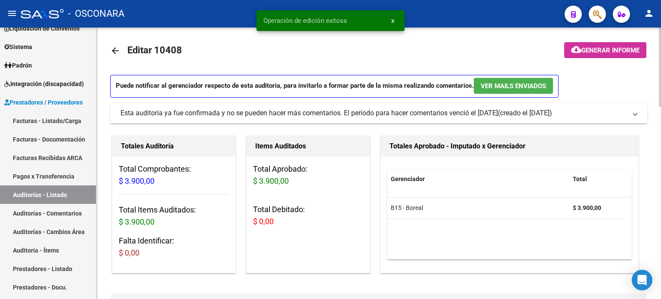
scroll to position [0, 0]
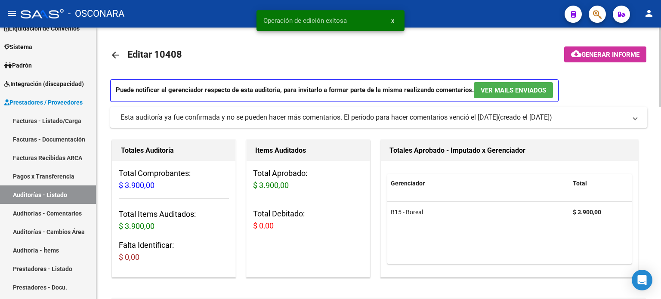
click at [608, 51] on span "Generar informe" at bounding box center [610, 55] width 58 height 8
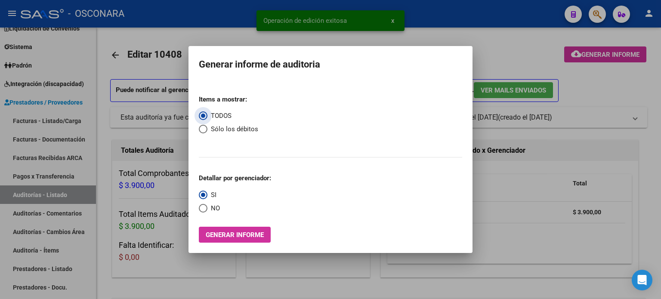
click at [260, 238] on span "Generar informe" at bounding box center [235, 235] width 58 height 8
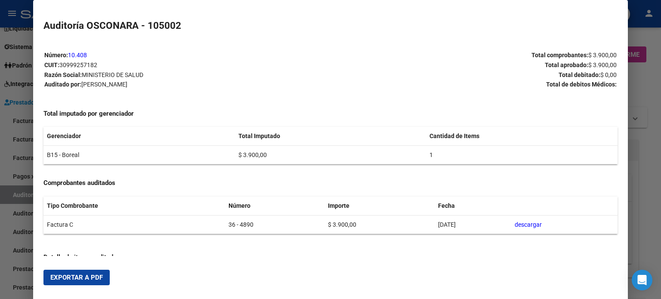
click at [96, 281] on span "Exportar a PDF" at bounding box center [76, 278] width 52 height 8
click at [646, 82] on div at bounding box center [330, 149] width 661 height 299
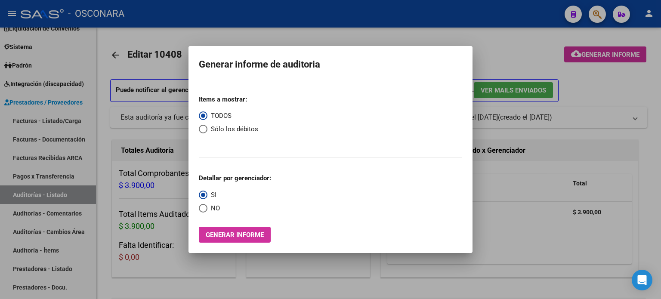
click at [644, 83] on div at bounding box center [330, 149] width 661 height 299
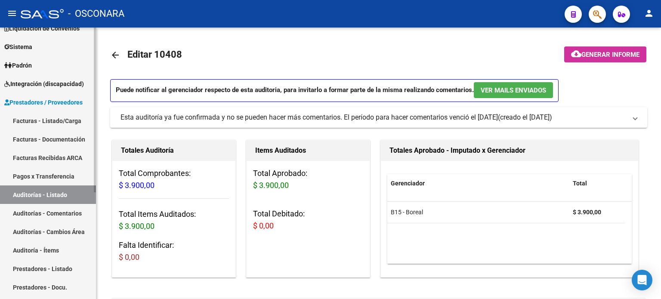
click at [49, 194] on link "Auditorías - Listado" at bounding box center [48, 194] width 96 height 19
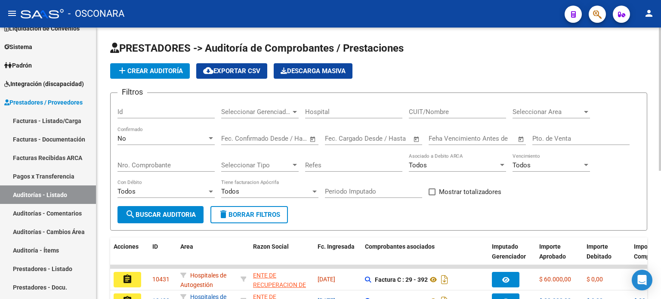
click at [133, 113] on input "Id" at bounding box center [165, 112] width 97 height 8
type input "10409"
click at [132, 137] on div "No" at bounding box center [161, 139] width 89 height 8
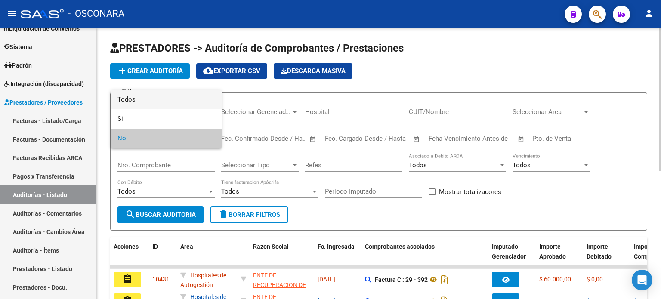
click at [129, 97] on span "Todos" at bounding box center [165, 99] width 97 height 19
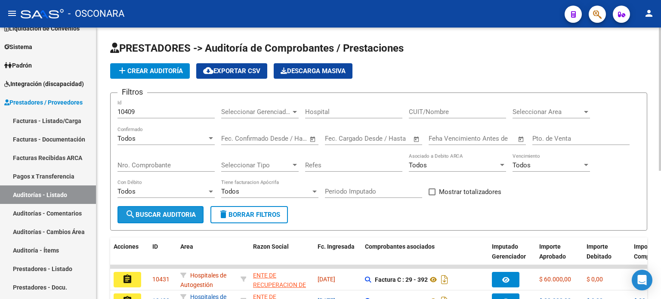
click at [152, 215] on span "search Buscar Auditoria" at bounding box center [160, 215] width 71 height 8
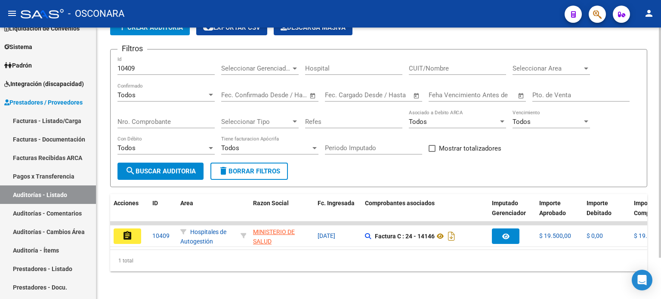
scroll to position [48, 0]
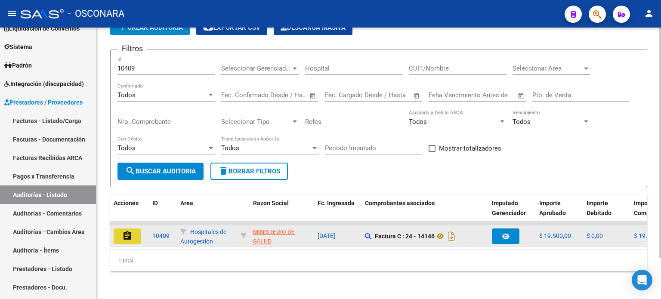
click at [123, 233] on mat-icon "assignment" at bounding box center [127, 236] width 10 height 10
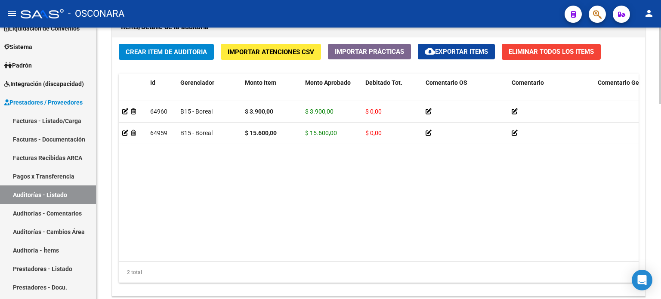
scroll to position [689, 0]
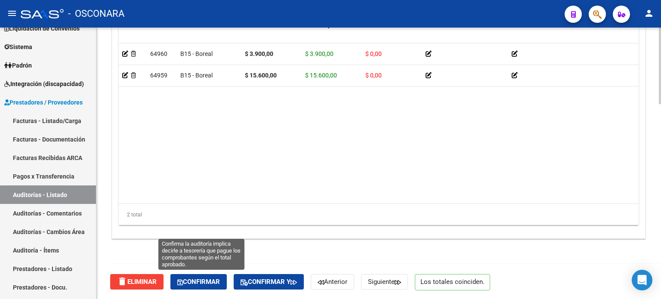
click at [188, 278] on span "Confirmar" at bounding box center [198, 282] width 43 height 8
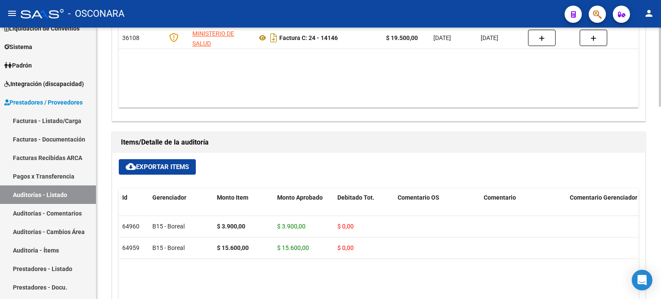
type input "202510"
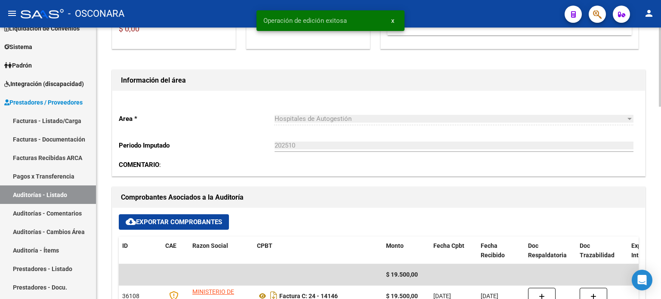
scroll to position [0, 0]
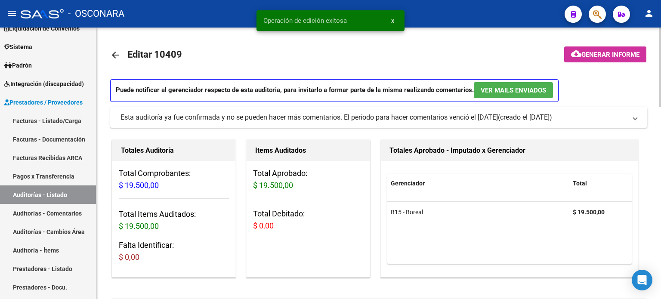
click at [614, 53] on span "Generar informe" at bounding box center [610, 55] width 58 height 8
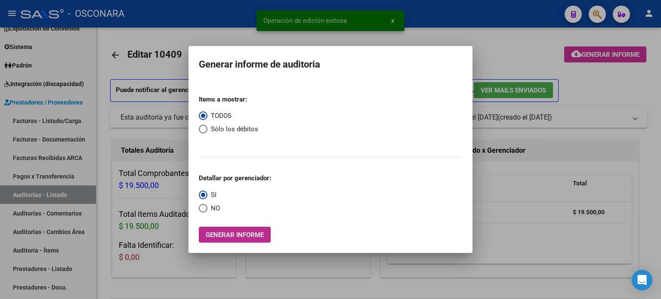
click at [234, 235] on span "Generar informe" at bounding box center [235, 235] width 58 height 8
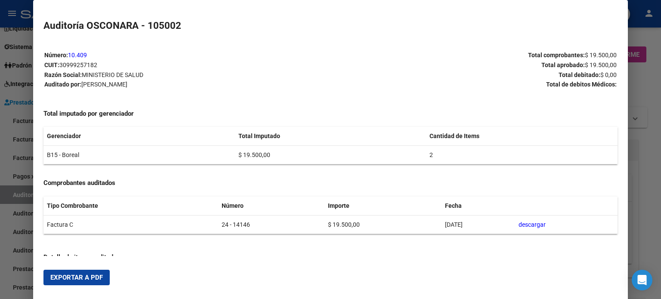
click at [96, 281] on span "Exportar a PDF" at bounding box center [76, 278] width 52 height 8
click at [656, 125] on div at bounding box center [330, 149] width 661 height 299
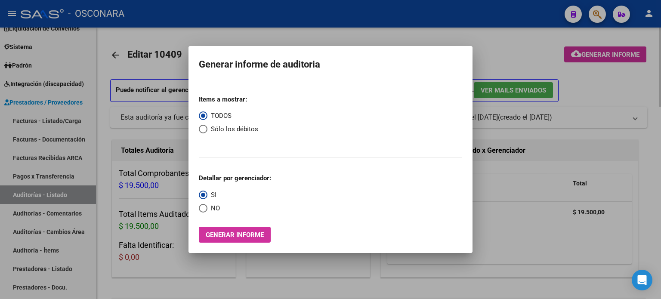
drag, startPoint x: 508, startPoint y: 48, endPoint x: 503, endPoint y: 53, distance: 7.3
click at [508, 48] on div at bounding box center [330, 149] width 661 height 299
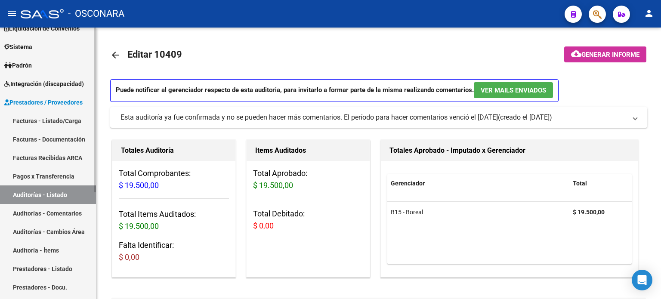
click at [38, 197] on link "Auditorías - Listado" at bounding box center [48, 194] width 96 height 19
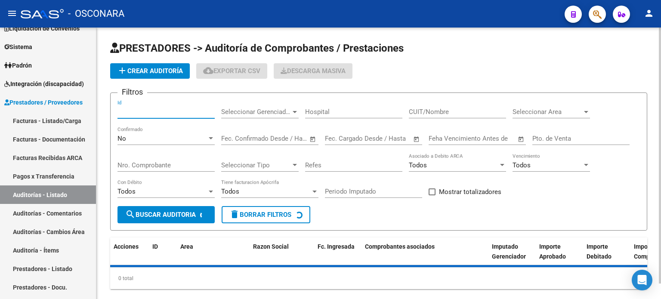
click at [158, 111] on input "Id" at bounding box center [165, 112] width 97 height 8
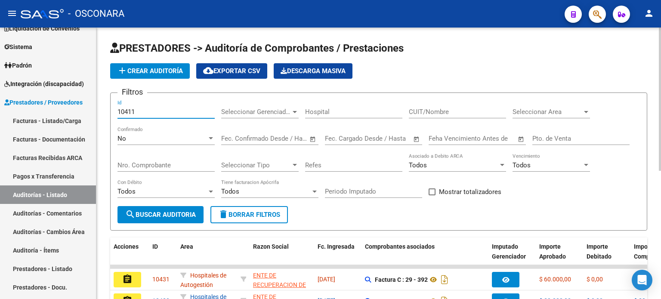
type input "10411"
click at [139, 137] on div "No" at bounding box center [161, 139] width 89 height 8
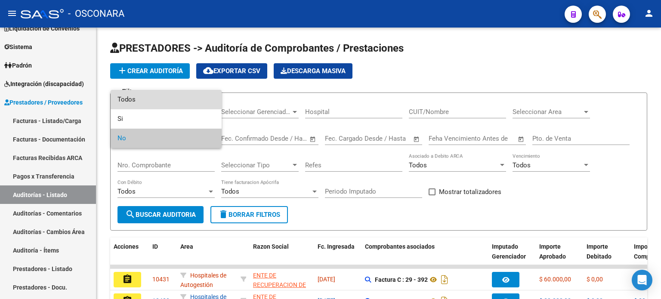
click at [138, 101] on span "Todos" at bounding box center [165, 99] width 97 height 19
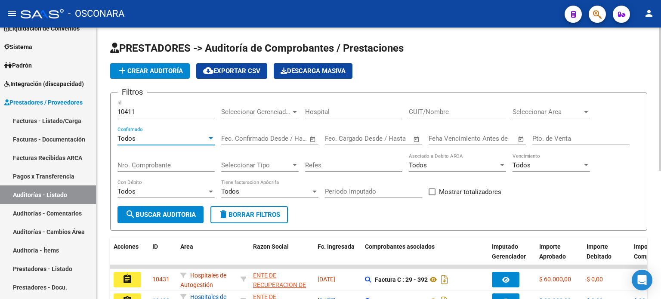
click at [174, 215] on span "search Buscar Auditoria" at bounding box center [160, 215] width 71 height 8
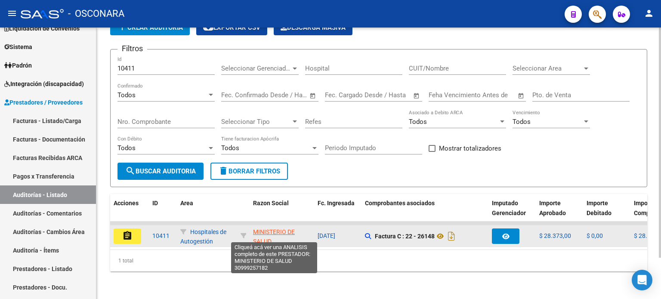
scroll to position [48, 0]
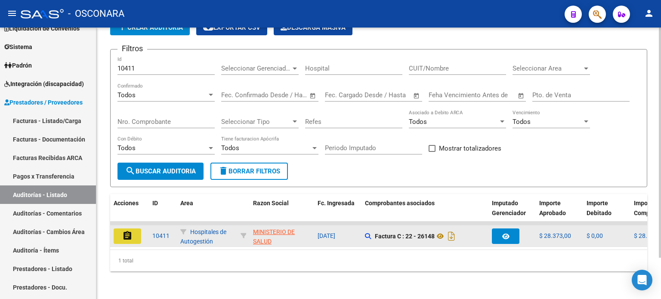
click at [124, 231] on mat-icon "assignment" at bounding box center [127, 236] width 10 height 10
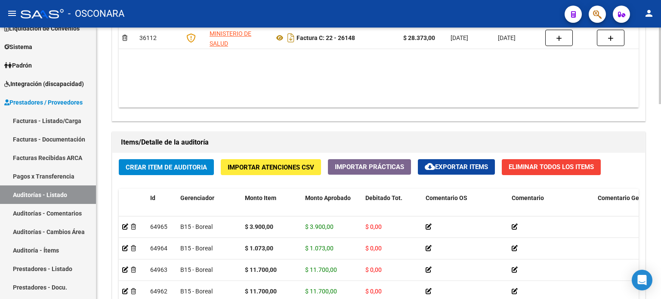
scroll to position [689, 0]
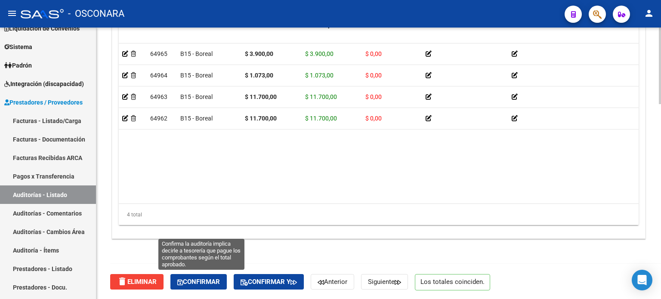
click at [207, 281] on span "Confirmar" at bounding box center [198, 282] width 43 height 8
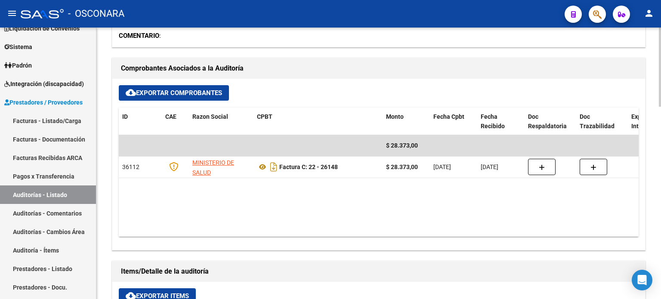
scroll to position [13, 0]
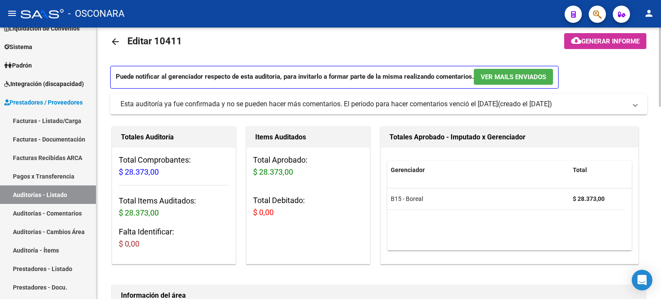
type input "202510"
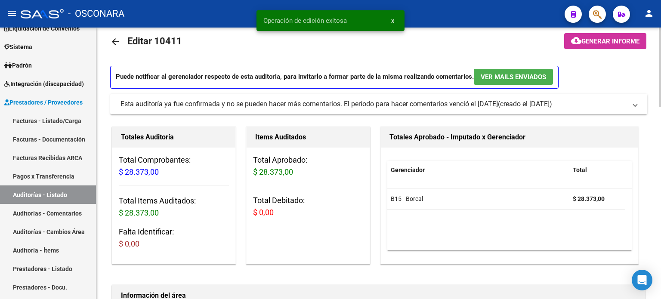
scroll to position [0, 0]
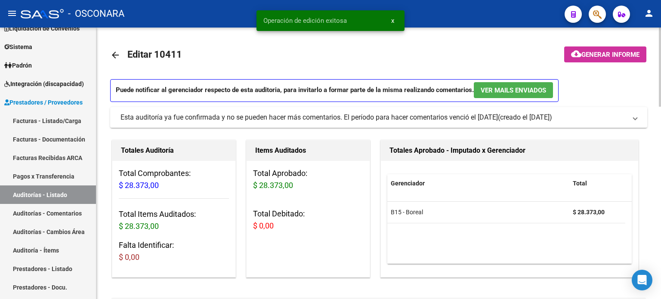
click at [620, 60] on button "cloud_download Generar informe" at bounding box center [605, 54] width 82 height 16
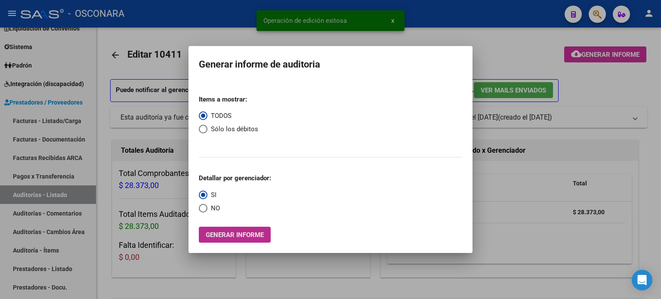
click at [217, 236] on span "Generar informe" at bounding box center [235, 235] width 58 height 8
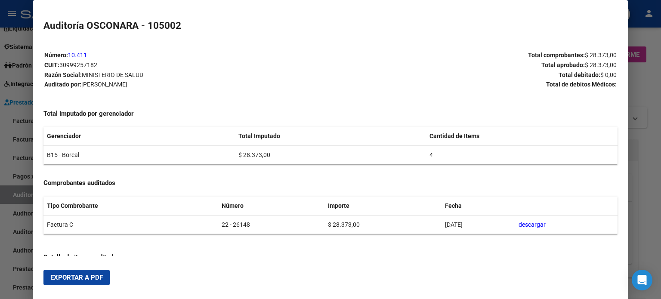
click at [85, 278] on span "Exportar a PDF" at bounding box center [76, 278] width 52 height 8
click at [652, 88] on div at bounding box center [330, 149] width 661 height 299
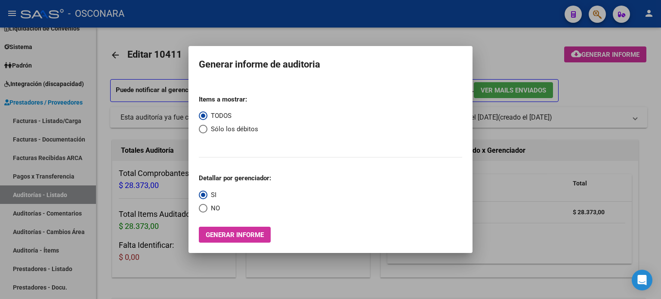
click at [527, 49] on div at bounding box center [330, 149] width 661 height 299
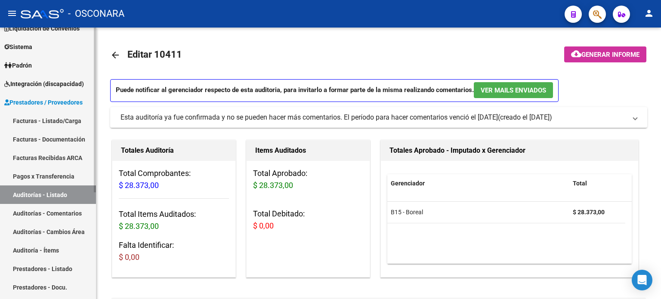
click at [50, 195] on link "Auditorías - Listado" at bounding box center [48, 194] width 96 height 19
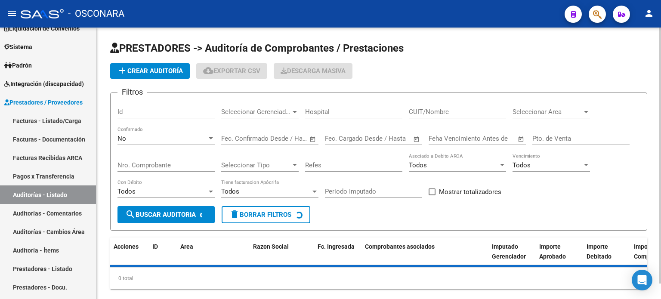
click at [176, 109] on input "Id" at bounding box center [165, 112] width 97 height 8
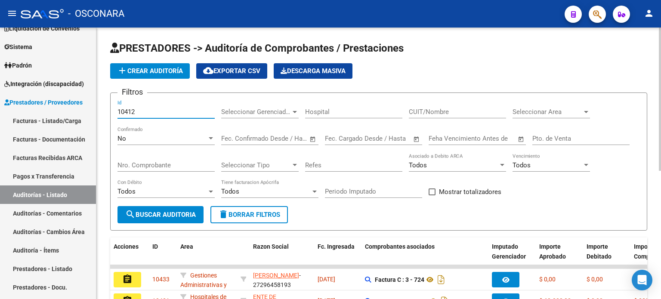
type input "10412"
click at [145, 135] on div "No" at bounding box center [161, 139] width 89 height 8
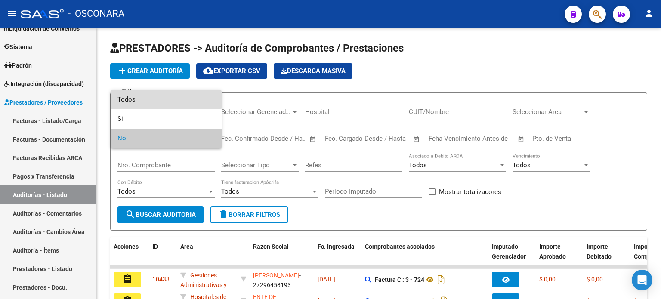
click at [145, 99] on span "Todos" at bounding box center [165, 99] width 97 height 19
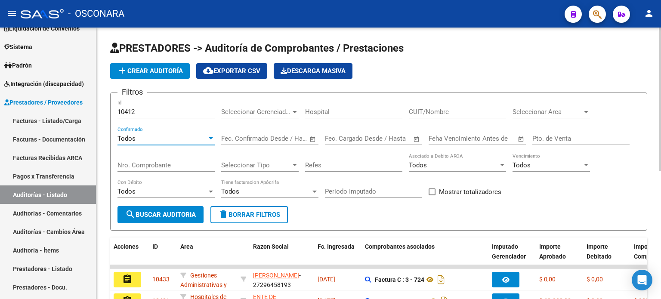
click at [162, 213] on span "search Buscar Auditoria" at bounding box center [160, 215] width 71 height 8
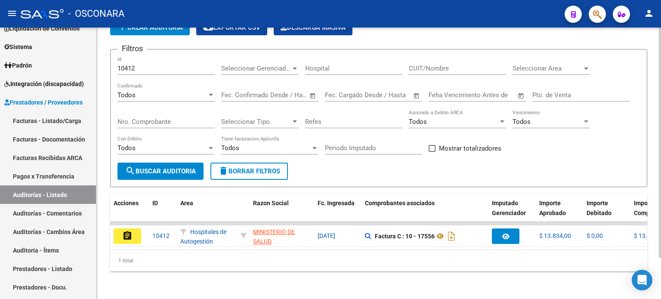
scroll to position [48, 0]
click at [133, 228] on button "assignment" at bounding box center [128, 235] width 28 height 15
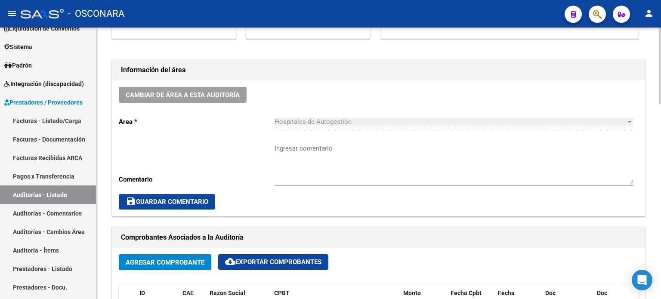
scroll to position [258, 0]
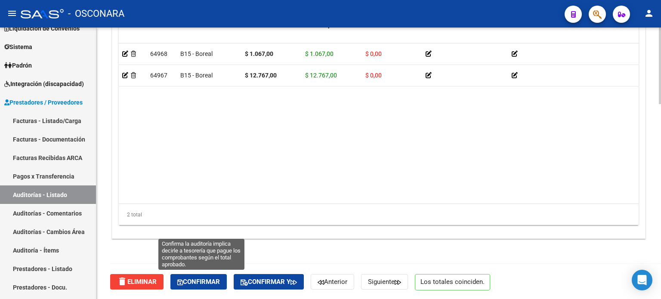
click at [201, 279] on span "Confirmar" at bounding box center [198, 282] width 43 height 8
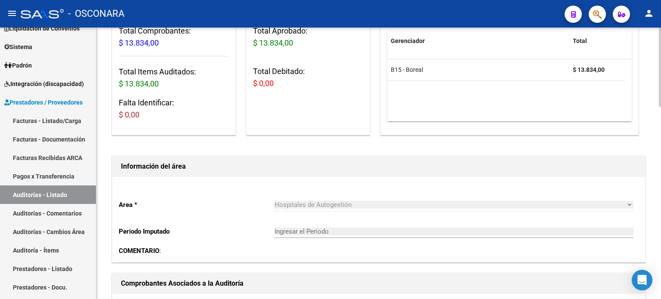
scroll to position [85, 0]
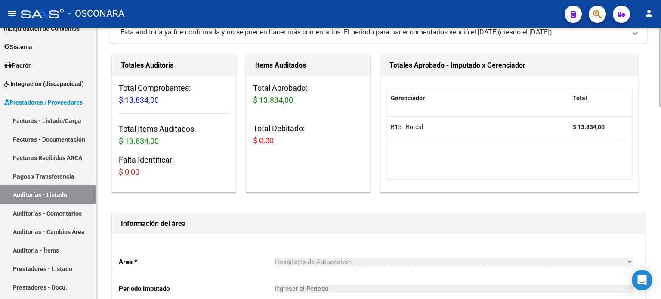
type input "202510"
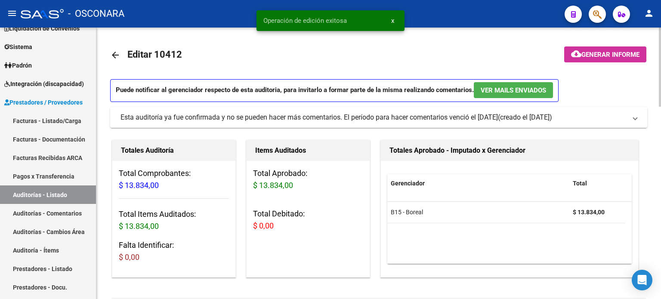
click at [599, 56] on span "Generar informe" at bounding box center [610, 55] width 58 height 8
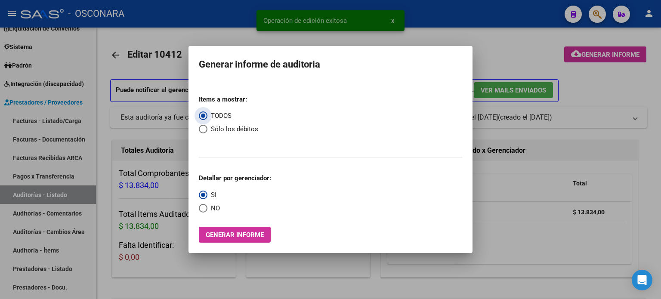
click at [240, 239] on button "Generar informe" at bounding box center [235, 235] width 72 height 16
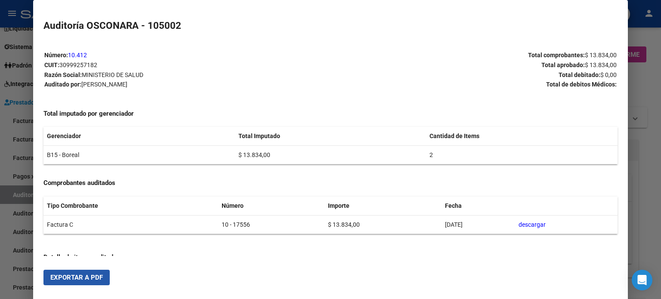
click at [88, 278] on span "Exportar a PDF" at bounding box center [76, 278] width 52 height 8
click at [645, 129] on div at bounding box center [330, 149] width 661 height 299
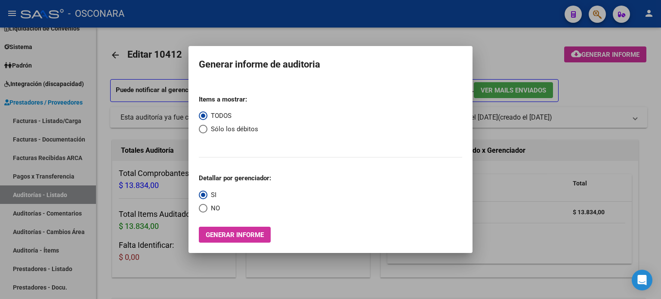
click at [633, 85] on div at bounding box center [330, 149] width 661 height 299
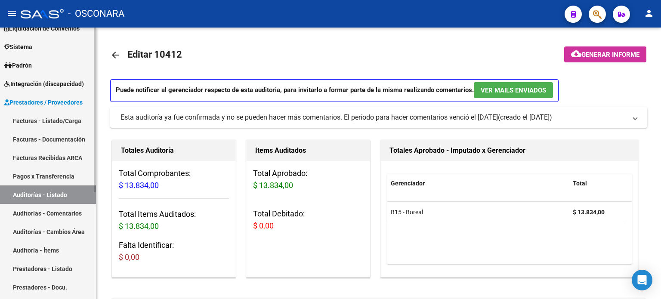
click at [16, 194] on link "Auditorías - Listado" at bounding box center [48, 194] width 96 height 19
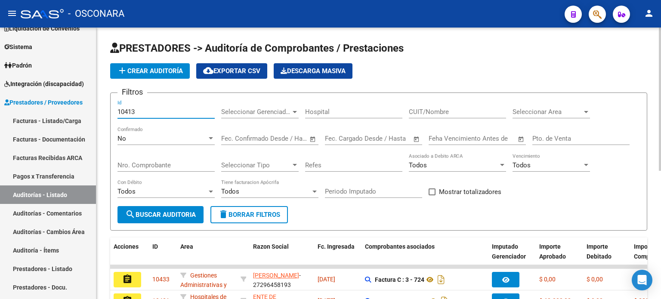
click at [136, 109] on input "10413" at bounding box center [165, 112] width 97 height 8
type input "10413"
click at [141, 138] on div "No" at bounding box center [161, 139] width 89 height 8
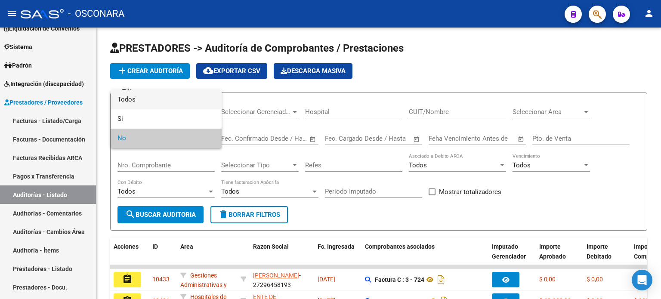
click at [140, 96] on span "Todos" at bounding box center [165, 99] width 97 height 19
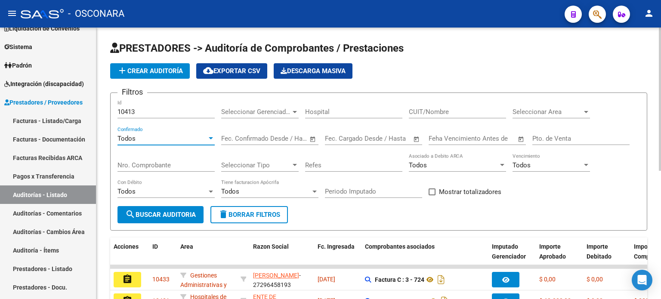
click at [160, 216] on span "search Buscar Auditoria" at bounding box center [160, 215] width 71 height 8
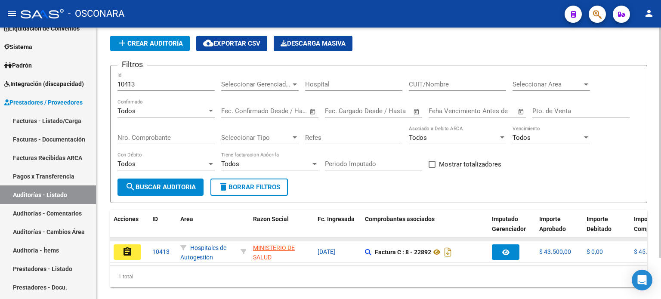
scroll to position [48, 0]
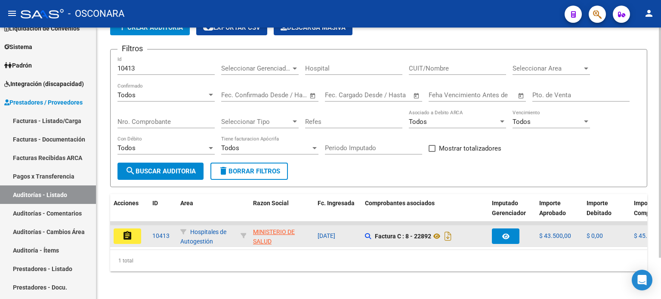
click at [137, 232] on button "assignment" at bounding box center [128, 235] width 28 height 15
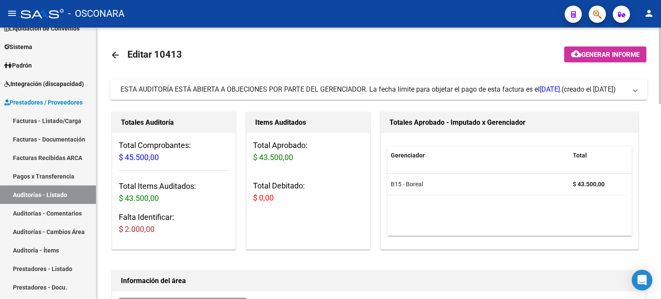
click at [595, 52] on span "Generar informe" at bounding box center [610, 55] width 58 height 8
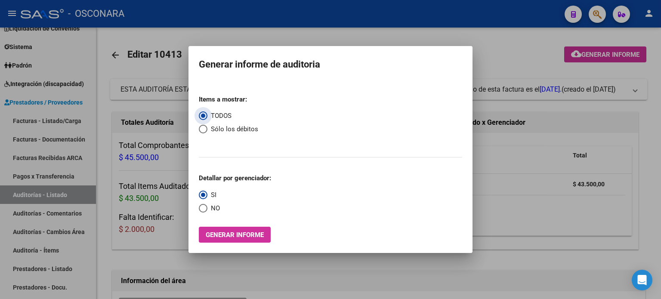
click at [252, 234] on span "Generar informe" at bounding box center [235, 235] width 58 height 8
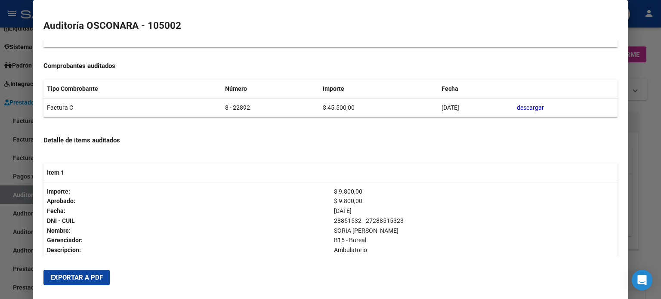
scroll to position [129, 0]
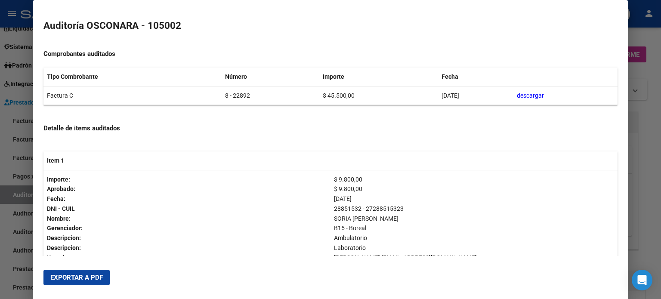
click at [653, 129] on div at bounding box center [330, 149] width 661 height 299
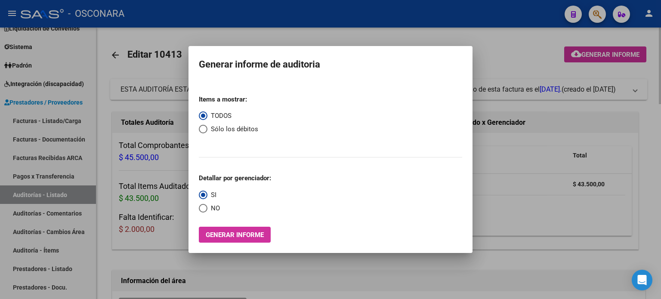
drag, startPoint x: 507, startPoint y: 63, endPoint x: 506, endPoint y: 68, distance: 4.5
click at [507, 63] on div at bounding box center [330, 149] width 661 height 299
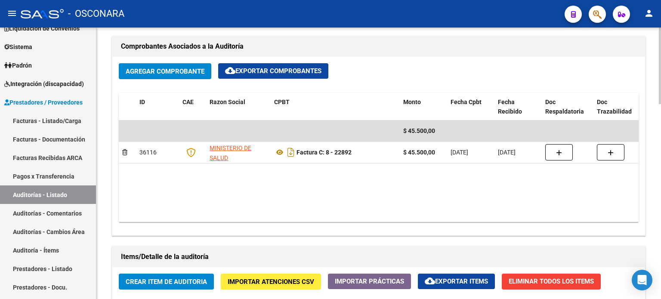
scroll to position [387, 0]
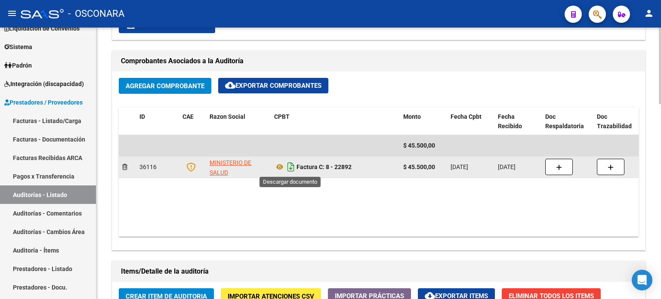
click at [290, 170] on icon "Descargar documento" at bounding box center [290, 167] width 11 height 14
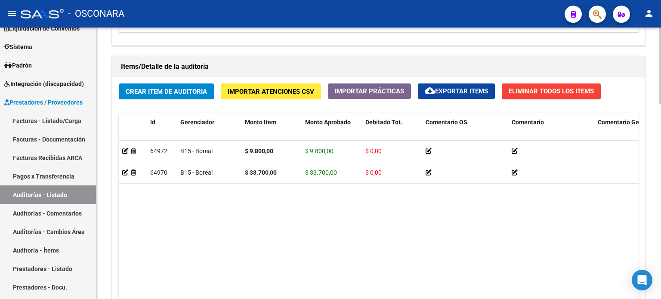
scroll to position [602, 0]
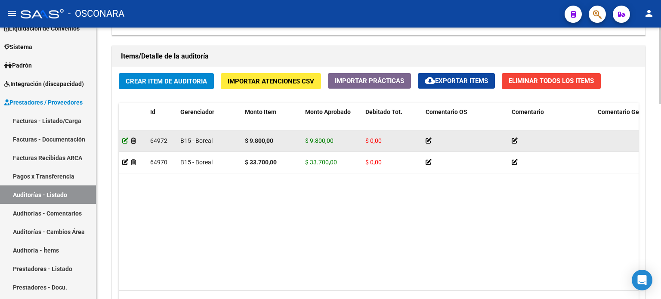
click at [126, 142] on icon at bounding box center [125, 141] width 6 height 6
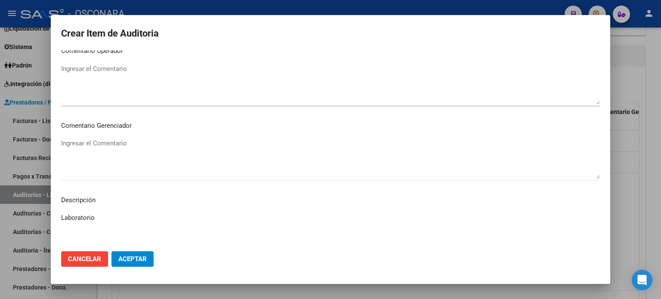
scroll to position [177, 0]
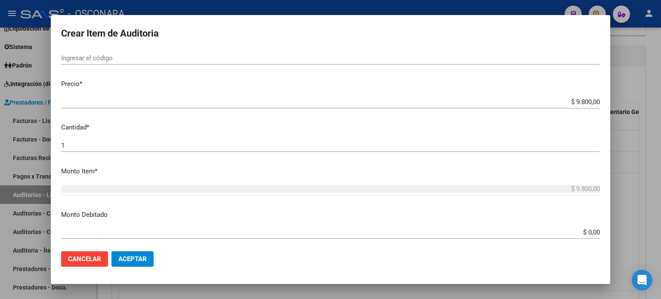
click at [571, 103] on input "$ 9.800,00" at bounding box center [330, 102] width 539 height 8
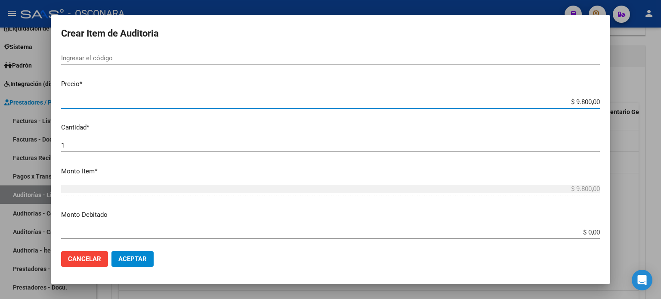
type input "$ 800,00"
type input "$ 1.800,00"
type input "$ 11.800,00"
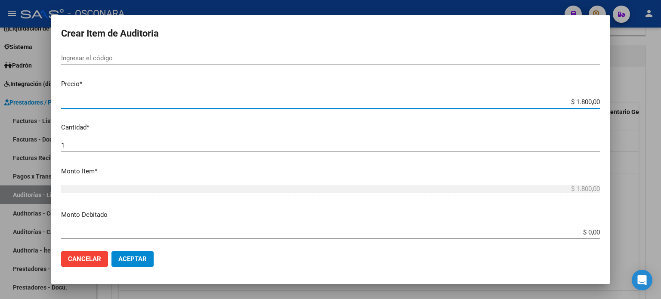
type input "$ 11.800,00"
click at [132, 258] on span "Aceptar" at bounding box center [132, 259] width 28 height 8
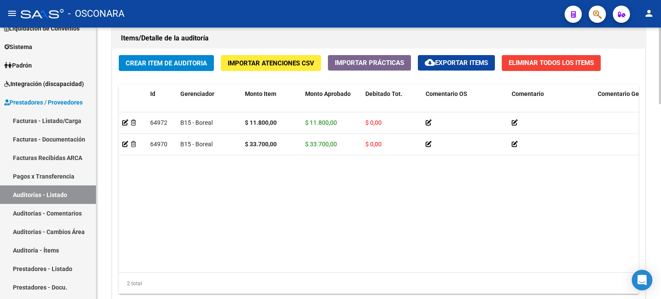
scroll to position [689, 0]
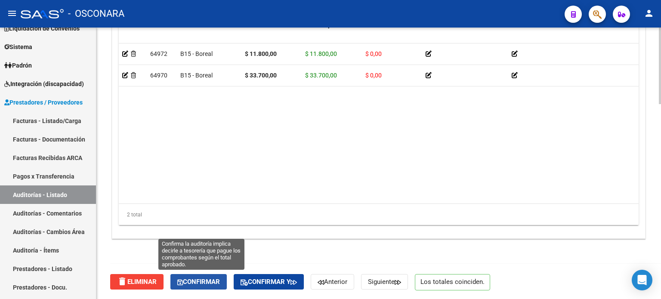
click at [200, 279] on span "Confirmar" at bounding box center [198, 282] width 43 height 8
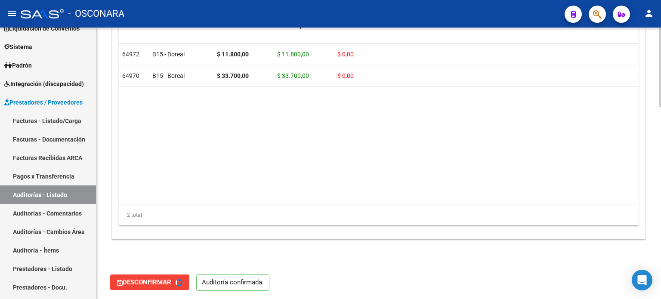
type input "202510"
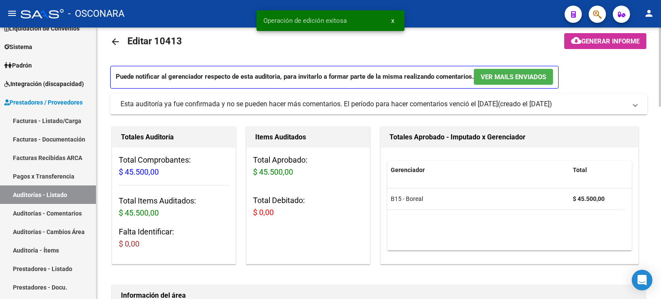
scroll to position [0, 0]
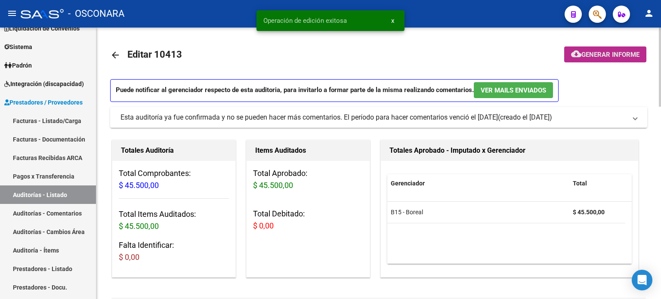
click at [615, 55] on span "Generar informe" at bounding box center [610, 55] width 58 height 8
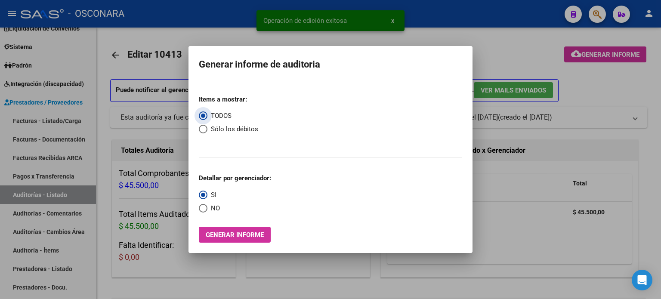
click at [244, 234] on span "Generar informe" at bounding box center [235, 235] width 58 height 8
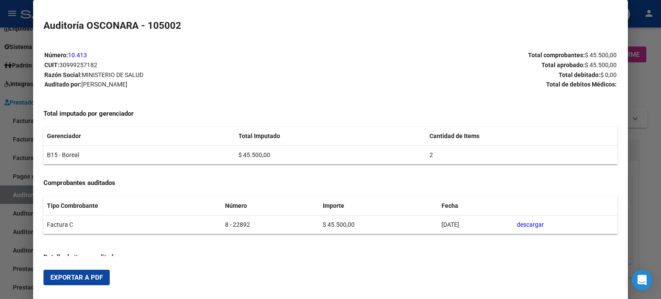
click at [95, 274] on span "Exportar a PDF" at bounding box center [76, 278] width 52 height 8
click at [648, 191] on div at bounding box center [330, 149] width 661 height 299
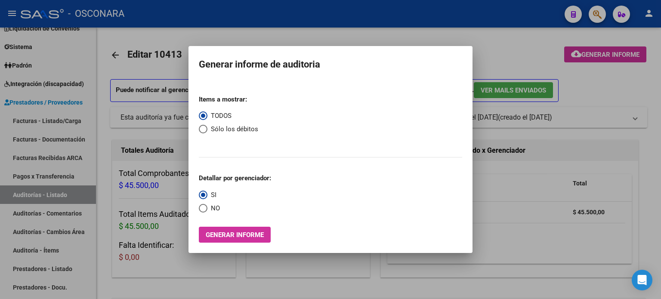
click at [652, 86] on div at bounding box center [330, 149] width 661 height 299
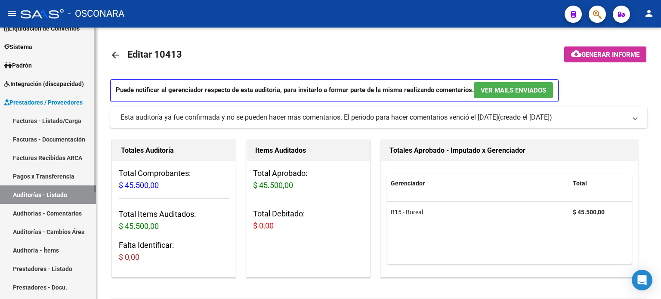
drag, startPoint x: 36, startPoint y: 194, endPoint x: 46, endPoint y: 203, distance: 13.7
click at [36, 194] on link "Auditorías - Listado" at bounding box center [48, 194] width 96 height 19
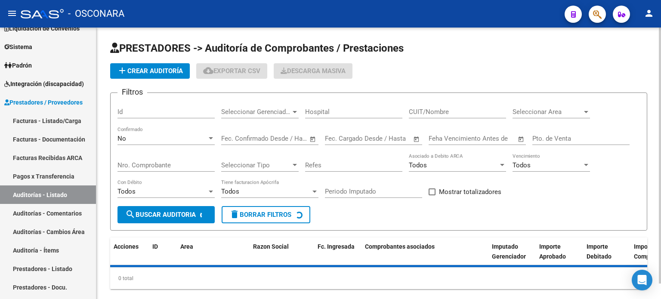
click at [150, 106] on div "Id" at bounding box center [165, 109] width 97 height 19
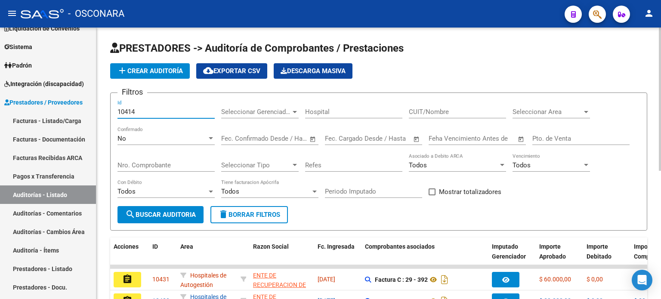
type input "10414"
click at [122, 135] on span "No" at bounding box center [121, 139] width 9 height 8
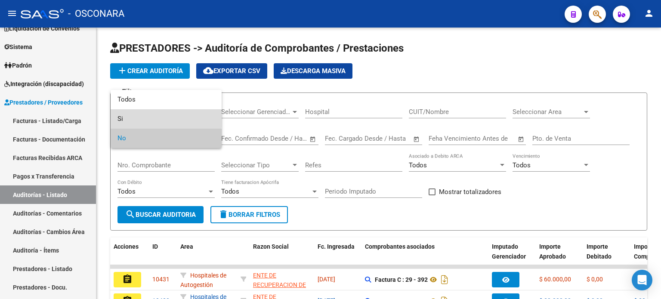
click at [128, 114] on span "Si" at bounding box center [165, 118] width 97 height 19
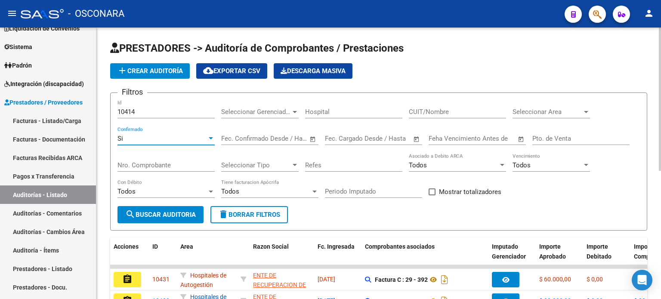
click at [126, 135] on div "Si" at bounding box center [161, 139] width 89 height 8
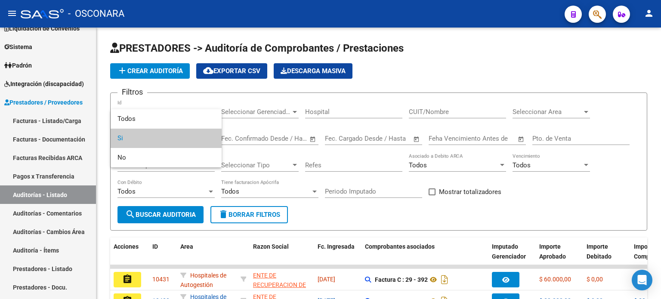
click at [138, 107] on div at bounding box center [330, 149] width 661 height 299
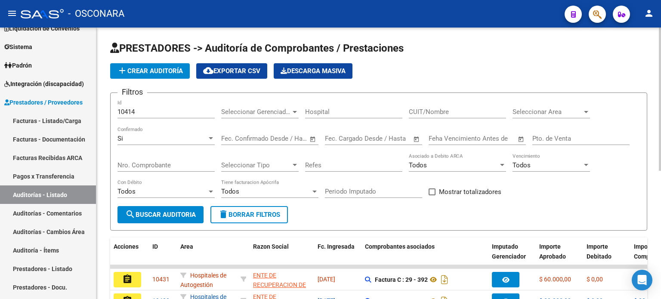
click at [123, 144] on div "Si Confirmado" at bounding box center [165, 135] width 97 height 19
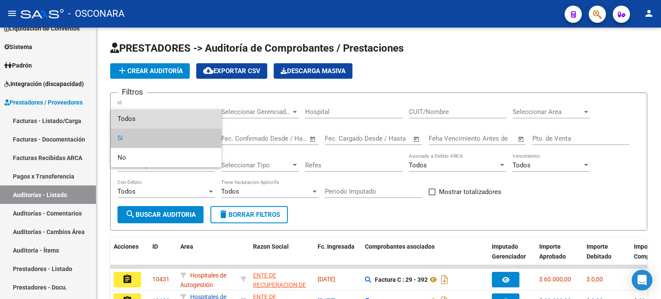
click at [133, 117] on span "Todos" at bounding box center [165, 118] width 97 height 19
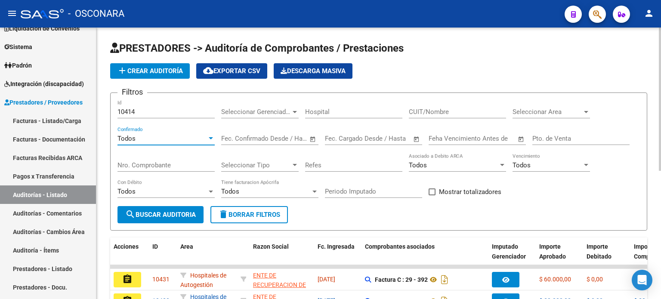
click at [149, 209] on button "search Buscar Auditoria" at bounding box center [160, 214] width 86 height 17
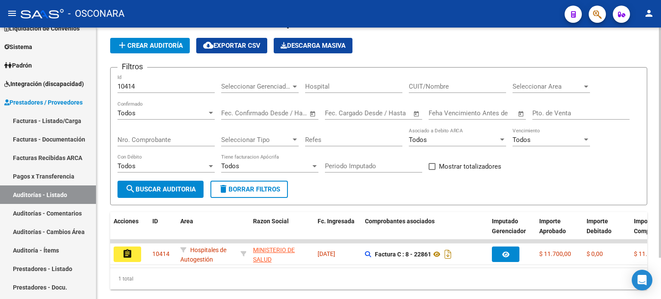
scroll to position [48, 0]
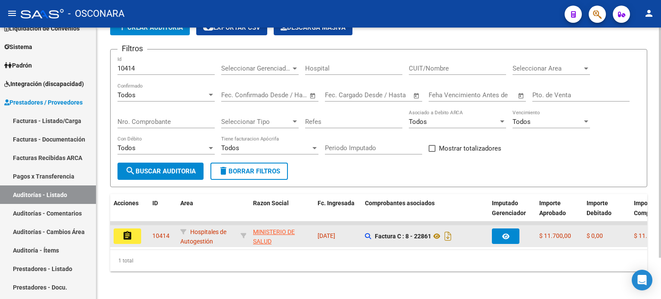
click at [126, 231] on mat-icon "assignment" at bounding box center [127, 236] width 10 height 10
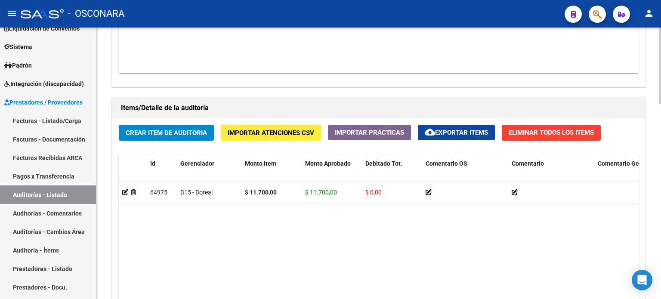
scroll to position [689, 0]
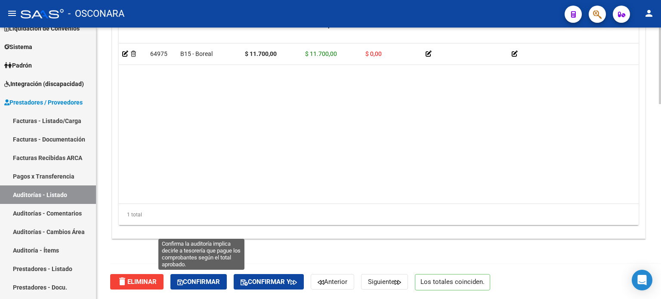
click at [206, 281] on span "Confirmar" at bounding box center [198, 282] width 43 height 8
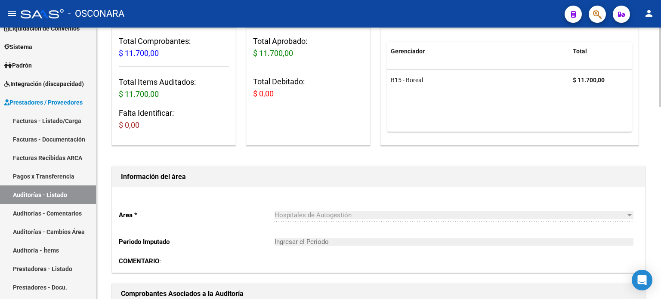
type input "202510"
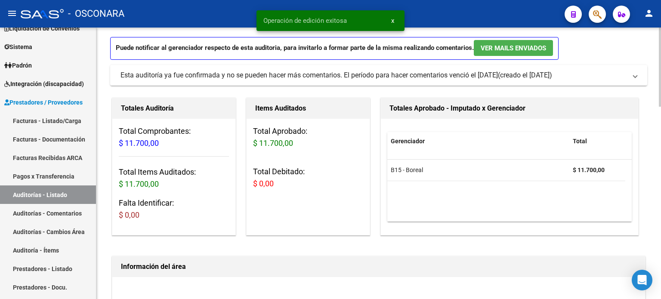
scroll to position [0, 0]
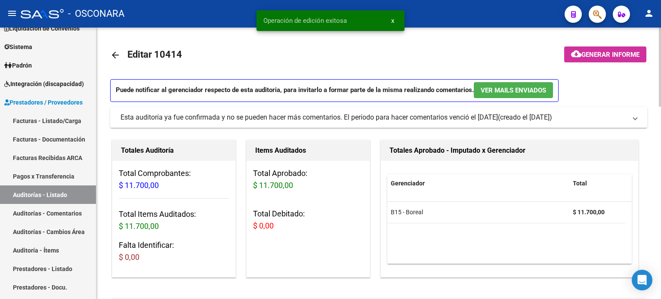
click at [616, 51] on span "Generar informe" at bounding box center [610, 55] width 58 height 8
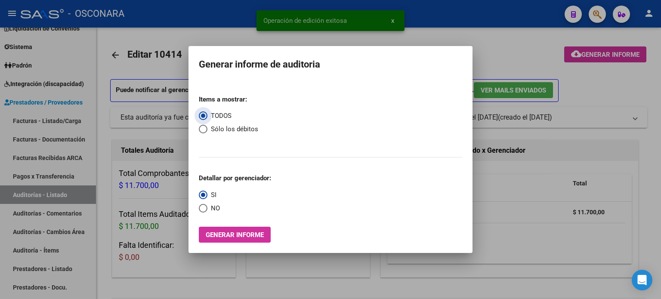
click at [219, 233] on span "Generar informe" at bounding box center [235, 235] width 58 height 8
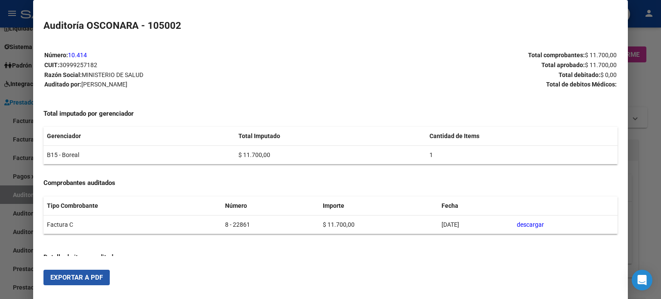
drag, startPoint x: 52, startPoint y: 279, endPoint x: 164, endPoint y: 278, distance: 112.3
click at [52, 279] on span "Exportar a PDF" at bounding box center [76, 278] width 52 height 8
click at [651, 157] on div at bounding box center [330, 149] width 661 height 299
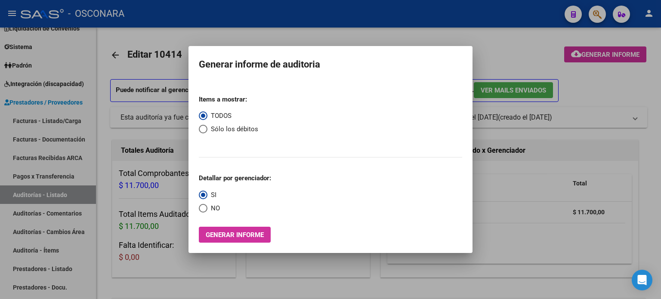
click at [647, 96] on div at bounding box center [330, 149] width 661 height 299
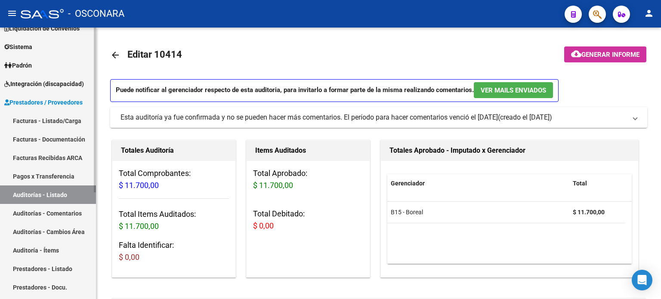
click at [62, 193] on link "Auditorías - Listado" at bounding box center [48, 194] width 96 height 19
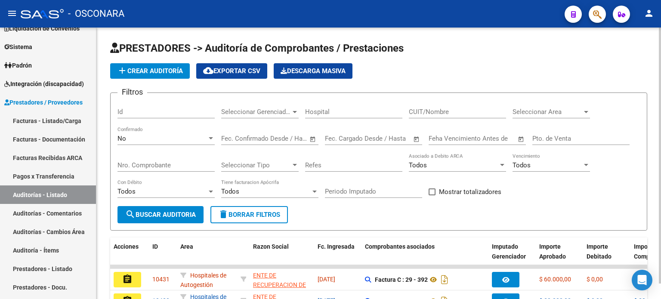
click at [145, 111] on input "Id" at bounding box center [165, 112] width 97 height 8
type input "10415"
click at [141, 136] on div "No" at bounding box center [161, 139] width 89 height 8
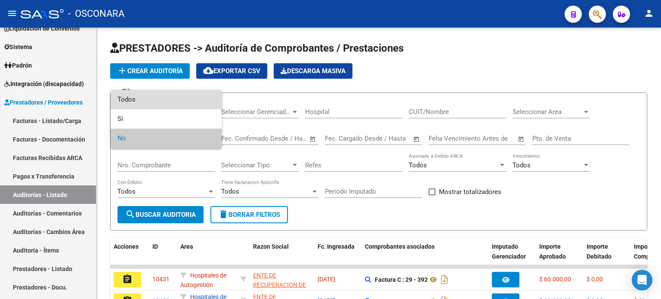
click at [142, 103] on span "Todos" at bounding box center [165, 99] width 97 height 19
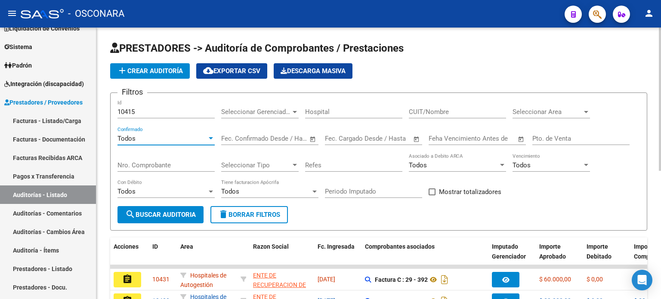
click at [152, 215] on span "search Buscar Auditoria" at bounding box center [160, 215] width 71 height 8
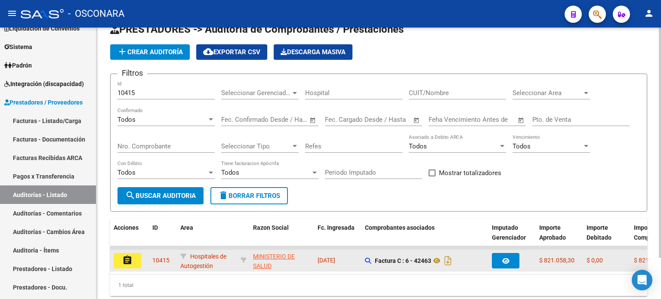
scroll to position [48, 0]
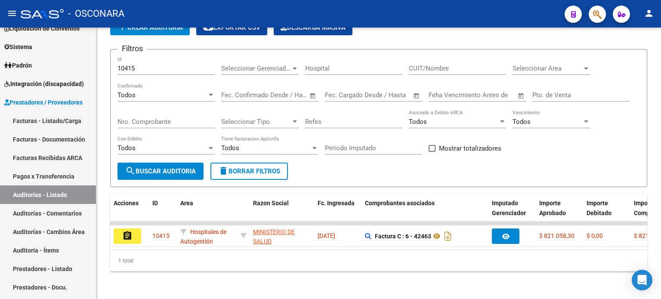
click at [124, 231] on mat-icon "assignment" at bounding box center [127, 236] width 10 height 10
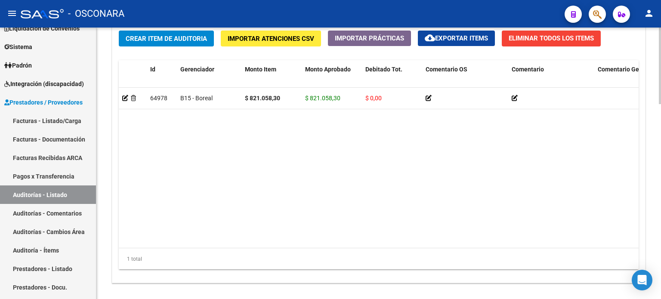
scroll to position [689, 0]
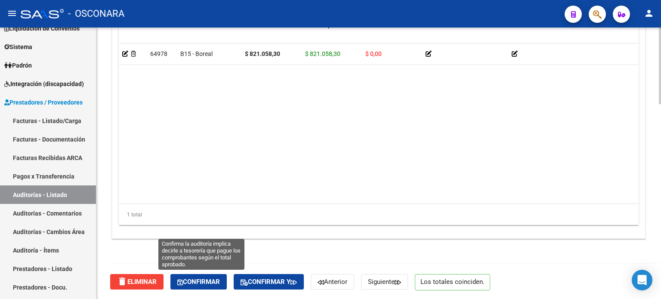
click at [201, 287] on button "Confirmar" at bounding box center [198, 281] width 56 height 15
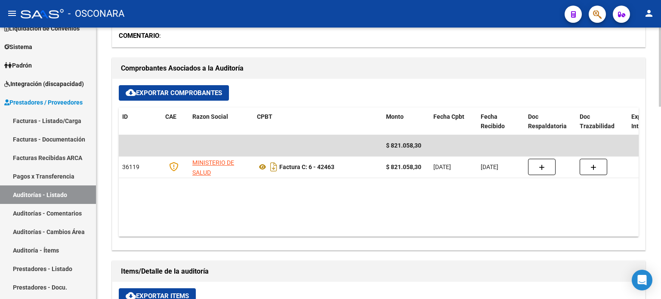
scroll to position [56, 0]
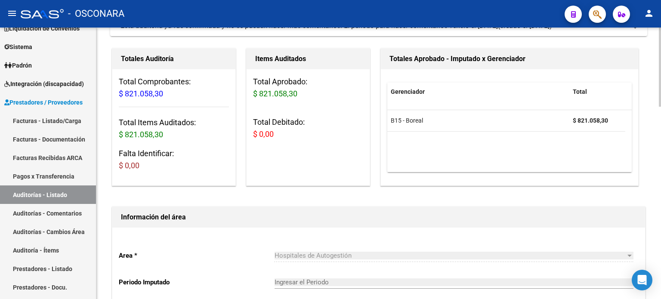
type input "202510"
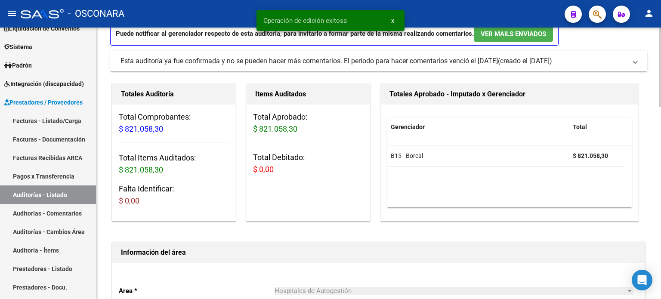
scroll to position [0, 0]
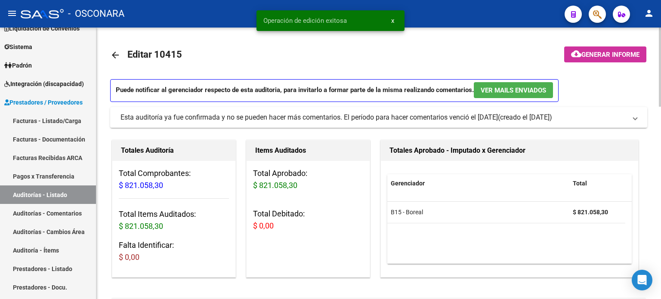
click at [599, 55] on span "Generar informe" at bounding box center [610, 55] width 58 height 8
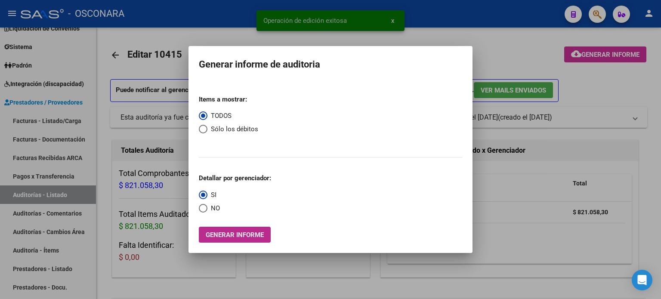
click at [228, 235] on span "Generar informe" at bounding box center [235, 235] width 58 height 8
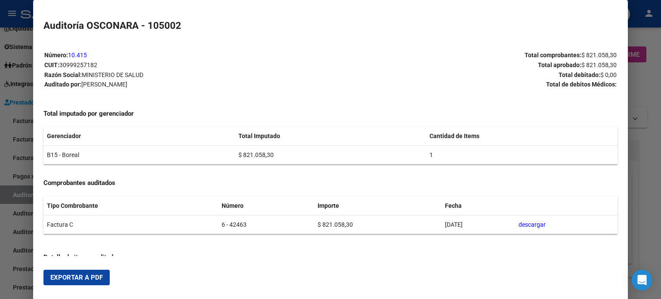
click at [92, 280] on span "Exportar a PDF" at bounding box center [76, 278] width 52 height 8
click at [654, 126] on div at bounding box center [330, 149] width 661 height 299
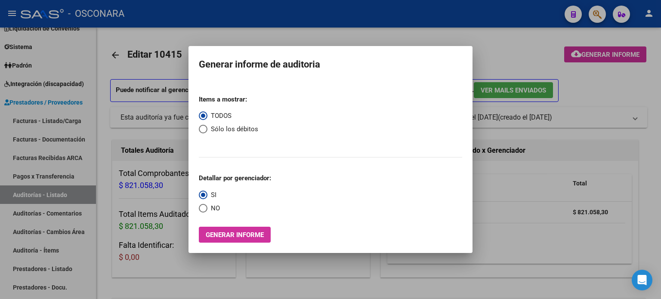
click at [523, 60] on div at bounding box center [330, 149] width 661 height 299
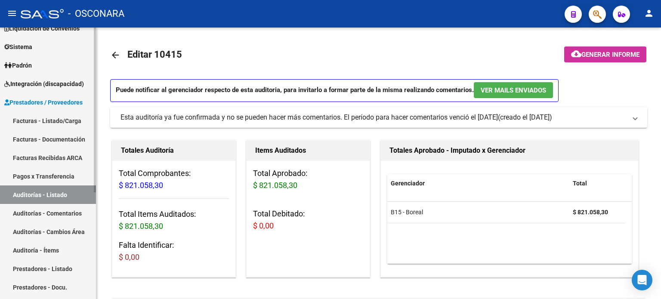
click at [69, 193] on link "Auditorías - Listado" at bounding box center [48, 194] width 96 height 19
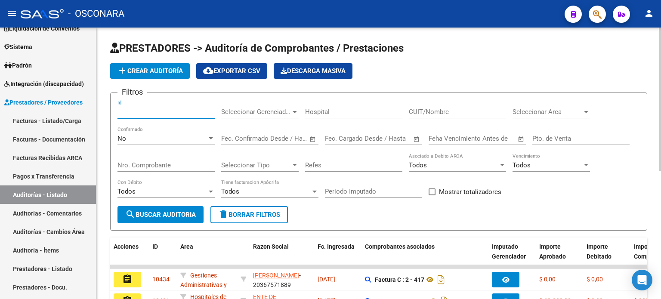
click at [166, 112] on input "Id" at bounding box center [165, 112] width 97 height 8
type input "10416"
click at [131, 133] on div "No Confirmado" at bounding box center [165, 135] width 97 height 19
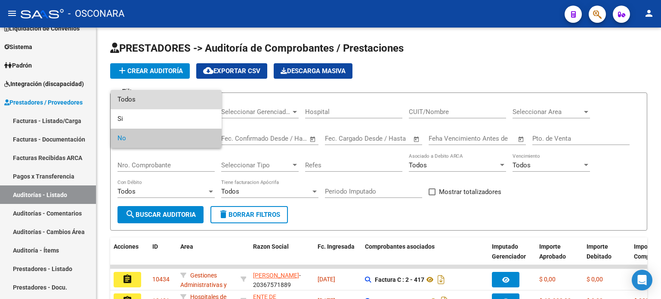
click at [140, 100] on span "Todos" at bounding box center [165, 99] width 97 height 19
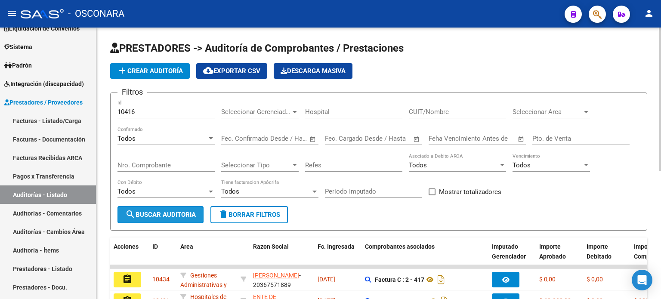
drag, startPoint x: 176, startPoint y: 212, endPoint x: 186, endPoint y: 207, distance: 11.7
click at [176, 211] on span "search Buscar Auditoria" at bounding box center [160, 215] width 71 height 8
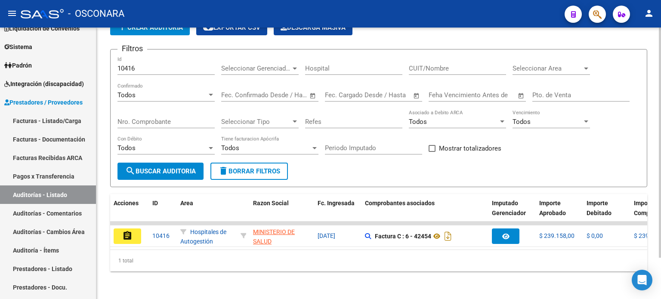
scroll to position [48, 0]
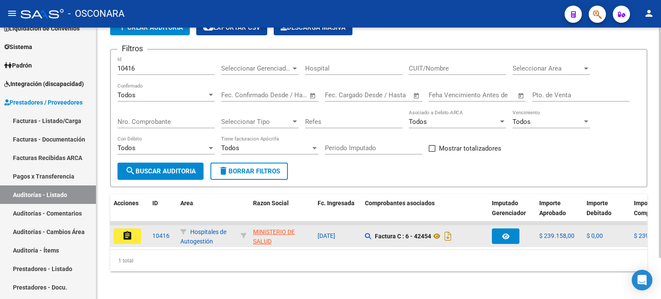
click at [130, 231] on mat-icon "assignment" at bounding box center [127, 236] width 10 height 10
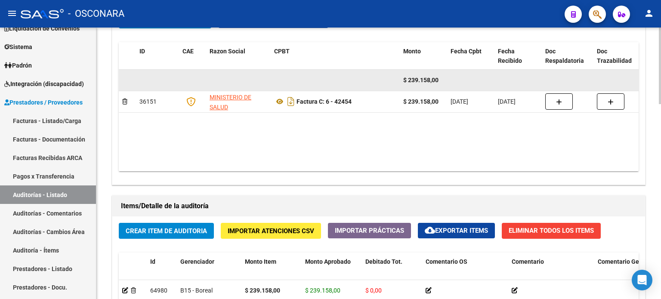
scroll to position [689, 0]
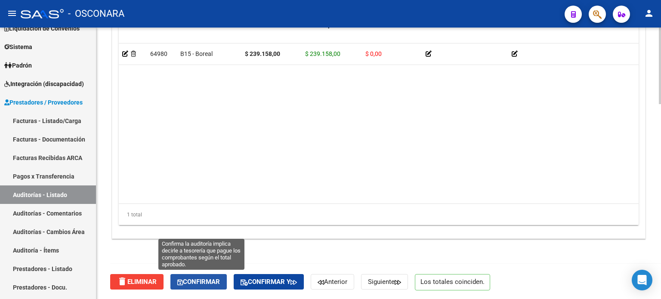
click at [206, 280] on span "Confirmar" at bounding box center [198, 282] width 43 height 8
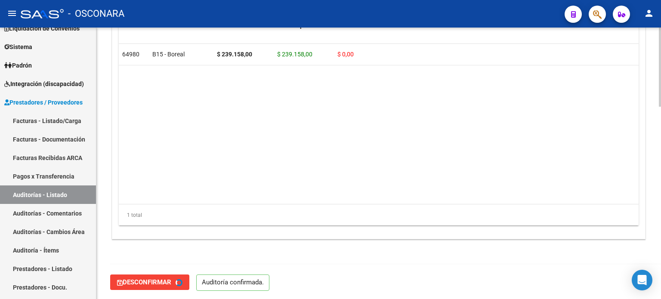
type input "202510"
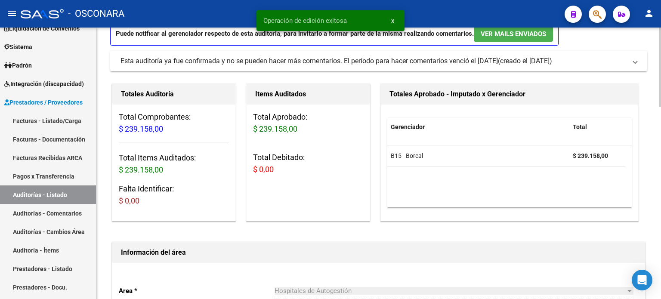
scroll to position [0, 0]
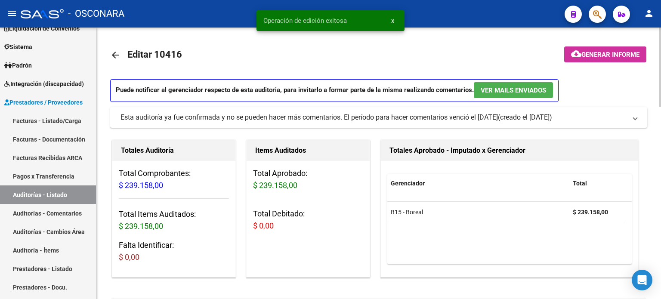
click at [607, 54] on span "Generar informe" at bounding box center [610, 55] width 58 height 8
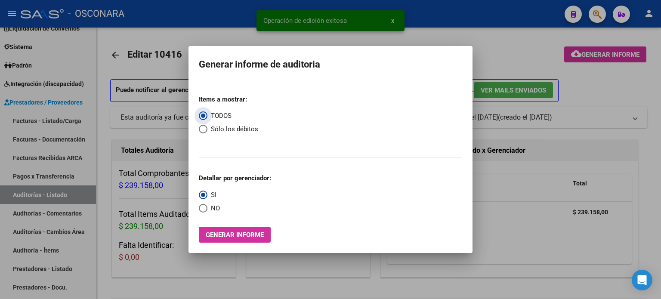
click at [246, 234] on span "Generar informe" at bounding box center [235, 235] width 58 height 8
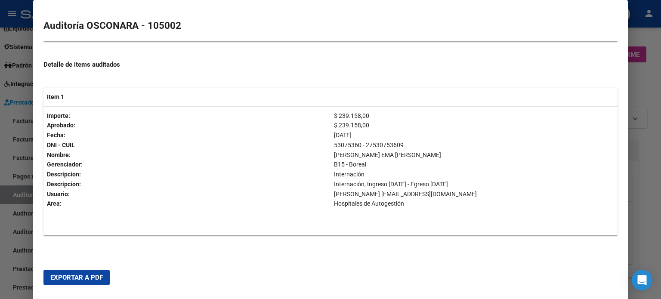
scroll to position [194, 0]
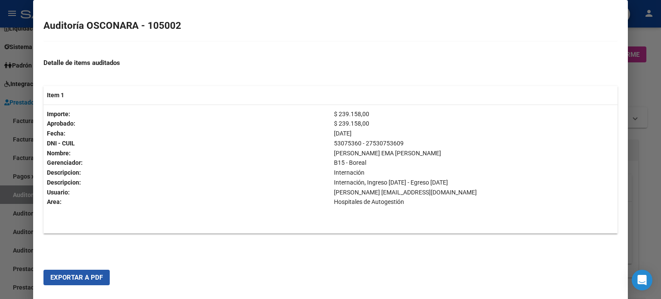
click at [76, 283] on button "Exportar a PDF" at bounding box center [76, 277] width 66 height 15
click at [654, 90] on div at bounding box center [330, 149] width 661 height 299
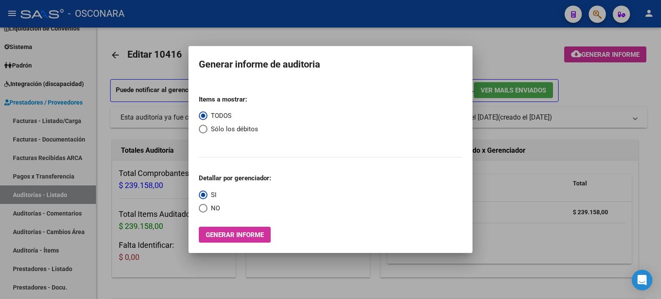
click at [636, 84] on div at bounding box center [330, 149] width 661 height 299
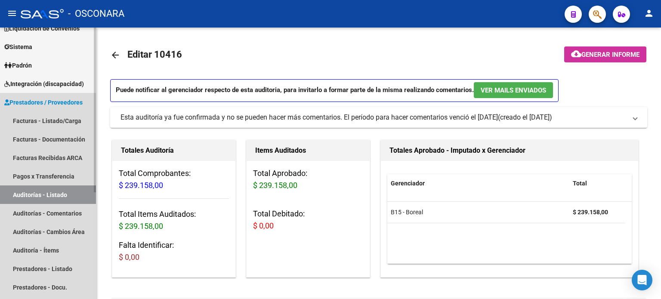
click at [67, 197] on link "Auditorías - Listado" at bounding box center [48, 194] width 96 height 19
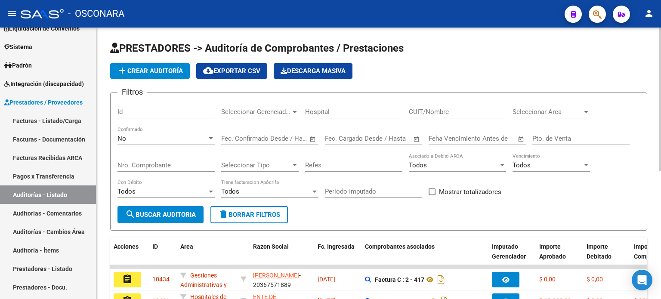
click at [154, 115] on div "Id" at bounding box center [165, 109] width 97 height 19
click at [154, 114] on input "Id" at bounding box center [165, 112] width 97 height 8
type input "10417"
click at [146, 138] on div "No" at bounding box center [161, 139] width 89 height 8
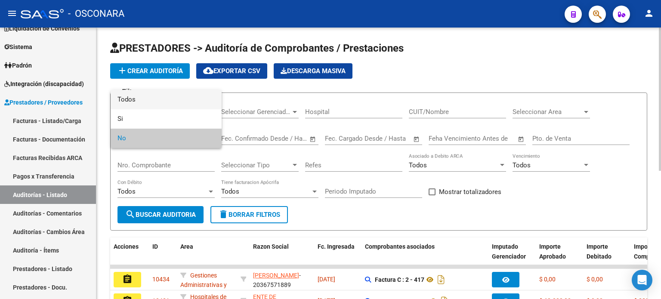
click at [140, 98] on span "Todos" at bounding box center [165, 99] width 97 height 19
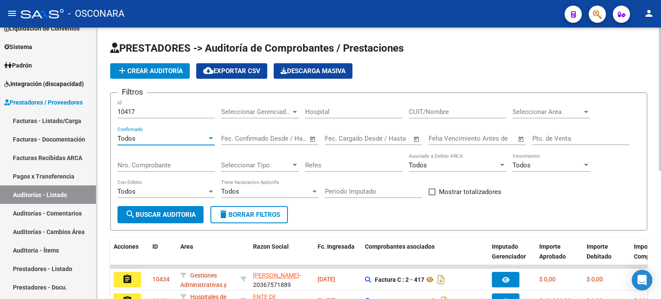
click at [157, 213] on span "search Buscar Auditoria" at bounding box center [160, 215] width 71 height 8
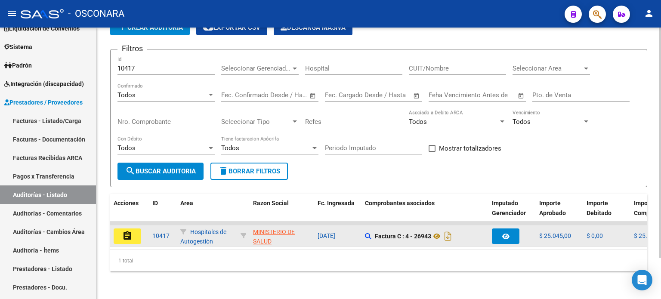
scroll to position [48, 0]
drag, startPoint x: 123, startPoint y: 229, endPoint x: 145, endPoint y: 254, distance: 33.3
click at [122, 231] on mat-icon "assignment" at bounding box center [127, 236] width 10 height 10
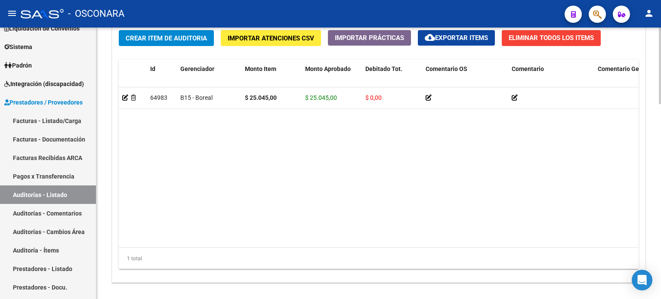
scroll to position [689, 0]
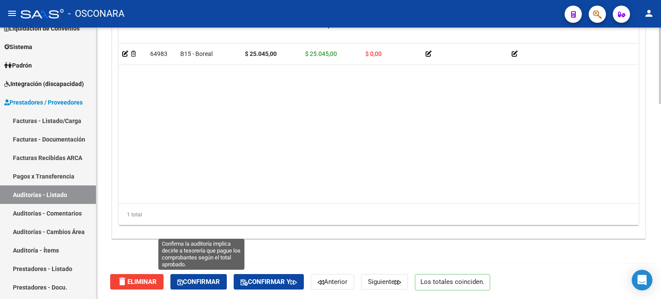
click at [206, 280] on span "Confirmar" at bounding box center [198, 282] width 43 height 8
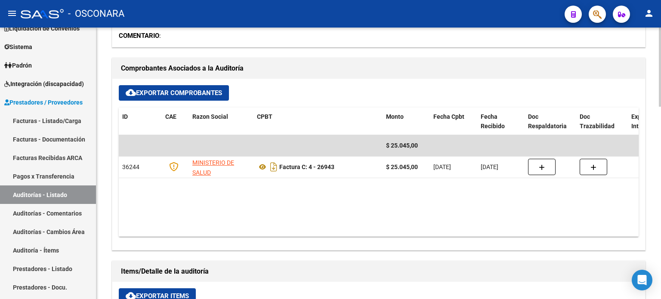
type input "202510"
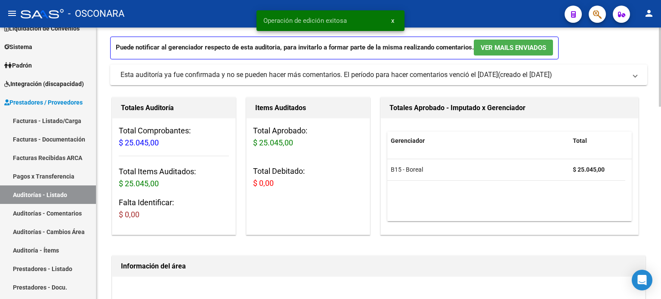
scroll to position [0, 0]
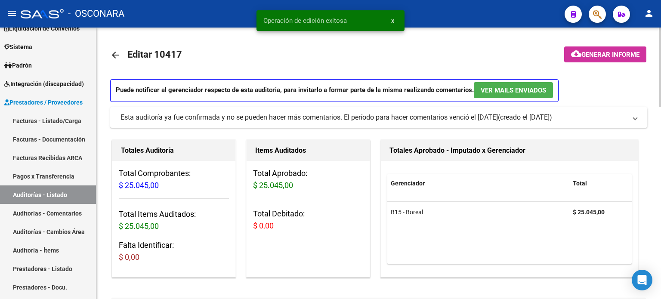
click at [614, 58] on span "Generar informe" at bounding box center [610, 55] width 58 height 8
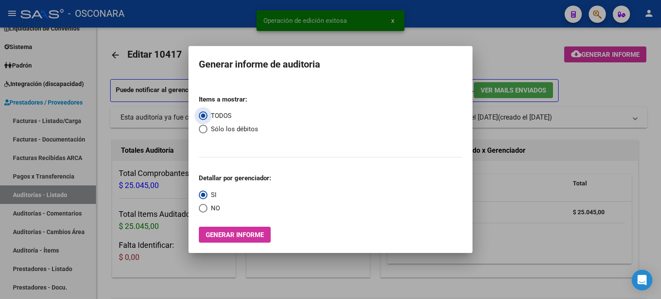
click at [248, 238] on span "Generar informe" at bounding box center [235, 235] width 58 height 8
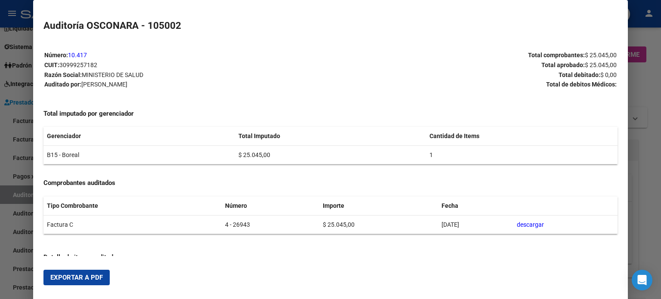
click at [95, 276] on span "Exportar a PDF" at bounding box center [76, 278] width 52 height 8
click at [645, 146] on div at bounding box center [330, 149] width 661 height 299
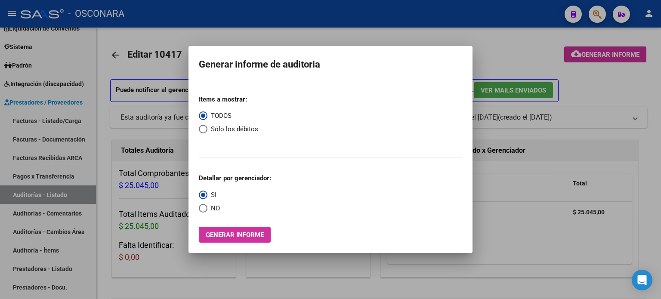
click at [530, 57] on div at bounding box center [330, 149] width 661 height 299
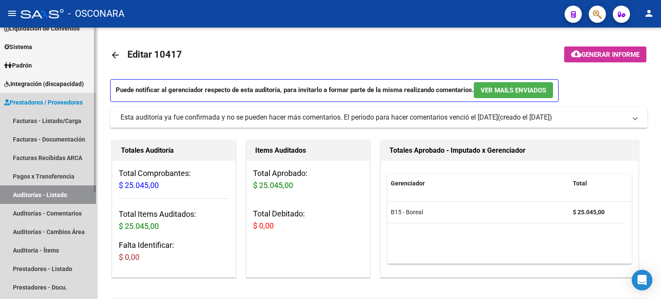
click at [49, 197] on link "Auditorías - Listado" at bounding box center [48, 194] width 96 height 19
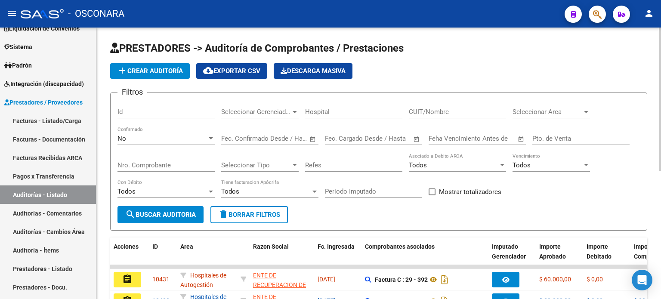
click at [160, 105] on div "Id" at bounding box center [165, 109] width 97 height 19
type input "10418"
click at [134, 137] on div "No" at bounding box center [161, 139] width 89 height 8
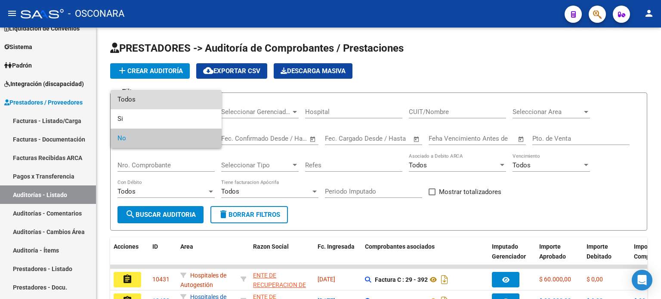
click at [133, 101] on span "Todos" at bounding box center [165, 99] width 97 height 19
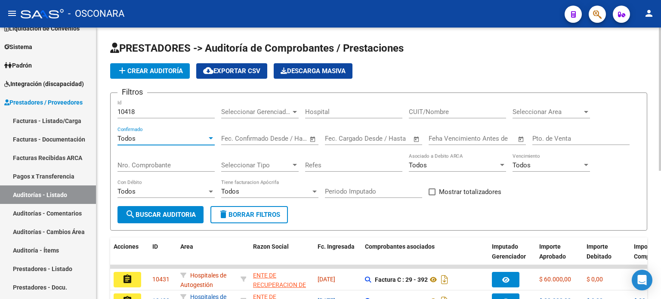
click at [159, 210] on button "search Buscar Auditoria" at bounding box center [160, 214] width 86 height 17
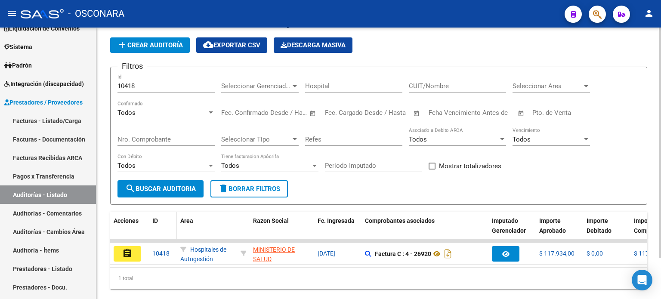
scroll to position [48, 0]
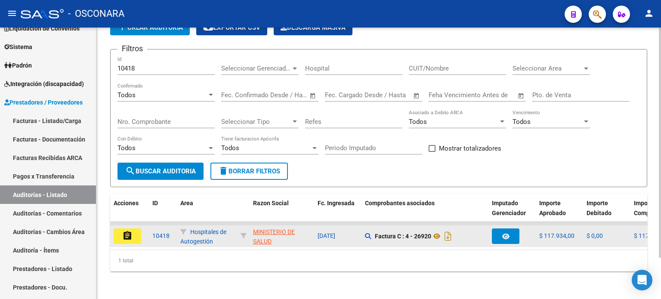
click at [133, 231] on button "assignment" at bounding box center [128, 235] width 28 height 15
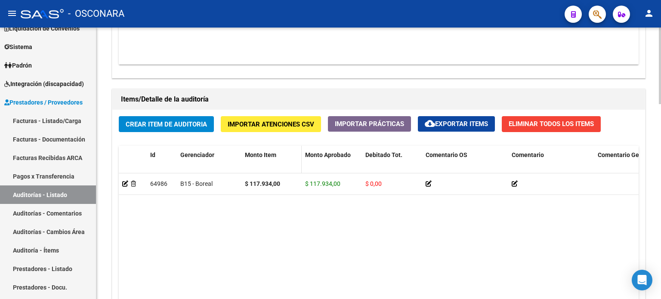
scroll to position [689, 0]
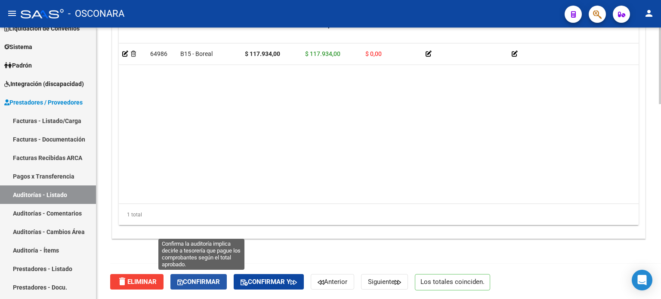
click at [210, 281] on span "Confirmar" at bounding box center [198, 282] width 43 height 8
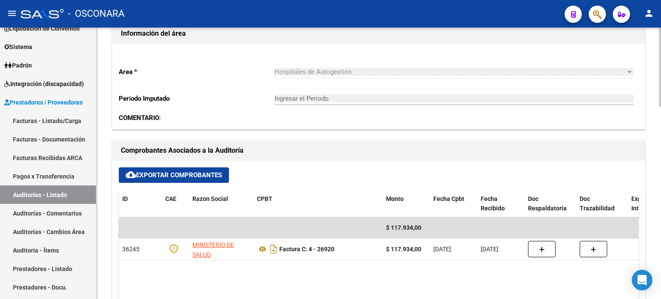
scroll to position [142, 0]
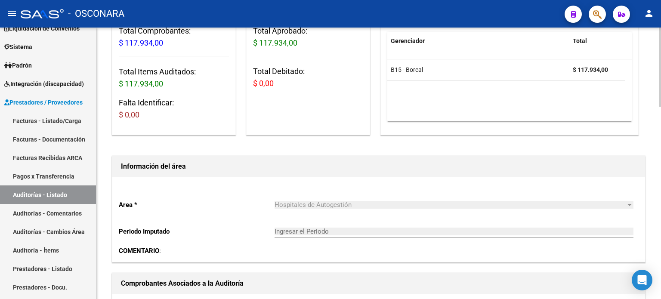
type input "202510"
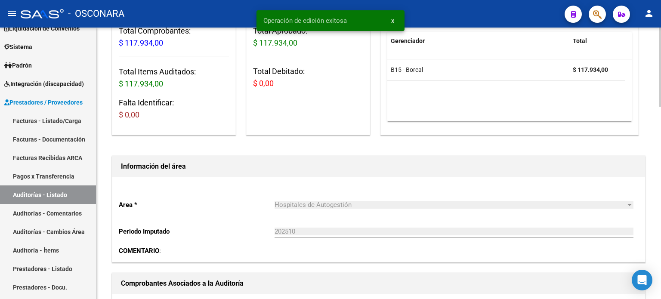
scroll to position [0, 0]
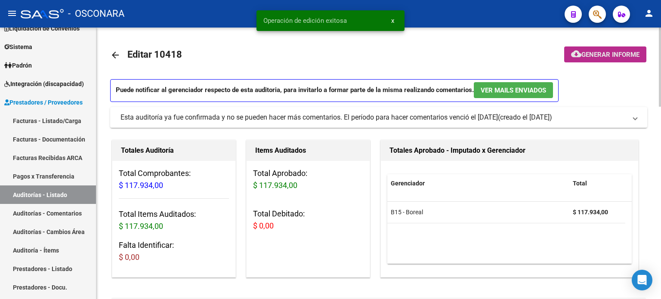
click at [600, 59] on button "cloud_download Generar informe" at bounding box center [605, 54] width 82 height 16
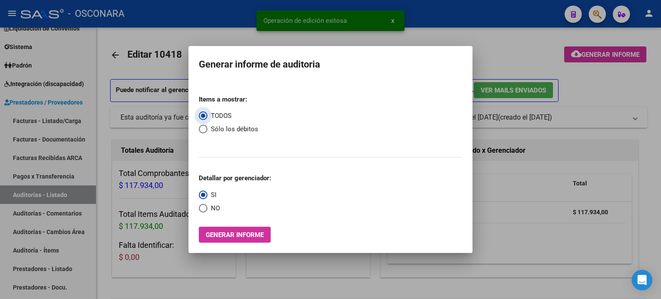
click at [251, 237] on span "Generar informe" at bounding box center [235, 235] width 58 height 8
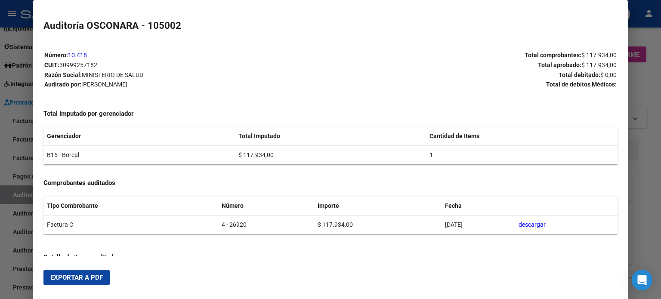
click at [93, 276] on span "Exportar a PDF" at bounding box center [76, 278] width 52 height 8
drag, startPoint x: 660, startPoint y: 179, endPoint x: 659, endPoint y: 174, distance: 5.4
click at [660, 179] on div at bounding box center [330, 149] width 661 height 299
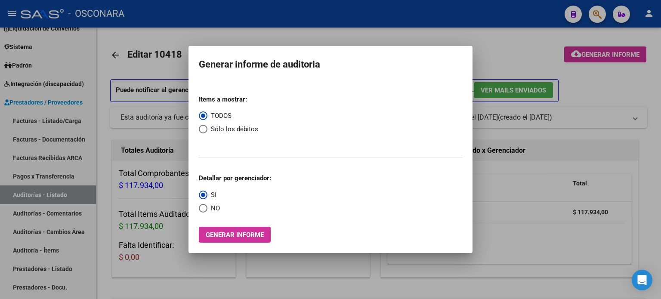
click at [621, 82] on div at bounding box center [330, 149] width 661 height 299
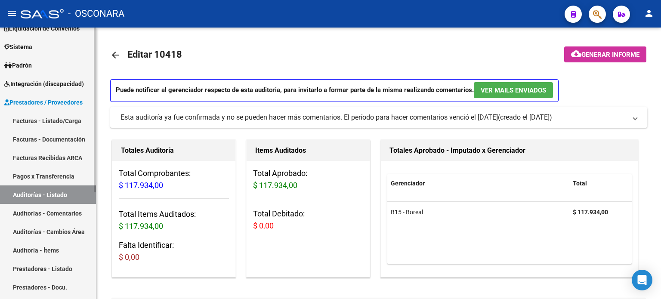
click at [47, 193] on link "Auditorías - Listado" at bounding box center [48, 194] width 96 height 19
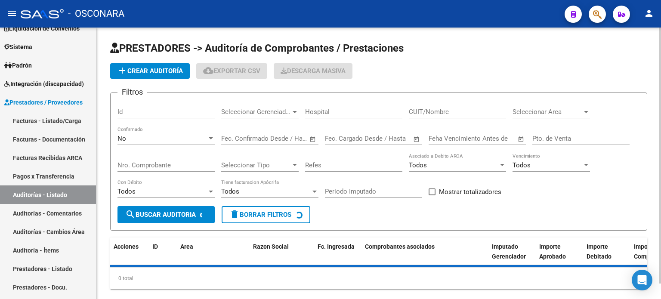
click at [118, 111] on input "Id" at bounding box center [165, 112] width 97 height 8
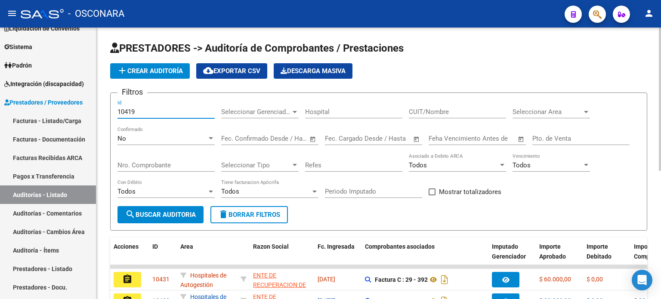
type input "10419"
click at [126, 139] on div "No" at bounding box center [161, 139] width 89 height 8
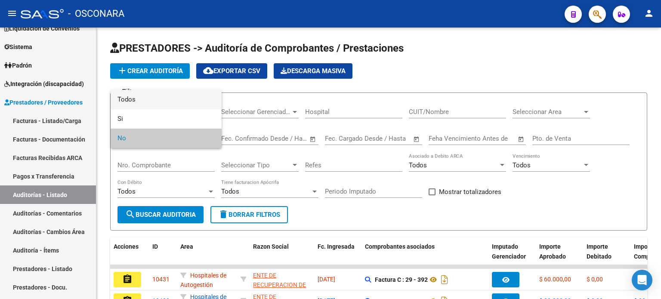
click at [142, 105] on span "Todos" at bounding box center [165, 99] width 97 height 19
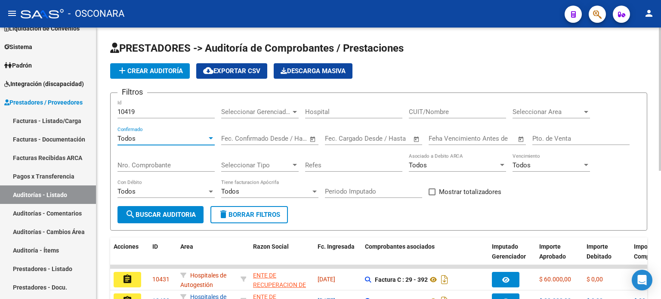
click at [144, 211] on span "search Buscar Auditoria" at bounding box center [160, 215] width 71 height 8
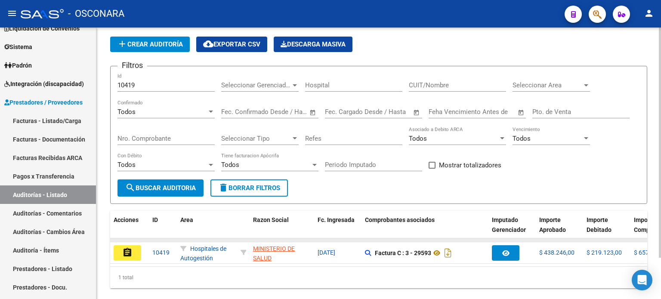
scroll to position [48, 0]
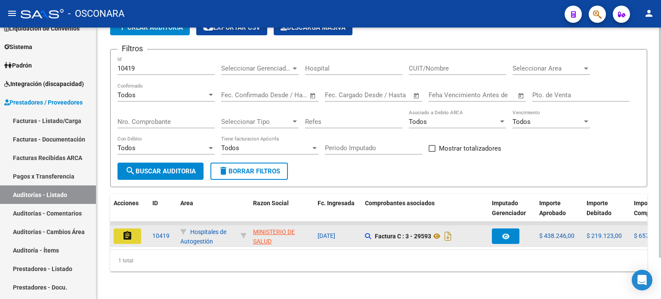
click at [123, 231] on mat-icon "assignment" at bounding box center [127, 236] width 10 height 10
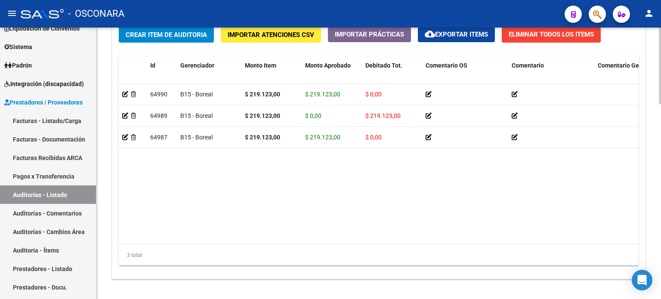
scroll to position [689, 0]
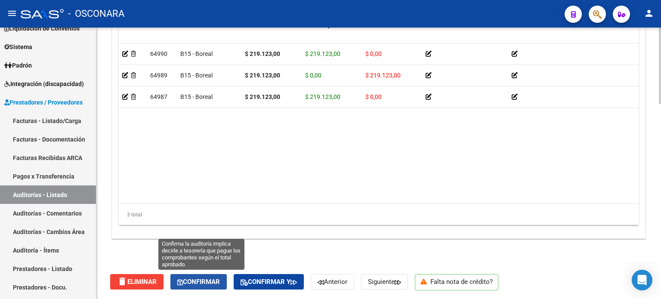
click at [204, 283] on span "Confirmar" at bounding box center [198, 282] width 43 height 8
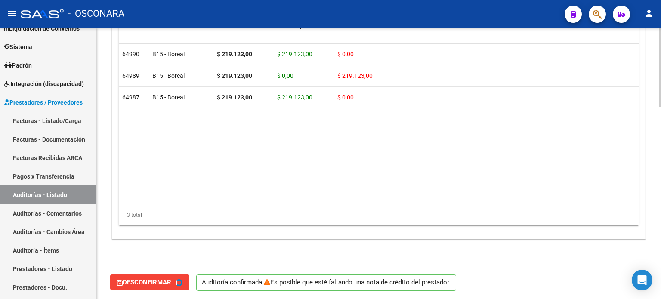
type input "202510"
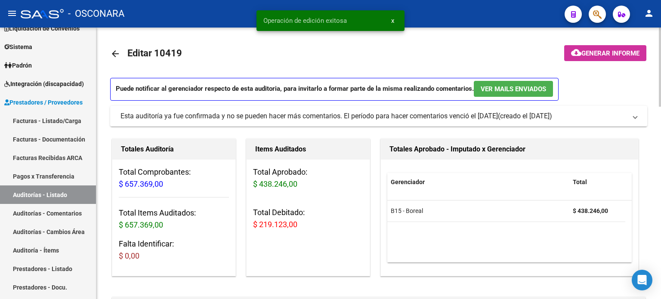
scroll to position [0, 0]
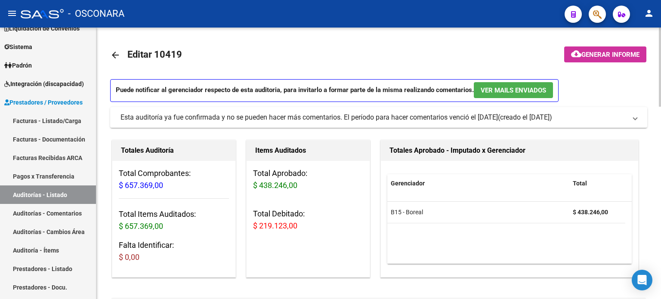
click at [602, 52] on span "Generar informe" at bounding box center [610, 55] width 58 height 8
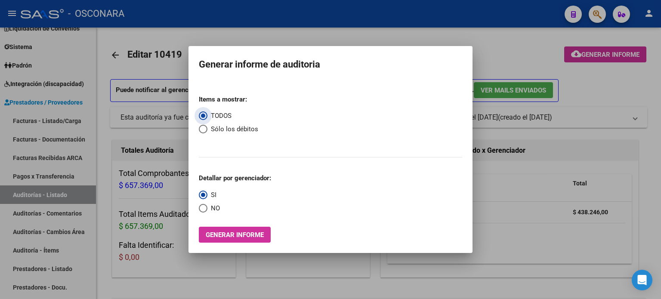
click at [218, 232] on span "Generar informe" at bounding box center [235, 235] width 58 height 8
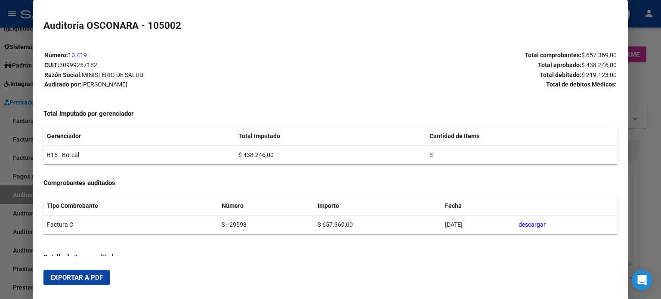
click at [55, 278] on span "Exportar a PDF" at bounding box center [76, 278] width 52 height 8
click at [644, 89] on div at bounding box center [330, 149] width 661 height 299
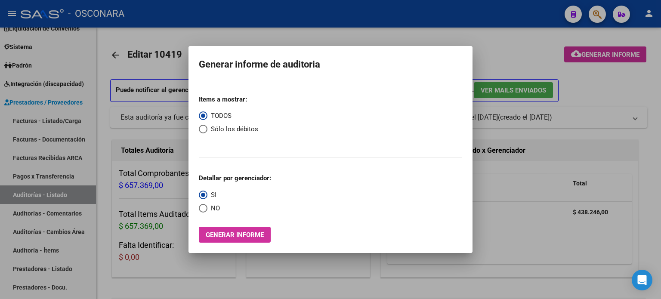
click at [643, 83] on div at bounding box center [330, 149] width 661 height 299
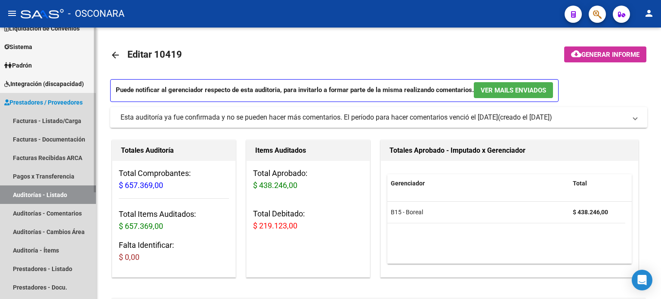
click at [50, 191] on link "Auditorías - Listado" at bounding box center [48, 194] width 96 height 19
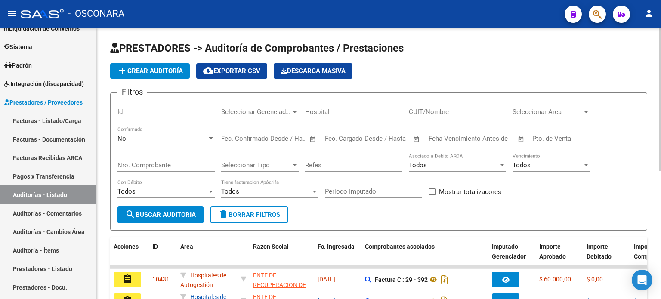
click at [135, 106] on div "Id" at bounding box center [165, 109] width 97 height 19
type input "10420"
click at [136, 136] on div "No" at bounding box center [161, 139] width 89 height 8
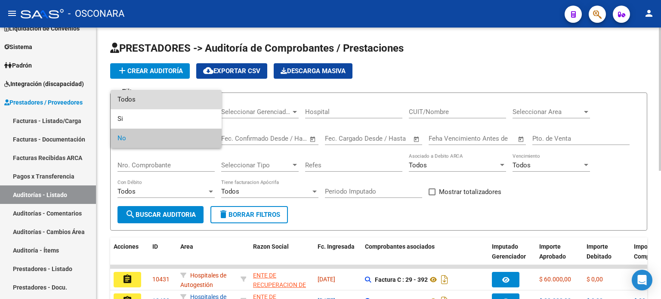
drag, startPoint x: 138, startPoint y: 99, endPoint x: 138, endPoint y: 120, distance: 21.1
click at [138, 99] on span "Todos" at bounding box center [165, 99] width 97 height 19
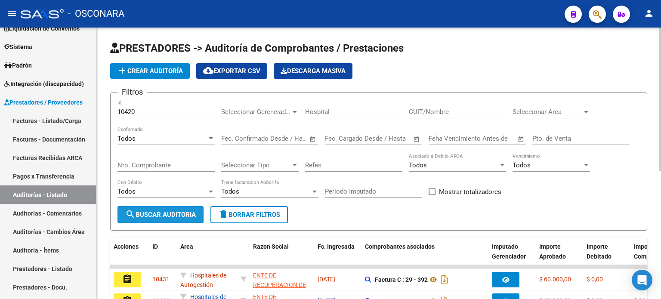
click at [149, 213] on span "search Buscar Auditoria" at bounding box center [160, 215] width 71 height 8
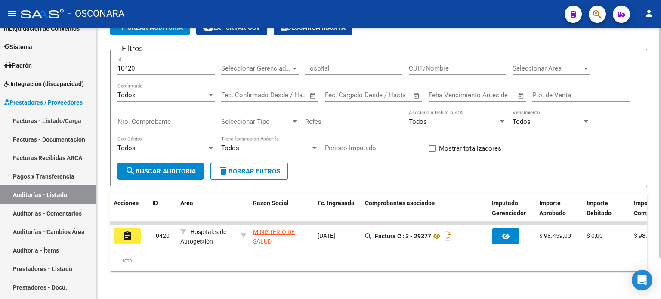
scroll to position [48, 0]
click at [130, 231] on mat-icon "assignment" at bounding box center [127, 236] width 10 height 10
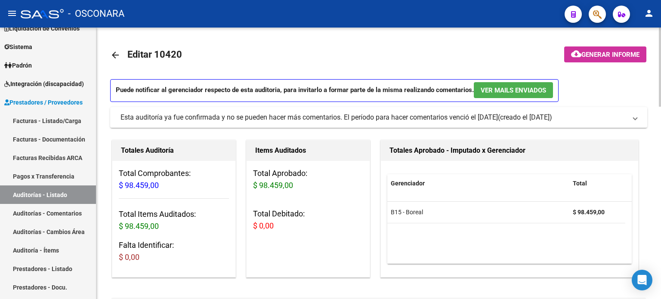
click at [581, 55] on span "Generar informe" at bounding box center [610, 55] width 58 height 8
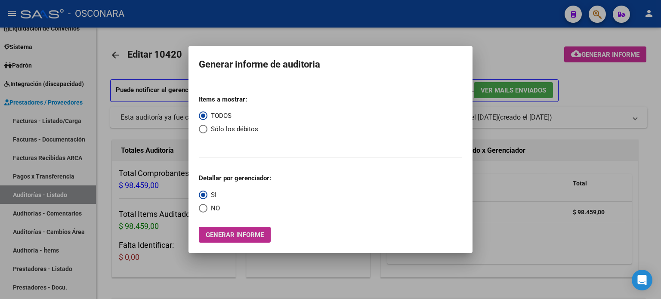
click at [233, 241] on button "Generar informe" at bounding box center [235, 235] width 72 height 16
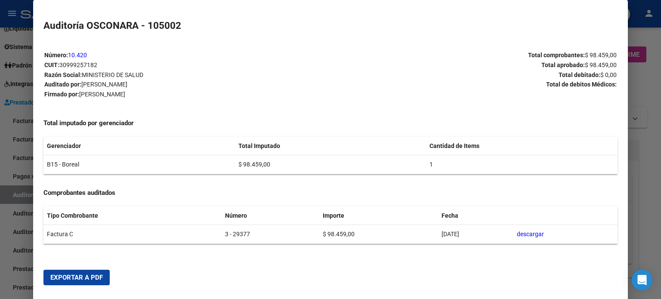
click at [77, 276] on span "Exportar a PDF" at bounding box center [76, 278] width 52 height 8
click at [647, 157] on div at bounding box center [330, 149] width 661 height 299
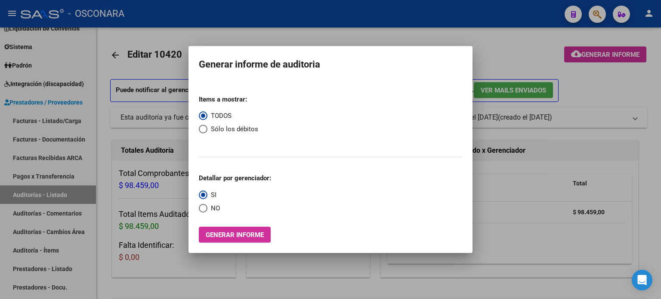
click at [497, 42] on div at bounding box center [330, 149] width 661 height 299
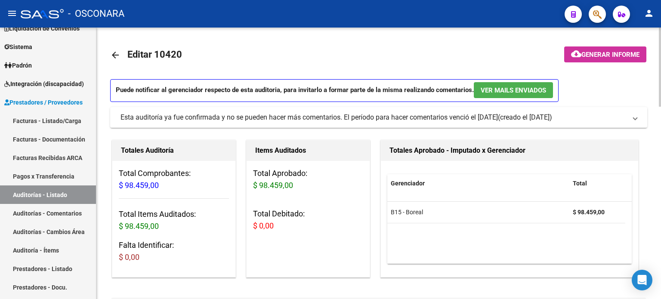
click at [628, 55] on span "Generar informe" at bounding box center [610, 55] width 58 height 8
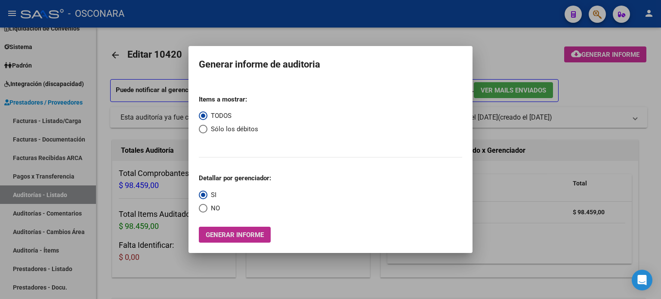
click at [245, 236] on span "Generar informe" at bounding box center [235, 235] width 58 height 8
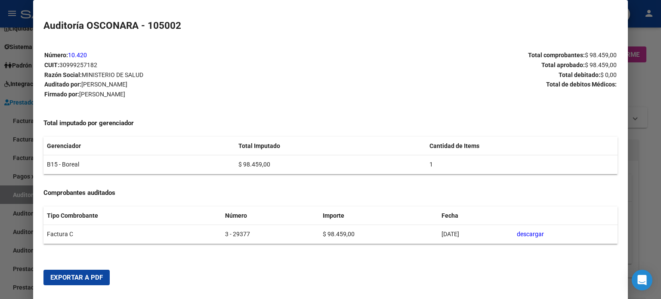
click at [67, 273] on button "Exportar a PDF" at bounding box center [76, 277] width 66 height 15
click at [656, 216] on div at bounding box center [330, 149] width 661 height 299
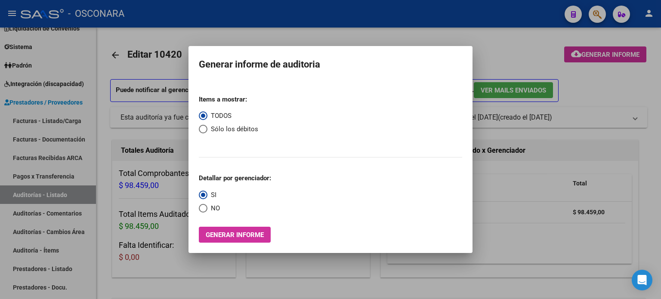
click at [504, 48] on div at bounding box center [330, 149] width 661 height 299
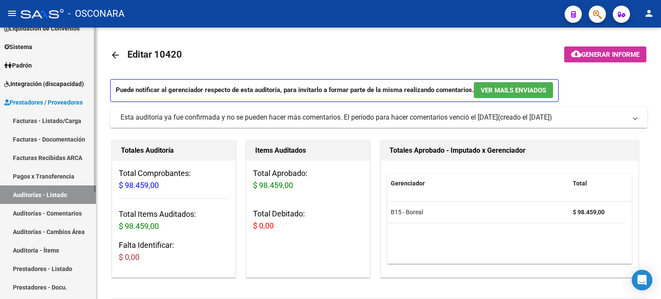
click at [60, 189] on link "Auditorías - Listado" at bounding box center [48, 194] width 96 height 19
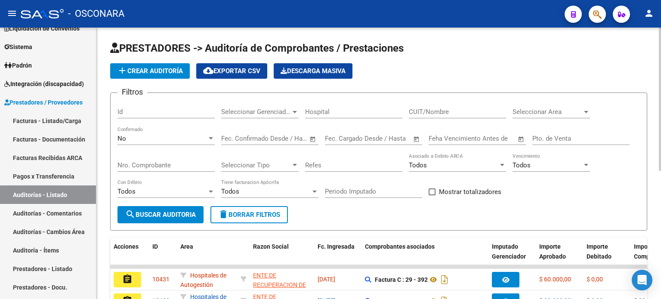
click at [139, 113] on input "Id" at bounding box center [165, 112] width 97 height 8
type input "10292"
click at [139, 132] on div "No Confirmado" at bounding box center [165, 135] width 97 height 19
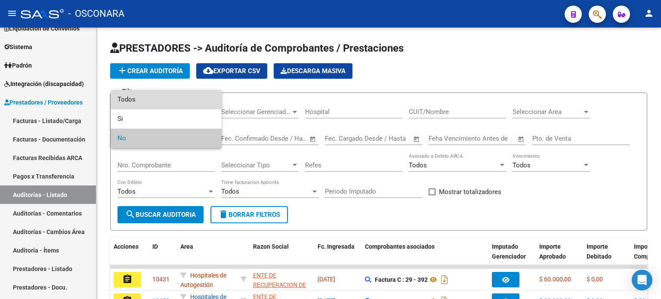
click at [141, 100] on span "Todos" at bounding box center [165, 99] width 97 height 19
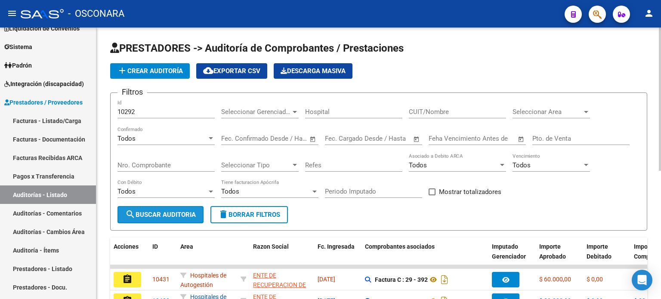
click at [169, 212] on span "search Buscar Auditoria" at bounding box center [160, 215] width 71 height 8
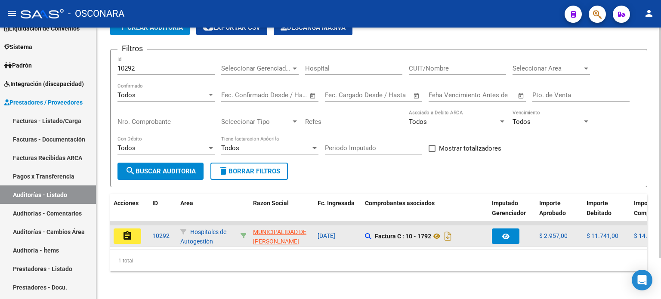
scroll to position [48, 0]
drag, startPoint x: 126, startPoint y: 228, endPoint x: 233, endPoint y: 228, distance: 106.3
click at [126, 231] on mat-icon "assignment" at bounding box center [127, 236] width 10 height 10
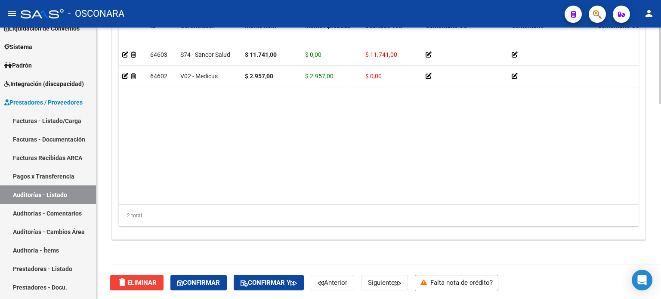
scroll to position [689, 0]
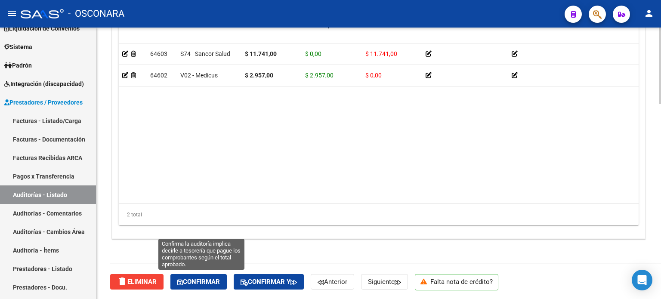
click at [200, 284] on span "Confirmar" at bounding box center [198, 282] width 43 height 8
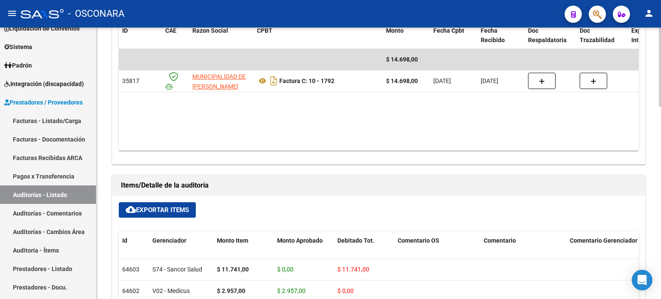
type input "202510"
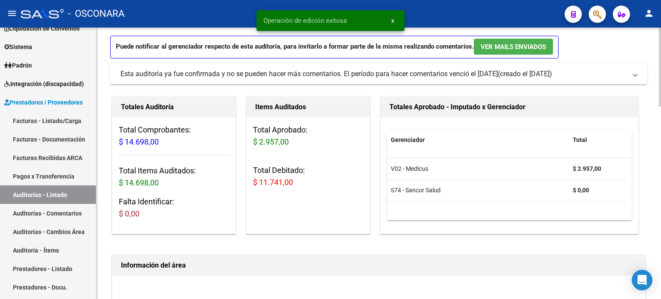
scroll to position [0, 0]
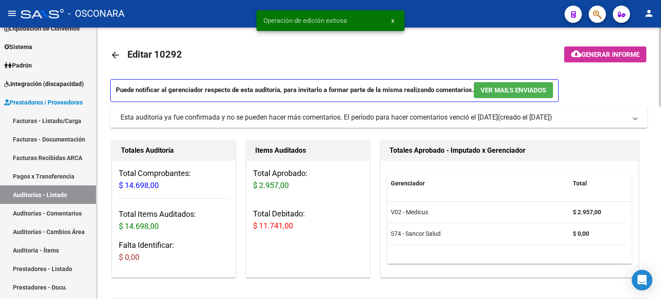
click at [604, 55] on span "Generar informe" at bounding box center [610, 55] width 58 height 8
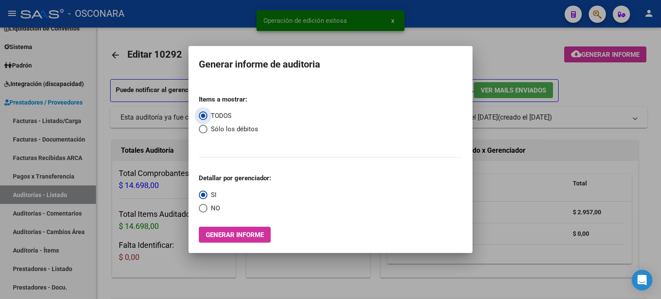
click at [241, 235] on span "Generar informe" at bounding box center [235, 235] width 58 height 8
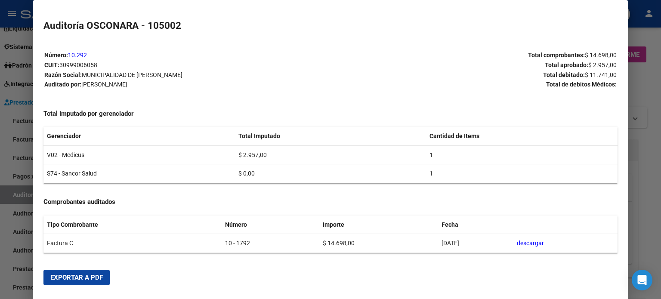
click at [57, 281] on span "Exportar a PDF" at bounding box center [76, 278] width 52 height 8
click at [644, 96] on div at bounding box center [330, 149] width 661 height 299
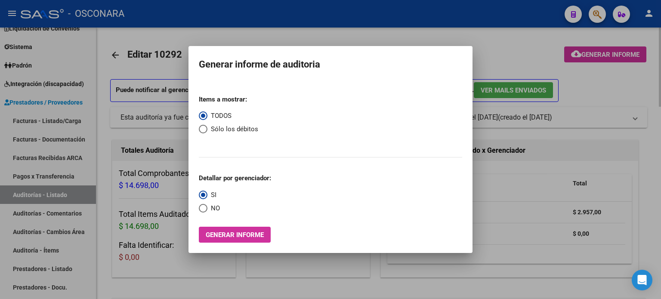
drag, startPoint x: 644, startPoint y: 81, endPoint x: 605, endPoint y: 90, distance: 40.3
click at [644, 80] on div at bounding box center [330, 149] width 661 height 299
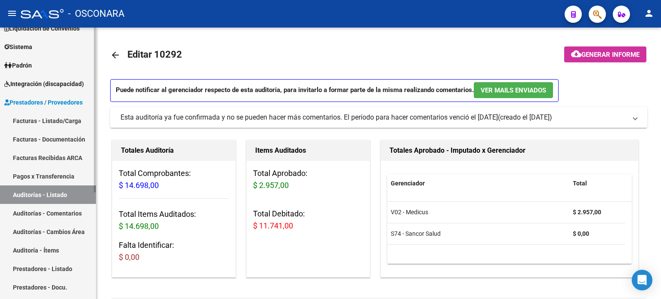
click at [61, 188] on link "Auditorías - Listado" at bounding box center [48, 194] width 96 height 19
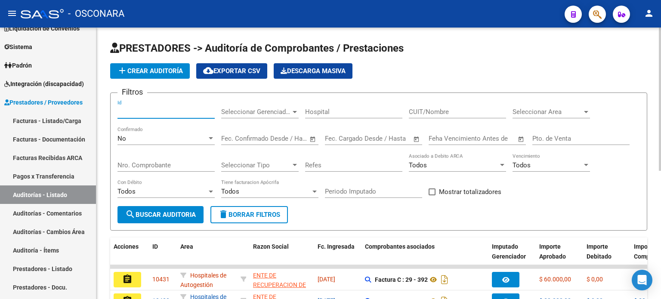
click at [129, 108] on input "Id" at bounding box center [165, 112] width 97 height 8
type input "10293"
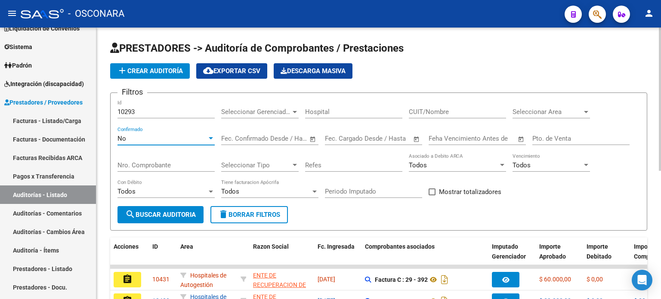
click at [139, 135] on div "No" at bounding box center [161, 139] width 89 height 8
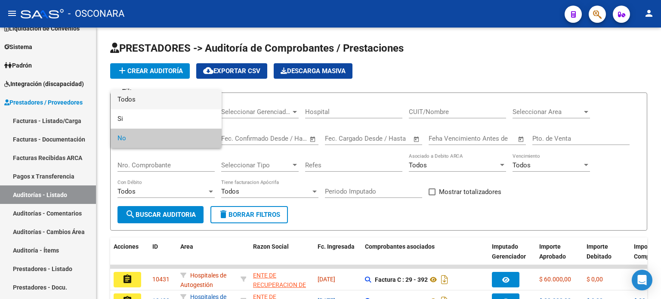
click at [135, 98] on span "Todos" at bounding box center [165, 99] width 97 height 19
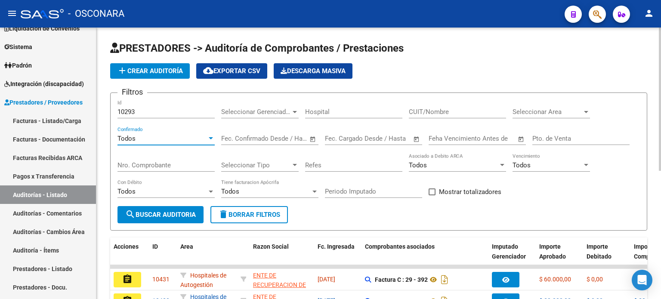
click at [136, 214] on span "search Buscar Auditoria" at bounding box center [160, 215] width 71 height 8
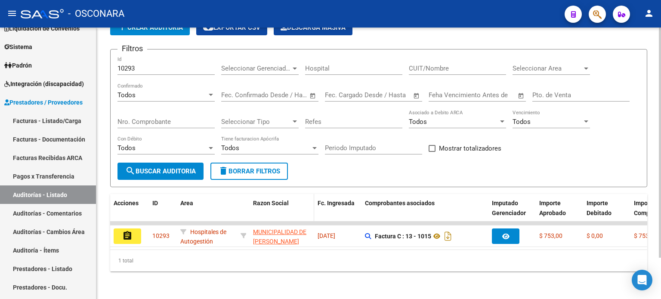
scroll to position [48, 0]
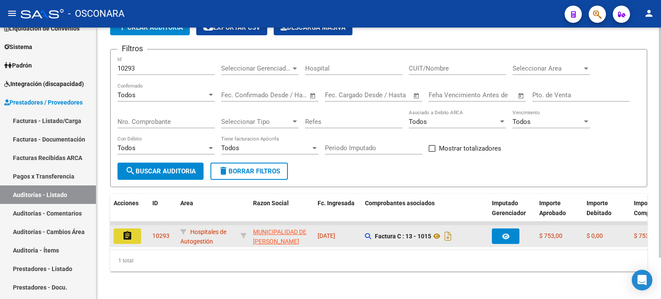
click at [126, 231] on mat-icon "assignment" at bounding box center [127, 236] width 10 height 10
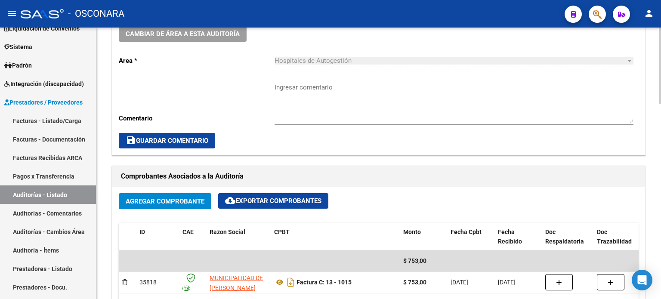
scroll to position [301, 0]
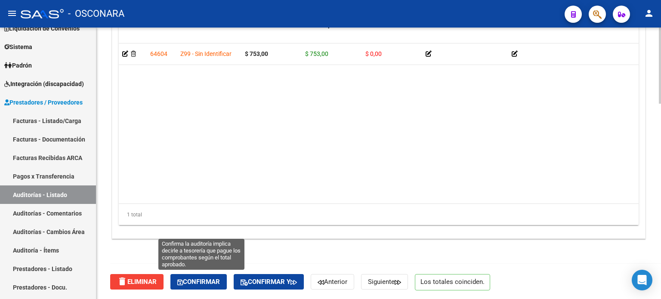
drag, startPoint x: 189, startPoint y: 280, endPoint x: 309, endPoint y: 256, distance: 121.4
click at [190, 279] on span "Confirmar" at bounding box center [198, 282] width 43 height 8
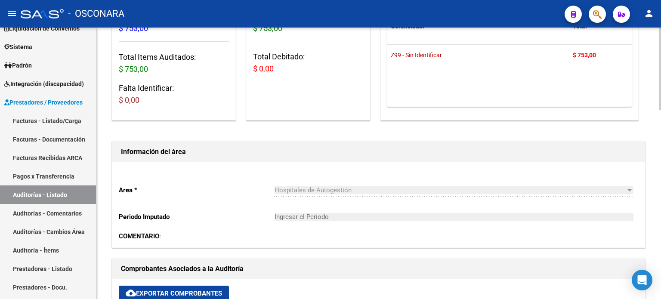
scroll to position [0, 0]
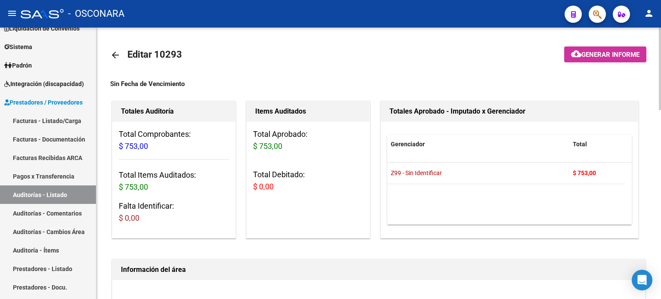
type input "202510"
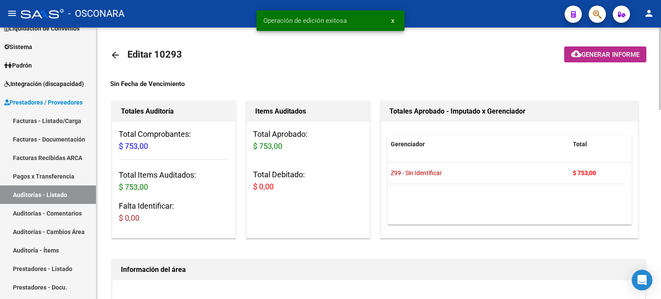
click at [626, 52] on span "Generar informe" at bounding box center [610, 55] width 58 height 8
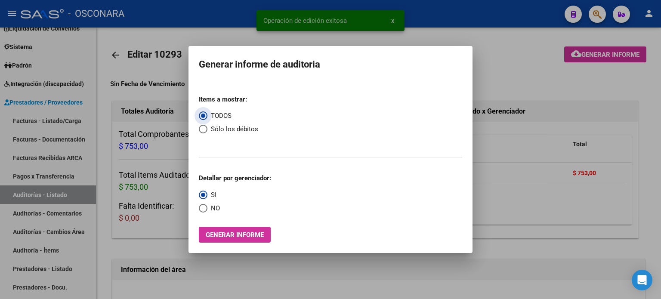
click at [258, 228] on button "Generar informe" at bounding box center [235, 235] width 72 height 16
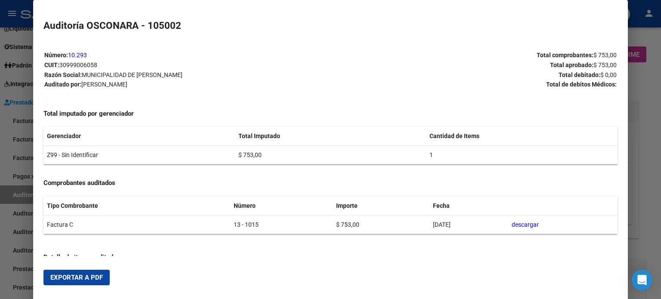
drag, startPoint x: 96, startPoint y: 279, endPoint x: 109, endPoint y: 275, distance: 13.5
click at [96, 279] on span "Exportar a PDF" at bounding box center [76, 278] width 52 height 8
click at [643, 91] on div at bounding box center [330, 149] width 661 height 299
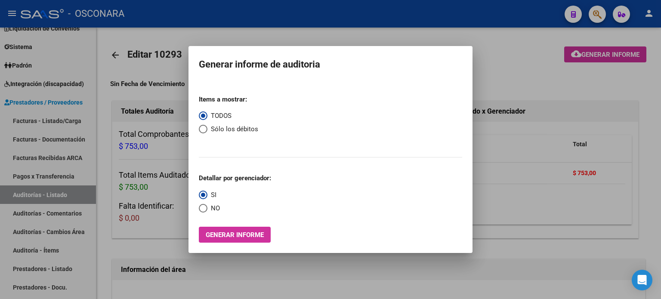
click at [634, 84] on div at bounding box center [330, 149] width 661 height 299
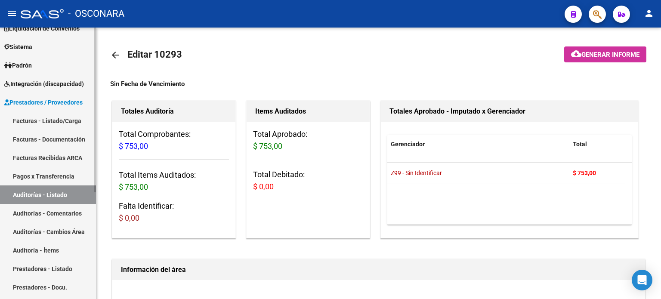
click at [19, 192] on link "Auditorías - Listado" at bounding box center [48, 194] width 96 height 19
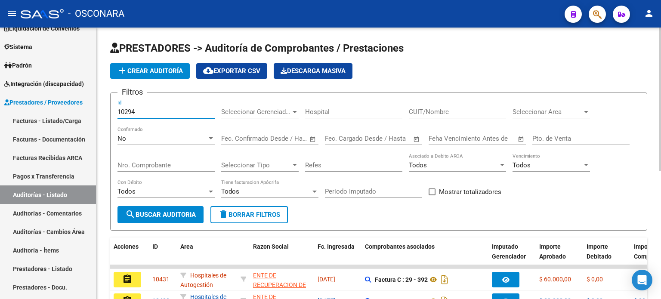
click at [133, 111] on input "10294" at bounding box center [165, 112] width 97 height 8
type input "10294"
click at [128, 142] on div "No" at bounding box center [161, 139] width 89 height 8
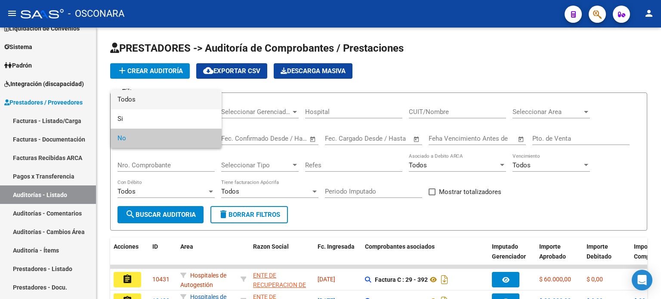
click at [134, 99] on span "Todos" at bounding box center [165, 99] width 97 height 19
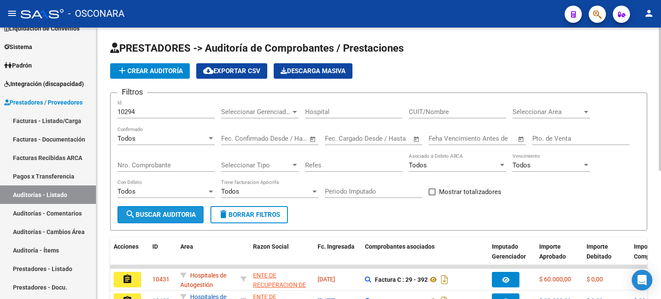
click at [151, 215] on span "search Buscar Auditoria" at bounding box center [160, 215] width 71 height 8
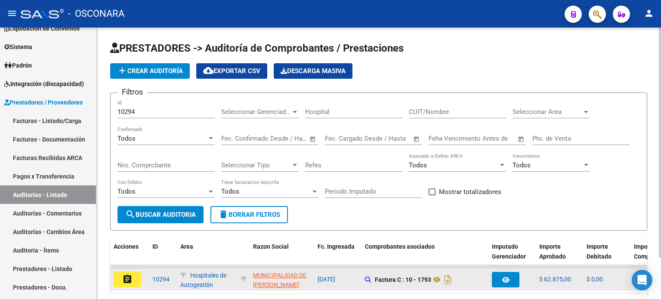
scroll to position [48, 0]
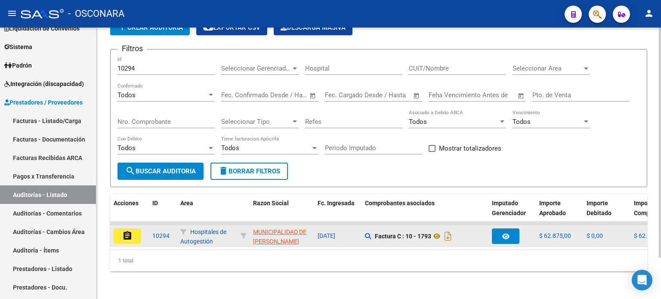
click at [139, 229] on button "assignment" at bounding box center [128, 235] width 28 height 15
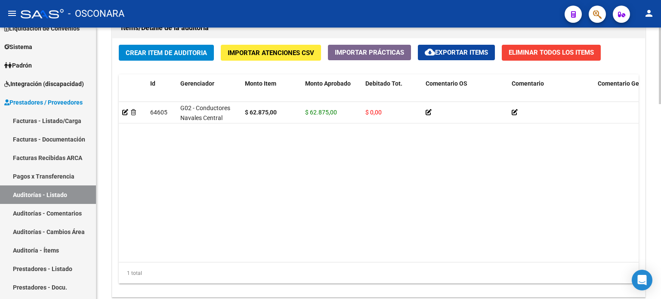
scroll to position [689, 0]
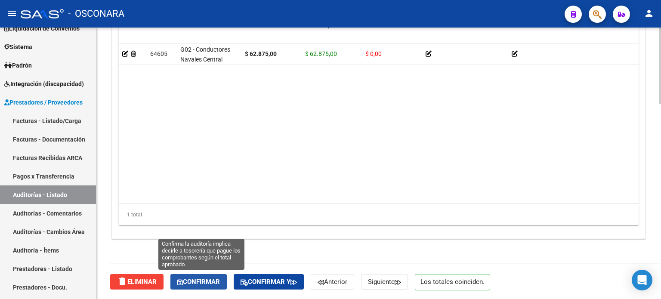
click at [201, 278] on span "Confirmar" at bounding box center [198, 282] width 43 height 8
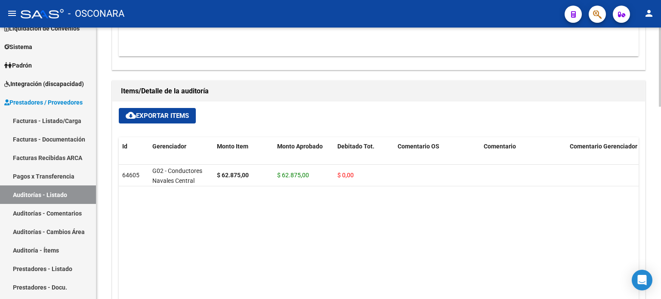
type input "202510"
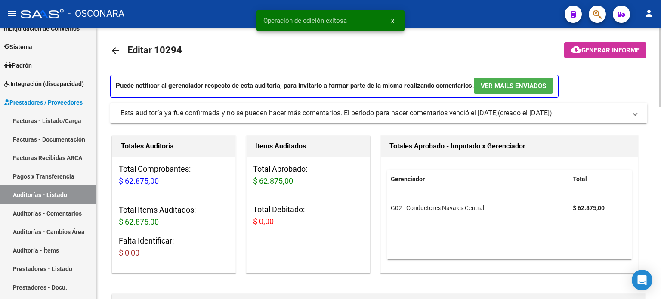
scroll to position [0, 0]
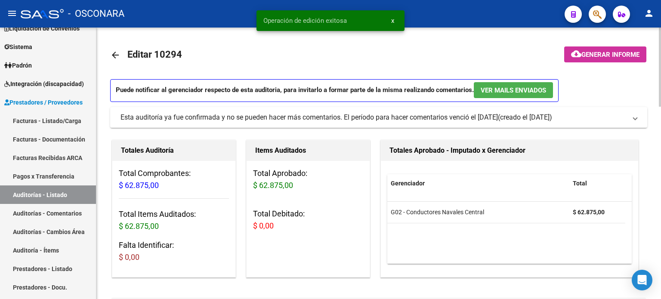
click at [616, 54] on span "Generar informe" at bounding box center [610, 55] width 58 height 8
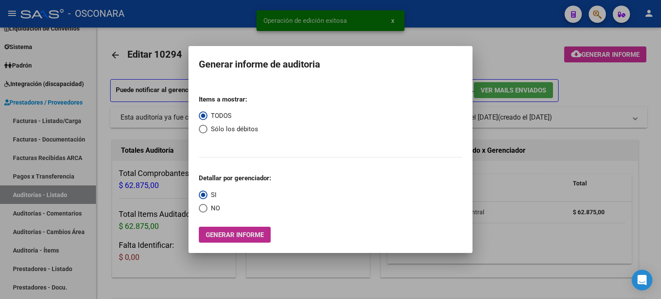
click at [219, 236] on span "Generar informe" at bounding box center [235, 235] width 58 height 8
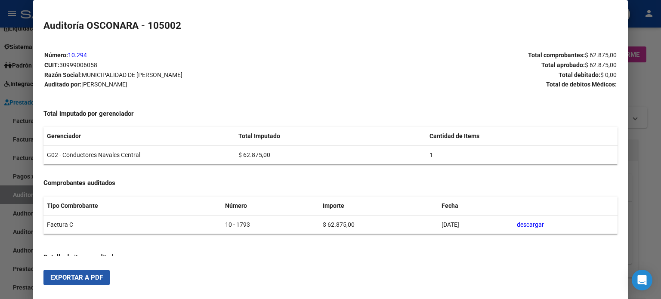
drag, startPoint x: 86, startPoint y: 277, endPoint x: 117, endPoint y: 275, distance: 31.0
click at [86, 277] on span "Exportar a PDF" at bounding box center [76, 278] width 52 height 8
click at [648, 83] on div at bounding box center [330, 149] width 661 height 299
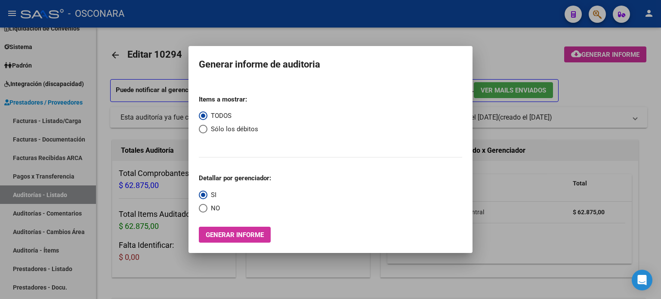
click at [630, 88] on div at bounding box center [330, 149] width 661 height 299
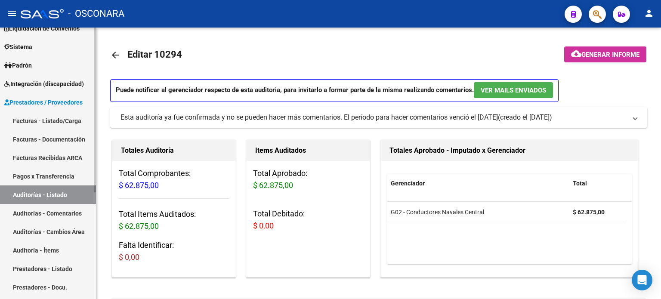
click at [63, 195] on link "Auditorías - Listado" at bounding box center [48, 194] width 96 height 19
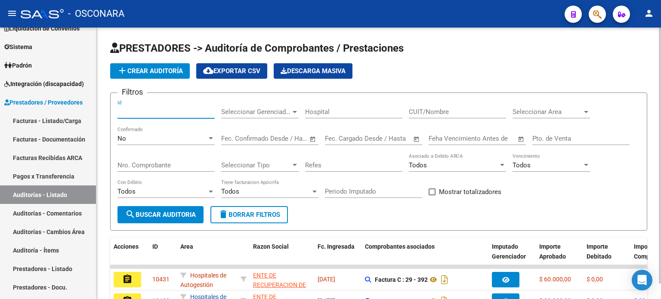
click at [136, 111] on input "Id" at bounding box center [165, 112] width 97 height 8
type input "10295"
click at [133, 132] on div "No Confirmado" at bounding box center [165, 135] width 97 height 19
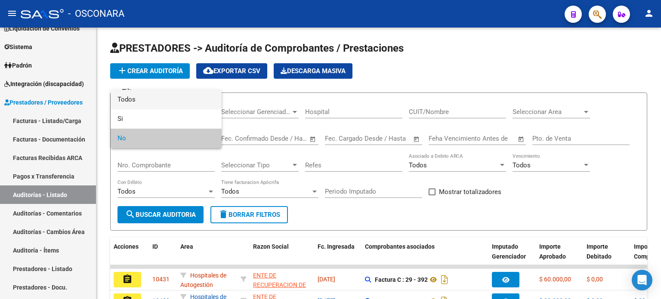
click at [144, 96] on span "Todos" at bounding box center [165, 99] width 97 height 19
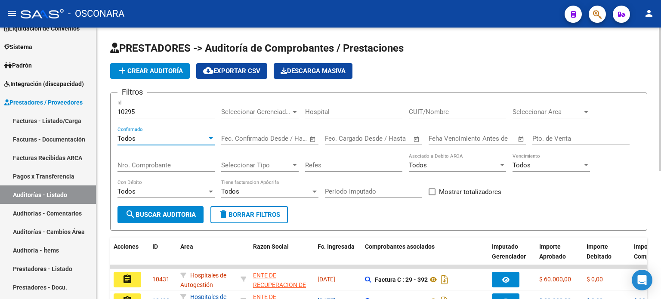
click at [146, 211] on span "search Buscar Auditoria" at bounding box center [160, 215] width 71 height 8
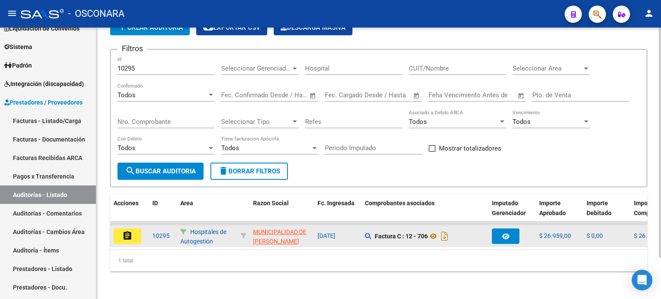
scroll to position [48, 0]
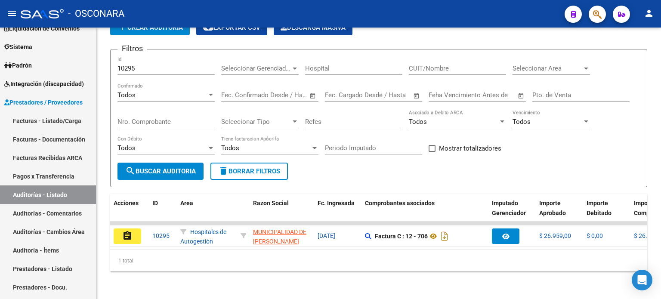
click at [138, 230] on button "assignment" at bounding box center [128, 235] width 28 height 15
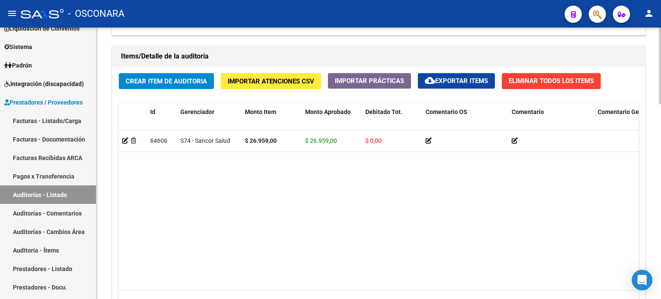
scroll to position [689, 0]
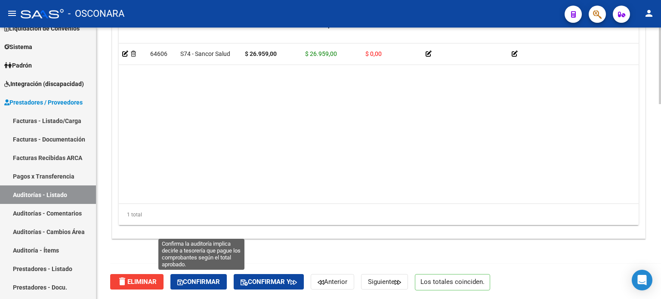
click at [207, 282] on span "Confirmar" at bounding box center [198, 282] width 43 height 8
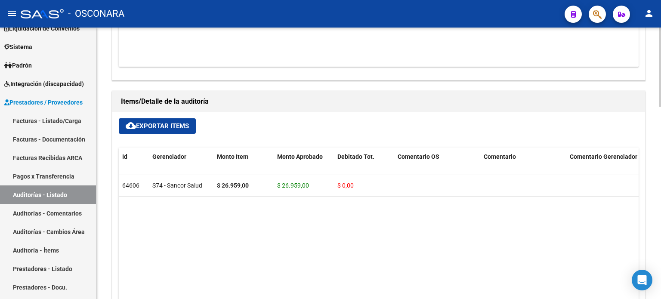
type input "202510"
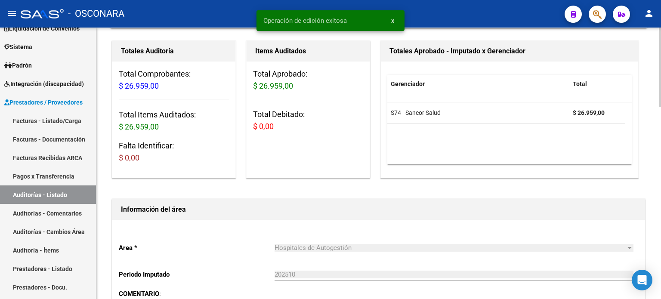
scroll to position [0, 0]
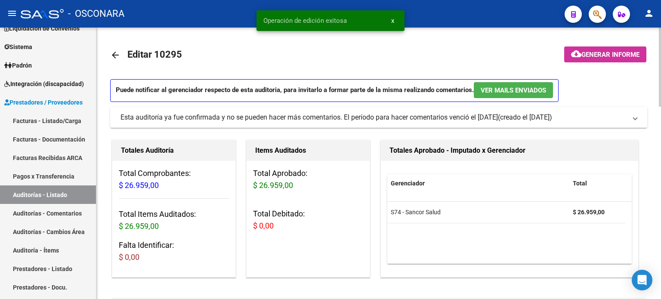
click at [602, 53] on span "Generar informe" at bounding box center [610, 55] width 58 height 8
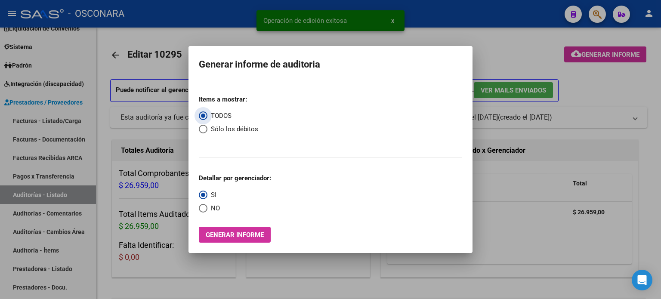
click at [228, 241] on button "Generar informe" at bounding box center [235, 235] width 72 height 16
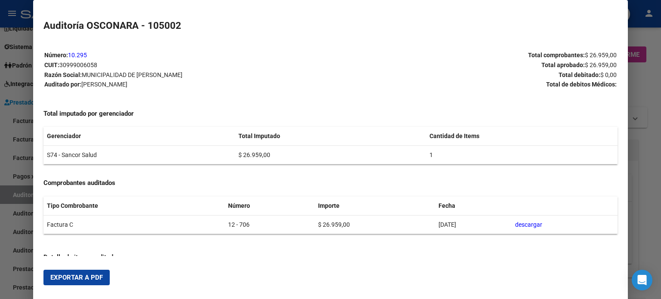
click at [56, 282] on button "Exportar a PDF" at bounding box center [76, 277] width 66 height 15
click at [648, 91] on div at bounding box center [330, 149] width 661 height 299
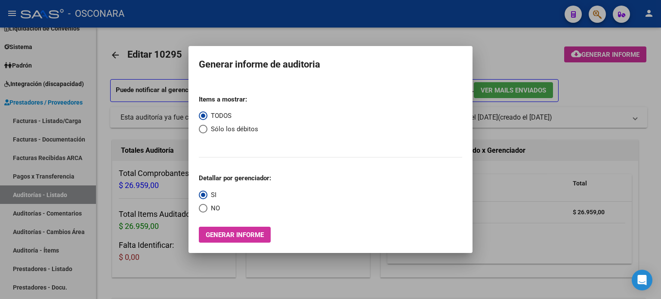
click at [535, 59] on div at bounding box center [330, 149] width 661 height 299
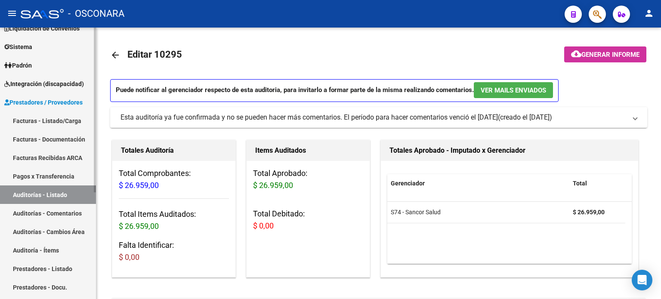
click at [47, 195] on link "Auditorías - Listado" at bounding box center [48, 194] width 96 height 19
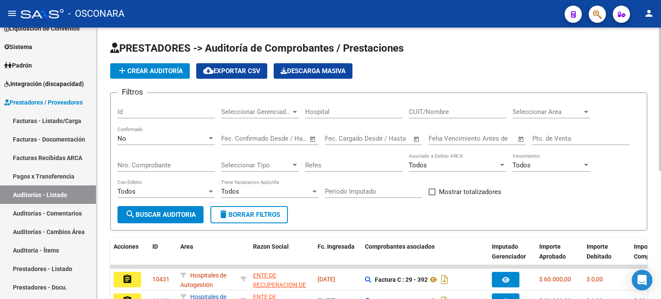
click at [139, 111] on input "Id" at bounding box center [165, 112] width 97 height 8
type input "10296"
click at [126, 135] on div "No" at bounding box center [161, 139] width 89 height 8
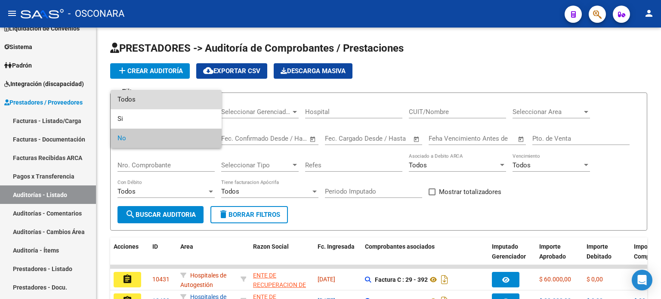
click at [140, 102] on span "Todos" at bounding box center [165, 99] width 97 height 19
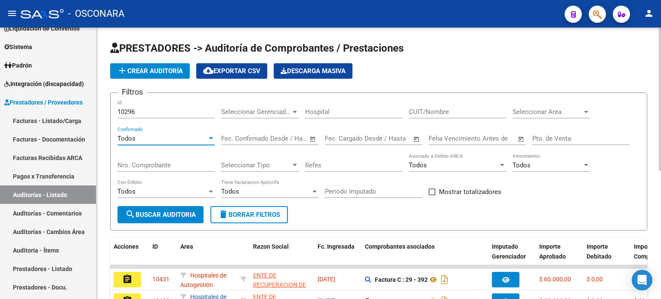
drag, startPoint x: 160, startPoint y: 213, endPoint x: 162, endPoint y: 231, distance: 18.5
click at [160, 213] on span "search Buscar Auditoria" at bounding box center [160, 215] width 71 height 8
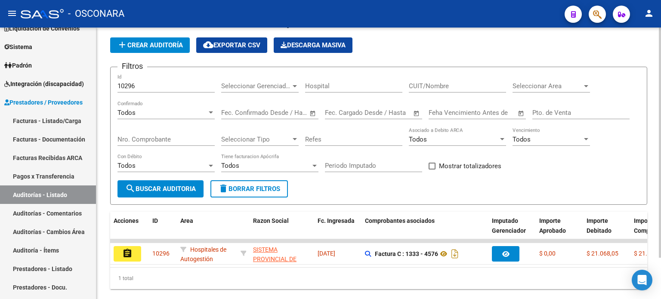
scroll to position [48, 0]
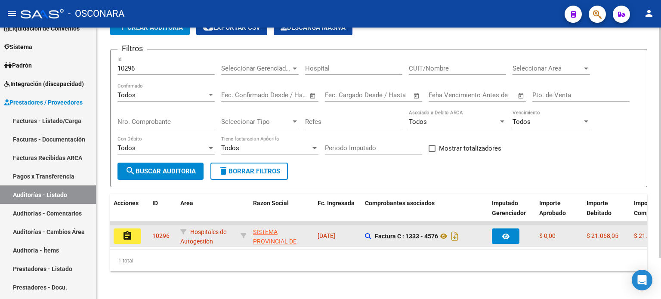
click at [133, 228] on button "assignment" at bounding box center [128, 235] width 28 height 15
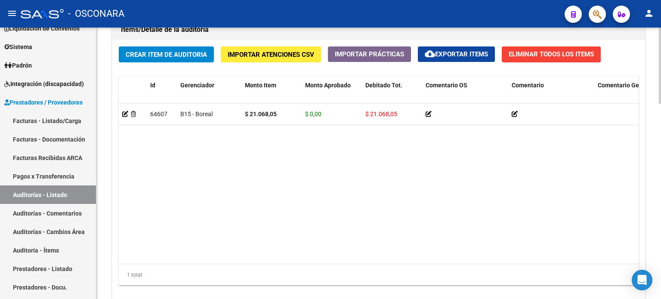
scroll to position [697, 0]
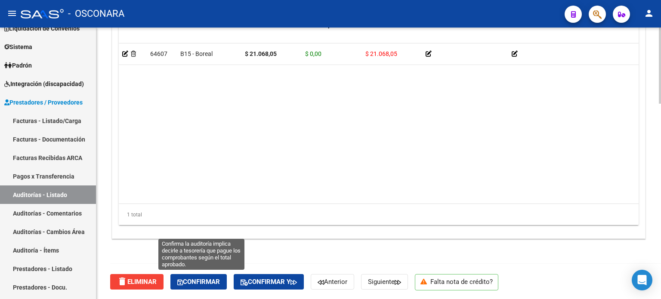
click at [207, 280] on span "Confirmar" at bounding box center [198, 282] width 43 height 8
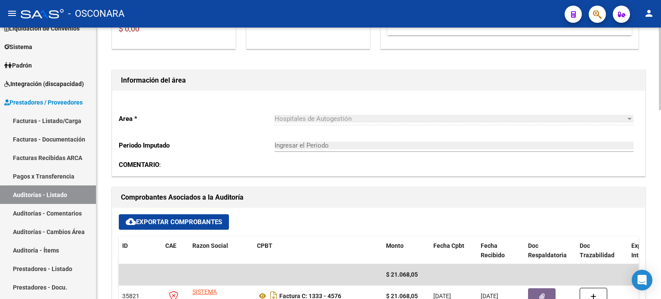
type input "202510"
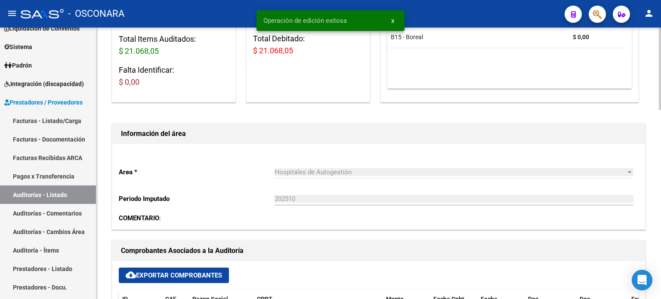
scroll to position [0, 0]
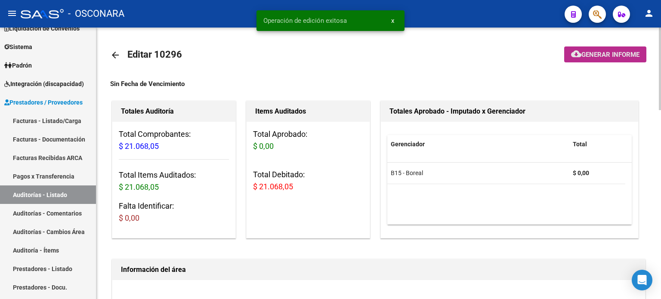
click at [607, 56] on span "Generar informe" at bounding box center [610, 55] width 58 height 8
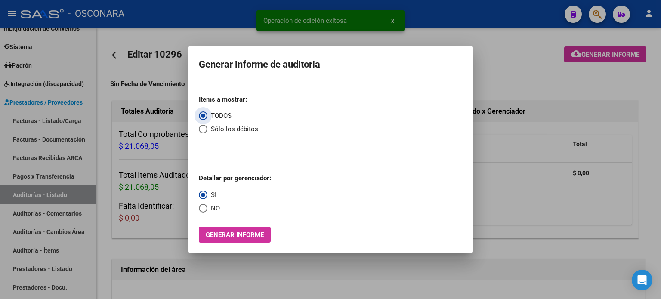
click at [251, 234] on span "Generar informe" at bounding box center [235, 235] width 58 height 8
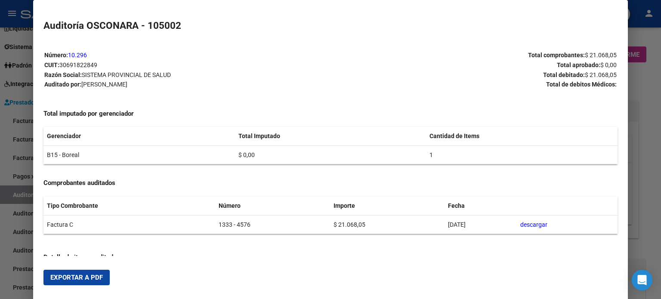
click at [75, 276] on span "Exportar a PDF" at bounding box center [76, 278] width 52 height 8
click at [640, 83] on div at bounding box center [330, 149] width 661 height 299
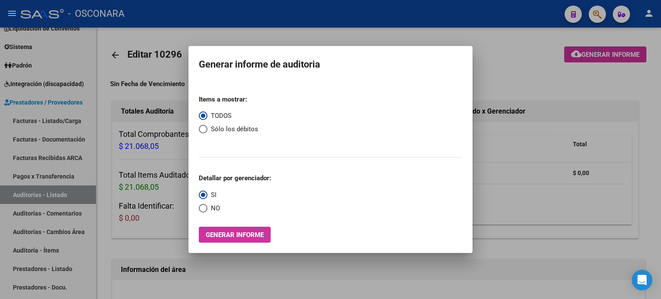
click at [611, 84] on div at bounding box center [330, 149] width 661 height 299
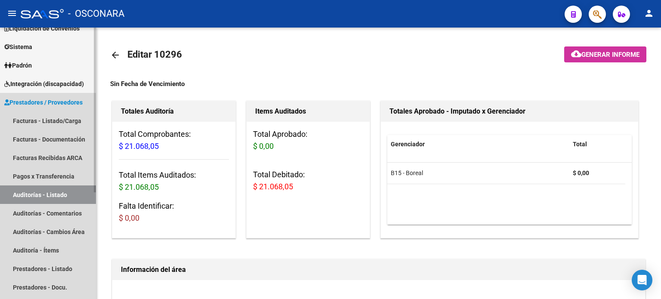
drag, startPoint x: 57, startPoint y: 193, endPoint x: 50, endPoint y: 194, distance: 6.9
click at [57, 193] on link "Auditorías - Listado" at bounding box center [48, 194] width 96 height 19
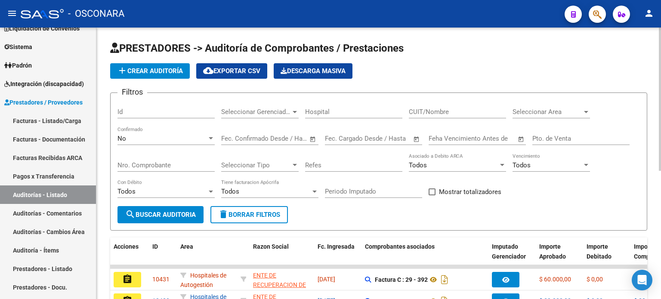
click at [122, 112] on input "Id" at bounding box center [165, 112] width 97 height 8
type input "10328"
click at [136, 138] on div "No" at bounding box center [161, 139] width 89 height 8
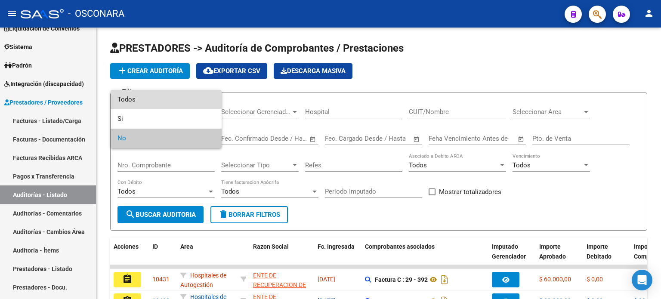
click at [133, 100] on span "Todos" at bounding box center [165, 99] width 97 height 19
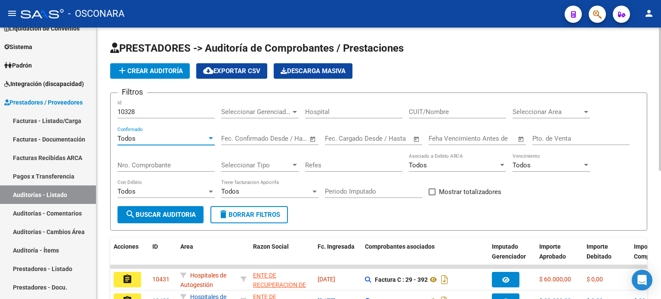
click at [173, 213] on span "search Buscar Auditoria" at bounding box center [160, 215] width 71 height 8
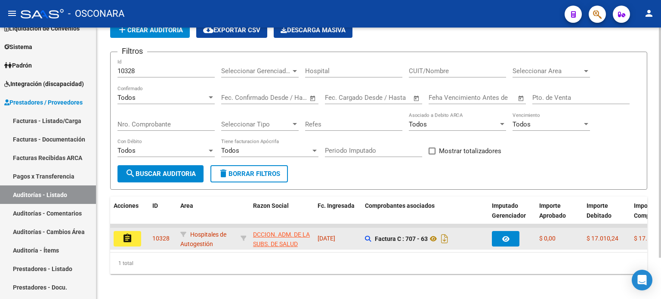
scroll to position [48, 0]
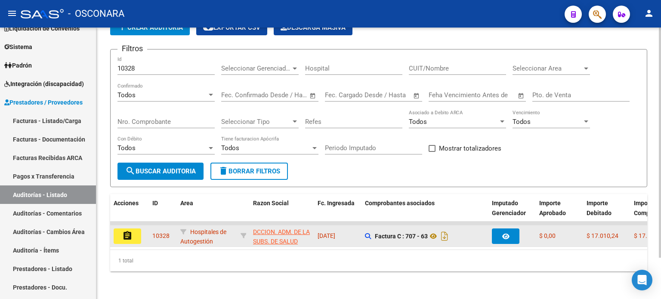
click at [143, 228] on div "assignment" at bounding box center [130, 235] width 32 height 15
click at [133, 230] on button "assignment" at bounding box center [128, 235] width 28 height 15
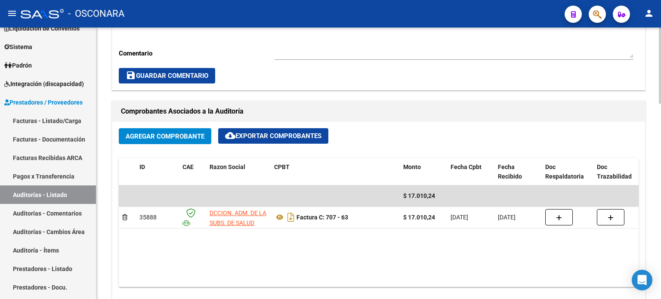
scroll to position [697, 0]
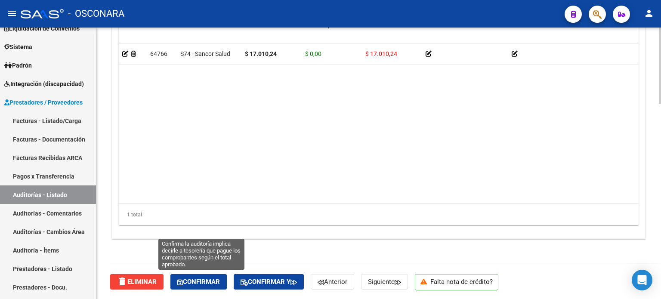
drag, startPoint x: 204, startPoint y: 284, endPoint x: 252, endPoint y: 259, distance: 54.7
click at [204, 283] on span "Confirmar" at bounding box center [198, 282] width 43 height 8
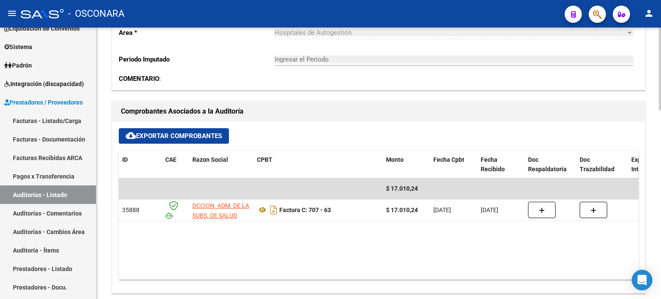
type input "202510"
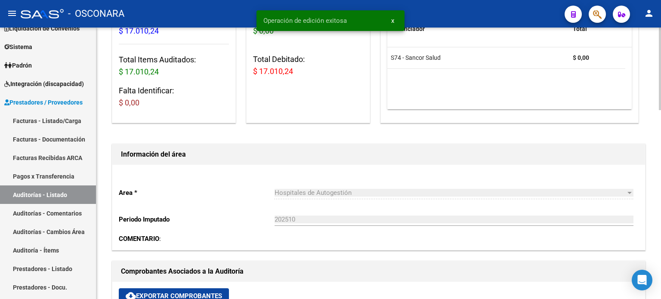
scroll to position [0, 0]
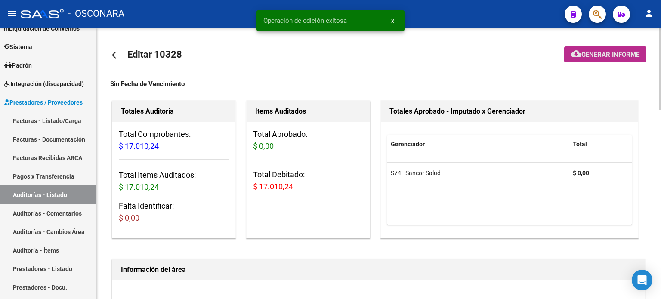
click at [595, 53] on span "Generar informe" at bounding box center [610, 55] width 58 height 8
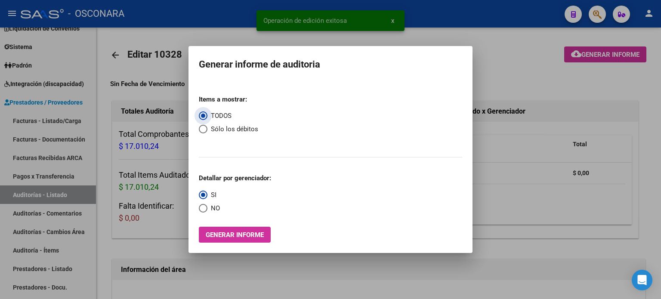
click at [229, 241] on button "Generar informe" at bounding box center [235, 235] width 72 height 16
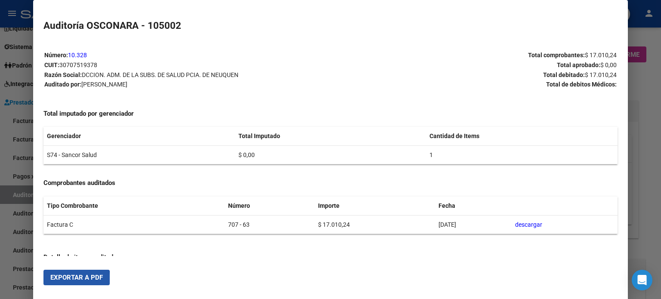
drag, startPoint x: 62, startPoint y: 281, endPoint x: 242, endPoint y: 235, distance: 186.1
click at [62, 281] on span "Exportar a PDF" at bounding box center [76, 278] width 52 height 8
click at [647, 75] on div at bounding box center [330, 149] width 661 height 299
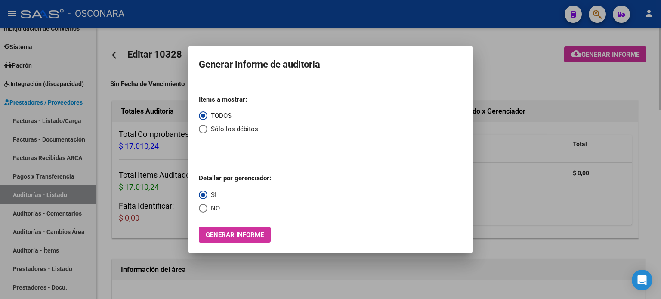
drag, startPoint x: 622, startPoint y: 89, endPoint x: 482, endPoint y: 149, distance: 152.0
click at [622, 88] on div at bounding box center [330, 149] width 661 height 299
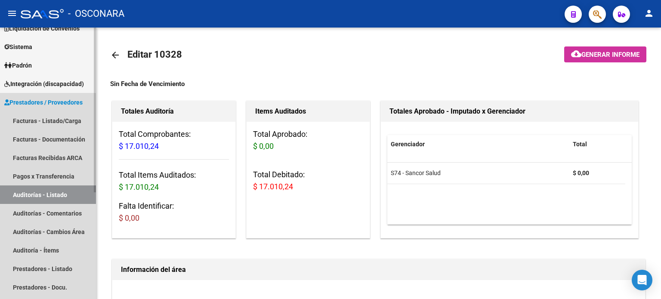
click at [41, 191] on link "Auditorías - Listado" at bounding box center [48, 194] width 96 height 19
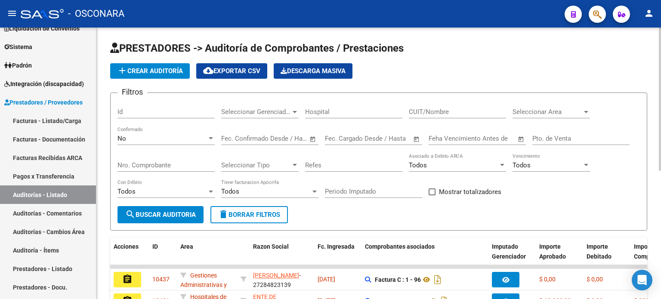
click at [133, 111] on input "Id" at bounding box center [165, 112] width 97 height 8
type input "10329"
click at [132, 139] on div "No" at bounding box center [161, 139] width 89 height 8
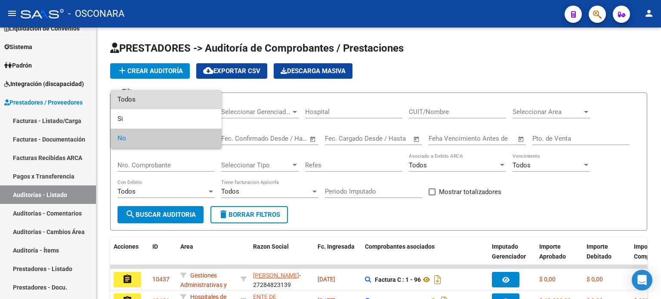
click at [138, 105] on span "Todos" at bounding box center [165, 99] width 97 height 19
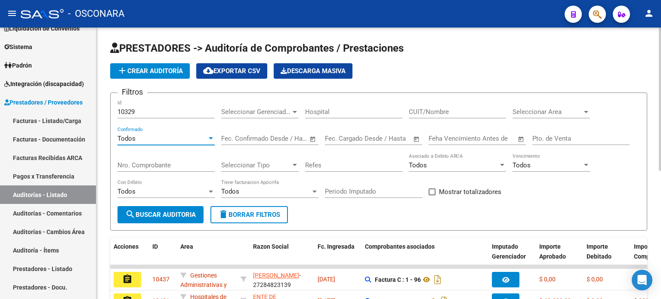
click at [150, 212] on span "search Buscar Auditoria" at bounding box center [160, 215] width 71 height 8
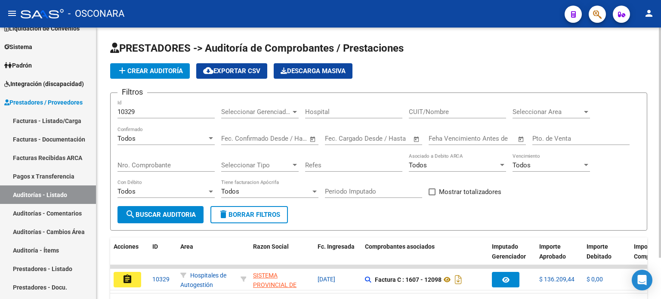
scroll to position [48, 0]
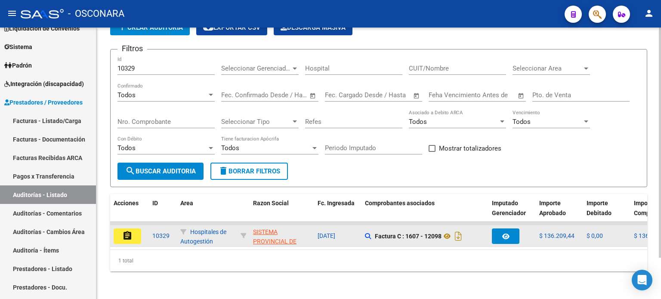
click at [133, 231] on button "assignment" at bounding box center [128, 235] width 28 height 15
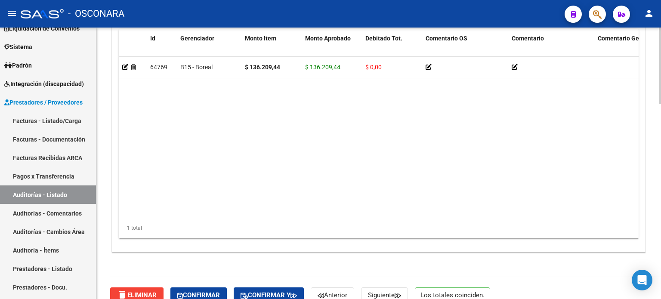
scroll to position [689, 0]
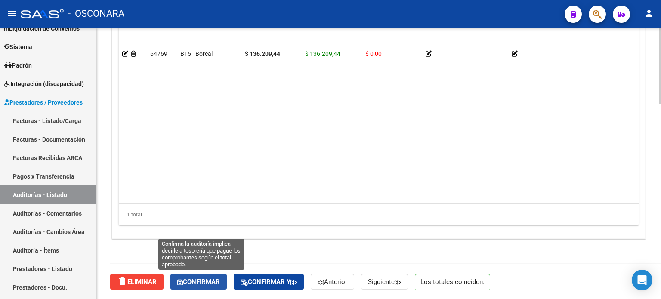
click at [193, 284] on span "Confirmar" at bounding box center [198, 282] width 43 height 8
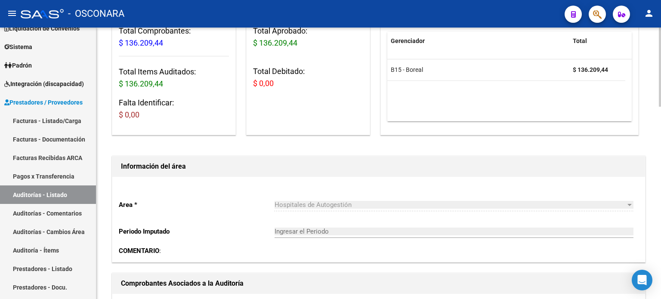
type input "202510"
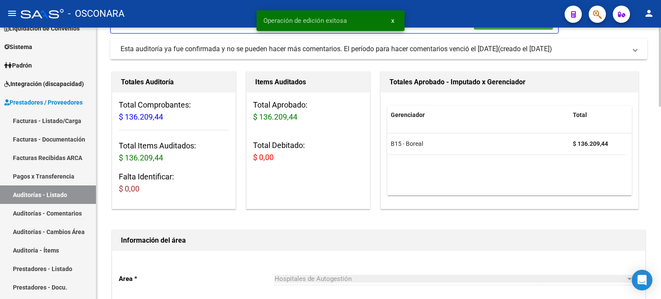
scroll to position [0, 0]
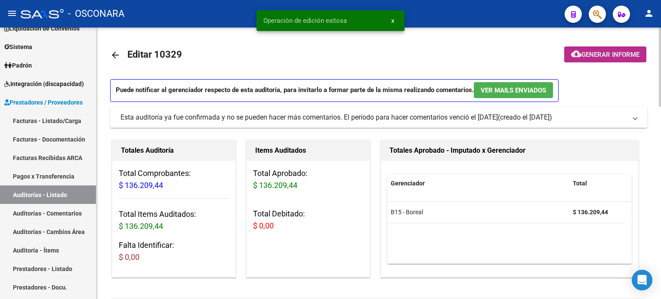
click at [599, 56] on span "Generar informe" at bounding box center [610, 55] width 58 height 8
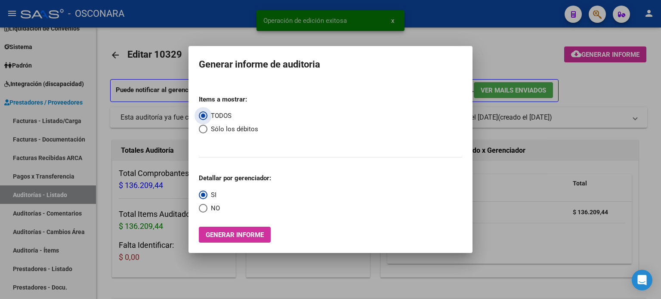
click at [244, 235] on span "Generar informe" at bounding box center [235, 235] width 58 height 8
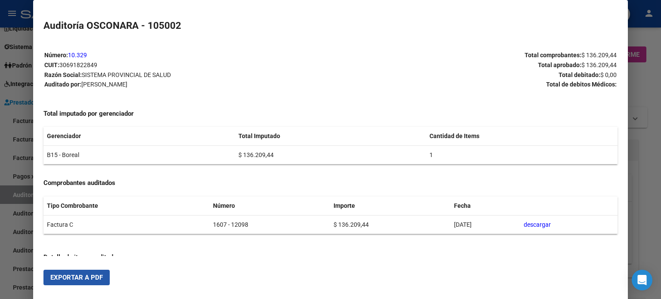
click at [89, 281] on span "Exportar a PDF" at bounding box center [76, 278] width 52 height 8
click at [638, 88] on div at bounding box center [330, 149] width 661 height 299
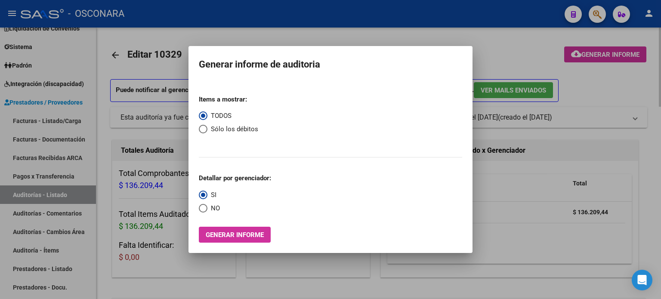
click at [638, 83] on div at bounding box center [330, 149] width 661 height 299
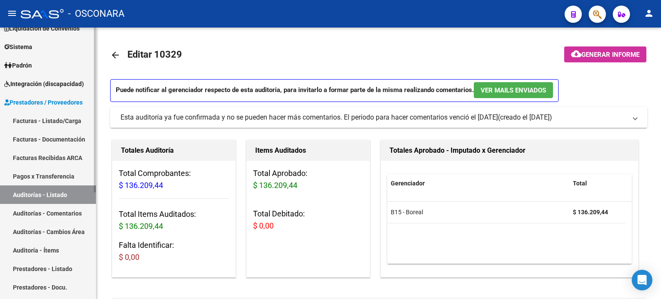
click at [62, 194] on link "Auditorías - Listado" at bounding box center [48, 194] width 96 height 19
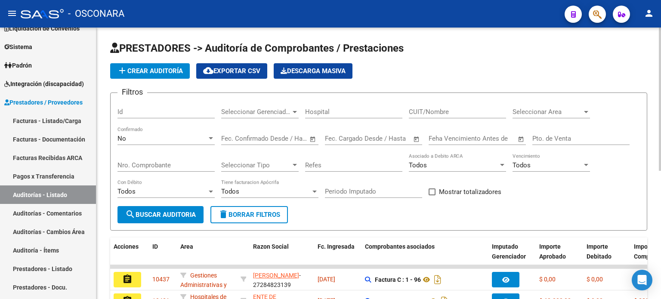
click at [143, 106] on div "Id" at bounding box center [165, 109] width 97 height 19
type input "10331"
click at [133, 139] on div "No" at bounding box center [161, 139] width 89 height 8
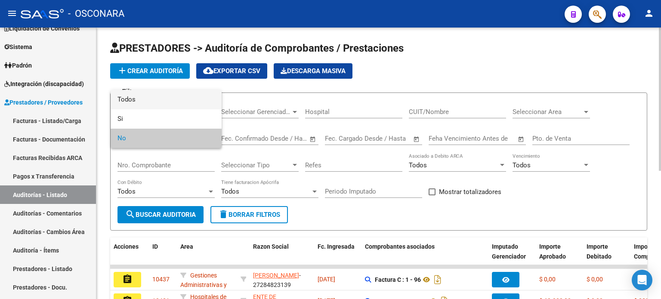
click at [133, 99] on span "Todos" at bounding box center [165, 99] width 97 height 19
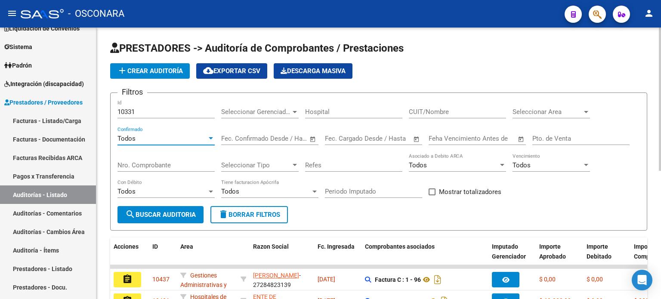
click at [139, 218] on button "search Buscar Auditoria" at bounding box center [160, 214] width 86 height 17
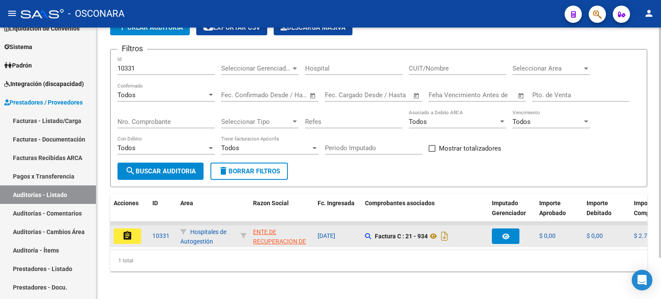
scroll to position [48, 0]
click at [132, 231] on mat-icon "assignment" at bounding box center [127, 236] width 10 height 10
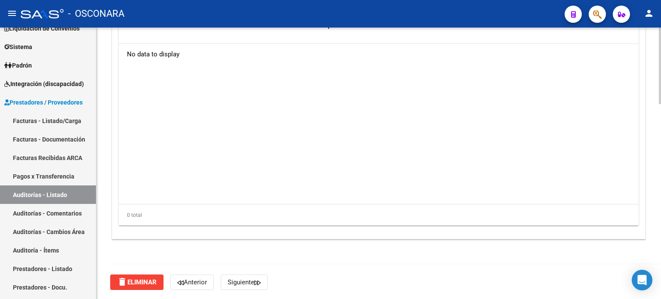
scroll to position [689, 0]
click at [133, 276] on button "delete Eliminar" at bounding box center [136, 281] width 53 height 15
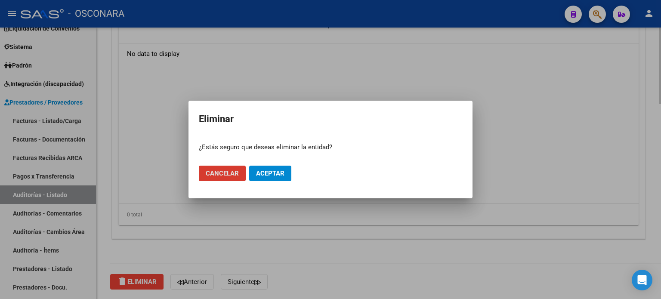
click at [154, 151] on div at bounding box center [330, 149] width 661 height 299
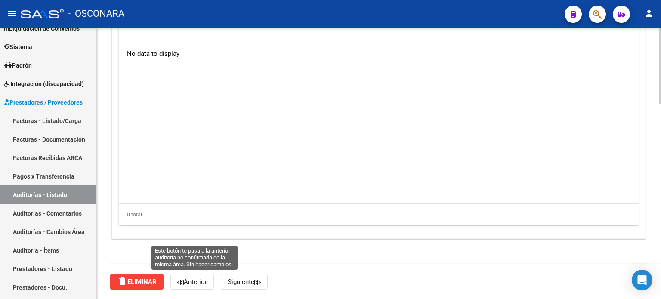
click at [191, 283] on span "Anterior" at bounding box center [192, 282] width 30 height 8
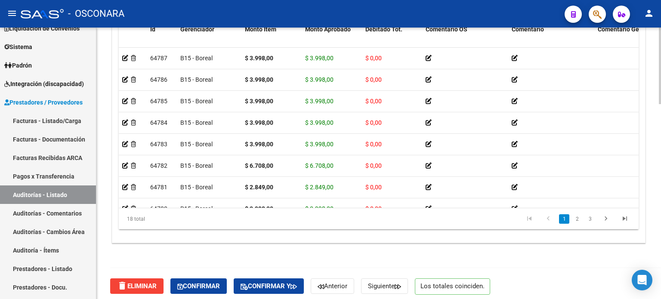
scroll to position [689, 0]
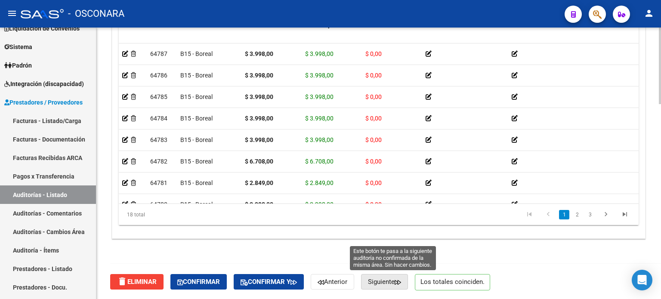
click at [380, 280] on span "Siguiente" at bounding box center [384, 282] width 33 height 8
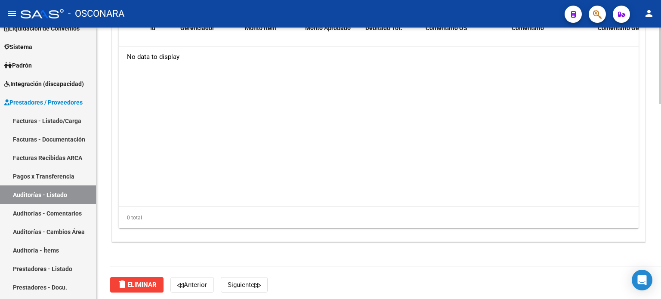
scroll to position [689, 0]
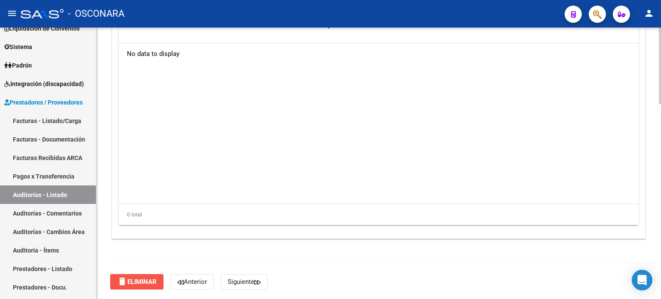
click at [130, 281] on span "delete Eliminar" at bounding box center [137, 282] width 40 height 8
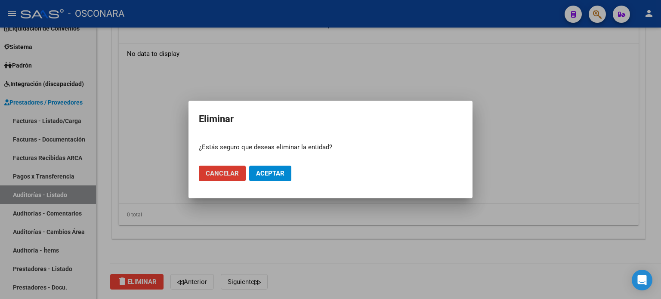
click at [273, 176] on span "Aceptar" at bounding box center [270, 174] width 28 height 8
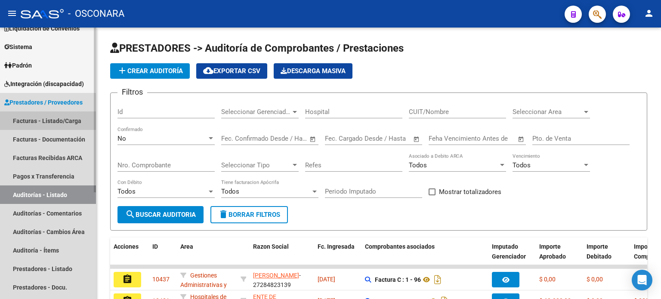
click at [34, 115] on link "Facturas - Listado/Carga" at bounding box center [48, 120] width 96 height 19
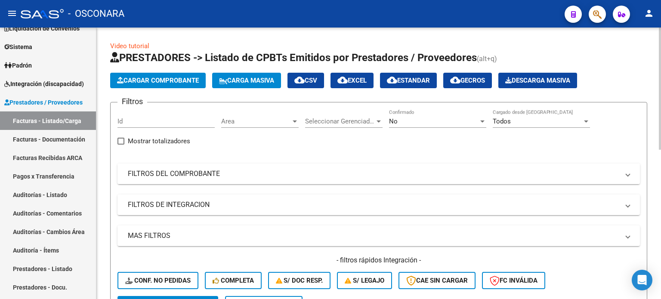
click at [136, 176] on mat-panel-title "FILTROS DEL COMPROBANTE" at bounding box center [373, 173] width 491 height 9
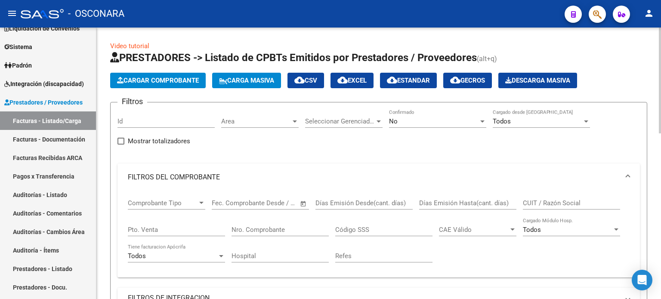
click at [153, 233] on div "Pto. Venta" at bounding box center [176, 227] width 97 height 19
type input "1604"
click at [257, 223] on div "Nro. Comprobante" at bounding box center [279, 227] width 97 height 19
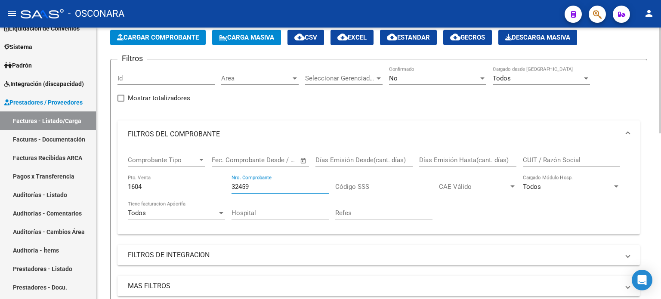
type input "32459"
click at [417, 77] on div "No" at bounding box center [433, 78] width 89 height 8
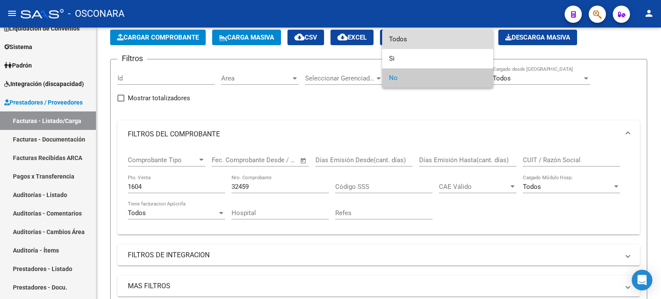
click at [417, 41] on span "Todos" at bounding box center [437, 39] width 97 height 19
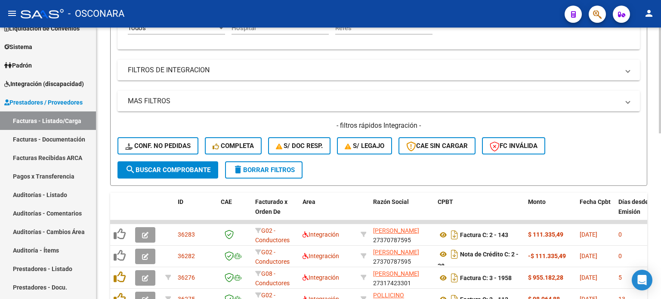
scroll to position [258, 0]
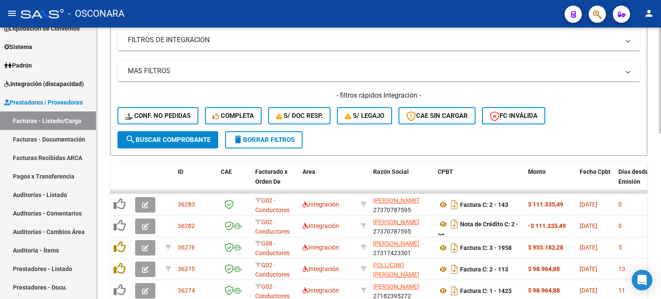
click at [195, 136] on span "search Buscar Comprobante" at bounding box center [167, 140] width 85 height 8
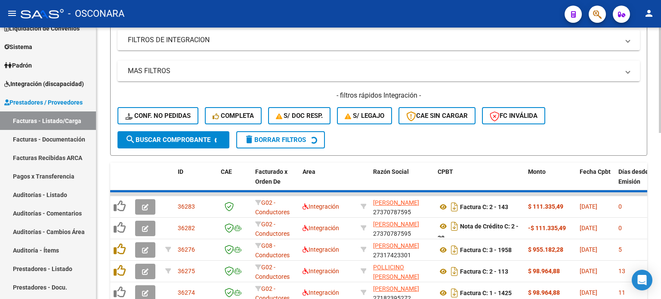
scroll to position [231, 0]
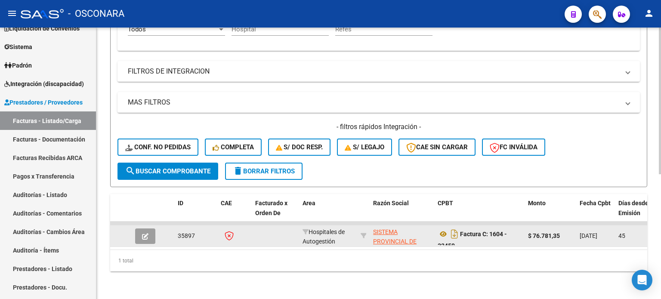
click at [151, 228] on button "button" at bounding box center [145, 235] width 20 height 15
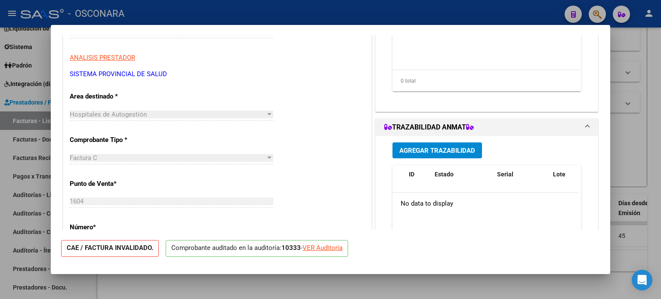
scroll to position [0, 0]
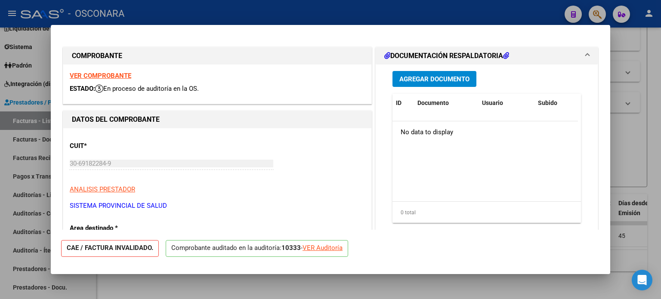
click at [654, 132] on div at bounding box center [330, 149] width 661 height 299
type input "$ 0,00"
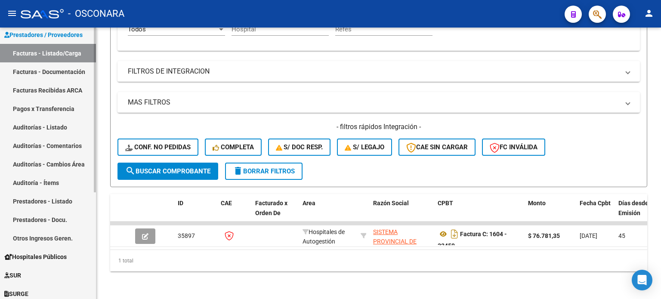
scroll to position [176, 0]
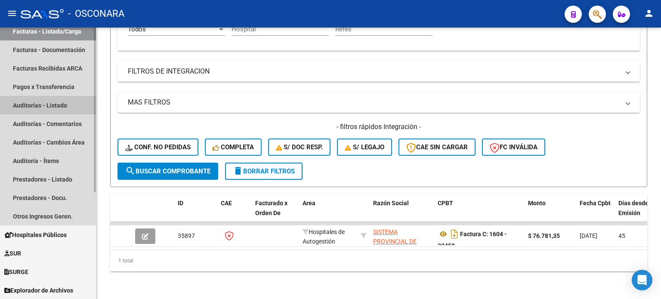
click at [38, 98] on link "Auditorías - Listado" at bounding box center [48, 105] width 96 height 19
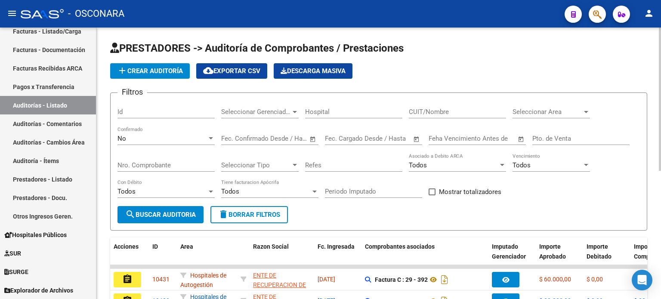
click at [144, 72] on span "add Crear Auditoría" at bounding box center [150, 71] width 66 height 8
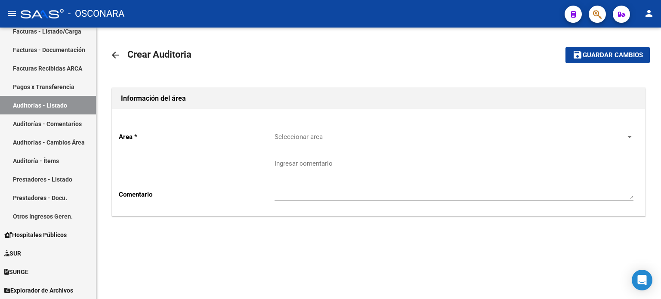
click at [315, 138] on span "Seleccionar area" at bounding box center [450, 137] width 351 height 8
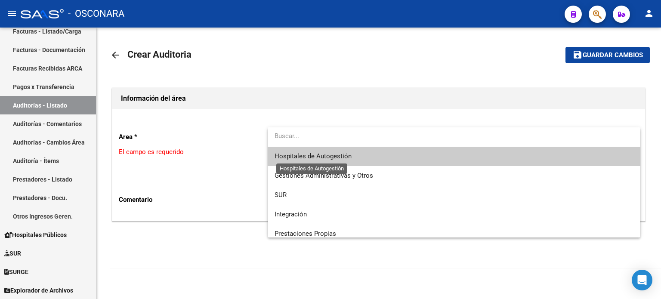
click at [315, 154] on span "Hospitales de Autogestión" at bounding box center [313, 156] width 77 height 8
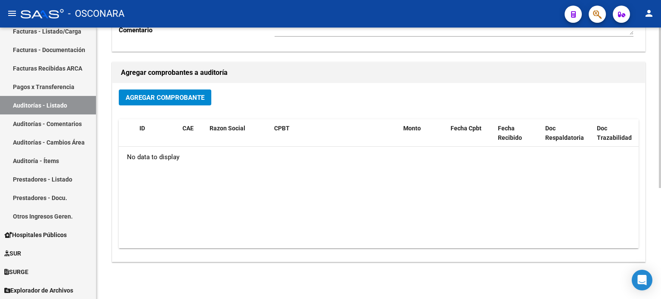
scroll to position [188, 0]
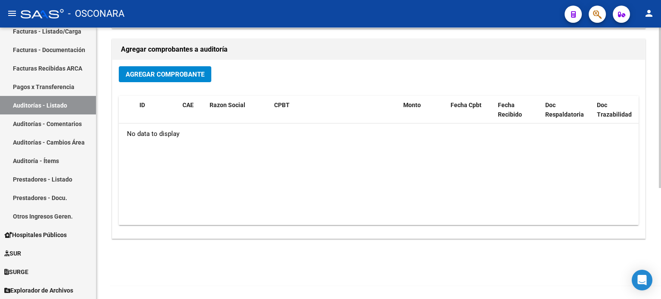
click at [190, 75] on span "Agregar Comprobante" at bounding box center [165, 75] width 79 height 8
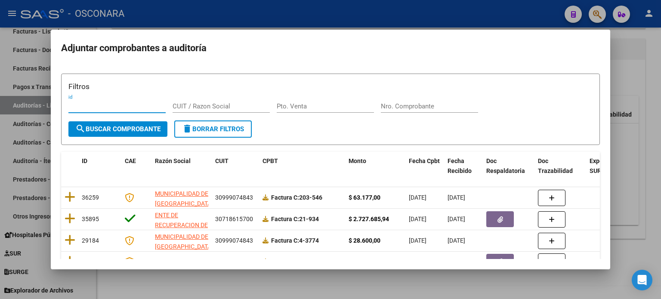
click at [305, 106] on input "Pto. Venta" at bounding box center [325, 106] width 97 height 8
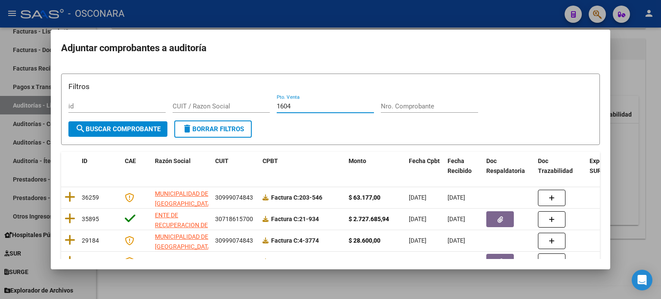
type input "1604"
click at [423, 99] on div "Filtros id CUIT / Razon Social 1604 Pto. Venta Nro. Comprobante" at bounding box center [330, 101] width 524 height 40
click at [420, 110] on div "Nro. Comprobante" at bounding box center [429, 106] width 97 height 13
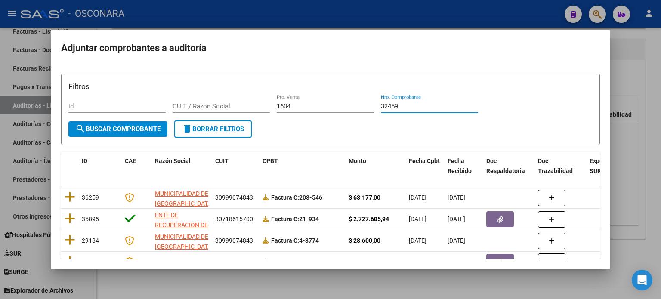
type input "32459"
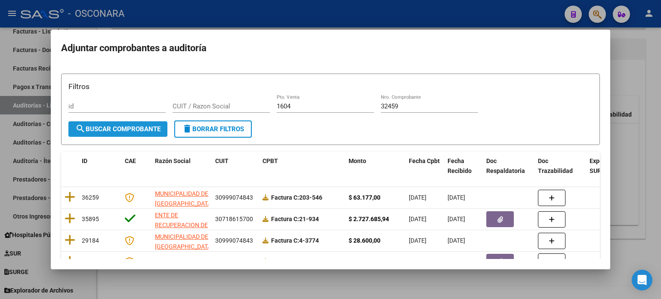
click at [142, 131] on span "search Buscar Comprobante" at bounding box center [117, 129] width 85 height 8
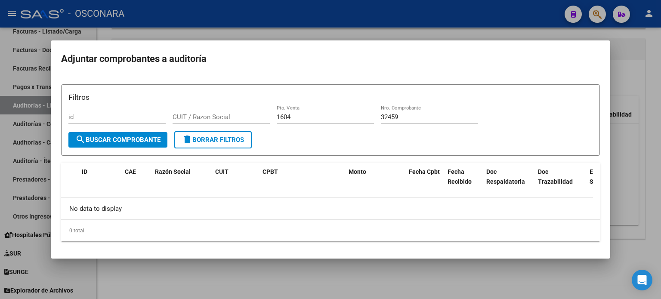
click at [655, 77] on div at bounding box center [330, 149] width 661 height 299
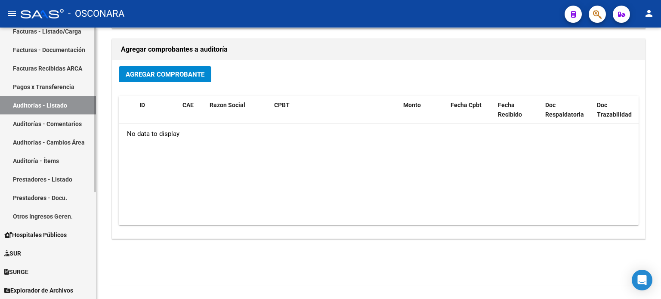
click at [55, 102] on link "Auditorías - Listado" at bounding box center [48, 105] width 96 height 19
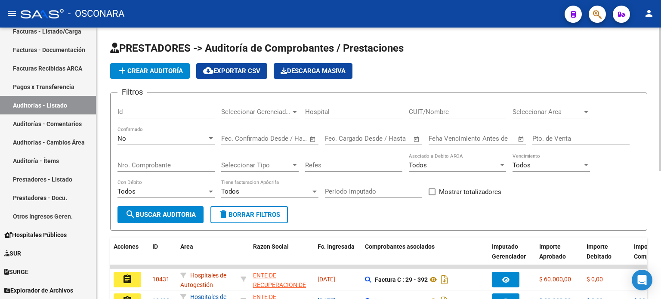
click at [145, 109] on input "Id" at bounding box center [165, 112] width 97 height 8
type input "10331"
click at [138, 136] on div "No" at bounding box center [161, 139] width 89 height 8
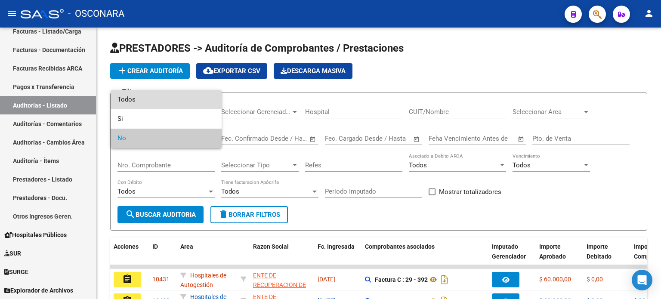
click at [141, 98] on span "Todos" at bounding box center [165, 99] width 97 height 19
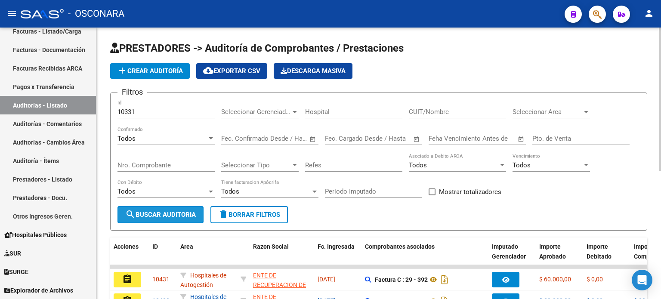
click at [173, 215] on span "search Buscar Auditoria" at bounding box center [160, 215] width 71 height 8
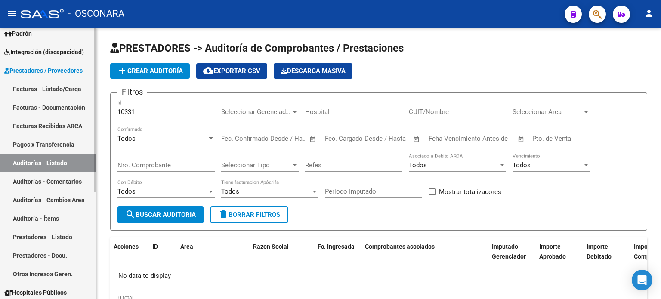
scroll to position [133, 0]
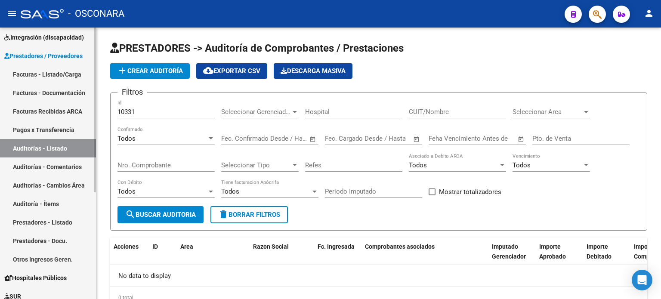
click at [40, 146] on link "Auditorías - Listado" at bounding box center [48, 148] width 96 height 19
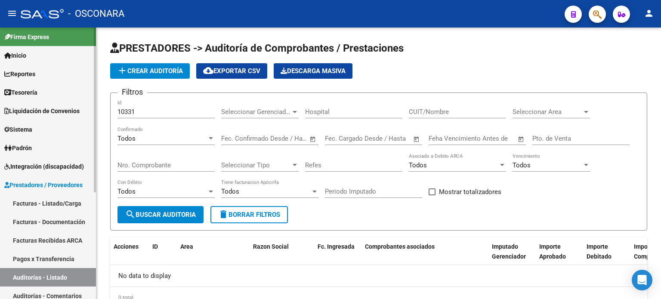
scroll to position [0, 0]
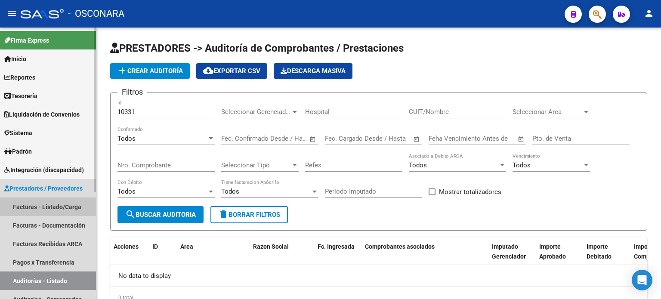
click at [49, 201] on link "Facturas - Listado/Carga" at bounding box center [48, 206] width 96 height 19
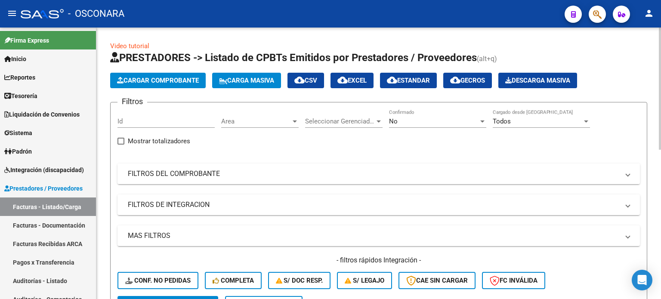
click at [159, 176] on mat-panel-title "FILTROS DEL COMPROBANTE" at bounding box center [373, 173] width 491 height 9
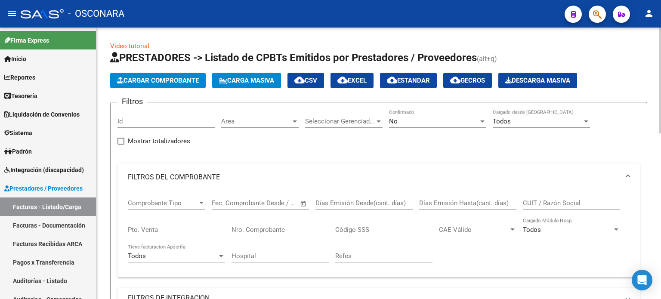
click at [423, 118] on div "No" at bounding box center [433, 121] width 89 height 8
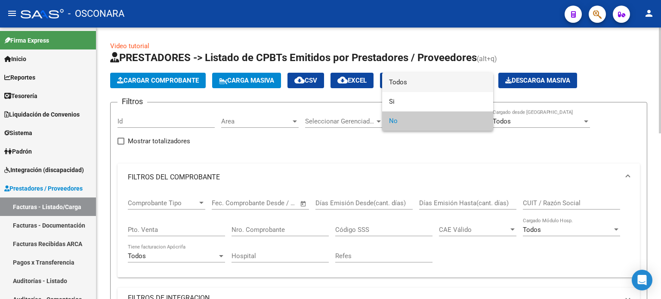
click at [417, 77] on span "Todos" at bounding box center [437, 82] width 97 height 19
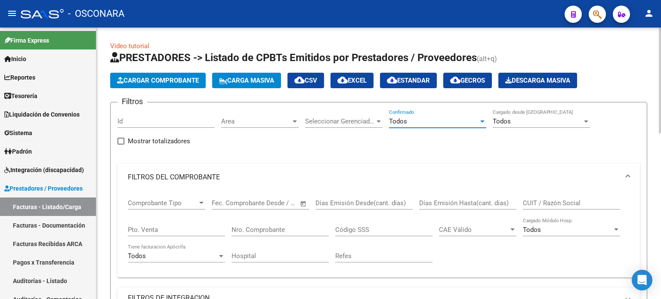
click at [190, 226] on input "Pto. Venta" at bounding box center [176, 230] width 97 height 8
type input "1604"
click at [289, 227] on input "Nro. Comprobante" at bounding box center [279, 230] width 97 height 8
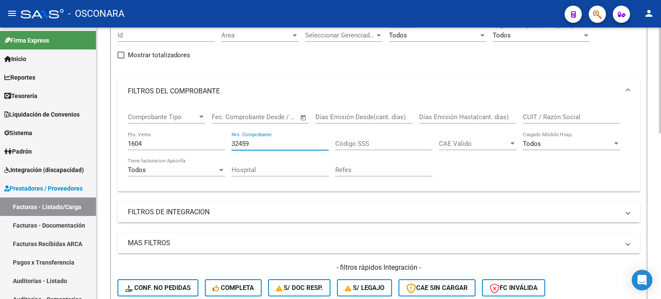
scroll to position [172, 0]
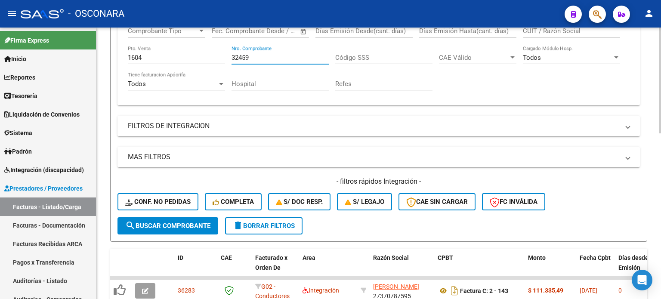
type input "32459"
click at [182, 225] on span "search Buscar Comprobante" at bounding box center [167, 226] width 85 height 8
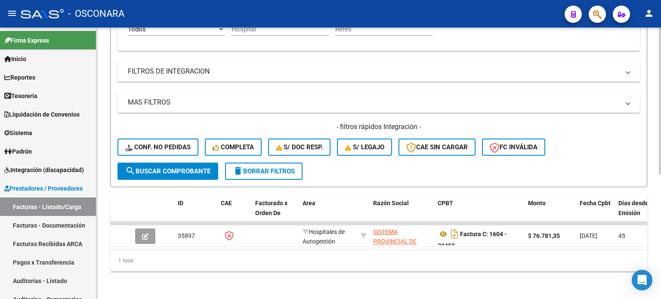
scroll to position [231, 0]
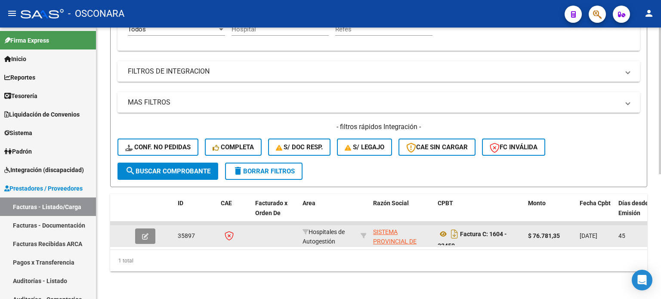
click at [150, 228] on button "button" at bounding box center [145, 235] width 20 height 15
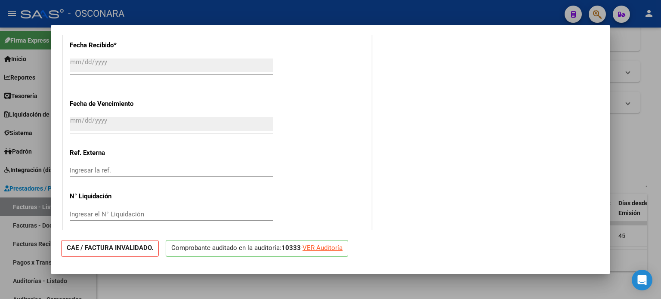
scroll to position [510, 0]
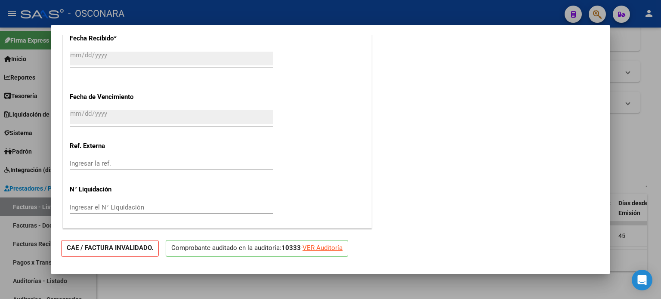
click at [649, 87] on div at bounding box center [330, 149] width 661 height 299
type input "$ 0,00"
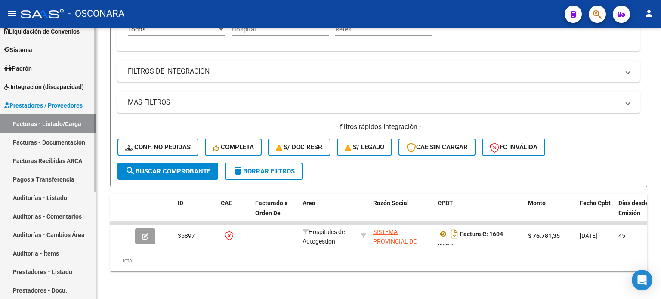
scroll to position [176, 0]
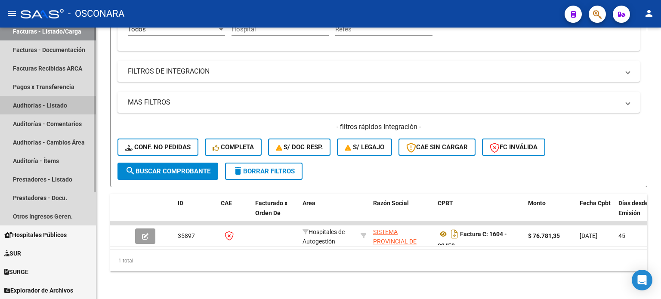
click at [42, 98] on link "Auditorías - Listado" at bounding box center [48, 105] width 96 height 19
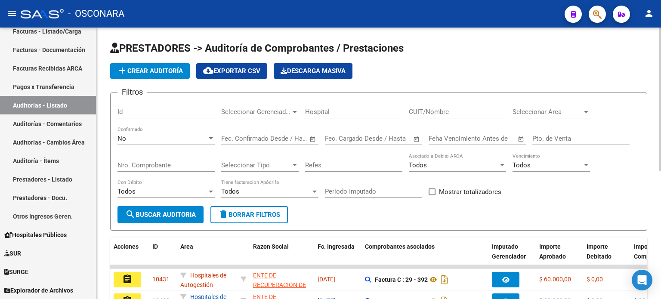
click at [139, 111] on input "Id" at bounding box center [165, 112] width 97 height 8
type input "10333"
click at [155, 135] on div "No" at bounding box center [161, 139] width 89 height 8
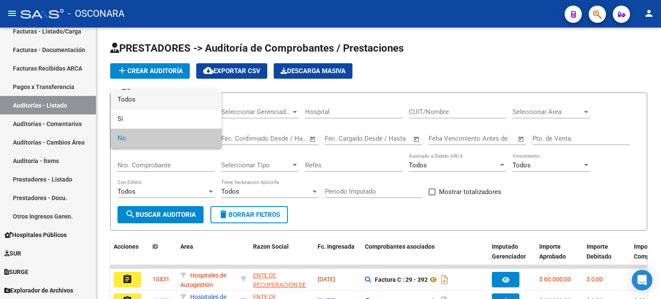
click at [151, 102] on span "Todos" at bounding box center [165, 99] width 97 height 19
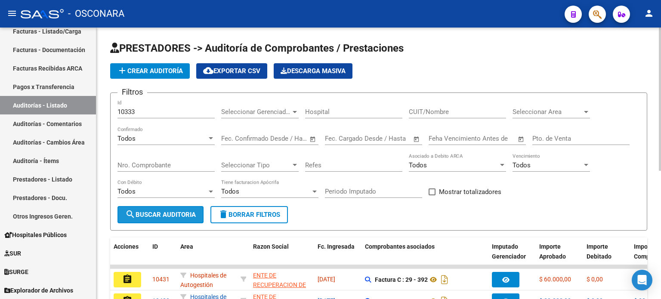
click at [158, 207] on button "search Buscar Auditoria" at bounding box center [160, 214] width 86 height 17
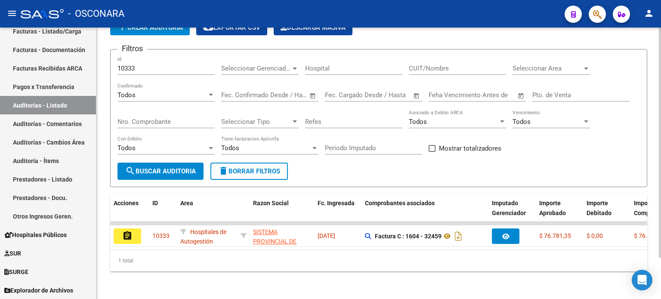
scroll to position [48, 0]
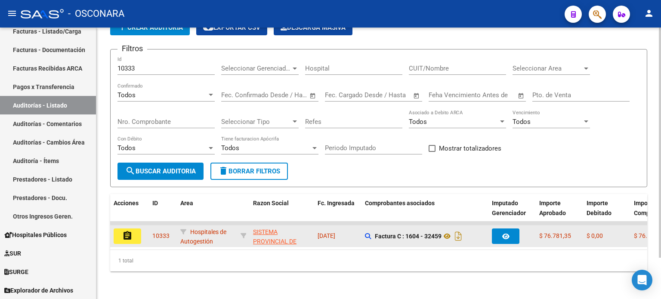
click at [126, 231] on mat-icon "assignment" at bounding box center [127, 236] width 10 height 10
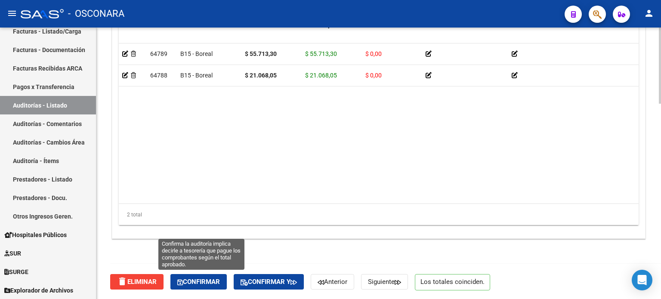
click at [199, 280] on span "Confirmar" at bounding box center [198, 282] width 43 height 8
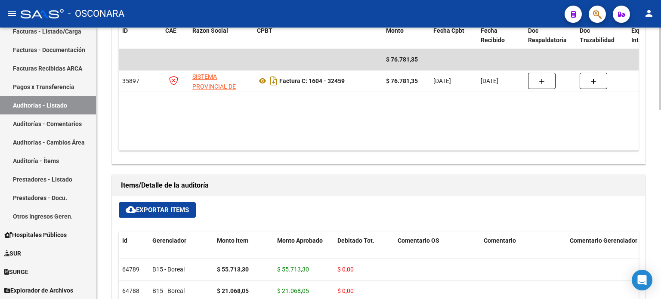
type input "202510"
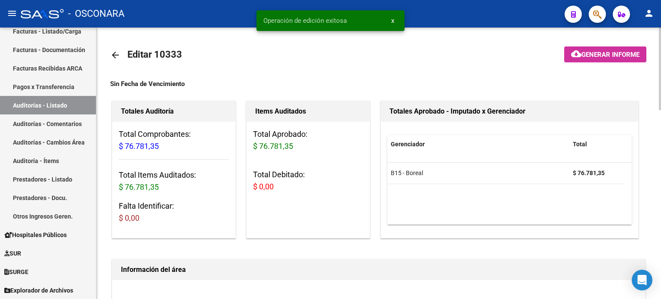
click at [635, 56] on span "Generar informe" at bounding box center [610, 55] width 58 height 8
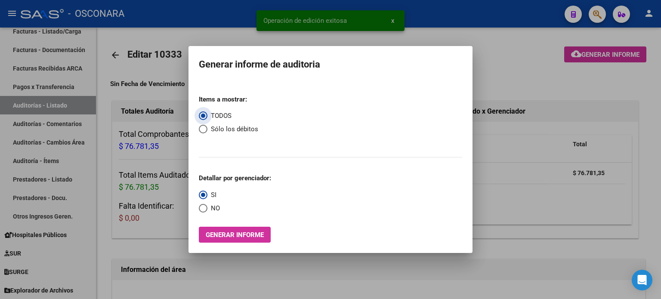
click at [239, 243] on mat-dialog-container "Generar informe de auditoria Items a mostrar: TODOS Sólo los débitos Detallar p…" at bounding box center [330, 149] width 284 height 207
click at [242, 237] on span "Generar informe" at bounding box center [235, 235] width 58 height 8
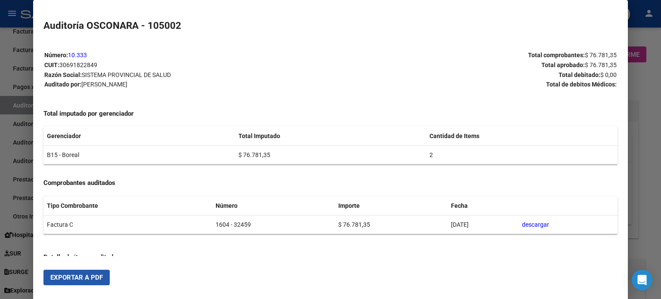
click at [71, 279] on span "Exportar a PDF" at bounding box center [76, 278] width 52 height 8
click at [635, 102] on div at bounding box center [330, 149] width 661 height 299
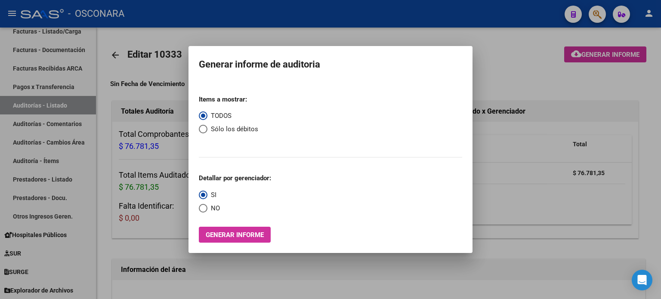
click at [500, 68] on div at bounding box center [330, 149] width 661 height 299
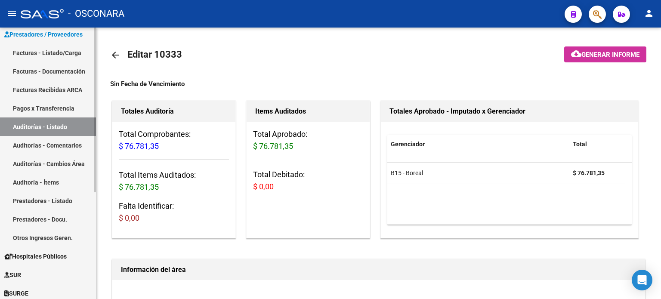
scroll to position [172, 0]
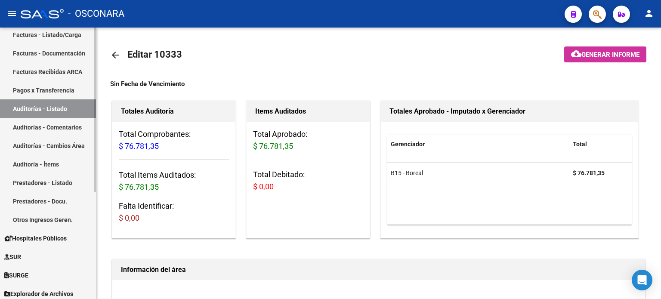
click at [25, 109] on link "Auditorías - Listado" at bounding box center [48, 108] width 96 height 19
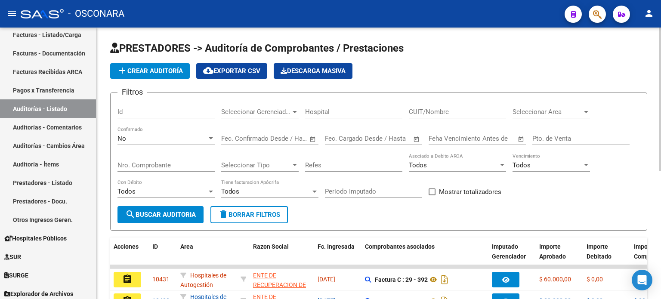
click at [138, 111] on input "Id" at bounding box center [165, 112] width 97 height 8
type input "10335"
click at [133, 136] on div "No" at bounding box center [161, 139] width 89 height 8
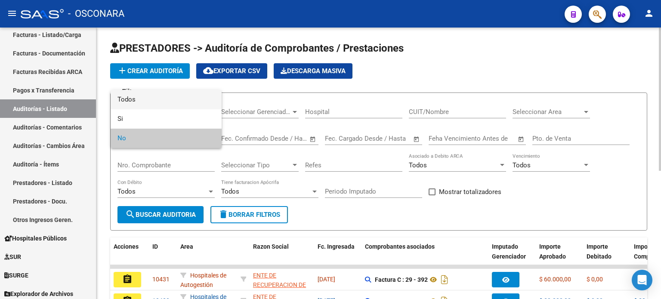
click at [144, 102] on span "Todos" at bounding box center [165, 99] width 97 height 19
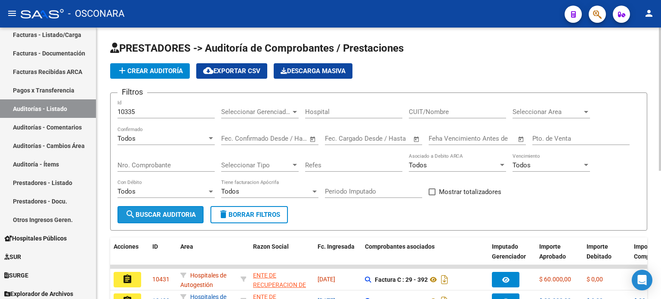
click at [155, 211] on span "search Buscar Auditoria" at bounding box center [160, 215] width 71 height 8
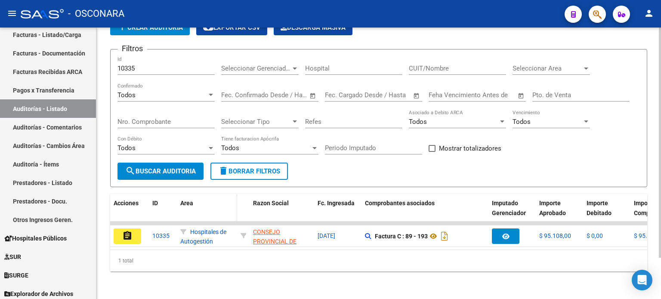
scroll to position [48, 0]
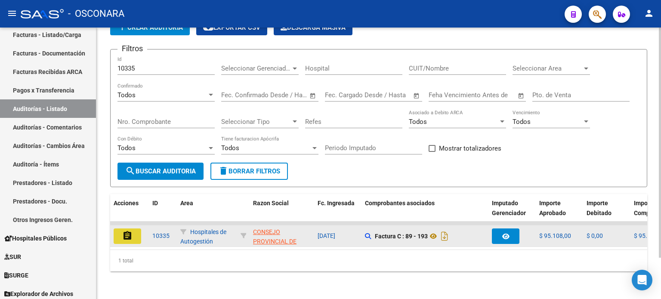
click at [133, 228] on button "assignment" at bounding box center [128, 235] width 28 height 15
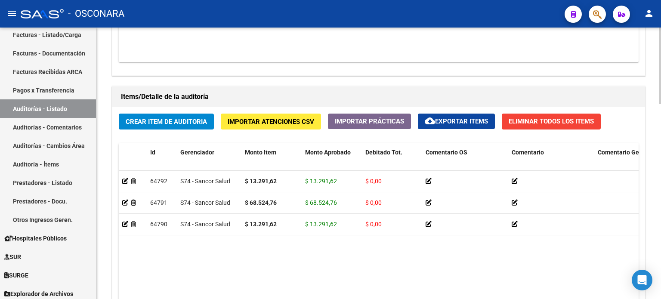
scroll to position [689, 0]
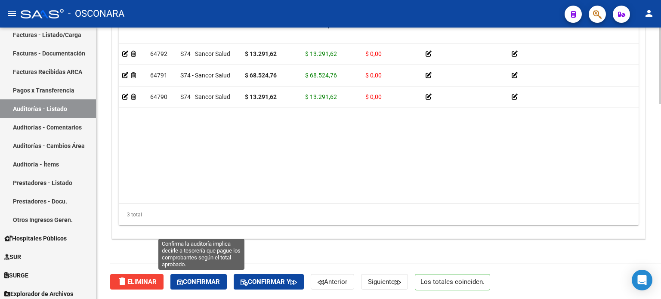
click at [197, 280] on span "Confirmar" at bounding box center [198, 282] width 43 height 8
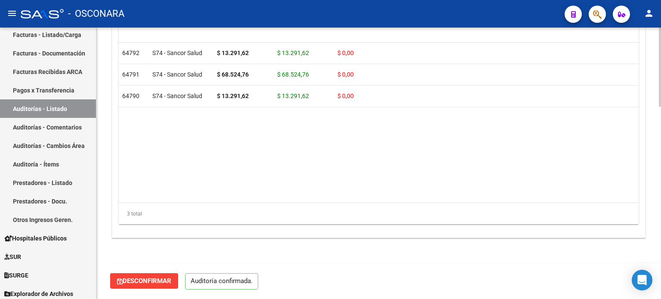
scroll to position [659, 0]
type input "202510"
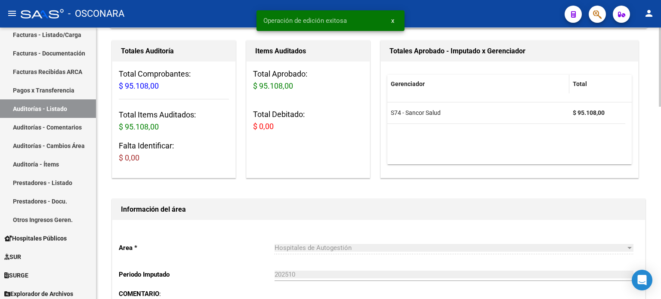
scroll to position [0, 0]
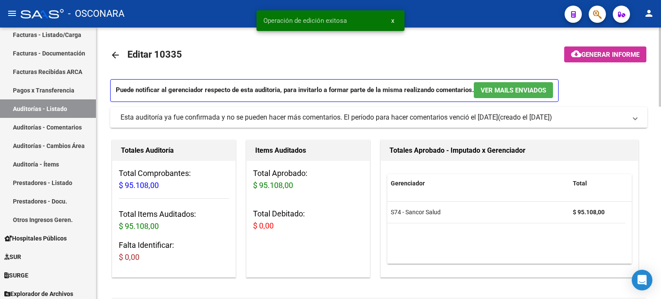
click at [581, 55] on span "Generar informe" at bounding box center [610, 55] width 58 height 8
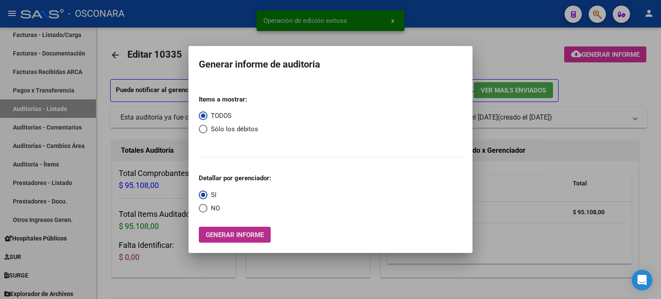
click at [234, 232] on span "Generar informe" at bounding box center [235, 235] width 58 height 8
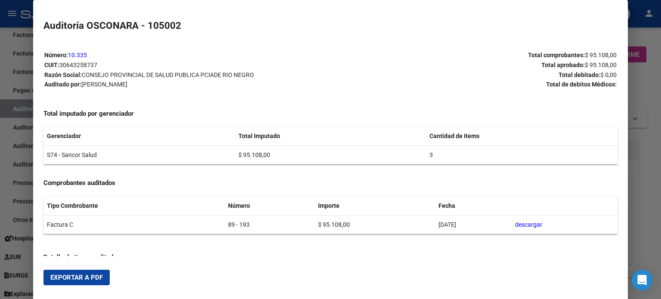
click at [86, 282] on button "Exportar a PDF" at bounding box center [76, 277] width 66 height 15
click at [645, 36] on div at bounding box center [330, 149] width 661 height 299
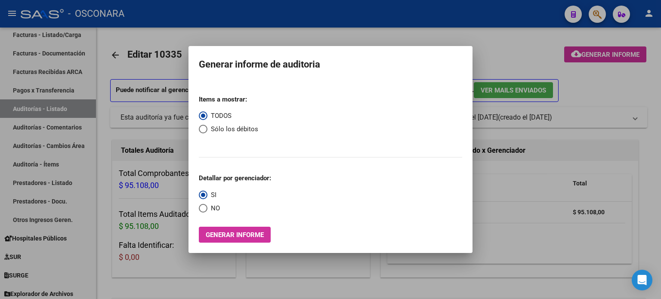
click at [488, 49] on div at bounding box center [330, 149] width 661 height 299
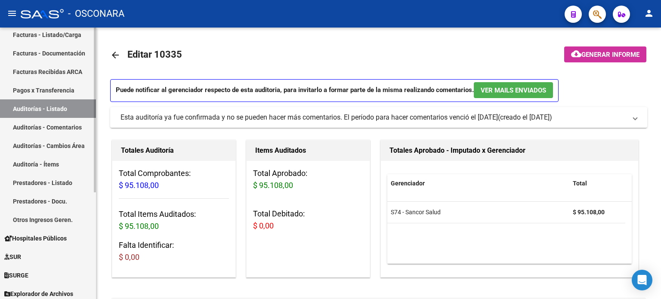
click at [40, 108] on link "Auditorías - Listado" at bounding box center [48, 108] width 96 height 19
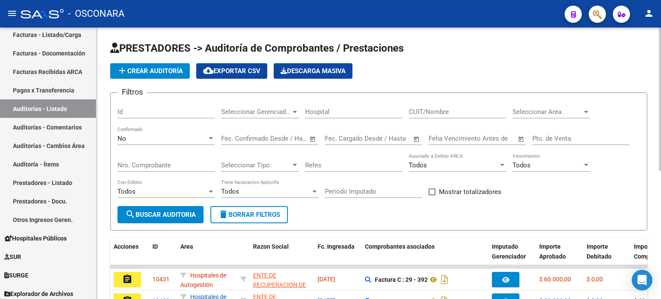
click at [153, 114] on input "Id" at bounding box center [165, 112] width 97 height 8
type input "10337"
click at [158, 133] on div "No Confirmado" at bounding box center [165, 135] width 97 height 19
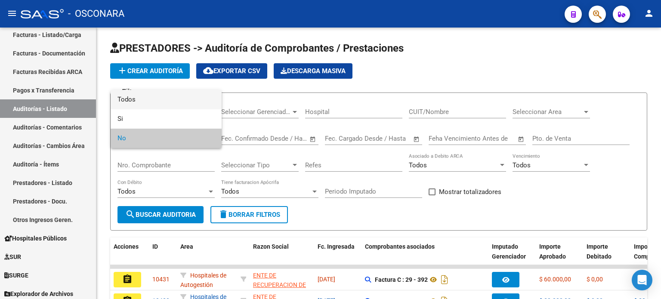
click at [128, 94] on span "Todos" at bounding box center [165, 99] width 97 height 19
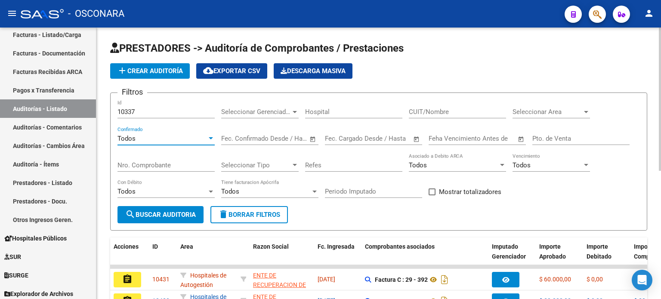
click at [174, 211] on span "search Buscar Auditoria" at bounding box center [160, 215] width 71 height 8
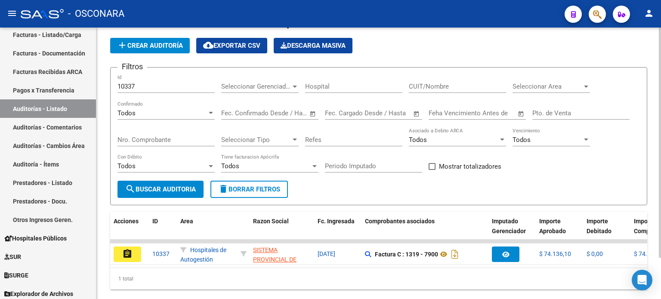
scroll to position [48, 0]
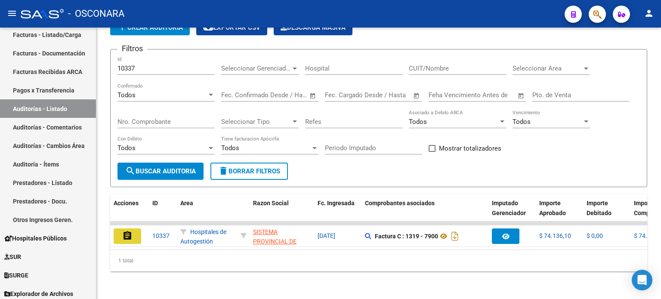
click at [125, 231] on mat-icon "assignment" at bounding box center [127, 236] width 10 height 10
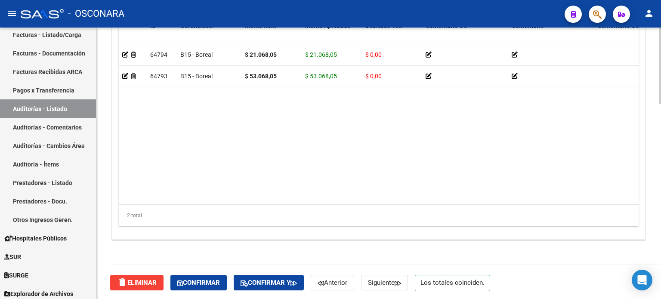
scroll to position [689, 0]
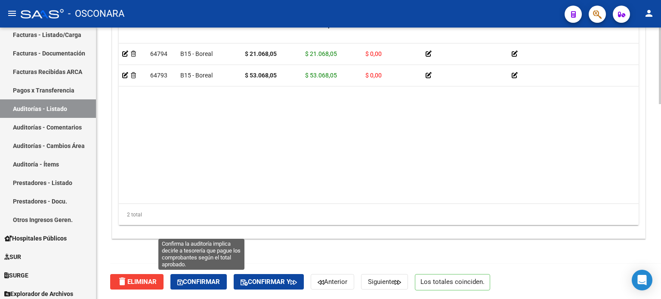
click at [210, 281] on span "Confirmar" at bounding box center [198, 282] width 43 height 8
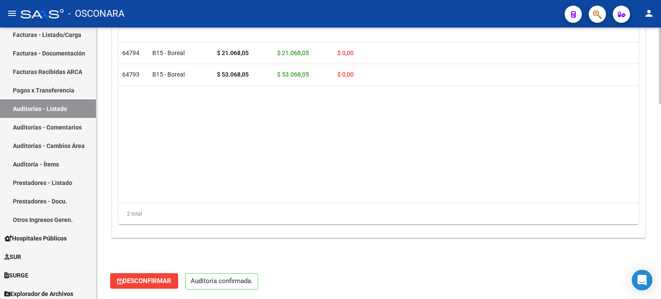
scroll to position [659, 0]
type input "202510"
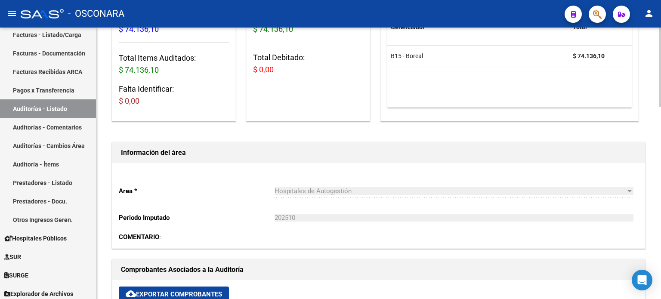
scroll to position [0, 0]
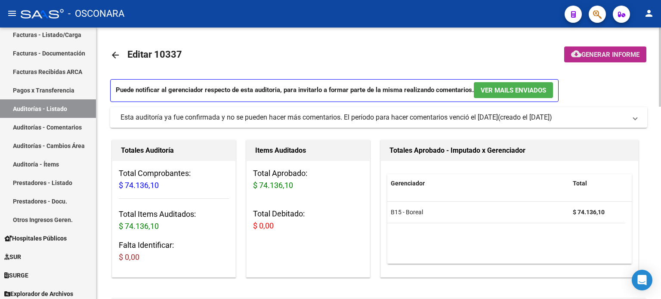
click at [617, 54] on span "Generar informe" at bounding box center [610, 55] width 58 height 8
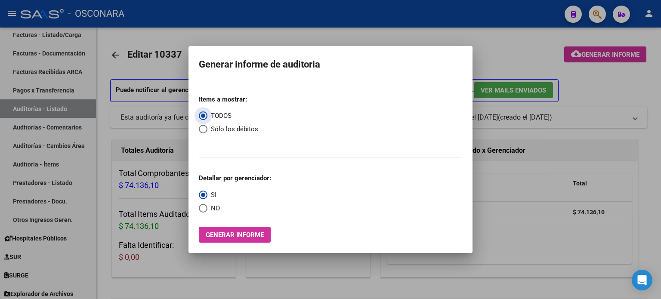
click at [219, 237] on span "Generar informe" at bounding box center [235, 235] width 58 height 8
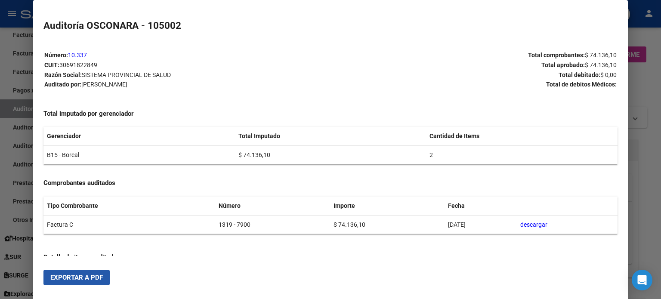
click at [83, 277] on span "Exportar a PDF" at bounding box center [76, 278] width 52 height 8
click at [656, 75] on div at bounding box center [330, 149] width 661 height 299
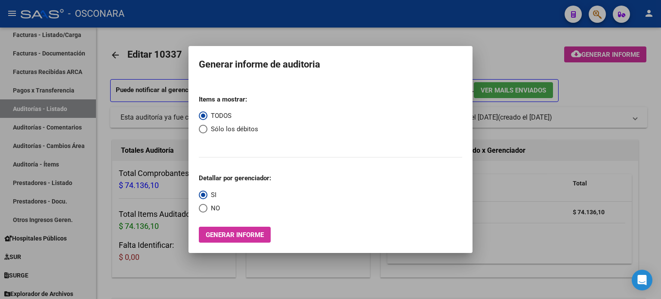
click at [495, 53] on div at bounding box center [330, 149] width 661 height 299
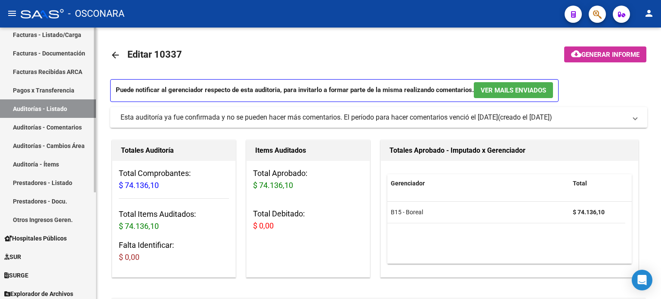
click at [49, 108] on link "Auditorías - Listado" at bounding box center [48, 108] width 96 height 19
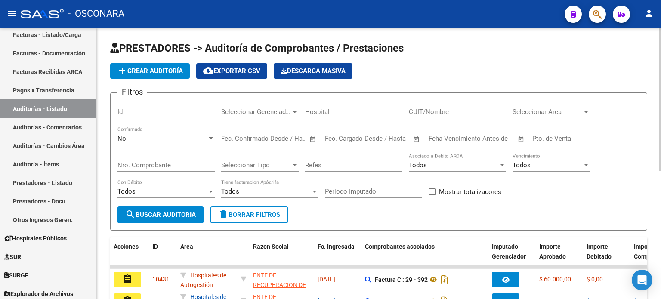
click at [117, 108] on form "Filtros Id Seleccionar Gerenciador Seleccionar Gerenciador Hospital CUIT/Nombre…" at bounding box center [378, 162] width 537 height 138
click at [136, 108] on input "Id" at bounding box center [165, 112] width 97 height 8
type input "10338"
click at [143, 136] on div "No" at bounding box center [161, 139] width 89 height 8
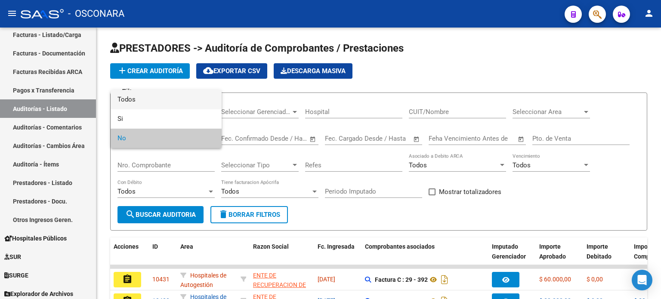
click at [146, 101] on span "Todos" at bounding box center [165, 99] width 97 height 19
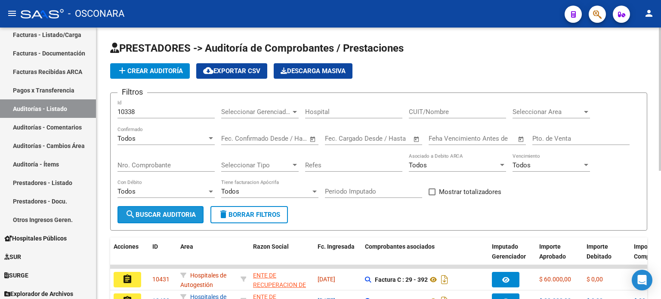
click at [169, 212] on span "search Buscar Auditoria" at bounding box center [160, 215] width 71 height 8
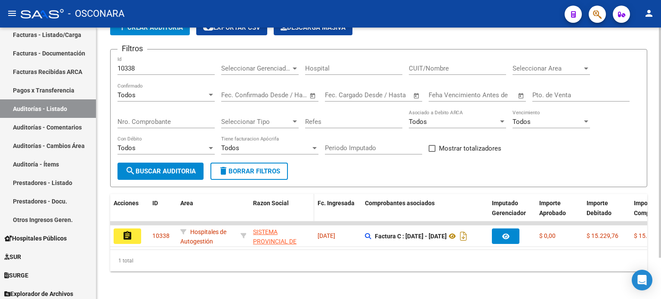
scroll to position [48, 0]
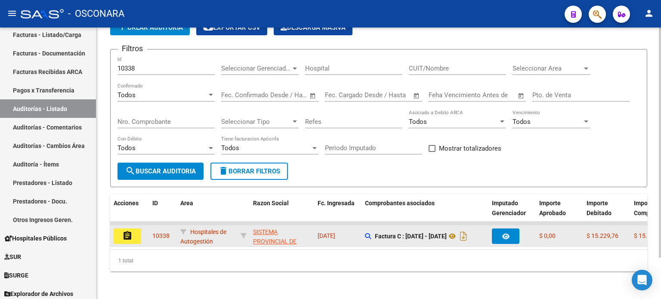
click at [126, 231] on mat-icon "assignment" at bounding box center [127, 236] width 10 height 10
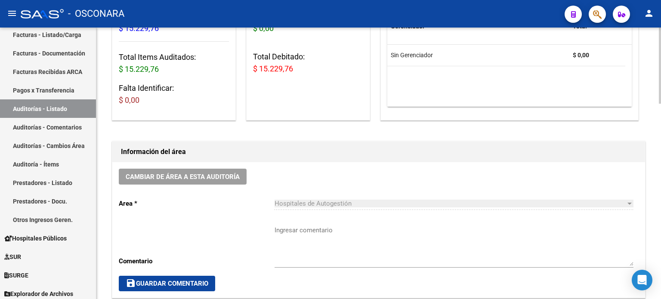
scroll to position [86, 0]
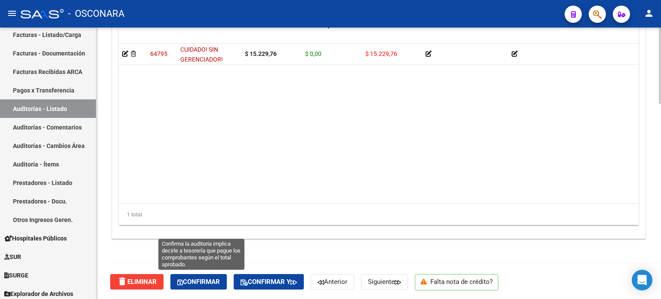
click at [215, 277] on button "Confirmar" at bounding box center [198, 281] width 56 height 15
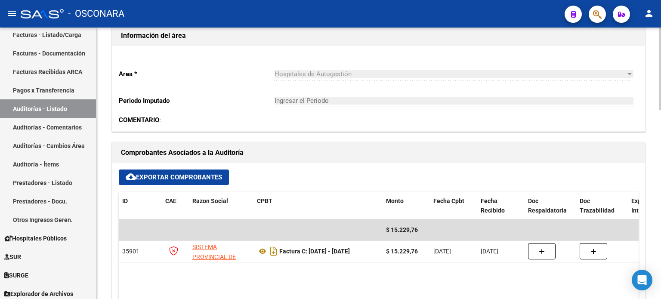
scroll to position [60, 0]
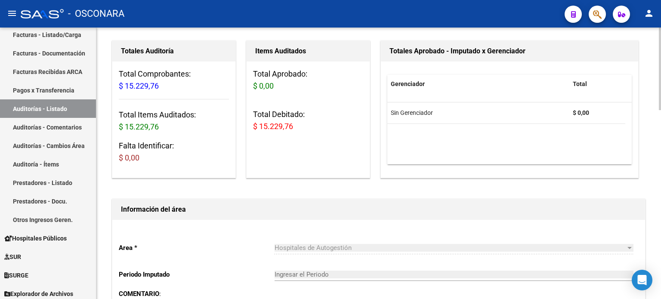
type input "202510"
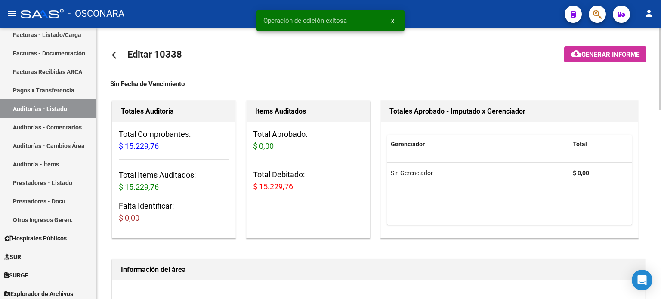
click at [611, 60] on button "cloud_download Generar informe" at bounding box center [605, 54] width 82 height 16
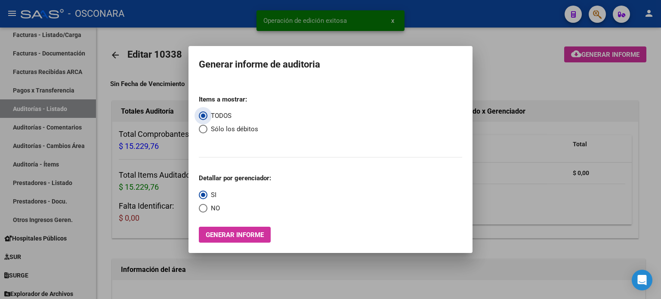
click at [247, 237] on span "Generar informe" at bounding box center [235, 235] width 58 height 8
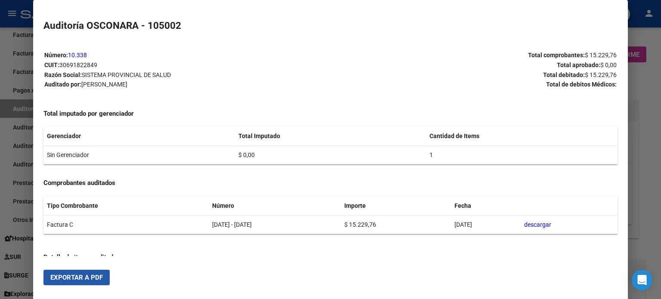
click at [95, 274] on span "Exportar a PDF" at bounding box center [76, 278] width 52 height 8
click at [649, 126] on div at bounding box center [330, 149] width 661 height 299
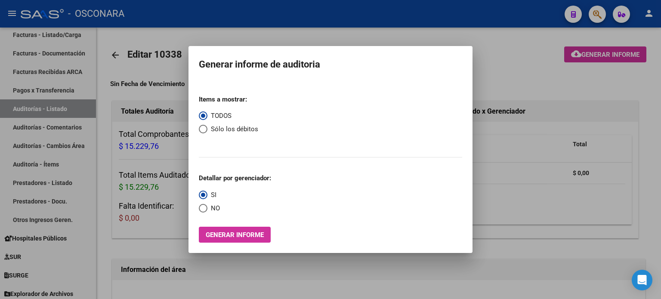
click at [528, 74] on div at bounding box center [330, 149] width 661 height 299
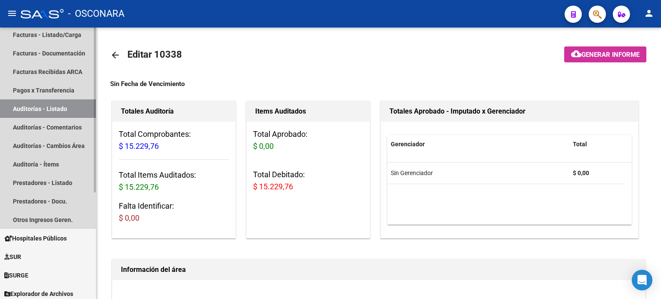
click at [31, 111] on link "Auditorías - Listado" at bounding box center [48, 108] width 96 height 19
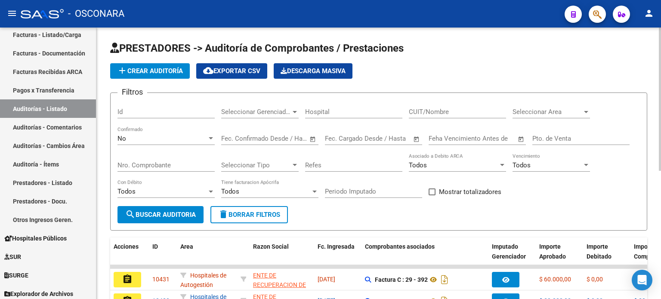
click at [151, 111] on input "Id" at bounding box center [165, 112] width 97 height 8
type input "10339"
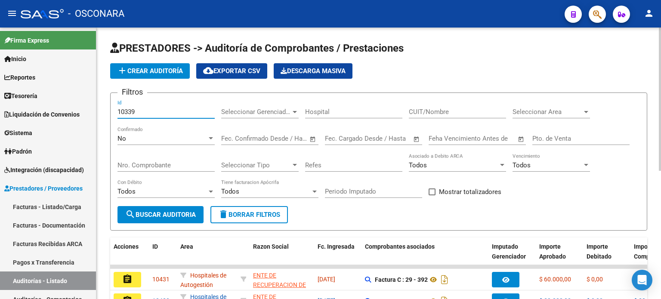
scroll to position [172, 0]
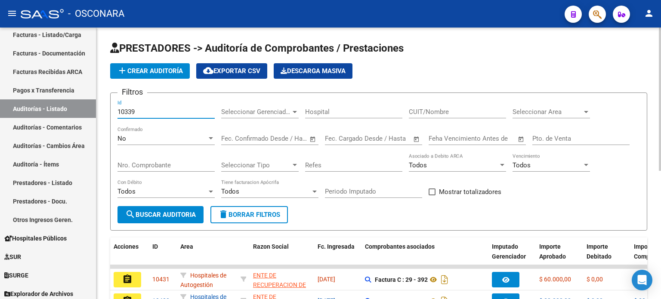
type input "10339"
click at [139, 132] on div "No Confirmado" at bounding box center [165, 135] width 97 height 19
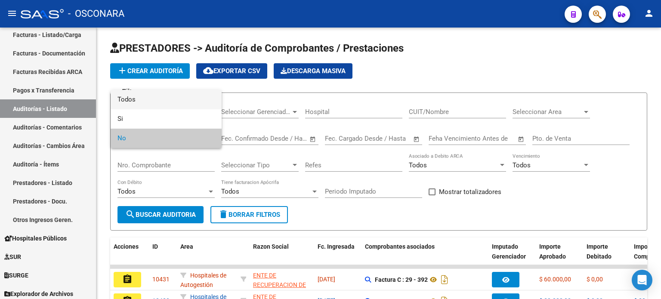
click at [140, 105] on span "Todos" at bounding box center [165, 99] width 97 height 19
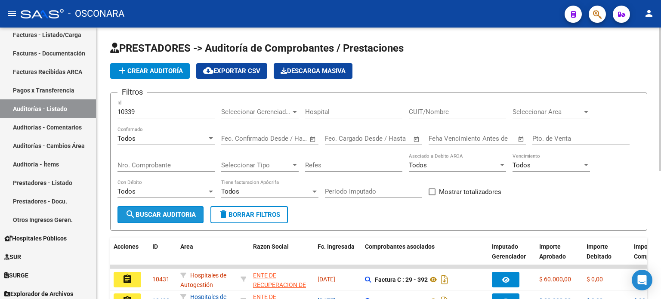
click at [145, 211] on span "search Buscar Auditoria" at bounding box center [160, 215] width 71 height 8
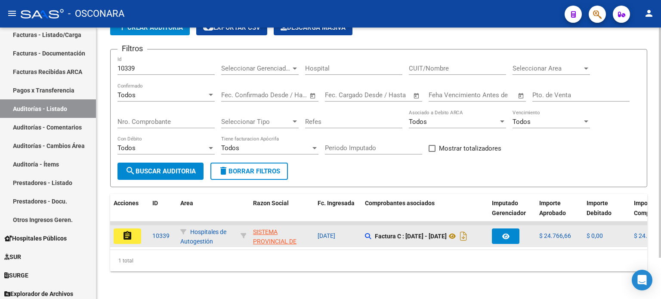
scroll to position [48, 0]
click at [130, 231] on mat-icon "assignment" at bounding box center [127, 236] width 10 height 10
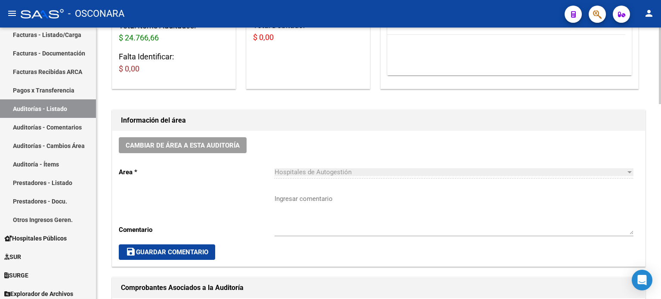
scroll to position [43, 0]
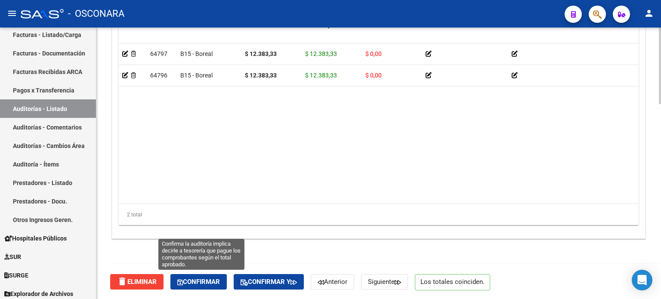
click at [201, 280] on span "Confirmar" at bounding box center [198, 282] width 43 height 8
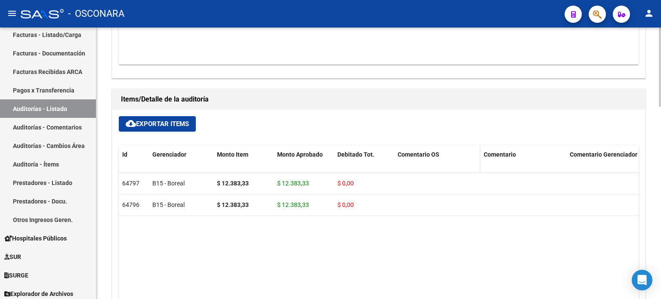
type input "202510"
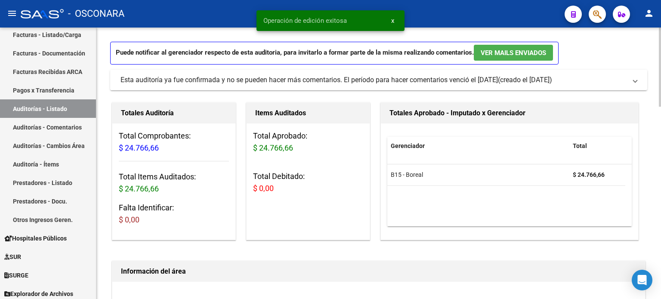
scroll to position [0, 0]
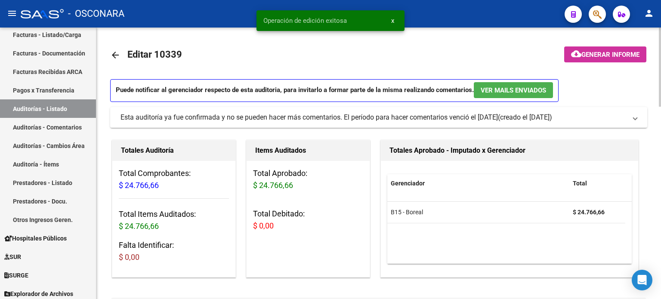
click at [618, 56] on span "Generar informe" at bounding box center [610, 55] width 58 height 8
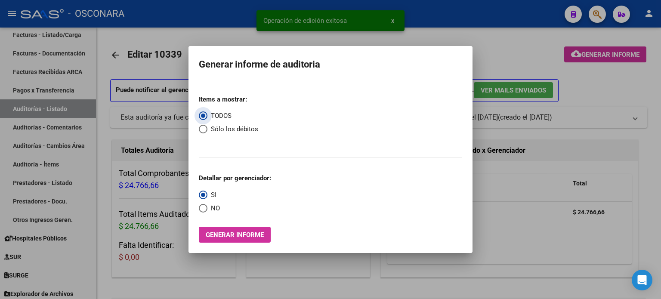
click at [250, 234] on span "Generar informe" at bounding box center [235, 235] width 58 height 8
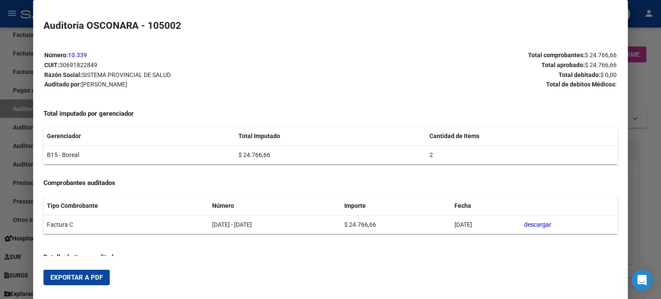
click at [85, 277] on span "Exportar a PDF" at bounding box center [76, 278] width 52 height 8
click at [654, 86] on div at bounding box center [330, 149] width 661 height 299
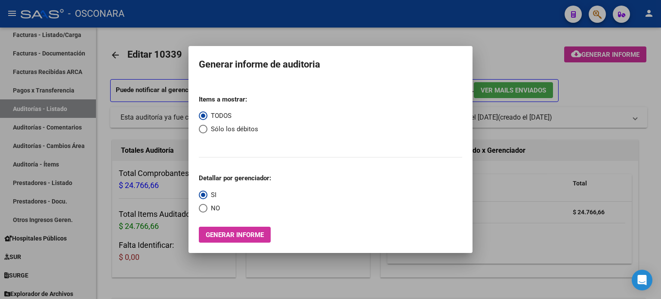
drag, startPoint x: 488, startPoint y: 43, endPoint x: 276, endPoint y: 103, distance: 220.9
click at [488, 43] on div at bounding box center [330, 149] width 661 height 299
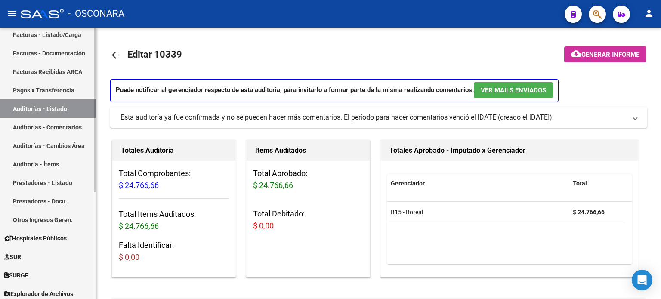
click at [68, 106] on link "Auditorías - Listado" at bounding box center [48, 108] width 96 height 19
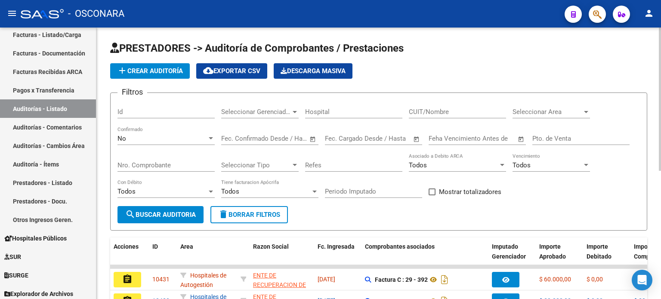
click at [139, 113] on input "Id" at bounding box center [165, 112] width 97 height 8
type input "10340"
click at [133, 139] on div "No" at bounding box center [161, 139] width 89 height 8
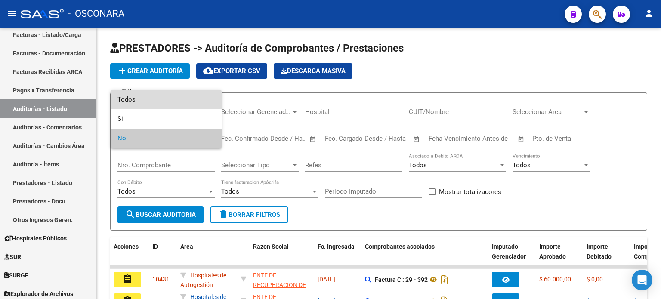
click at [136, 103] on span "Todos" at bounding box center [165, 99] width 97 height 19
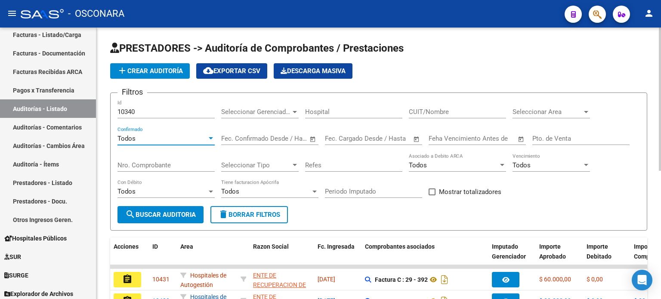
click at [140, 213] on span "search Buscar Auditoria" at bounding box center [160, 215] width 71 height 8
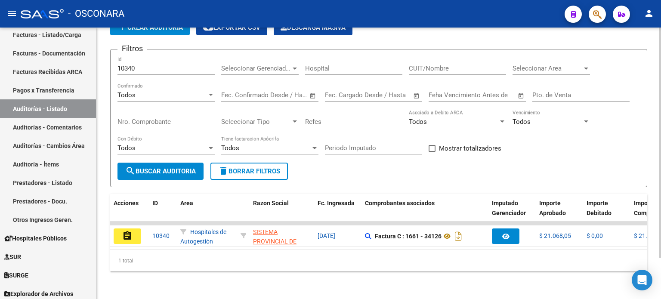
scroll to position [48, 0]
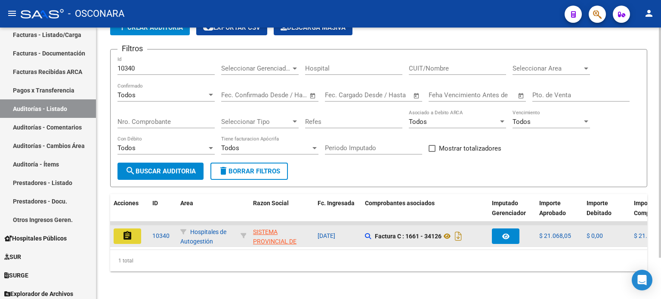
click at [134, 228] on button "assignment" at bounding box center [128, 235] width 28 height 15
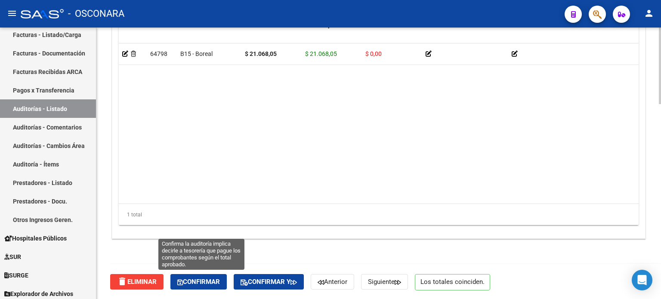
click at [200, 282] on span "Confirmar" at bounding box center [198, 282] width 43 height 8
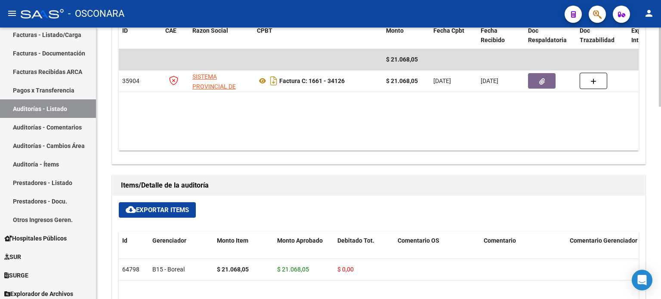
type input "202510"
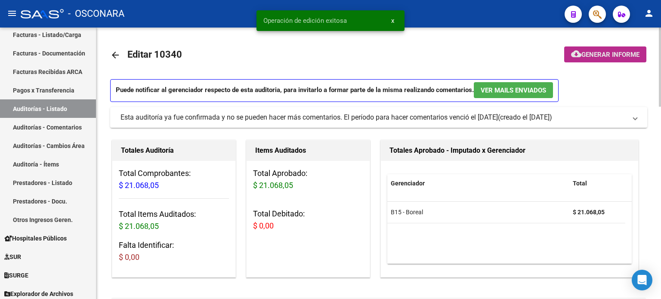
click at [622, 51] on span "Generar informe" at bounding box center [610, 55] width 58 height 8
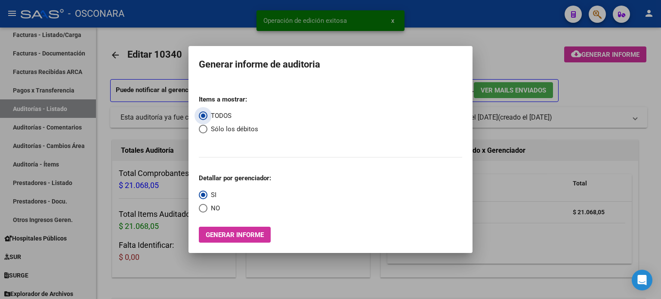
click at [232, 232] on span "Generar informe" at bounding box center [235, 235] width 58 height 8
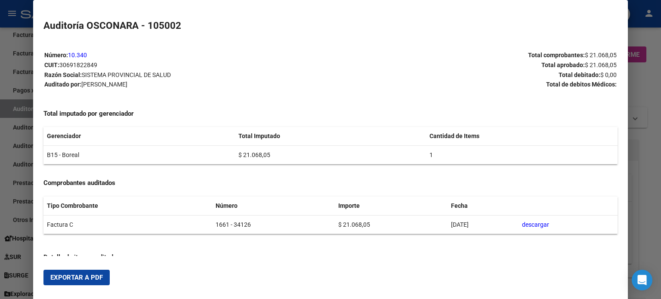
click at [90, 275] on span "Exportar a PDF" at bounding box center [76, 278] width 52 height 8
click at [651, 85] on div at bounding box center [330, 149] width 661 height 299
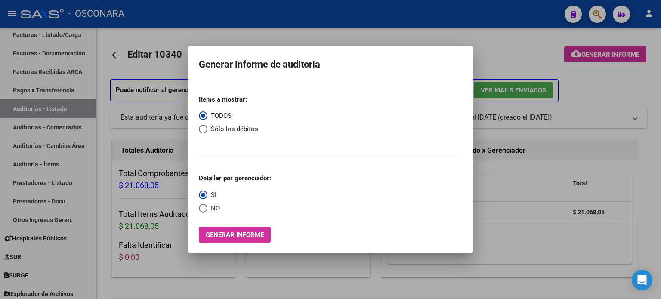
click at [465, 44] on div at bounding box center [330, 149] width 661 height 299
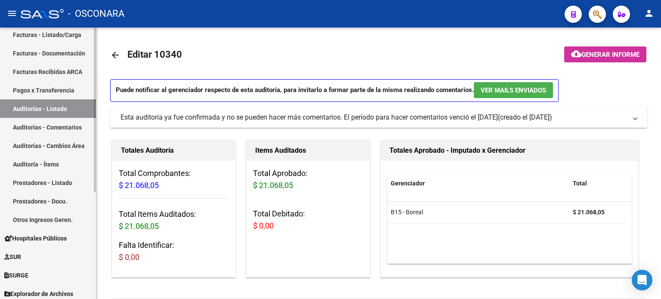
click at [33, 109] on link "Auditorías - Listado" at bounding box center [48, 108] width 96 height 19
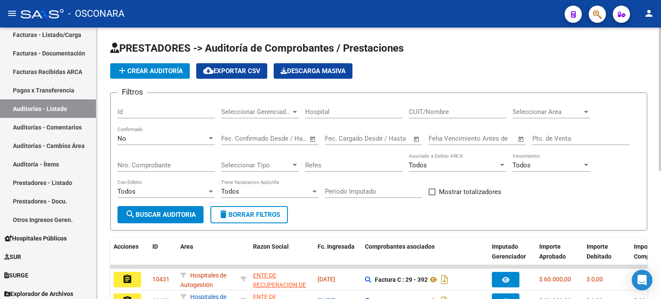
click at [126, 108] on input "Id" at bounding box center [165, 112] width 97 height 8
type input "10341"
click at [138, 133] on div "No Confirmado" at bounding box center [165, 135] width 97 height 19
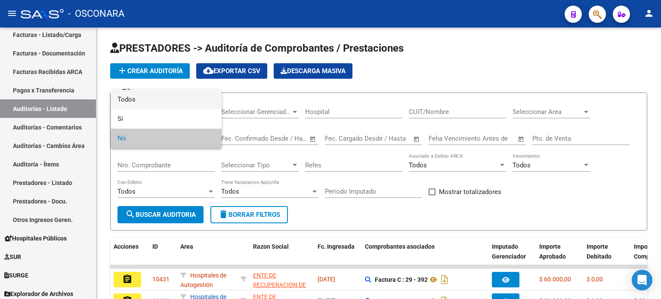
click at [142, 102] on span "Todos" at bounding box center [165, 99] width 97 height 19
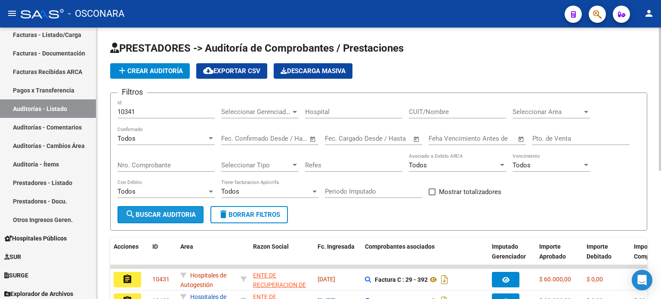
click at [156, 216] on span "search Buscar Auditoria" at bounding box center [160, 215] width 71 height 8
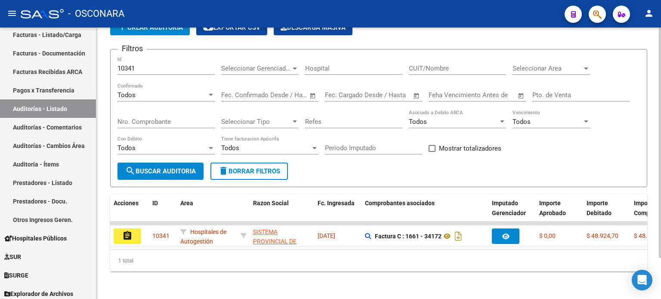
scroll to position [48, 0]
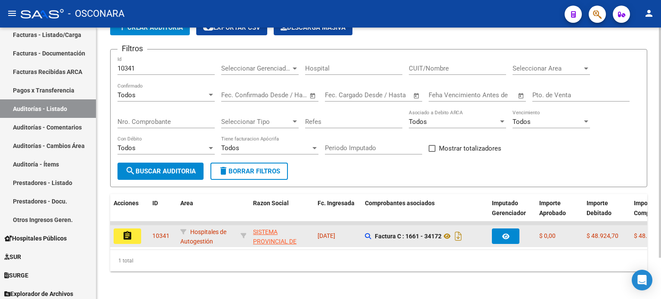
click at [134, 232] on button "assignment" at bounding box center [128, 235] width 28 height 15
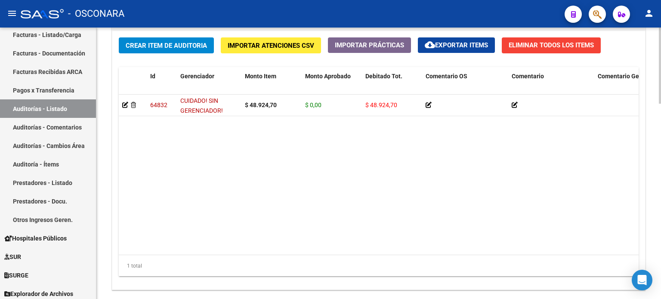
scroll to position [697, 0]
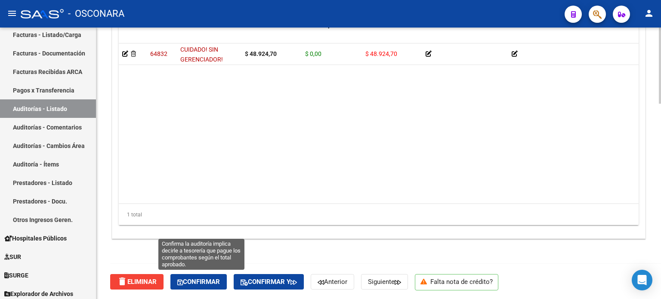
click at [210, 275] on button "Confirmar" at bounding box center [198, 281] width 56 height 15
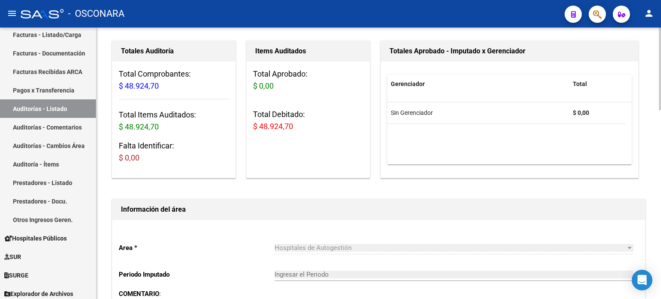
type input "202510"
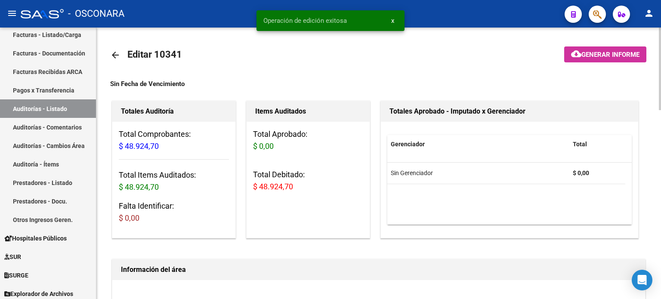
scroll to position [0, 0]
click at [608, 60] on button "cloud_download Generar informe" at bounding box center [605, 54] width 82 height 16
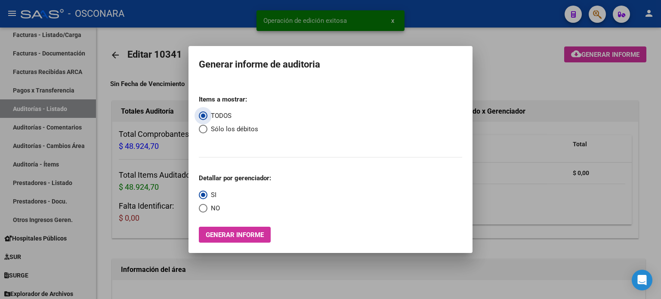
click at [253, 232] on span "Generar informe" at bounding box center [235, 235] width 58 height 8
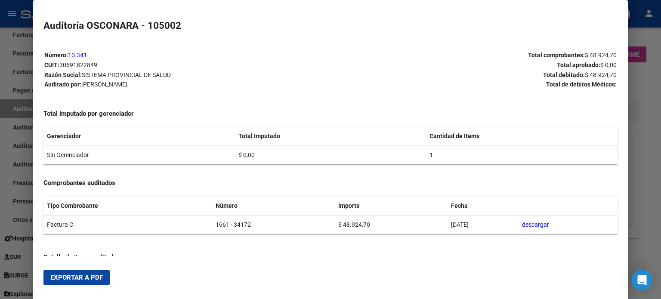
click at [95, 282] on button "Exportar a PDF" at bounding box center [76, 277] width 66 height 15
click at [645, 97] on div at bounding box center [330, 149] width 661 height 299
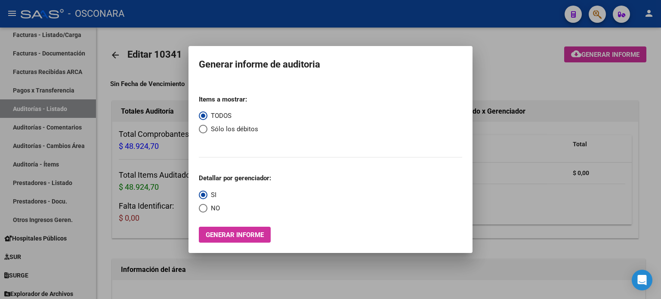
click at [458, 37] on div at bounding box center [330, 149] width 661 height 299
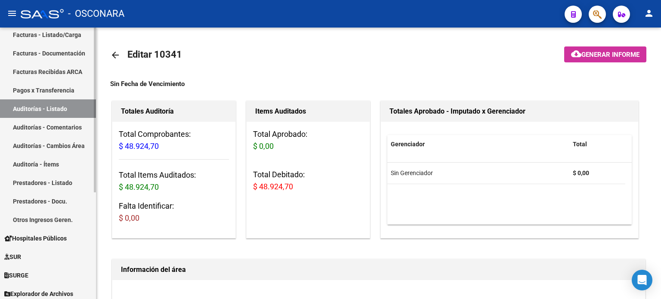
click at [58, 108] on link "Auditorías - Listado" at bounding box center [48, 108] width 96 height 19
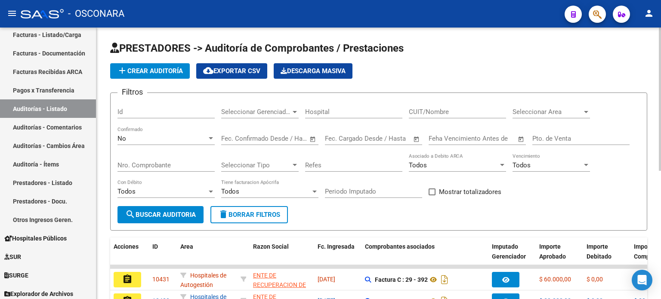
click at [142, 114] on input "Id" at bounding box center [165, 112] width 97 height 8
type input "10342"
click at [136, 135] on div "No" at bounding box center [161, 139] width 89 height 8
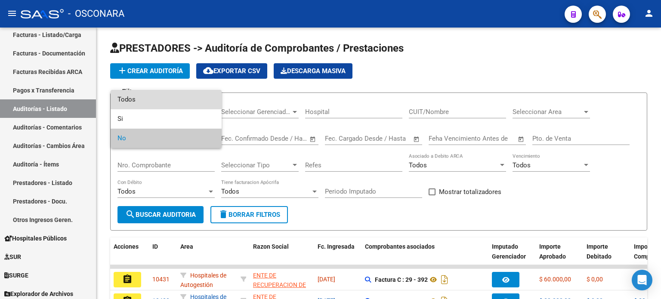
click at [136, 103] on span "Todos" at bounding box center [165, 99] width 97 height 19
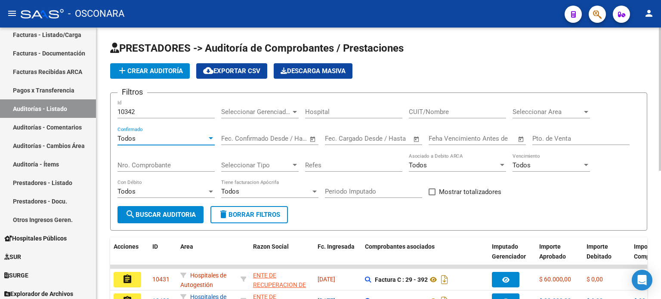
click at [162, 215] on span "search Buscar Auditoria" at bounding box center [160, 215] width 71 height 8
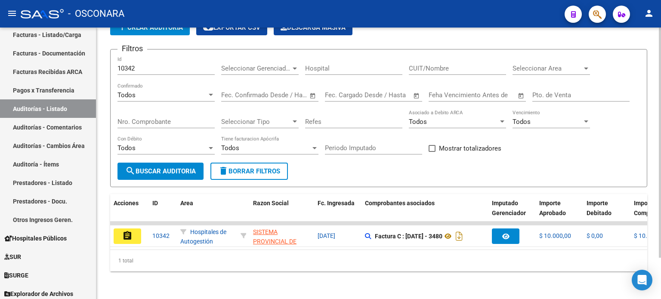
scroll to position [48, 0]
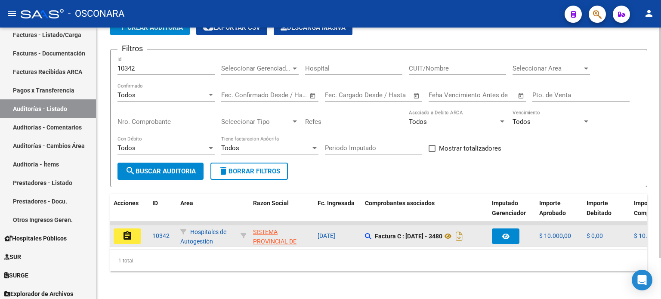
click at [138, 230] on button "assignment" at bounding box center [128, 235] width 28 height 15
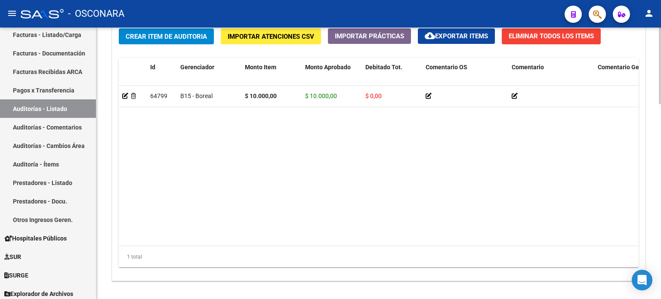
scroll to position [689, 0]
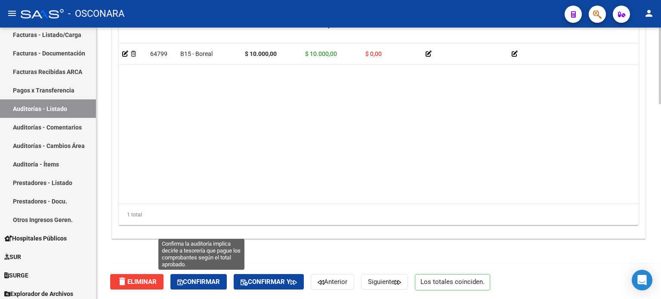
click at [215, 281] on span "Confirmar" at bounding box center [198, 282] width 43 height 8
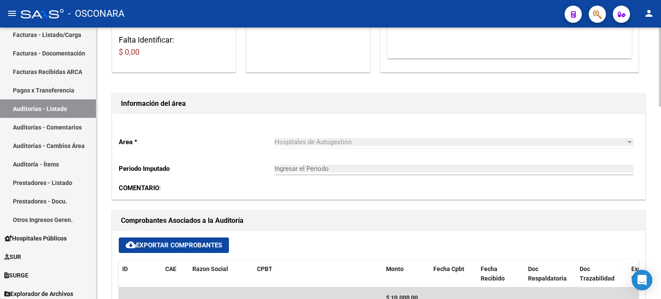
type input "202510"
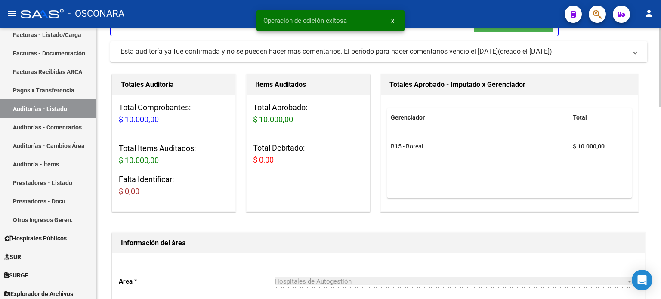
scroll to position [0, 0]
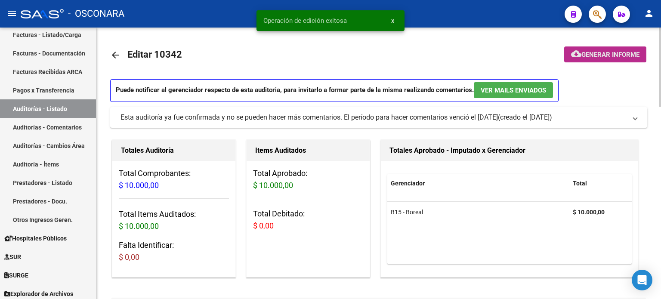
click at [602, 57] on span "Generar informe" at bounding box center [610, 55] width 58 height 8
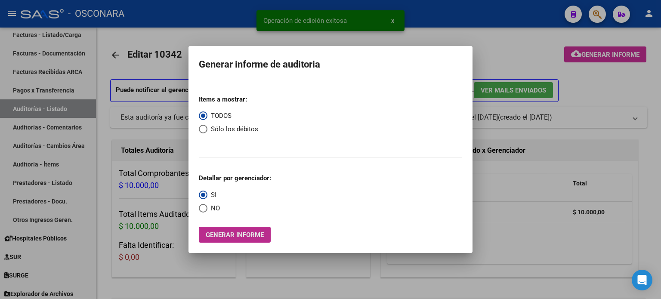
click at [237, 231] on span "Generar informe" at bounding box center [235, 235] width 58 height 8
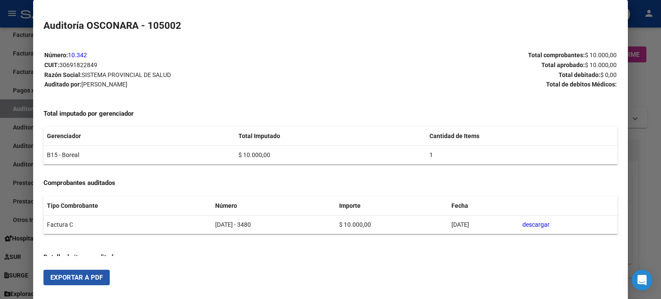
click at [84, 278] on span "Exportar a PDF" at bounding box center [76, 278] width 52 height 8
click at [636, 89] on div at bounding box center [330, 149] width 661 height 299
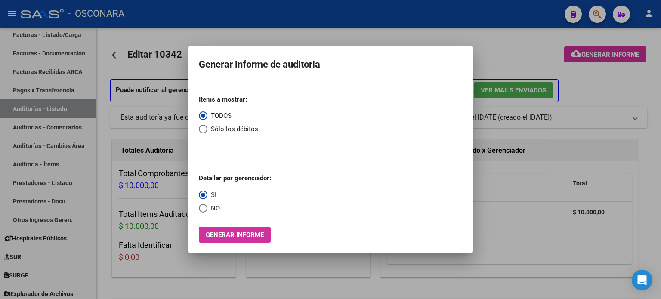
click at [496, 60] on div at bounding box center [330, 149] width 661 height 299
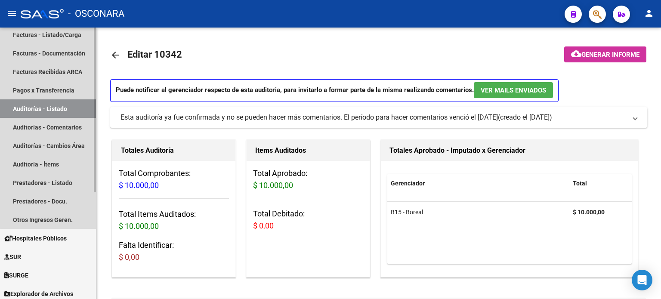
click at [49, 106] on link "Auditorías - Listado" at bounding box center [48, 108] width 96 height 19
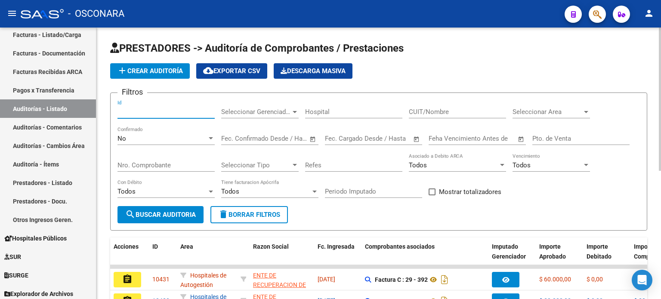
click at [131, 113] on input "Id" at bounding box center [165, 112] width 97 height 8
type input "10343"
click at [150, 137] on div "No" at bounding box center [161, 139] width 89 height 8
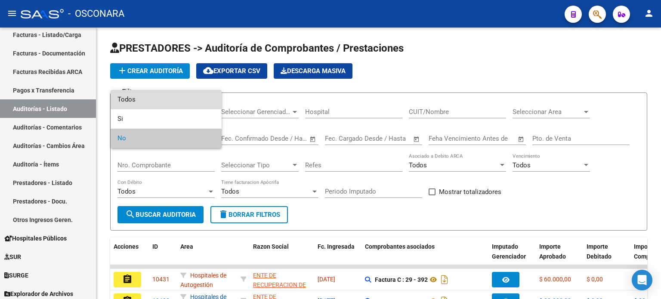
click at [145, 103] on span "Todos" at bounding box center [165, 99] width 97 height 19
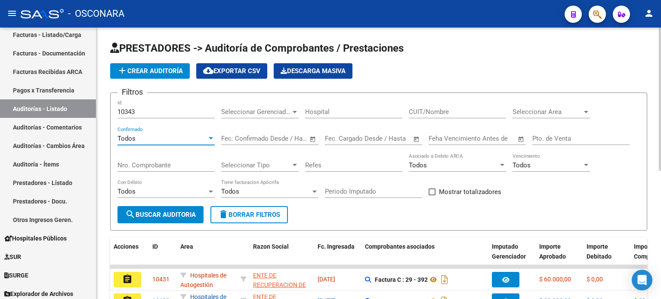
click at [150, 216] on span "search Buscar Auditoria" at bounding box center [160, 215] width 71 height 8
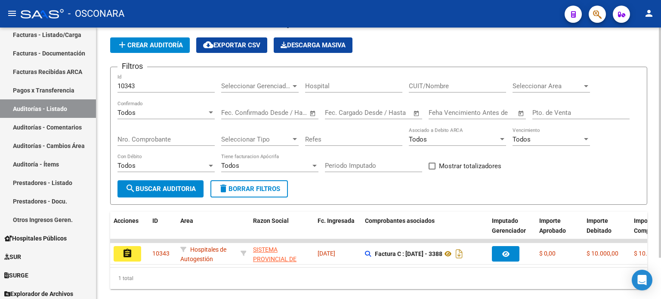
scroll to position [48, 0]
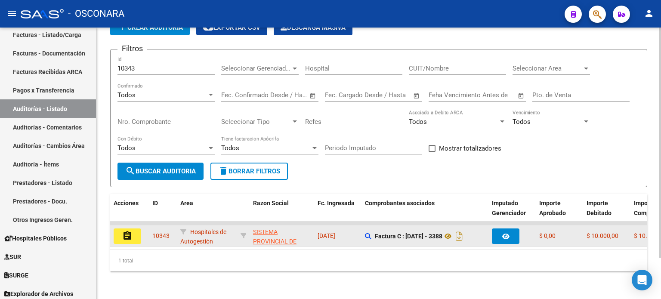
click at [129, 232] on mat-icon "assignment" at bounding box center [127, 236] width 10 height 10
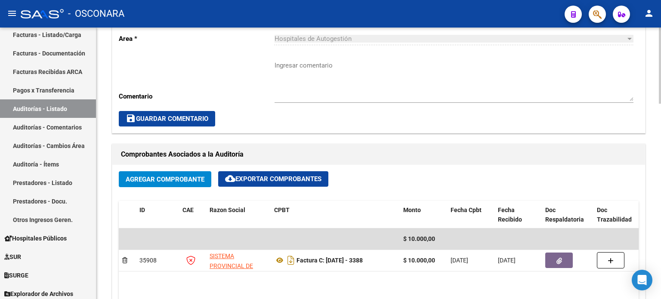
scroll to position [43, 0]
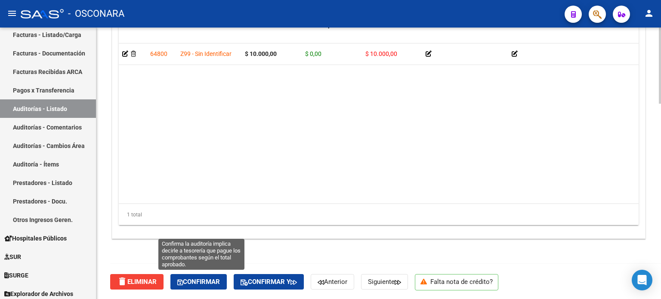
click at [203, 279] on span "Confirmar" at bounding box center [198, 282] width 43 height 8
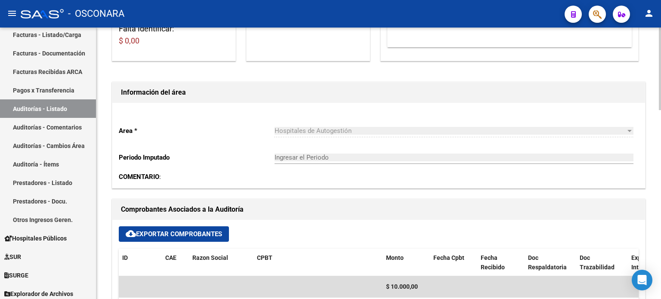
scroll to position [60, 0]
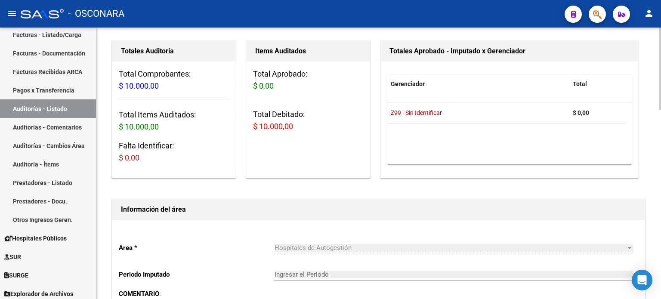
type input "202510"
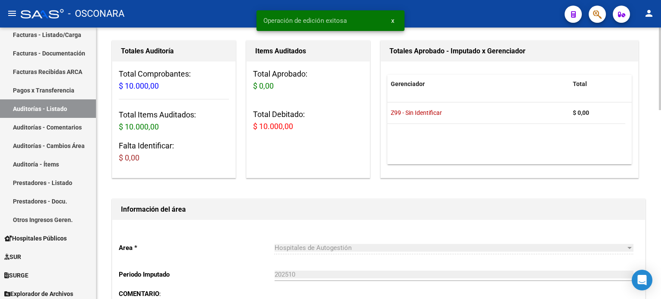
scroll to position [0, 0]
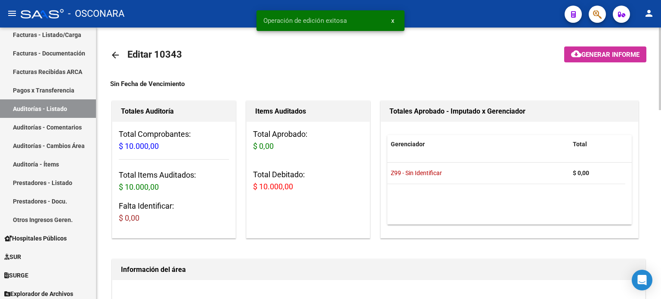
click at [595, 55] on span "Generar informe" at bounding box center [610, 55] width 58 height 8
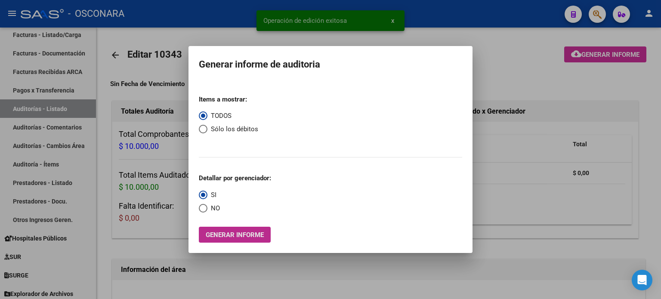
click at [229, 235] on span "Generar informe" at bounding box center [235, 235] width 58 height 8
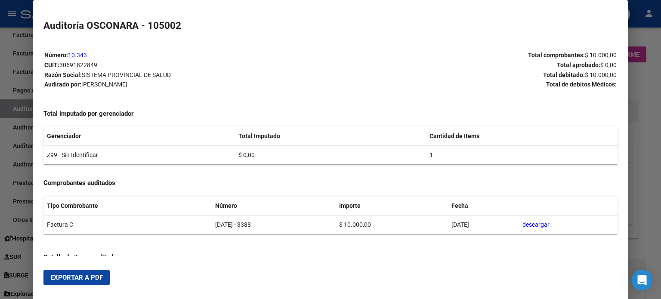
click at [90, 280] on span "Exportar a PDF" at bounding box center [76, 278] width 52 height 8
click at [648, 108] on div at bounding box center [330, 149] width 661 height 299
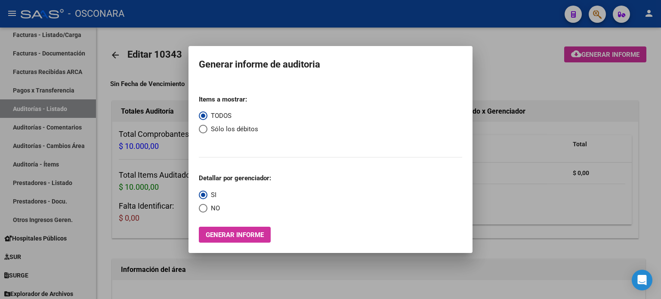
click at [511, 59] on div at bounding box center [330, 149] width 661 height 299
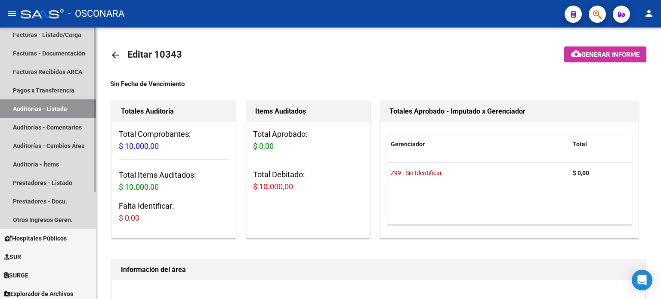
click at [49, 104] on link "Auditorías - Listado" at bounding box center [48, 108] width 96 height 19
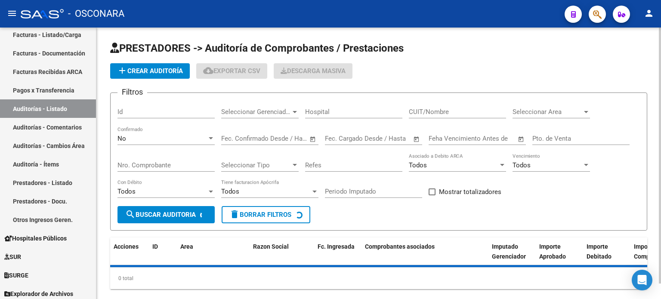
click at [137, 113] on input "Id" at bounding box center [165, 112] width 97 height 8
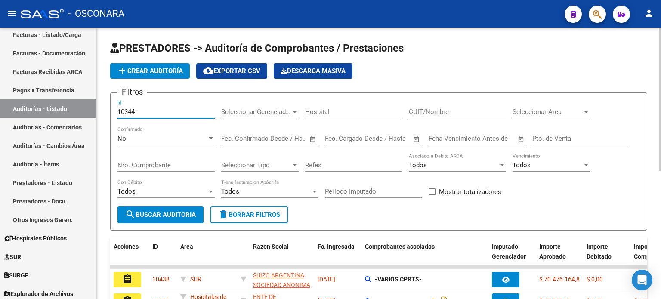
type input "10344"
click at [137, 137] on div "No" at bounding box center [161, 139] width 89 height 8
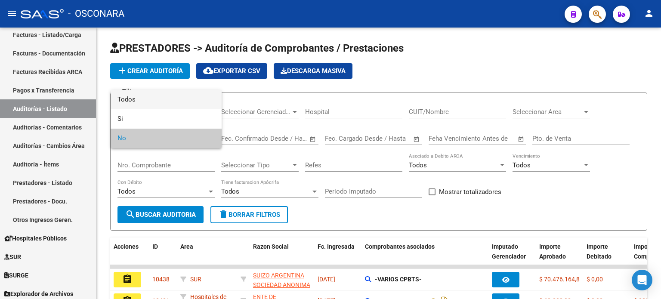
click at [137, 99] on span "Todos" at bounding box center [165, 99] width 97 height 19
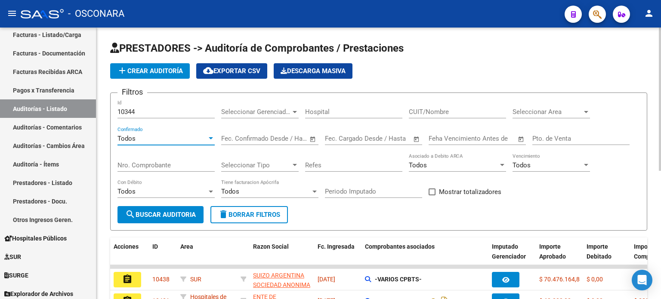
click at [148, 213] on span "search Buscar Auditoria" at bounding box center [160, 215] width 71 height 8
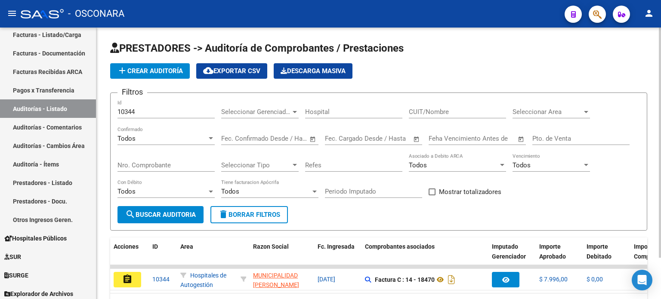
scroll to position [48, 0]
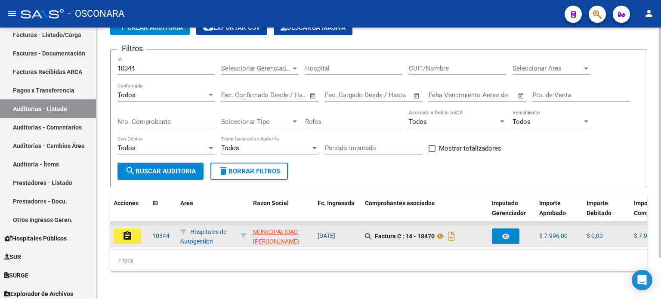
click at [128, 231] on mat-icon "assignment" at bounding box center [127, 236] width 10 height 10
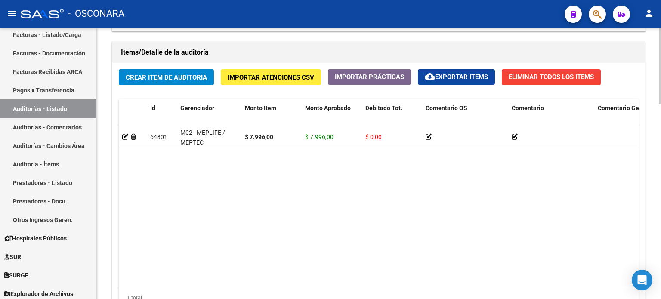
scroll to position [689, 0]
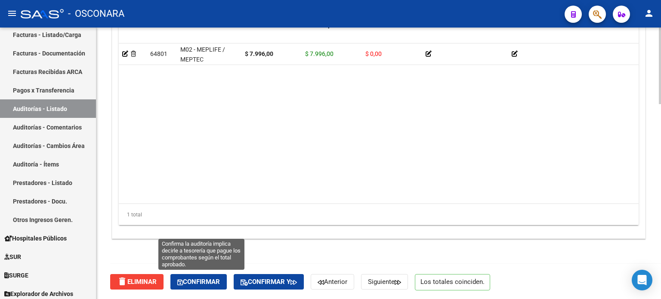
click at [194, 280] on span "Confirmar" at bounding box center [198, 282] width 43 height 8
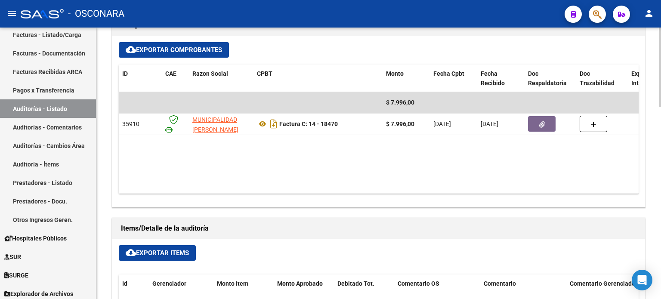
scroll to position [185, 0]
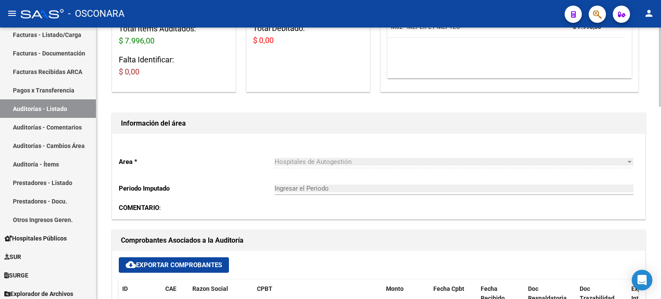
type input "202510"
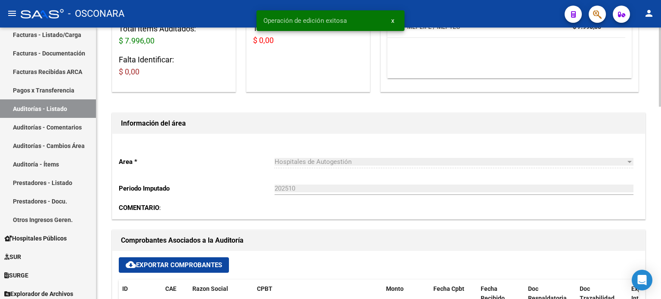
scroll to position [0, 0]
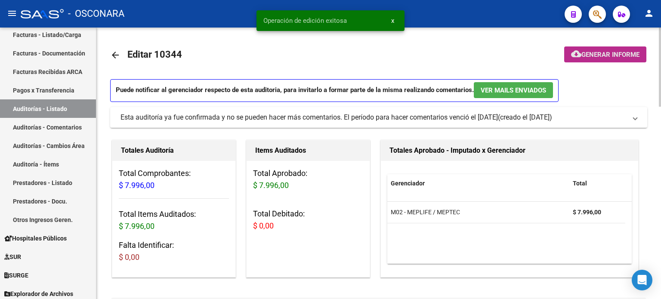
click at [589, 54] on span "Generar informe" at bounding box center [610, 55] width 58 height 8
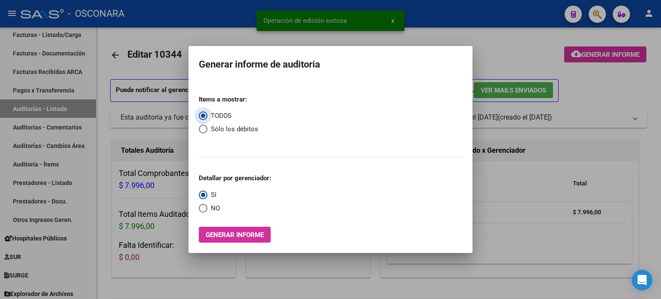
click at [224, 234] on span "Generar informe" at bounding box center [235, 235] width 58 height 8
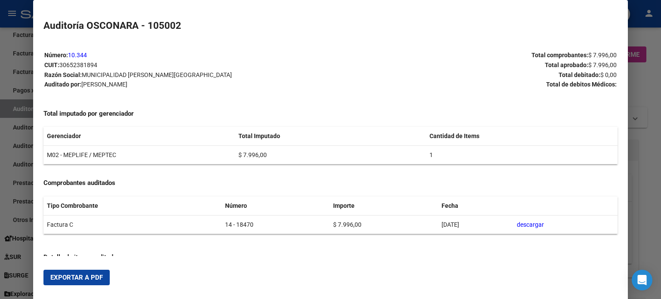
click at [62, 280] on span "Exportar a PDF" at bounding box center [76, 278] width 52 height 8
drag, startPoint x: 650, startPoint y: 84, endPoint x: 617, endPoint y: 94, distance: 34.3
click at [650, 84] on div at bounding box center [330, 149] width 661 height 299
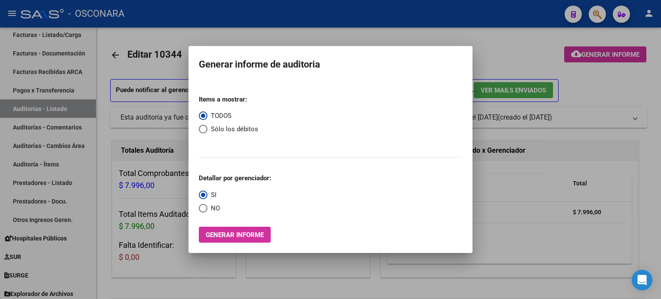
click at [490, 37] on div at bounding box center [330, 149] width 661 height 299
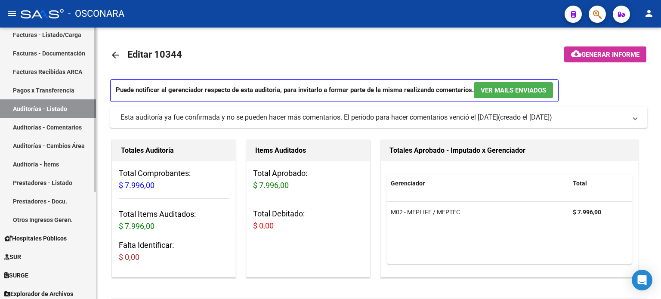
click at [48, 112] on link "Auditorías - Listado" at bounding box center [48, 108] width 96 height 19
